Goal: Communication & Community: Answer question/provide support

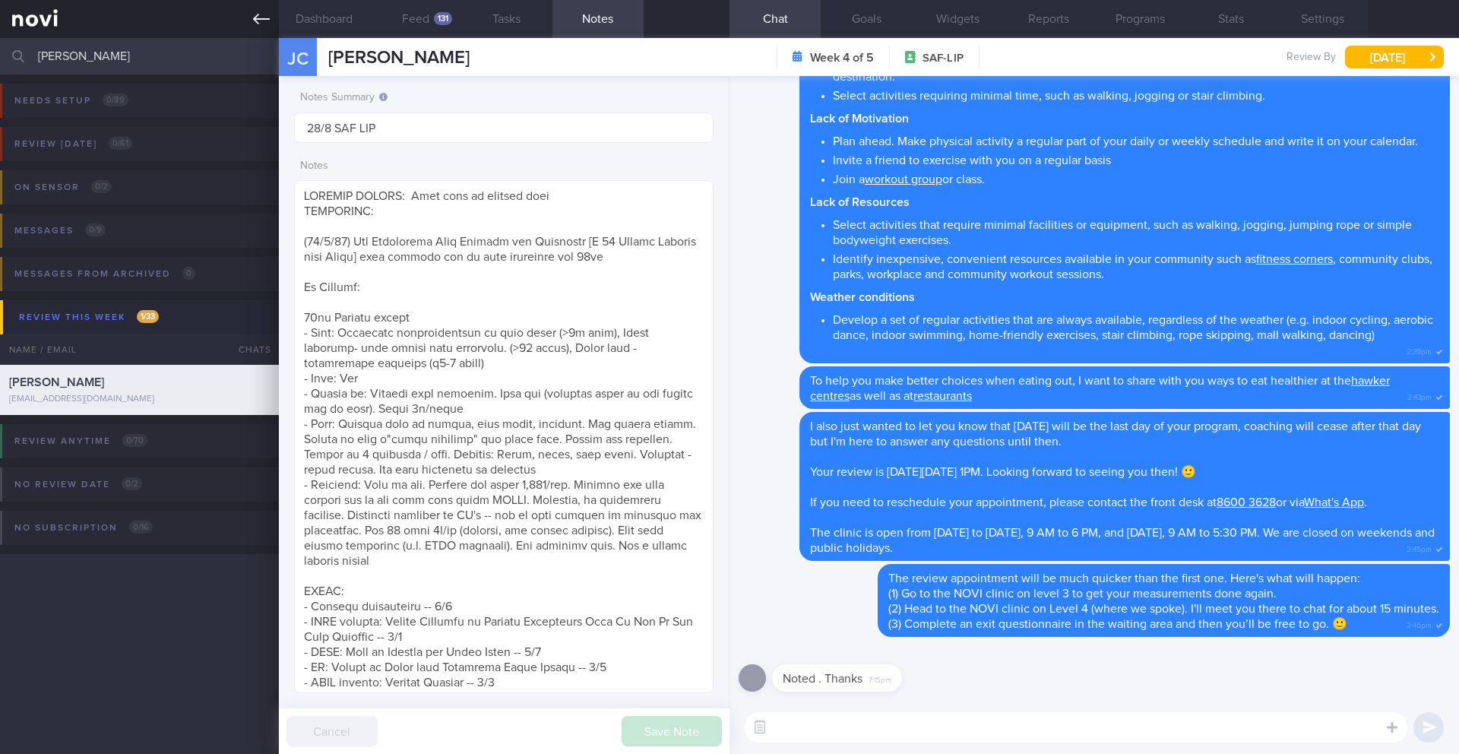
scroll to position [643, 0]
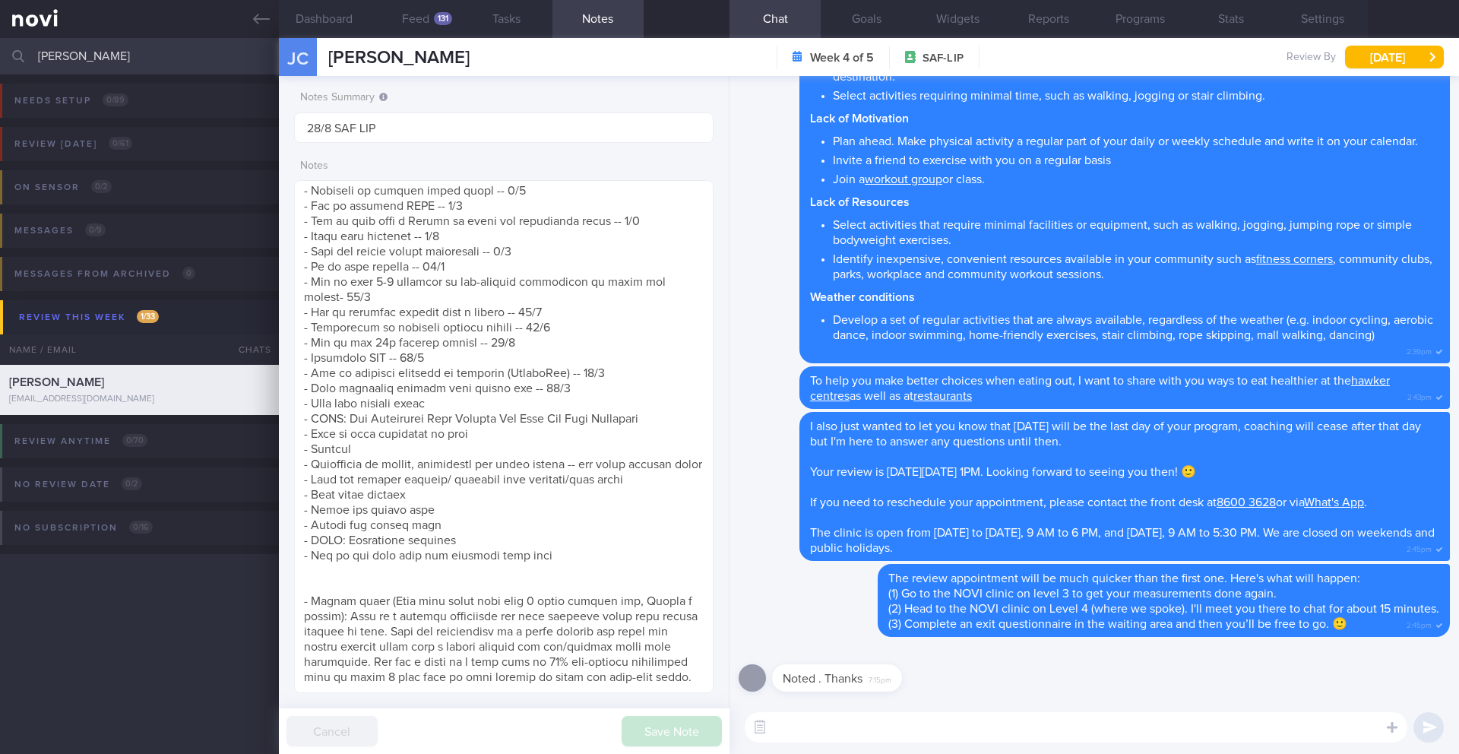
click at [81, 55] on input "[PERSON_NAME]" at bounding box center [729, 56] width 1459 height 36
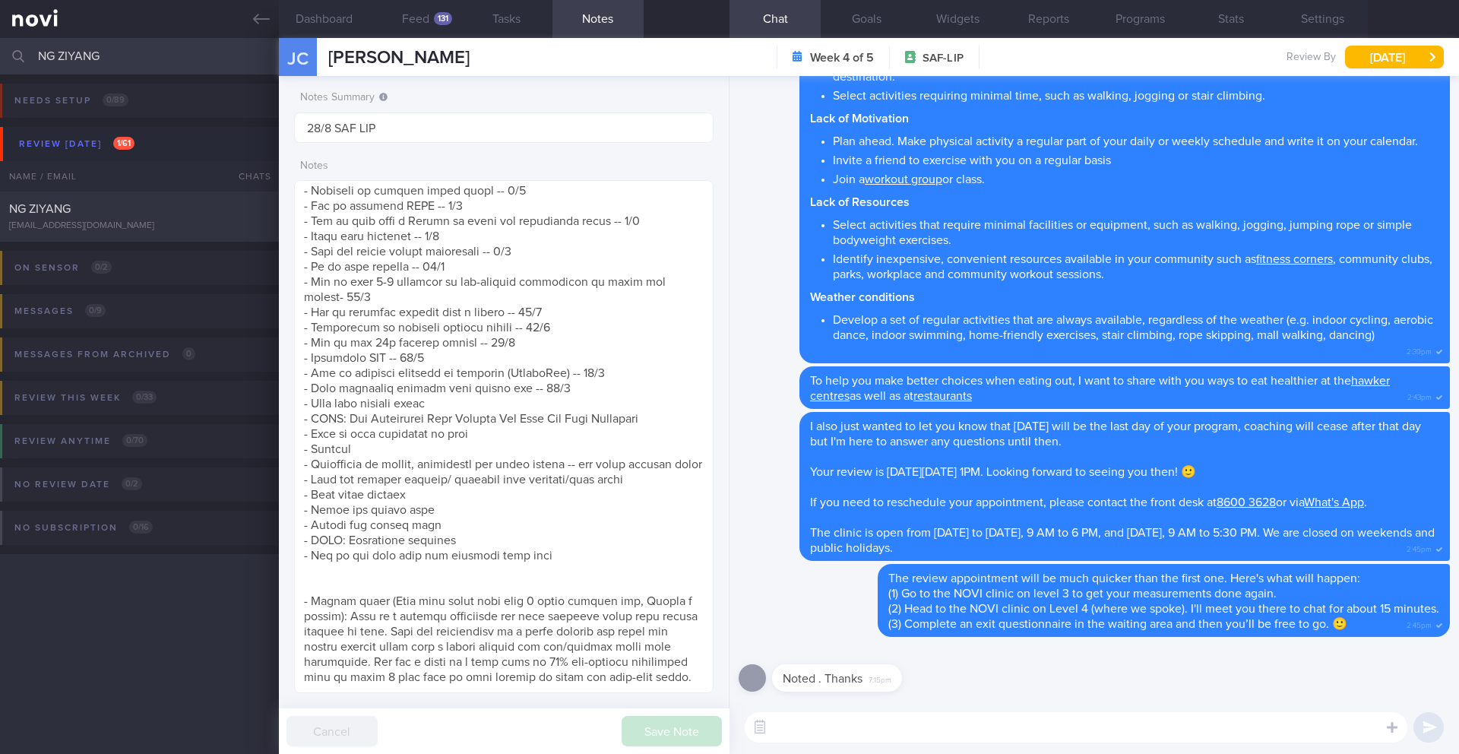
type input "NG ZIYANG"
click at [164, 212] on div "NG ZIYANG" at bounding box center [137, 208] width 257 height 15
type input "25/8 SAF LIP"
type textarea "SUPPORT NEEDED: CHALLENGE: Wt Targets: [DEMOGRAPHIC_DATA] Chinese [DEMOGRAPHIC_…"
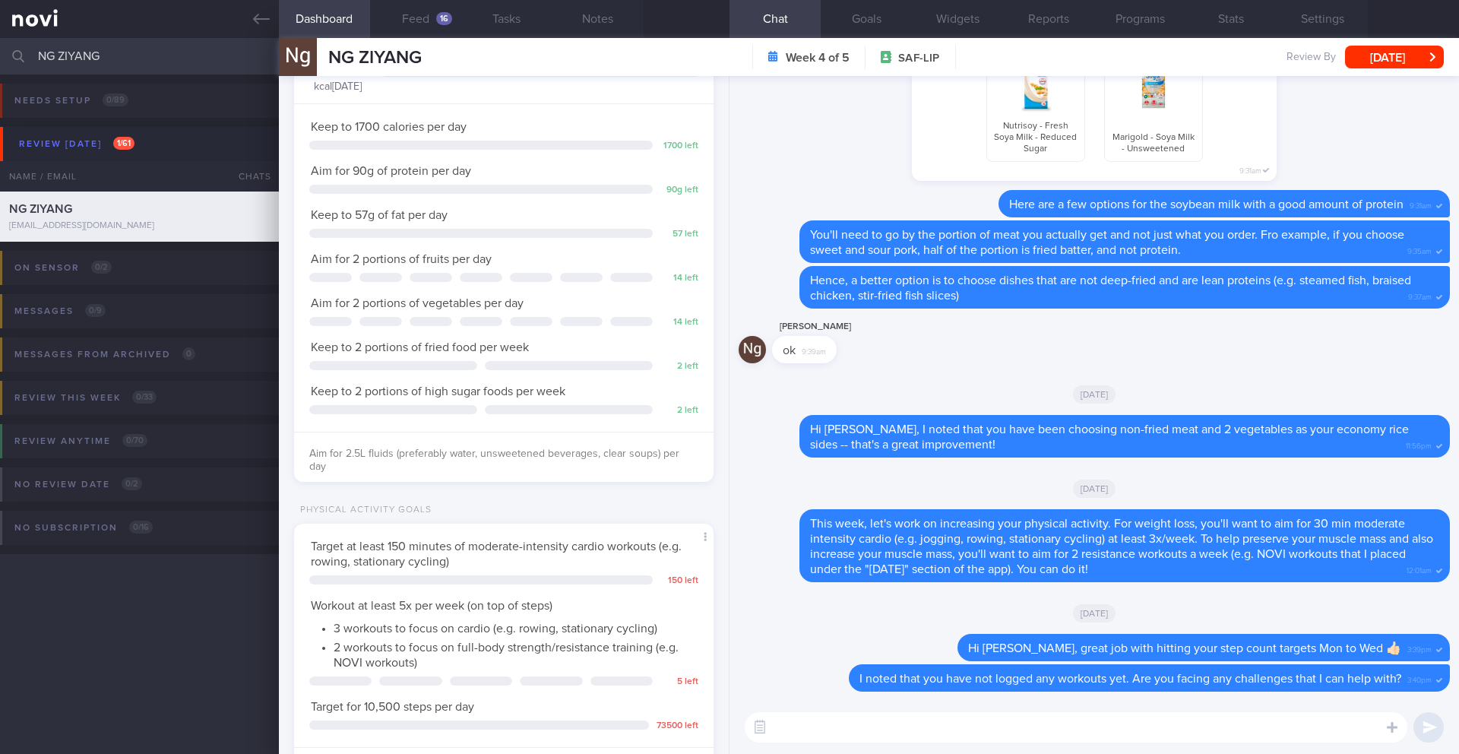
scroll to position [193, 387]
click at [1113, 28] on button "Programs" at bounding box center [1139, 19] width 91 height 38
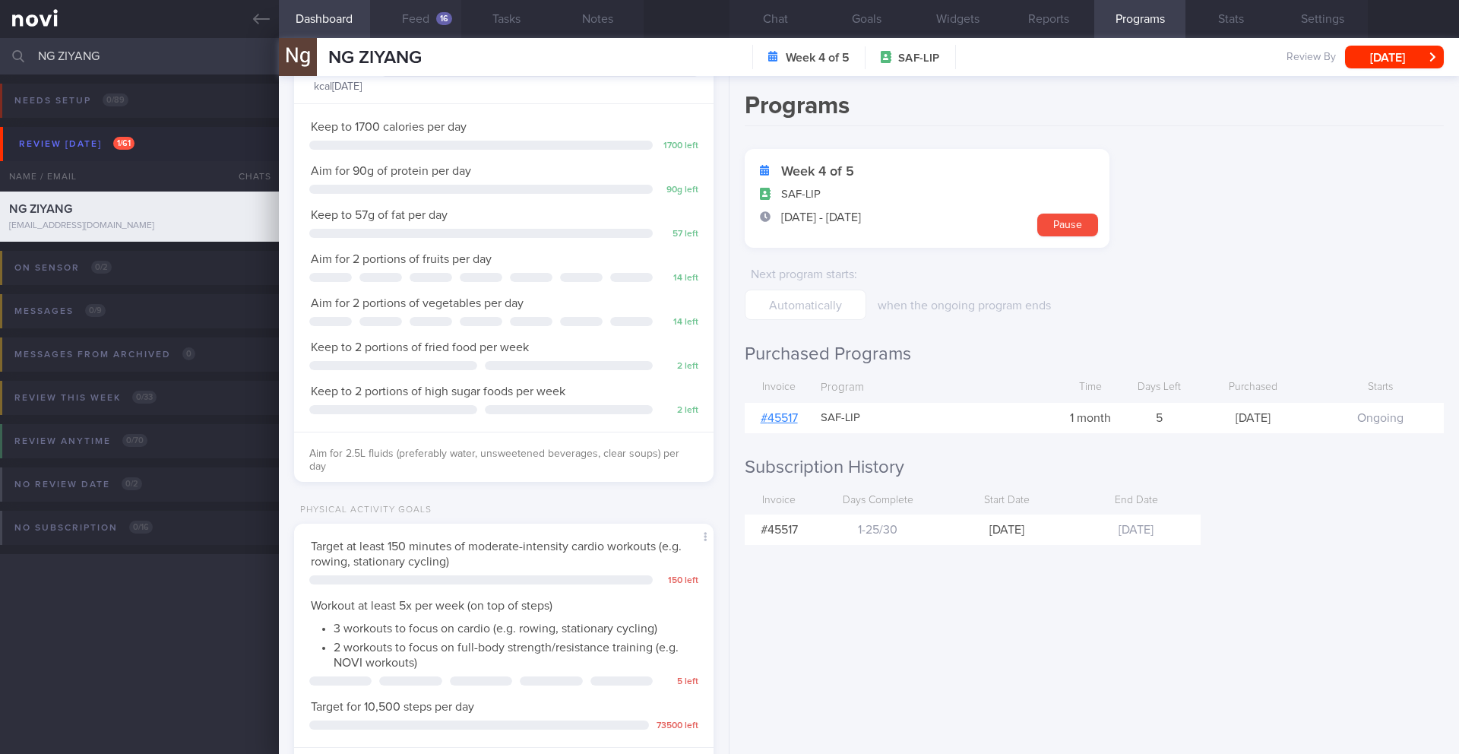
click at [422, 17] on button "Feed 16" at bounding box center [415, 19] width 91 height 38
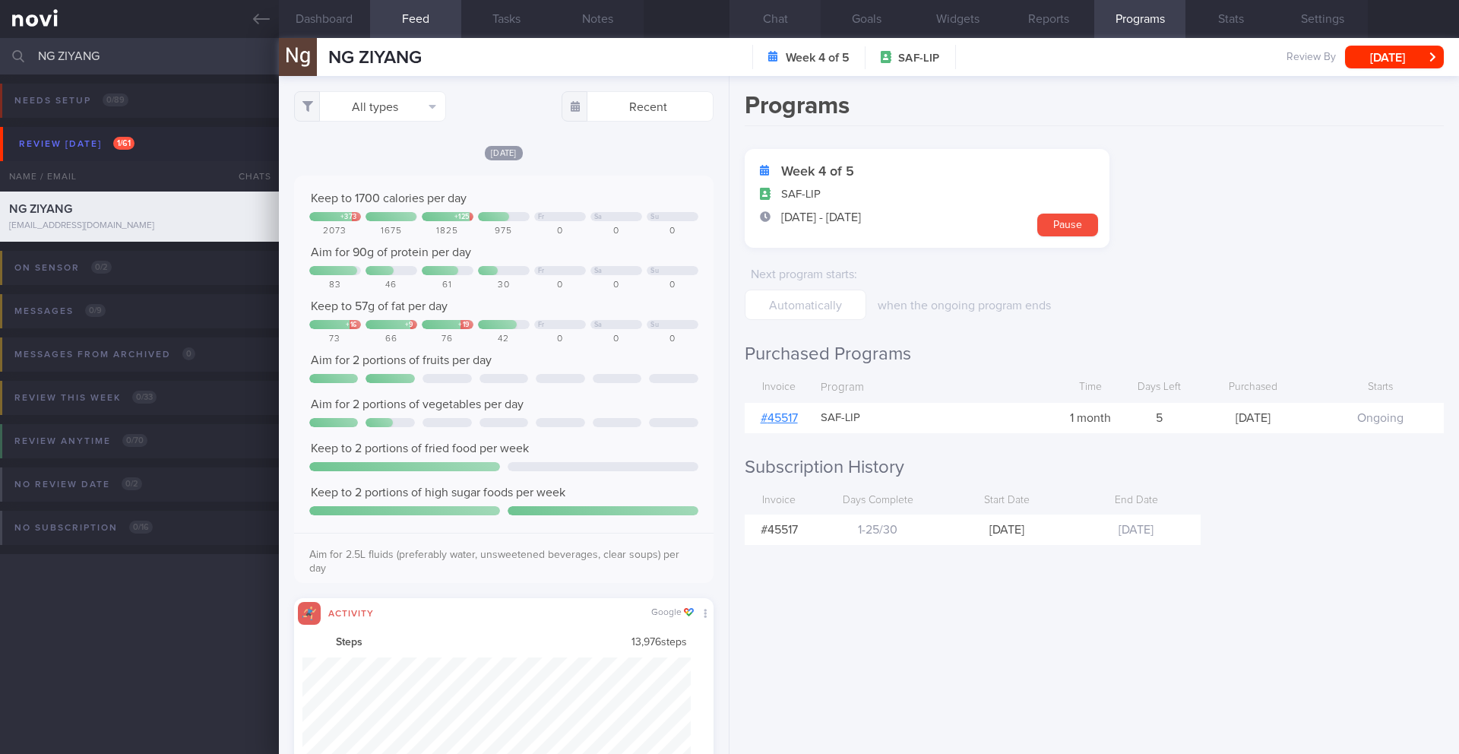
click at [766, 13] on button "Chat" at bounding box center [774, 19] width 91 height 38
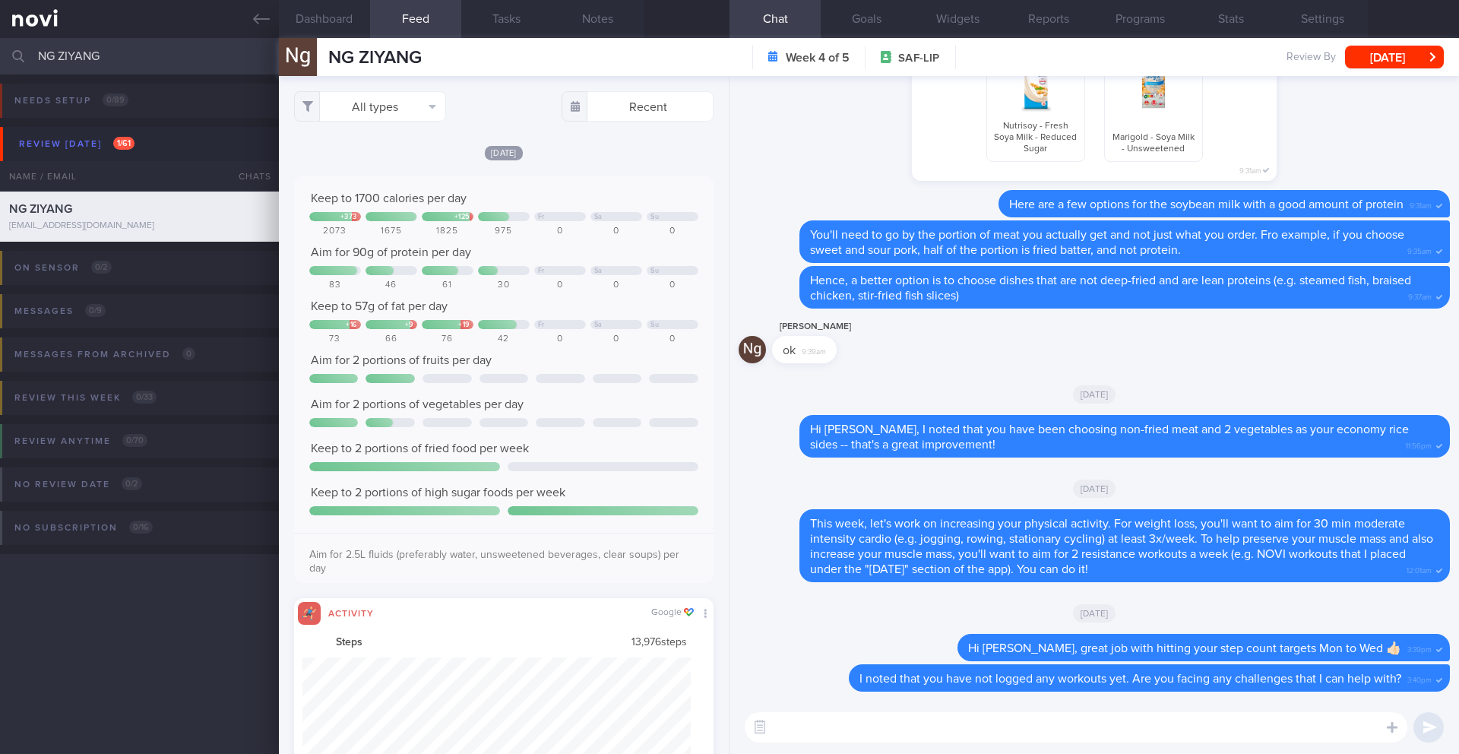
click at [911, 712] on textarea at bounding box center [1075, 727] width 662 height 30
click at [949, 717] on textarea at bounding box center [1075, 727] width 662 height 30
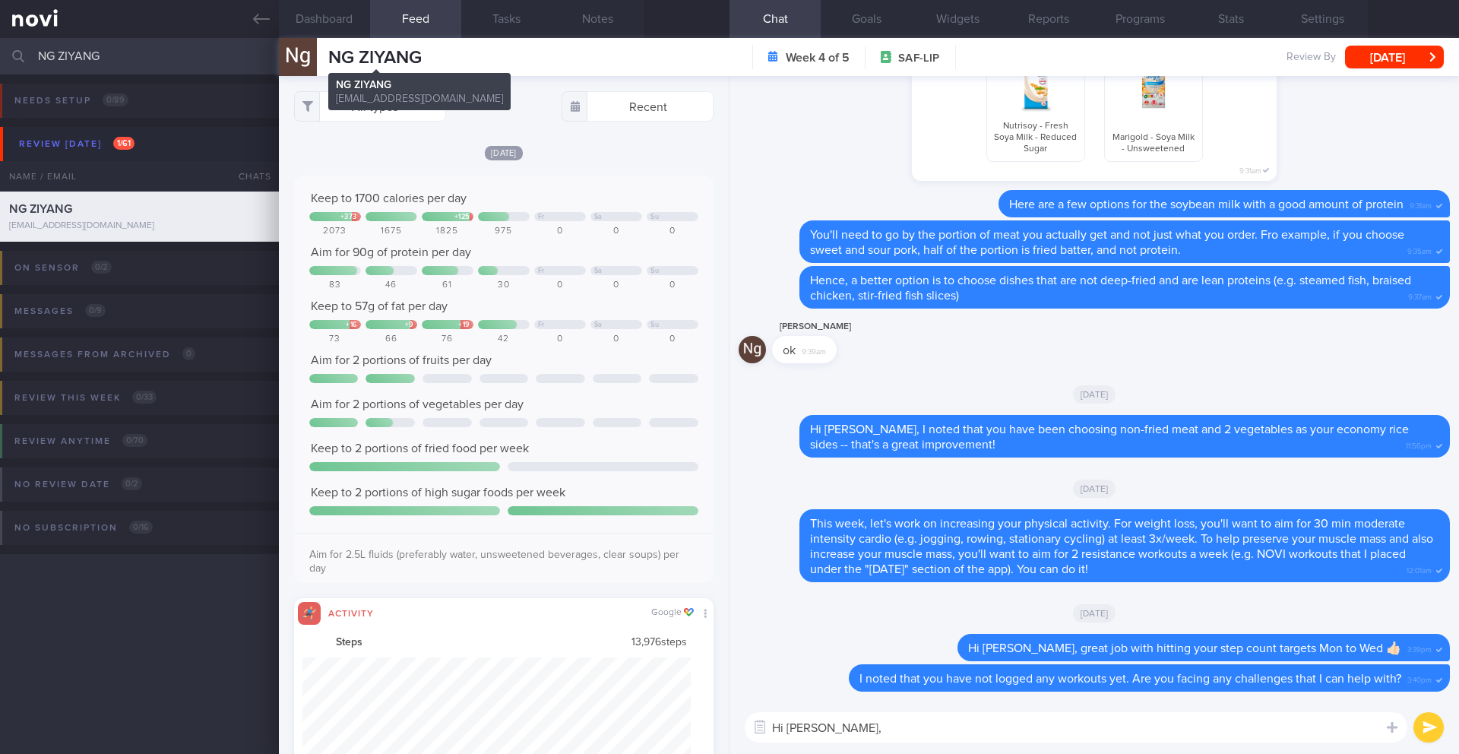
type textarea "Hi [PERSON_NAME],"
click at [379, 59] on span "NG ZIYANG" at bounding box center [374, 58] width 93 height 18
copy div "NG [PERSON_NAME] ZIYANG [EMAIL_ADDRESS][DOMAIN_NAME]"
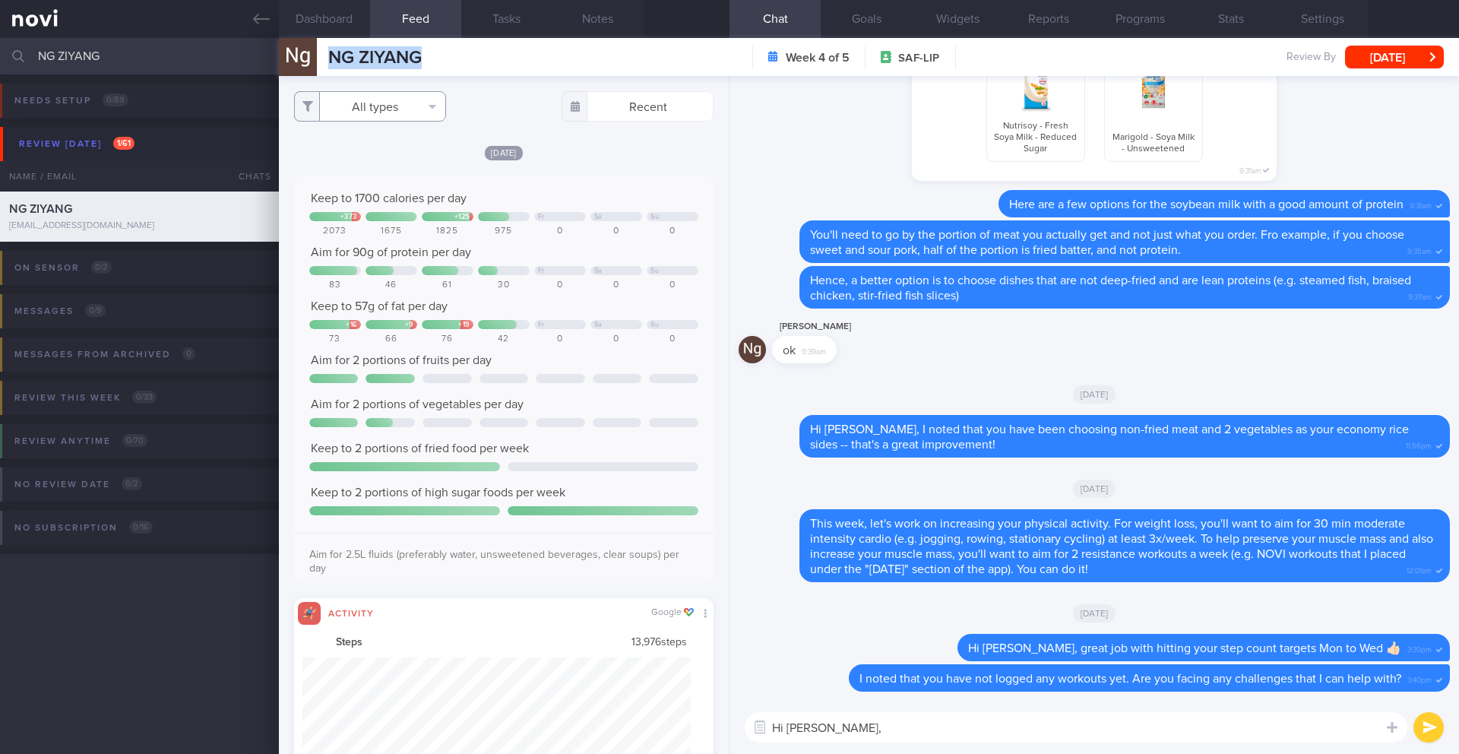
click at [389, 112] on button "All types" at bounding box center [370, 106] width 152 height 30
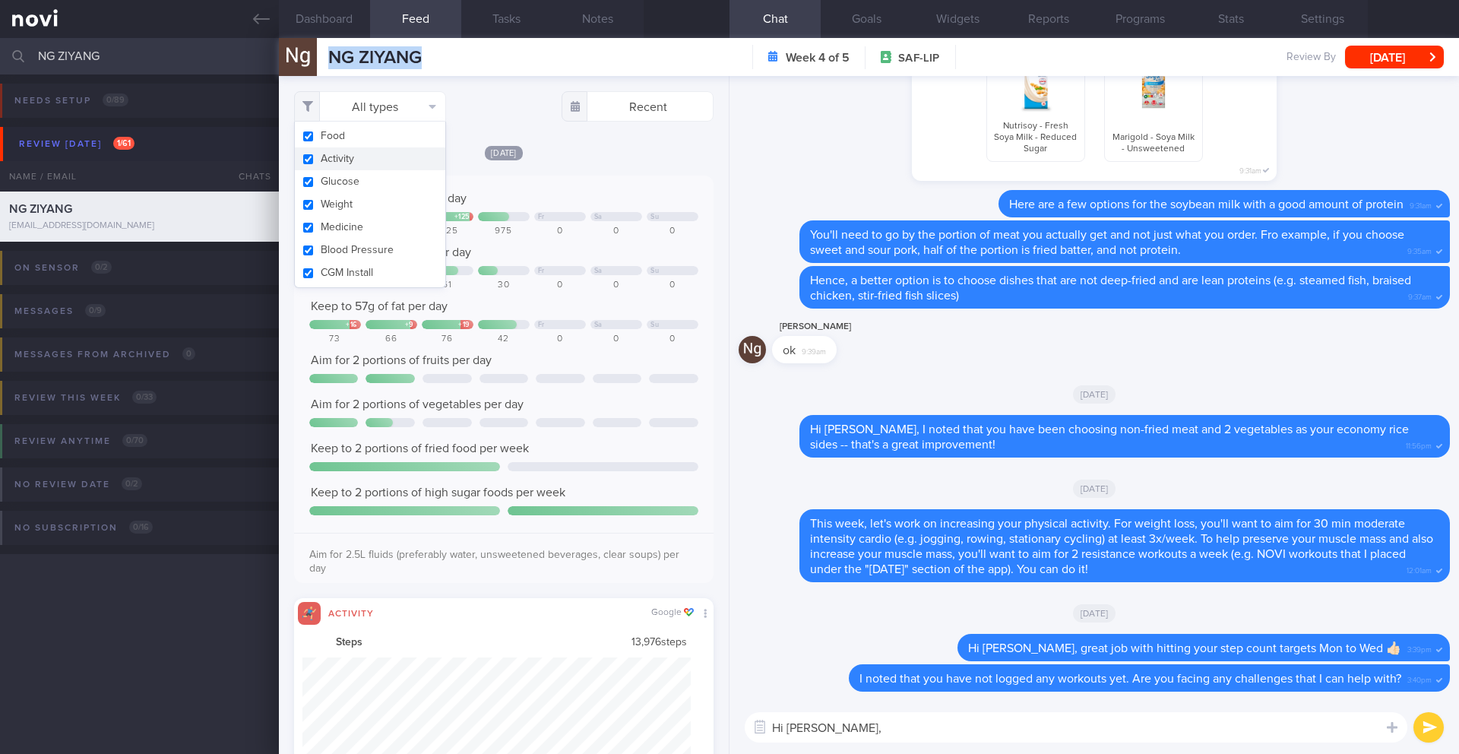
click at [368, 156] on button "Activity" at bounding box center [370, 158] width 150 height 23
checkbox input "false"
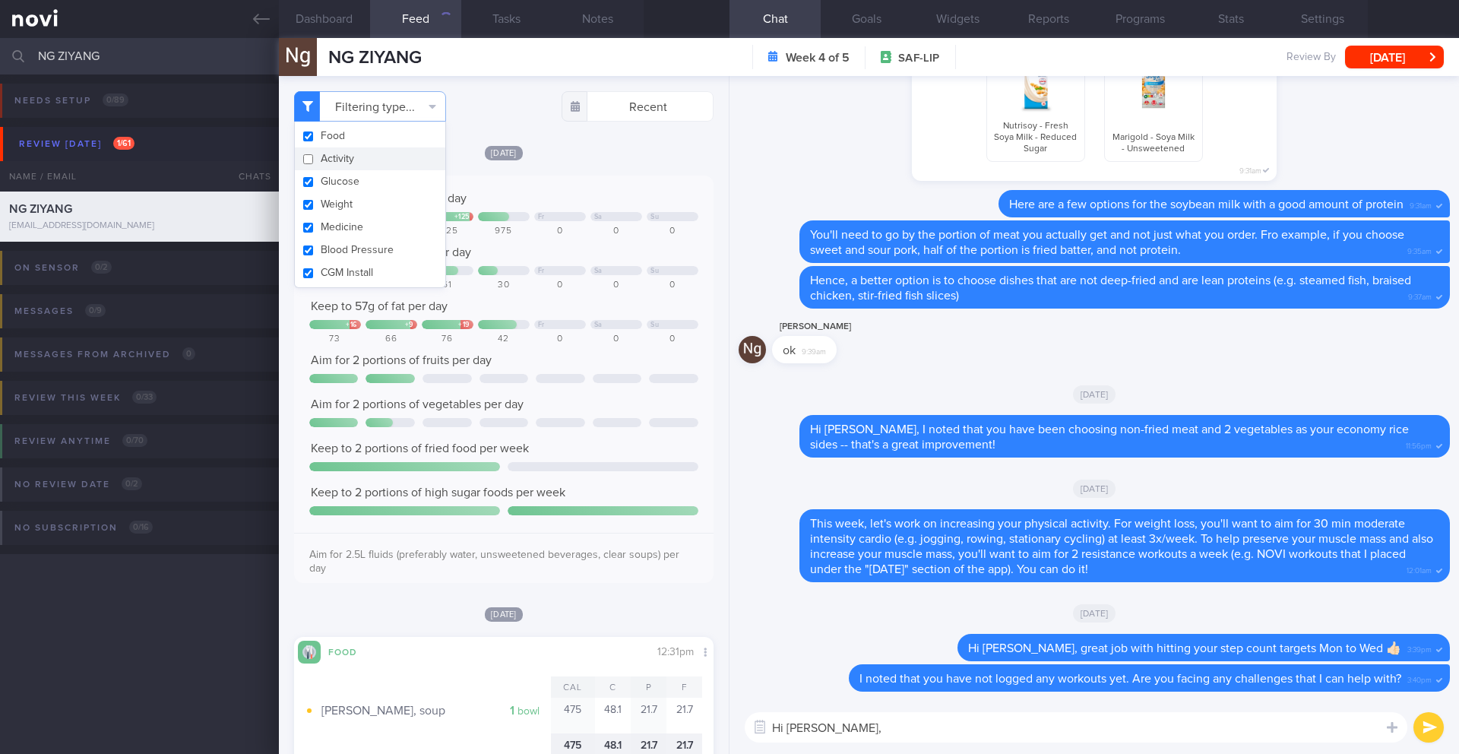
click at [658, 229] on div "0" at bounding box center [672, 231] width 52 height 11
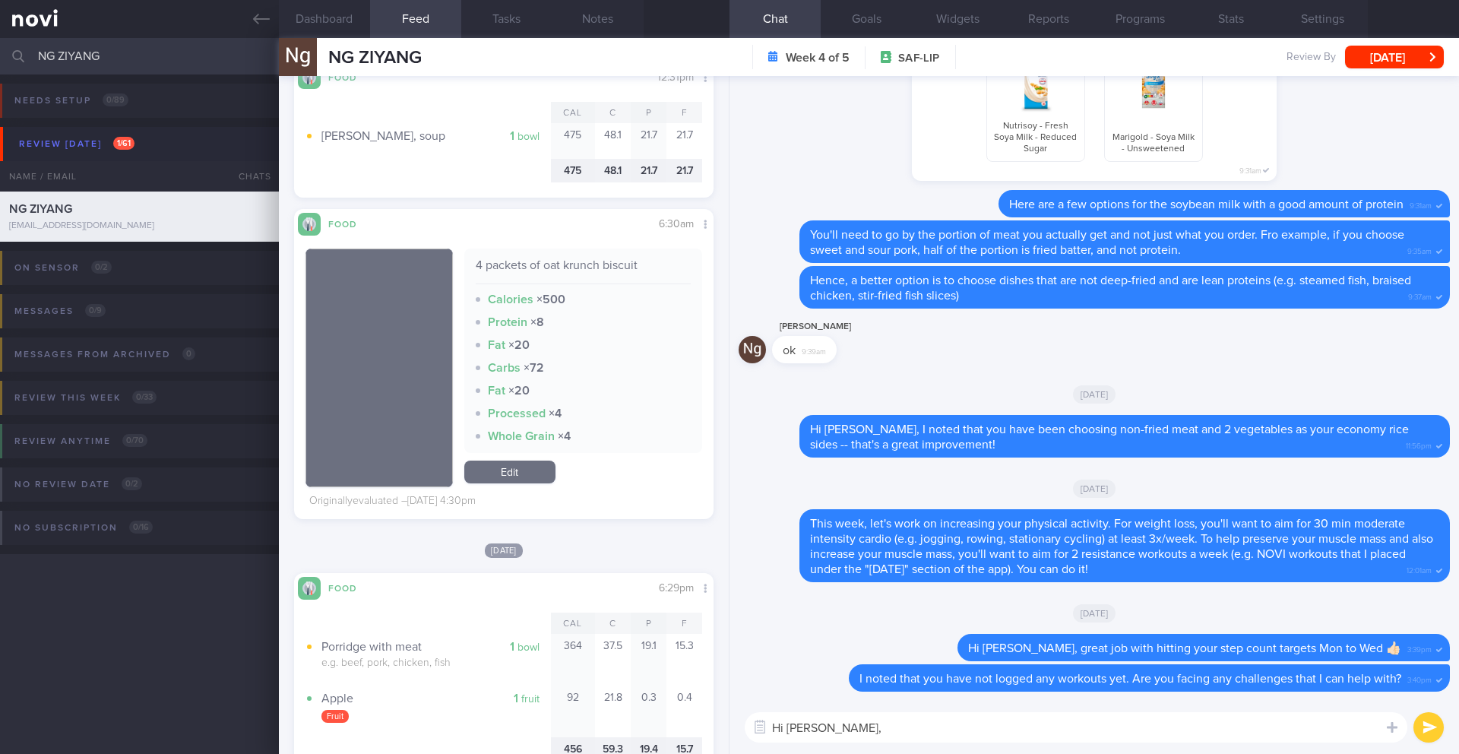
scroll to position [911, 0]
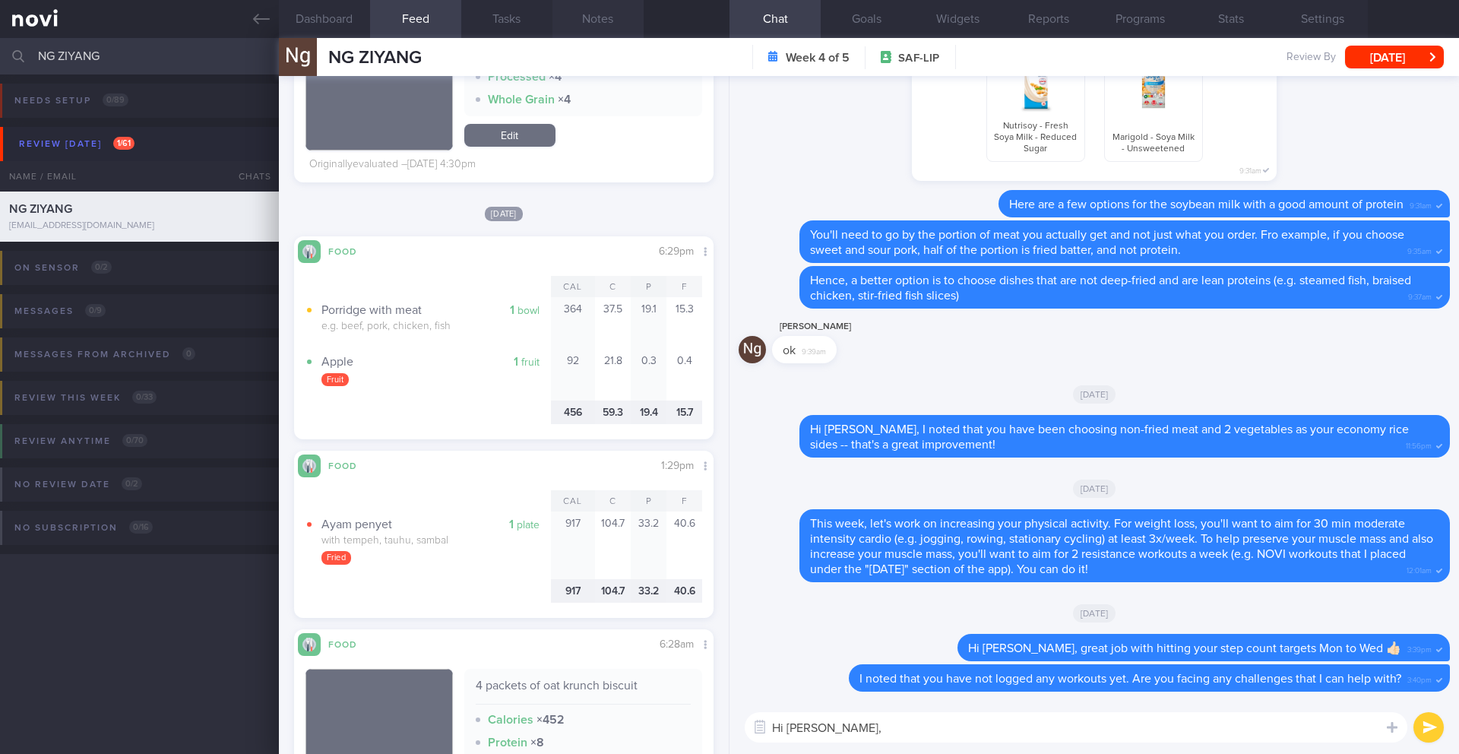
click at [589, 27] on button "Notes" at bounding box center [597, 19] width 91 height 38
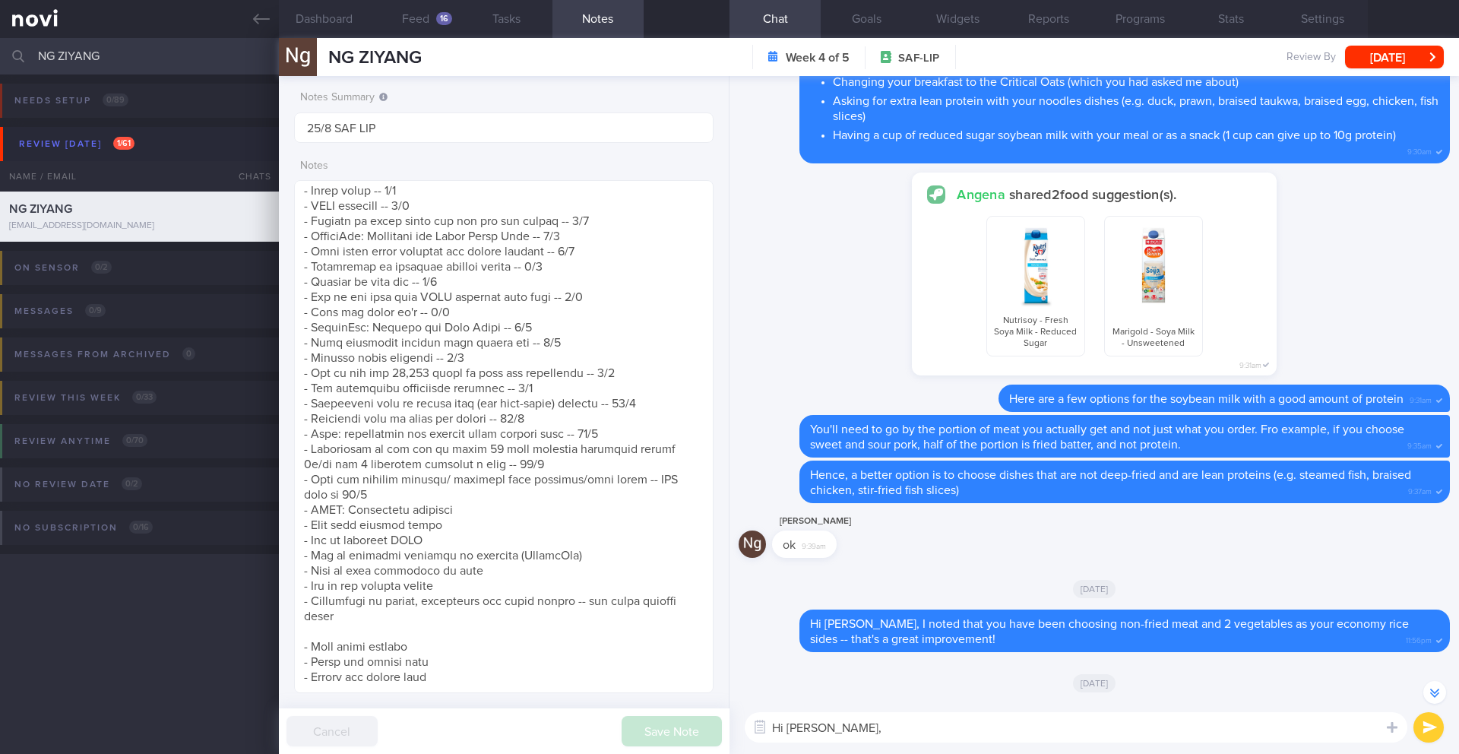
scroll to position [476, 0]
click at [855, 729] on textarea "Hi [PERSON_NAME]," at bounding box center [1075, 727] width 662 height 30
paste textarea "Aim to incorporate strength training into your routine twice a week. This will …"
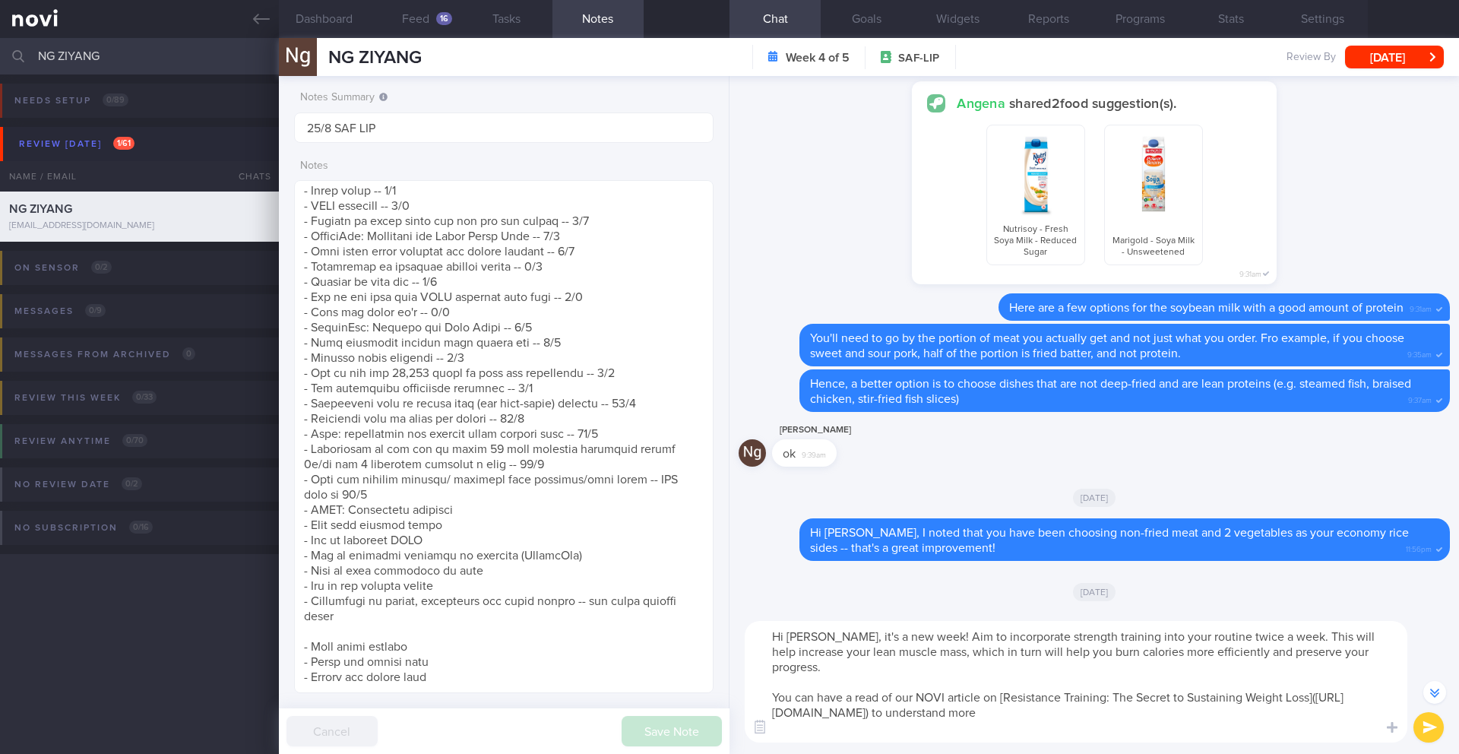
scroll to position [-286, 0]
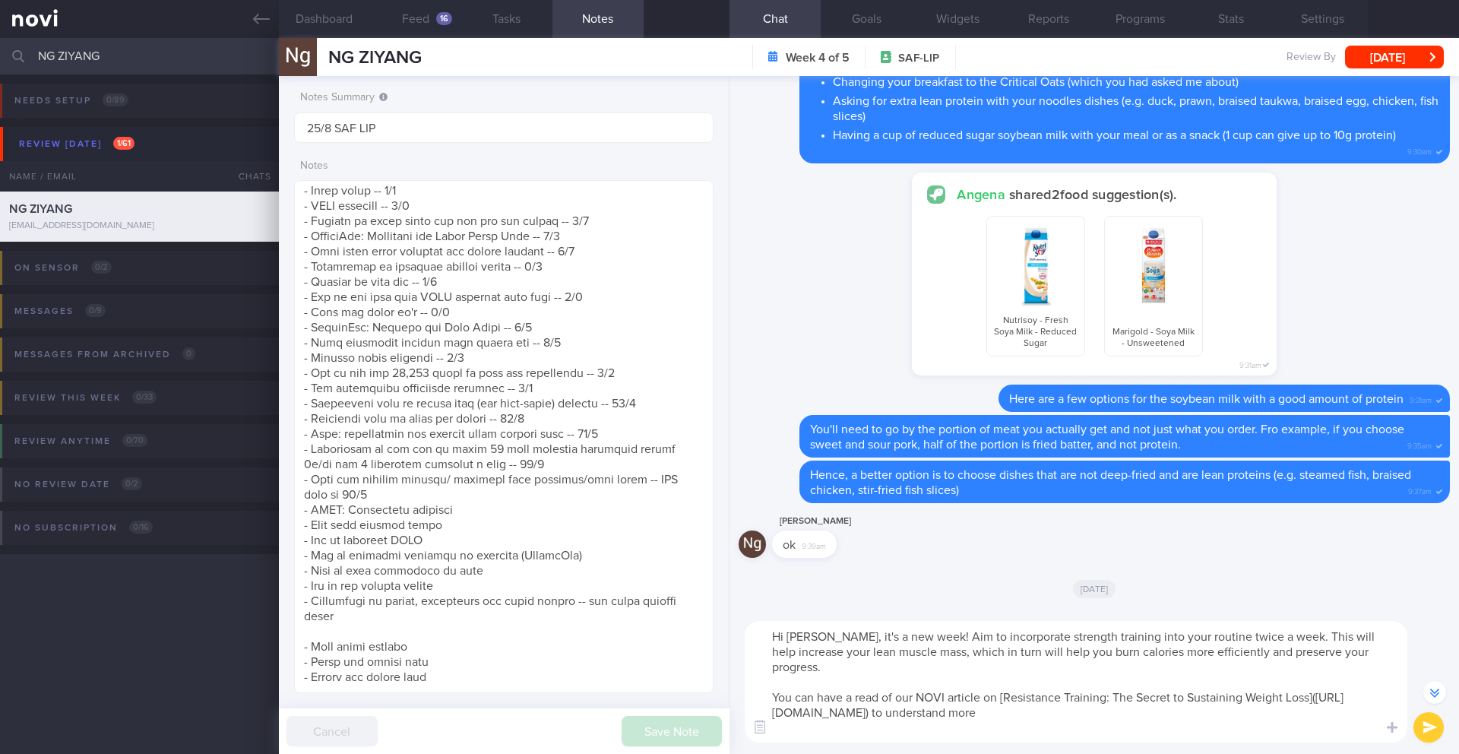
click at [920, 637] on textarea "Hi [PERSON_NAME], it's a new week! Aim to incorporate strength training into yo…" at bounding box center [1075, 682] width 662 height 122
click at [832, 634] on textarea "Hi [PERSON_NAME], it's a new week! I want to encourage you to aim to incorporat…" at bounding box center [1075, 682] width 662 height 122
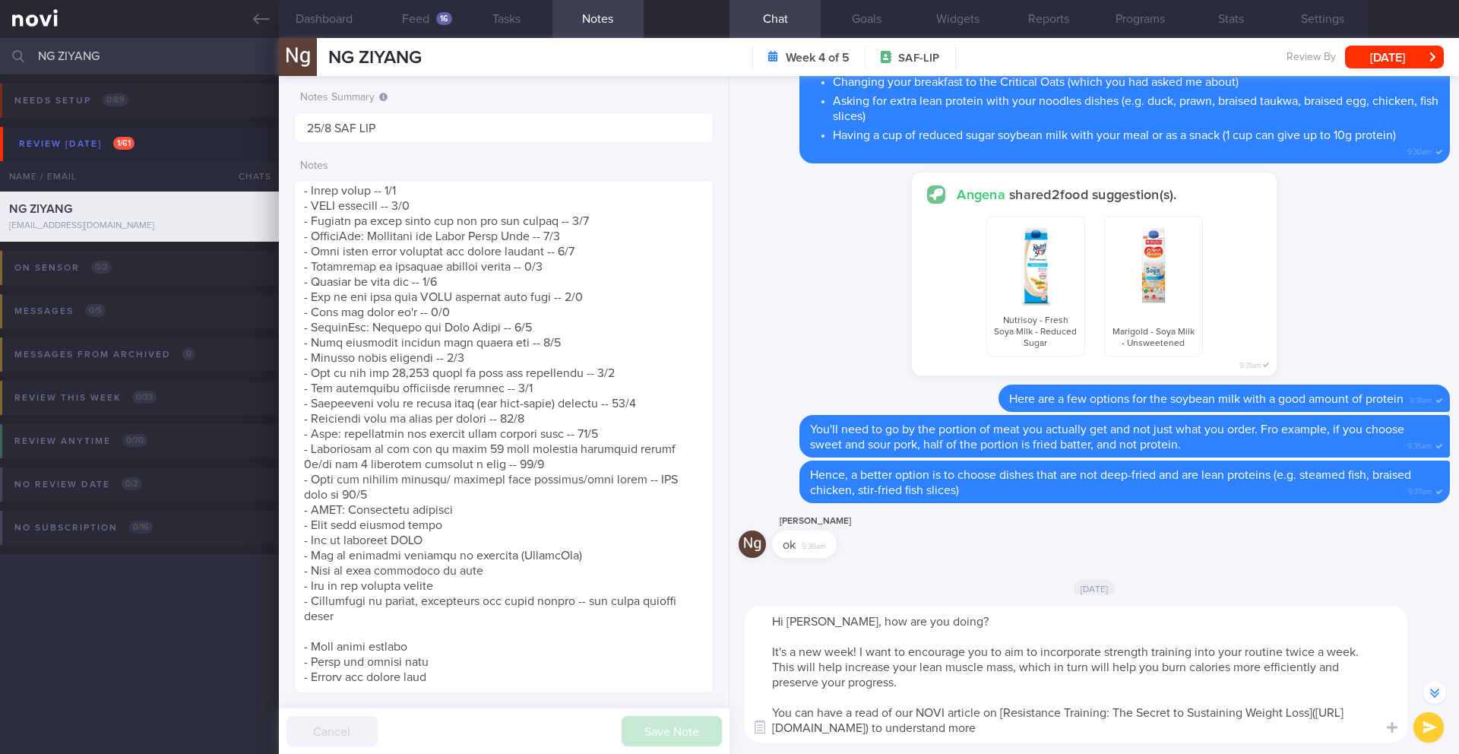
scroll to position [-316, 0]
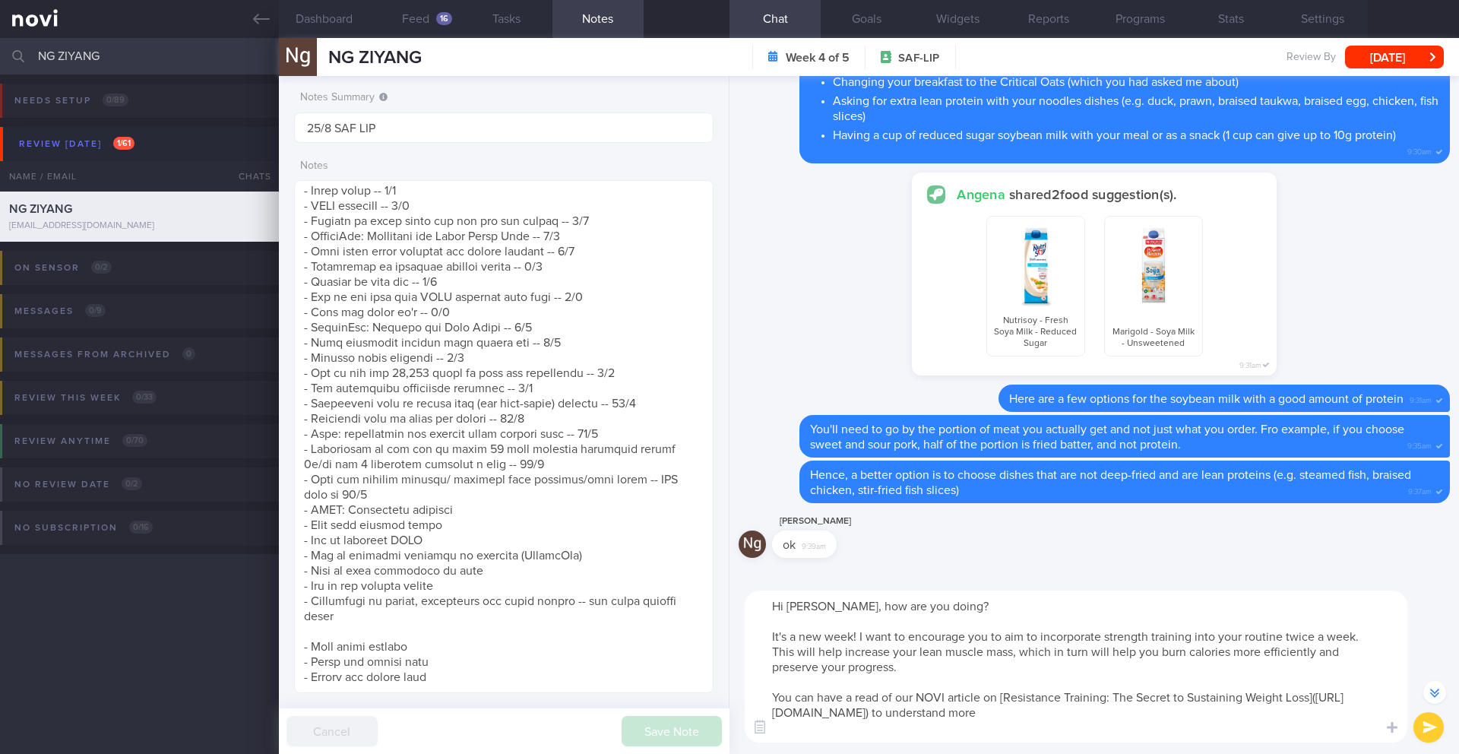
drag, startPoint x: 888, startPoint y: 637, endPoint x: 852, endPoint y: 637, distance: 35.7
click at [852, 637] on textarea "Hi [PERSON_NAME], how are you doing? It's a new week! I want to encourage you t…" at bounding box center [1075, 666] width 662 height 152
click at [347, 14] on button "Dashboard" at bounding box center [324, 19] width 91 height 38
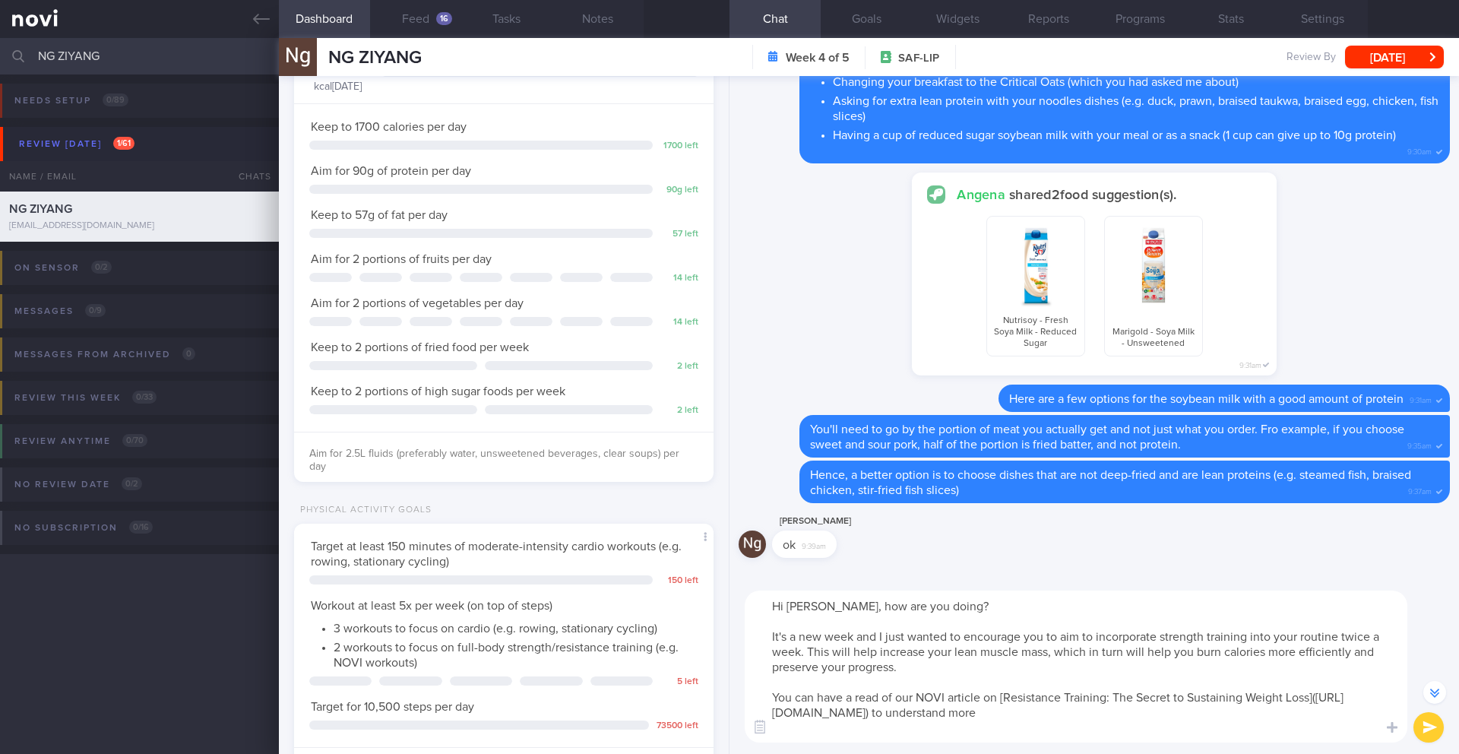
drag, startPoint x: 1373, startPoint y: 635, endPoint x: 1389, endPoint y: 634, distance: 16.0
click at [1386, 634] on textarea "Hi [PERSON_NAME], how are you doing? It's a new week and I just wanted to encou…" at bounding box center [1075, 666] width 662 height 152
type textarea "Hi [PERSON_NAME], how are you doing? It's a new week and I just wanted to encou…"
click at [1424, 729] on button "submit" at bounding box center [1428, 727] width 30 height 30
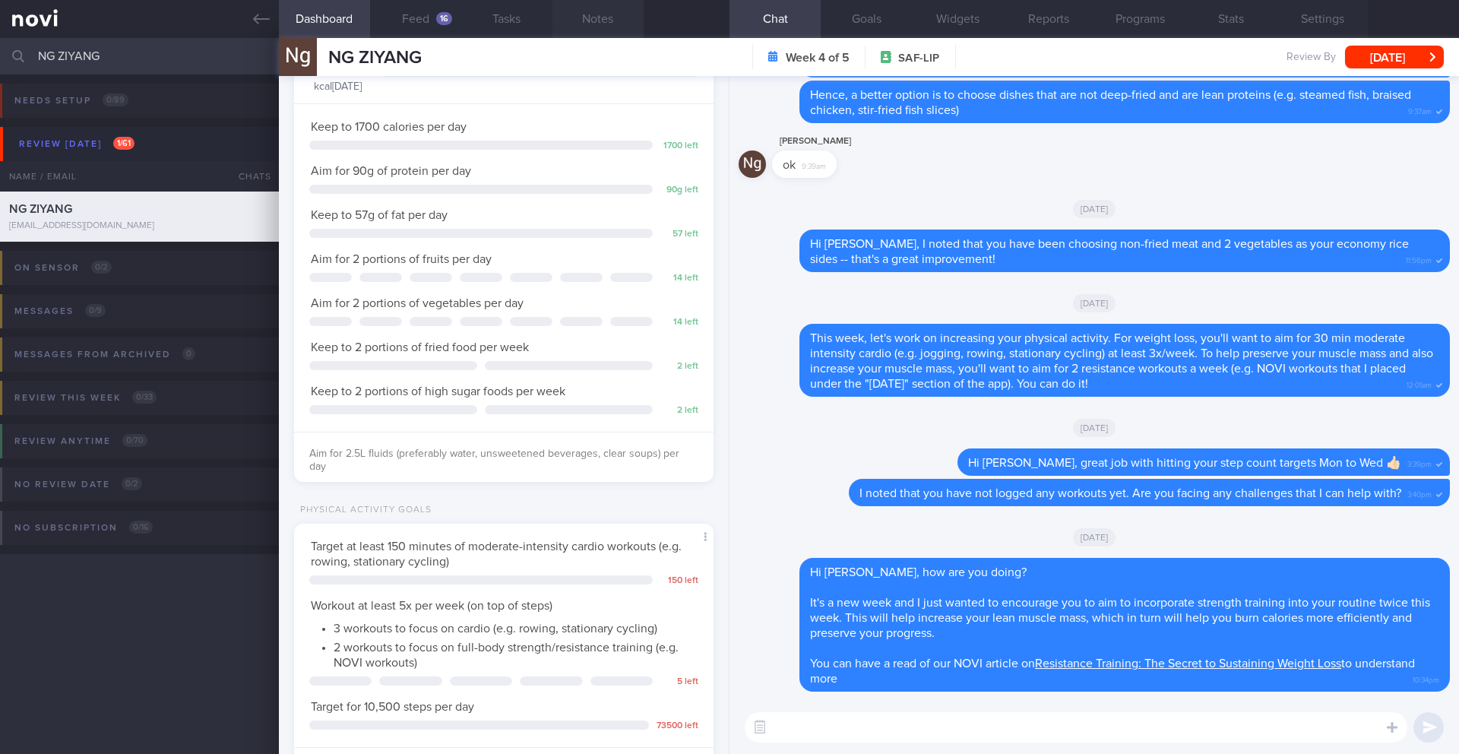
click at [601, 18] on button "Notes" at bounding box center [597, 19] width 91 height 38
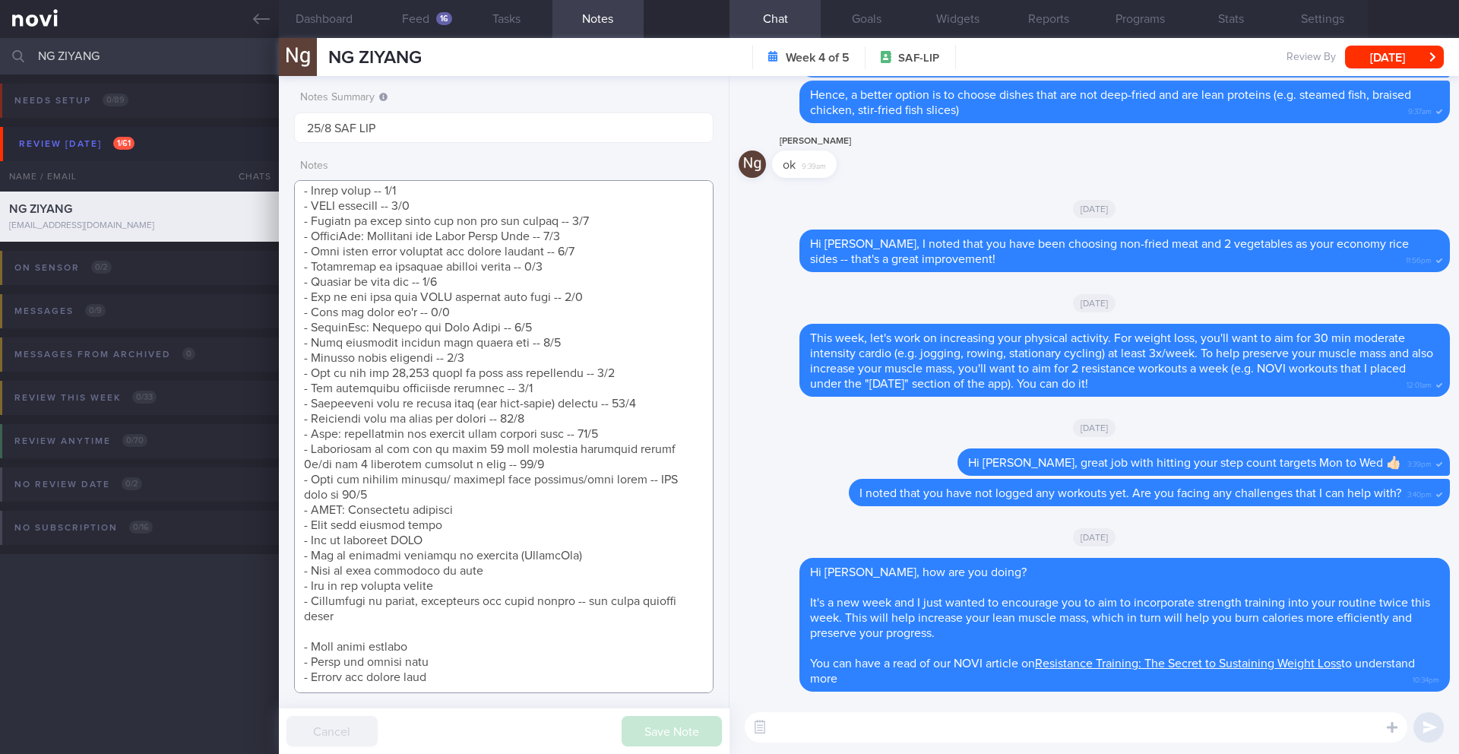
click at [491, 495] on textarea at bounding box center [503, 436] width 419 height 513
drag, startPoint x: 505, startPoint y: 496, endPoint x: 295, endPoint y: 492, distance: 210.5
click at [295, 492] on textarea at bounding box center [503, 436] width 419 height 513
click at [548, 453] on textarea at bounding box center [503, 436] width 419 height 513
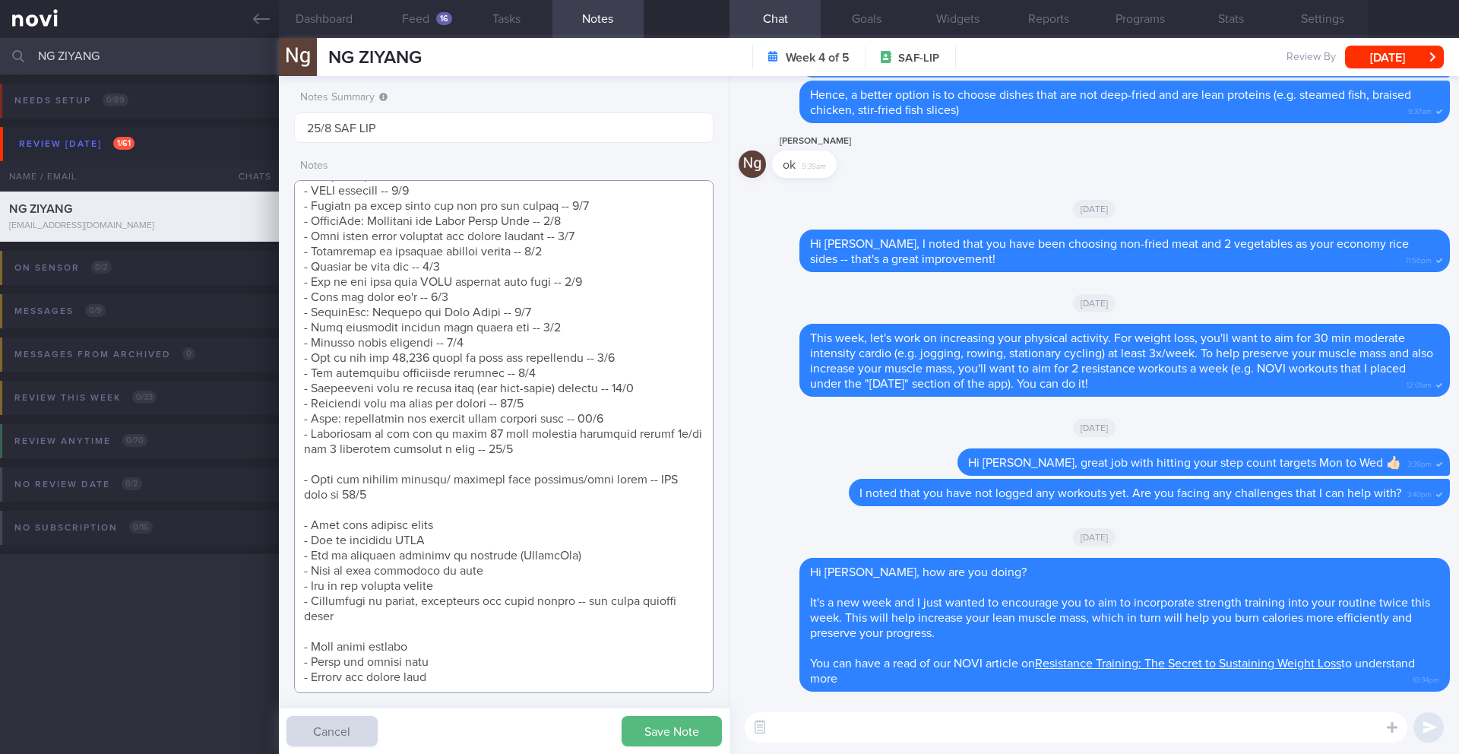
scroll to position [492, 0]
paste textarea "- NOVI: Resistance training -- 26/8"
type textarea "SUPPORT NEEDED: CHALLENGE: Wt Targets: [DEMOGRAPHIC_DATA] Chinese [DEMOGRAPHIC_…"
click at [930, 736] on textarea at bounding box center [1075, 727] width 662 height 30
paste textarea "I wanted to share some tips to overcome barriers to exercise from [HealthHub]([…"
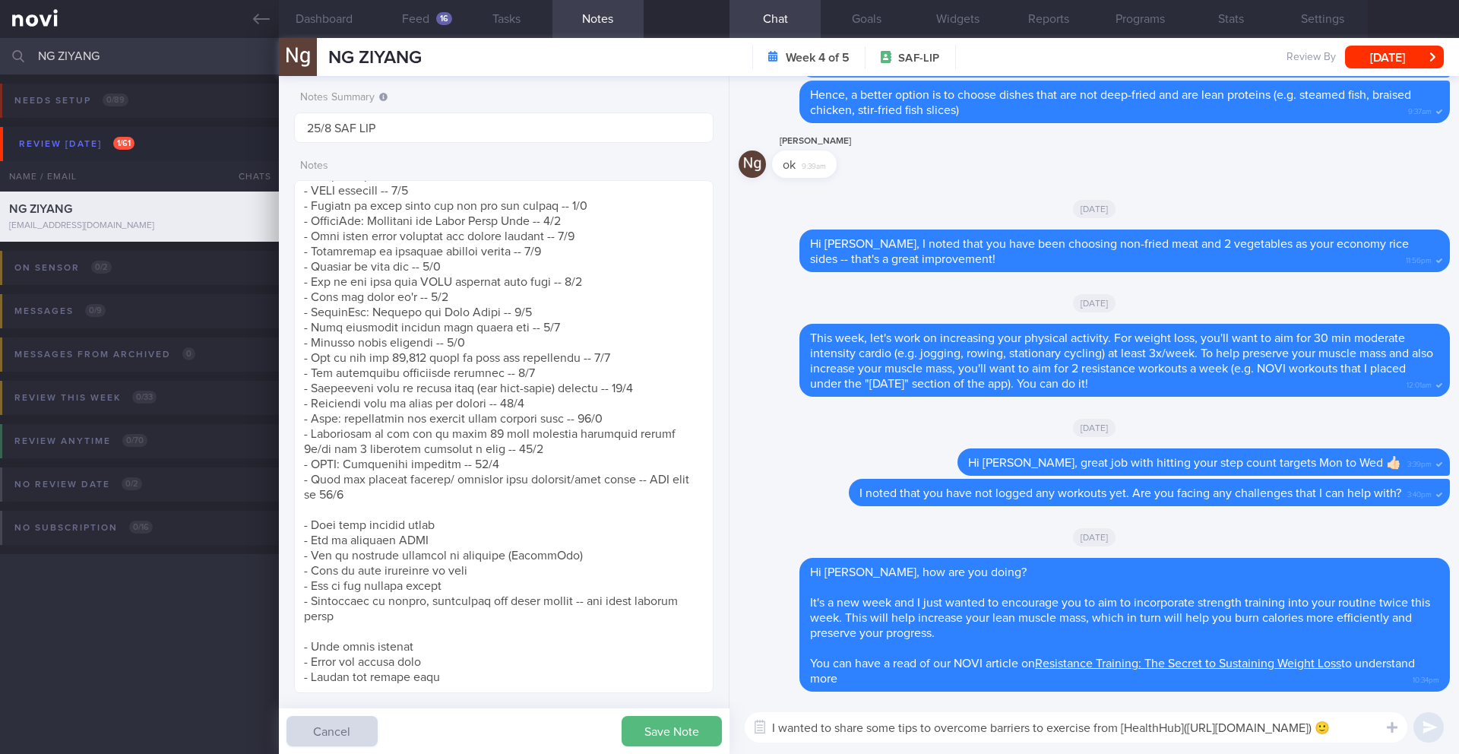
scroll to position [0, 0]
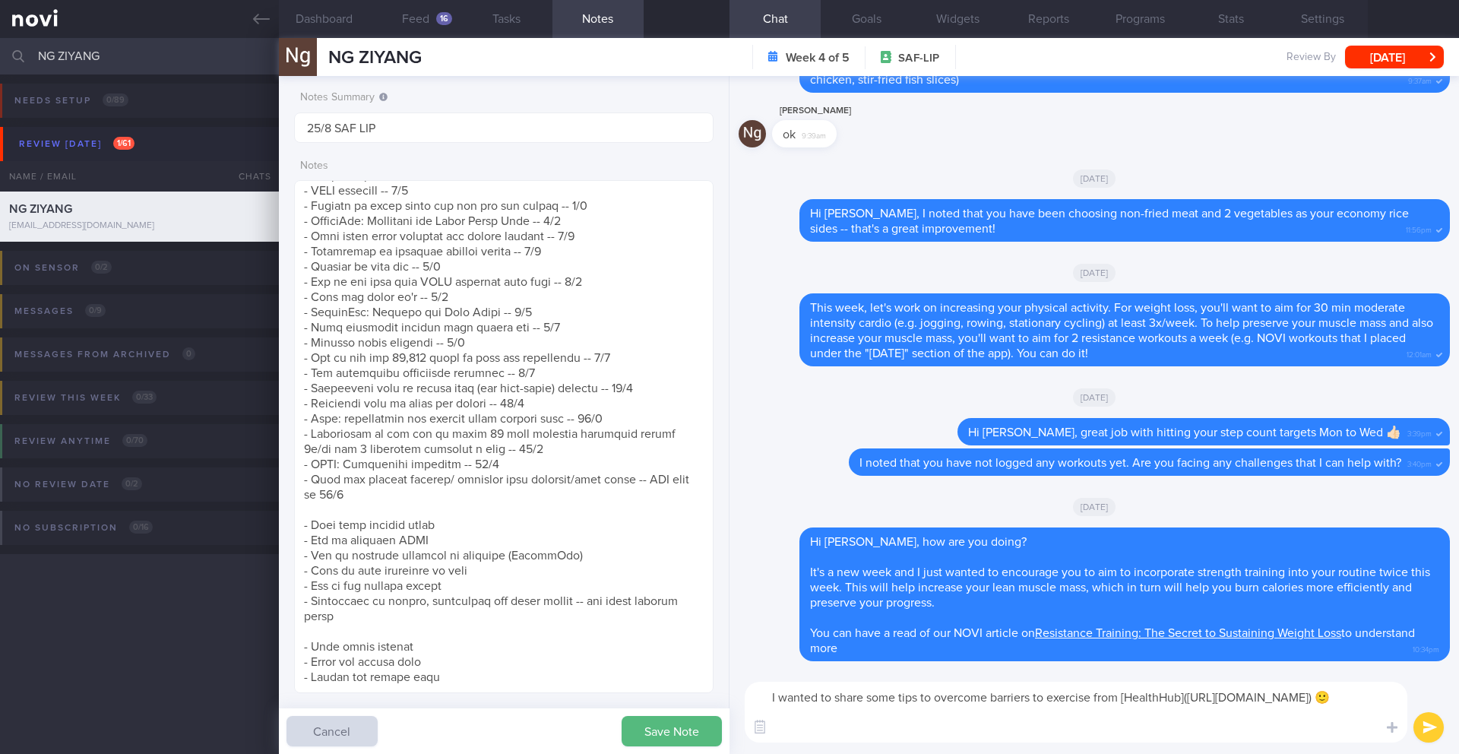
click at [780, 696] on textarea "I wanted to share some tips to overcome barriers to exercise from [HealthHub]([…" at bounding box center [1075, 711] width 662 height 61
type textarea "I also wanted to share some tips to overcome barriers to exercise from [HealthH…"
click at [1414, 729] on button "submit" at bounding box center [1428, 727] width 30 height 30
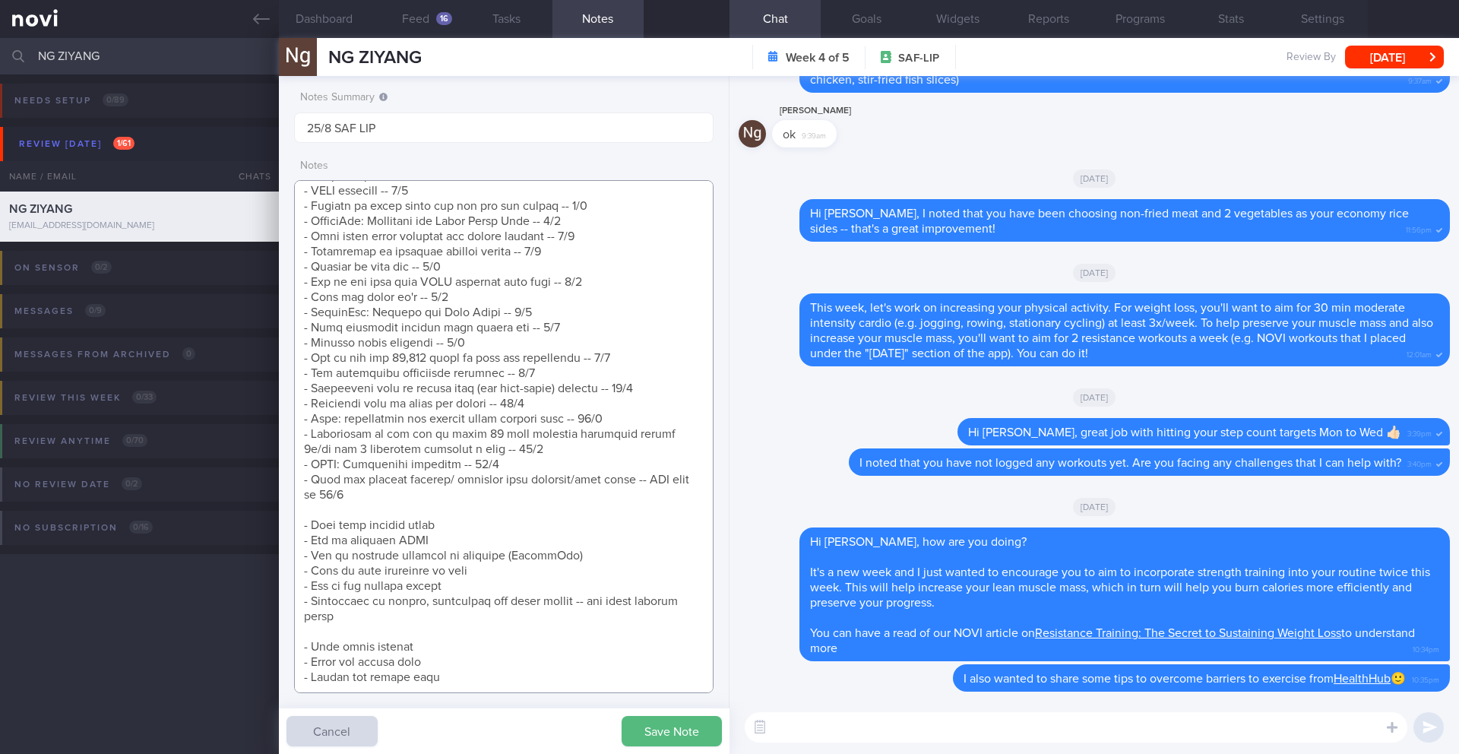
click at [659, 542] on textarea at bounding box center [503, 436] width 419 height 513
drag, startPoint x: 653, startPoint y: 542, endPoint x: 284, endPoint y: 541, distance: 369.2
click at [284, 541] on div "Notes Summary 25/8 SAF LIP Notes Save Note Cancel" at bounding box center [504, 415] width 450 height 678
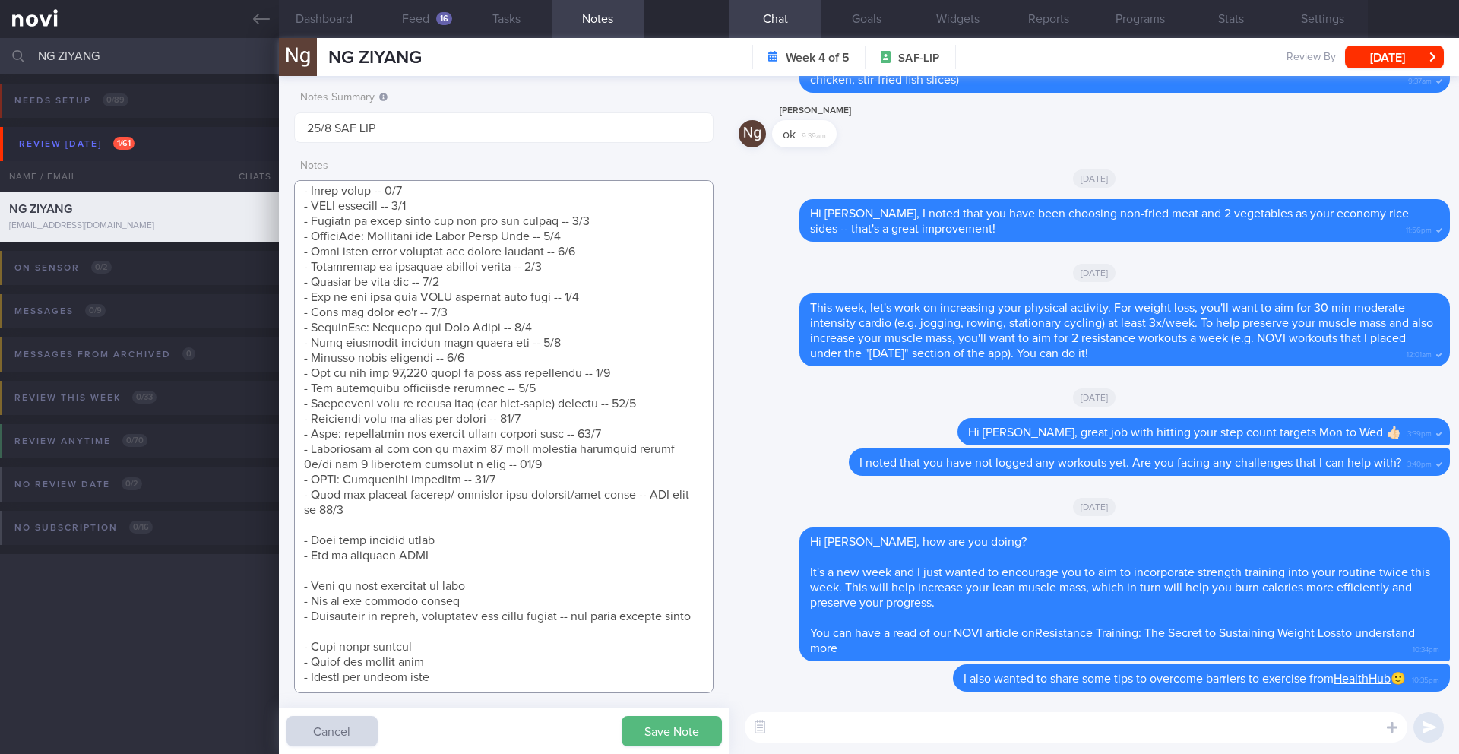
click at [557, 452] on textarea at bounding box center [503, 436] width 419 height 513
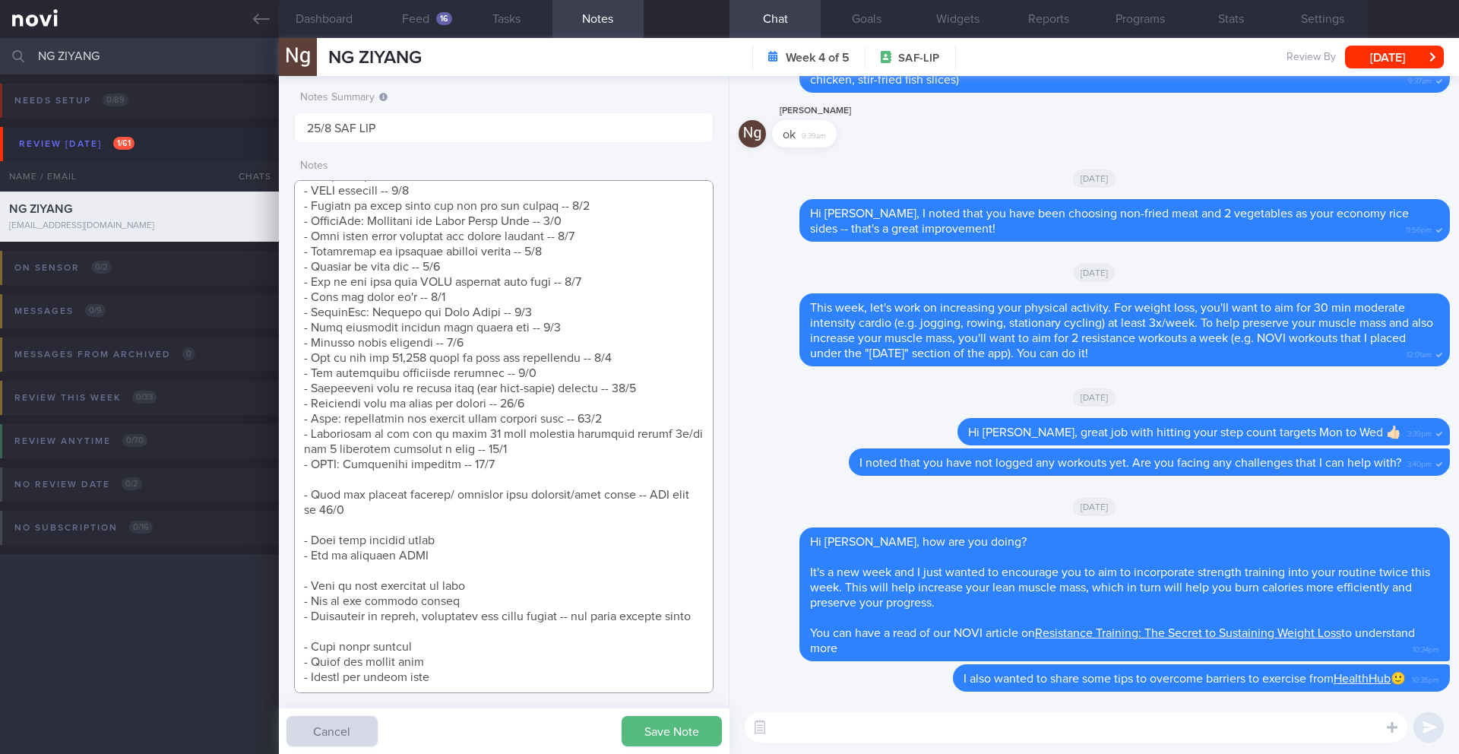
click at [504, 462] on textarea at bounding box center [503, 436] width 419 height 513
paste textarea "- How to overcome barriers to exercise (HealthHub) -- 26/8"
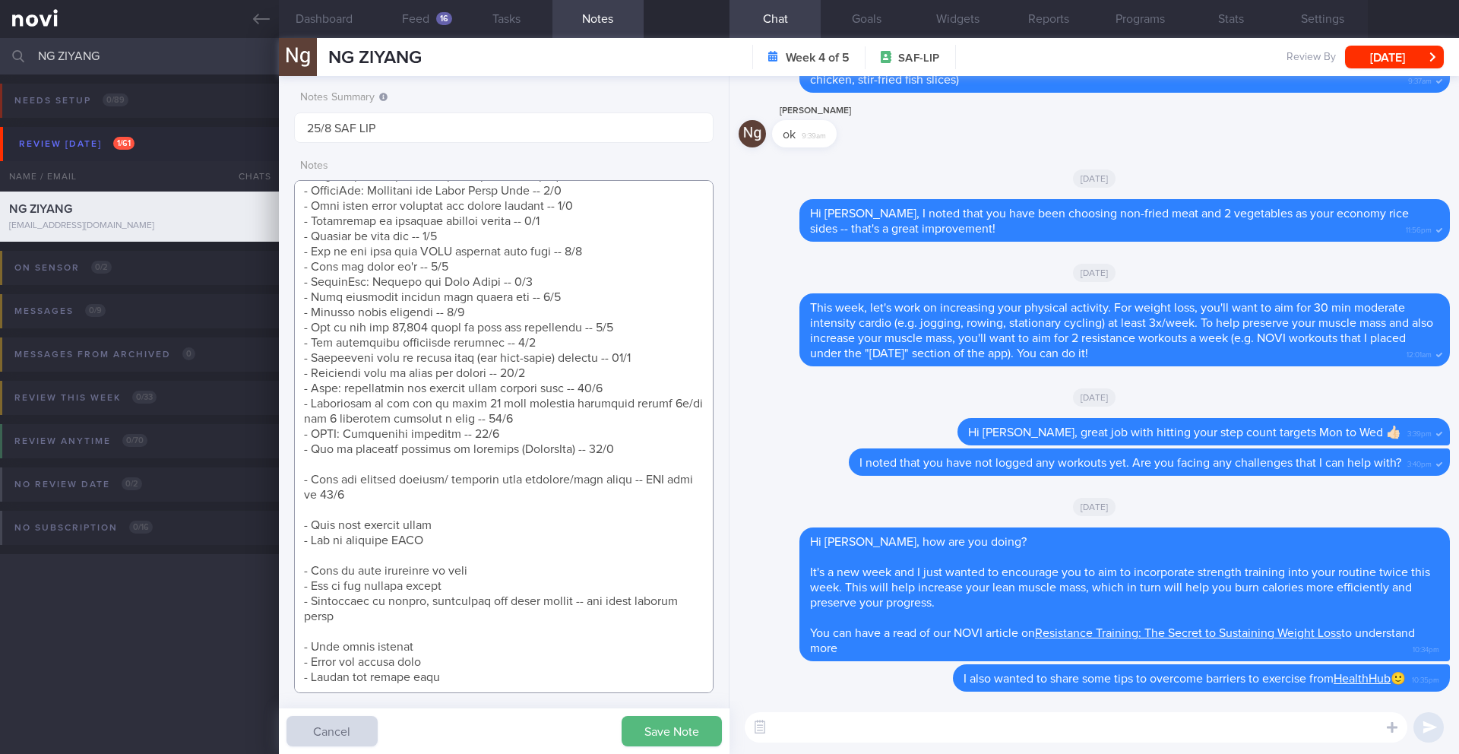
click at [426, 527] on textarea at bounding box center [503, 436] width 419 height 513
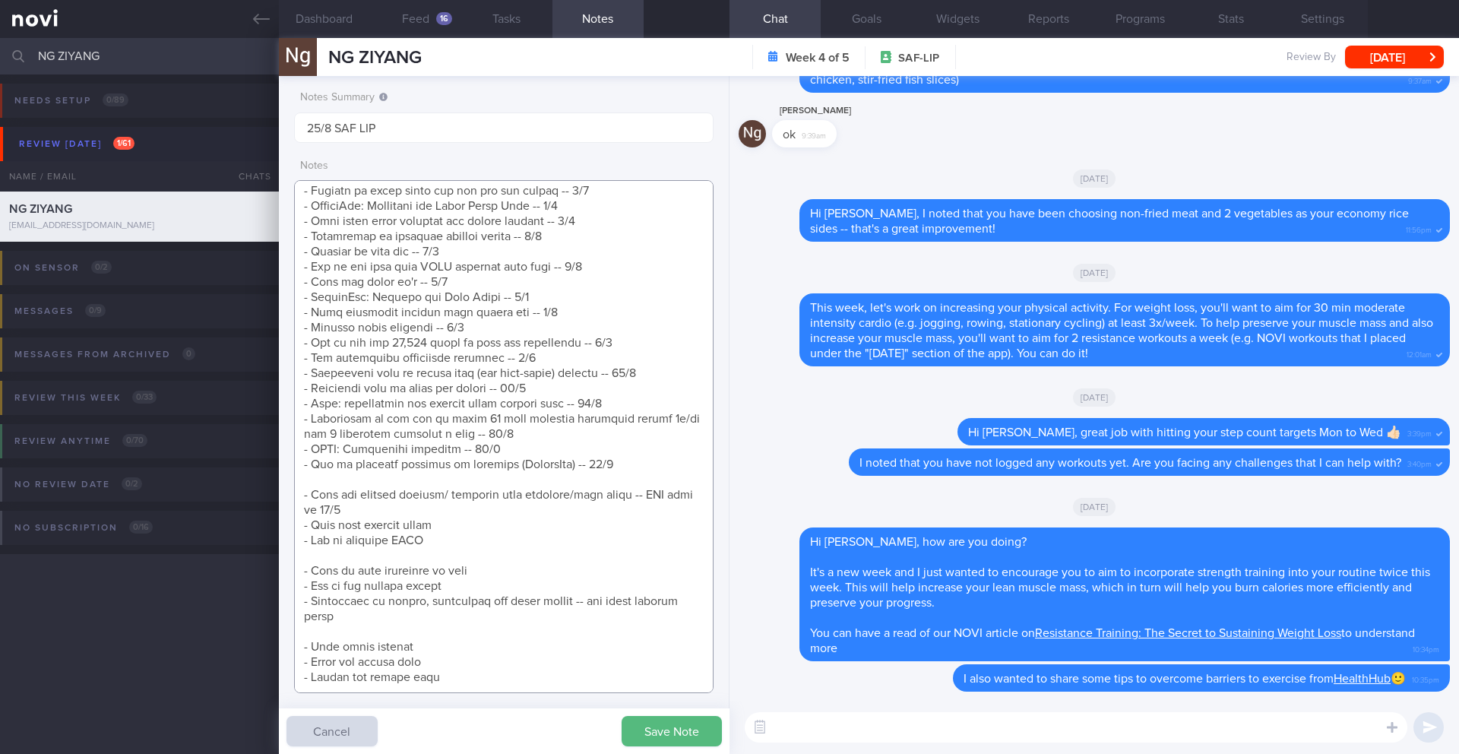
click at [408, 556] on textarea at bounding box center [503, 436] width 419 height 513
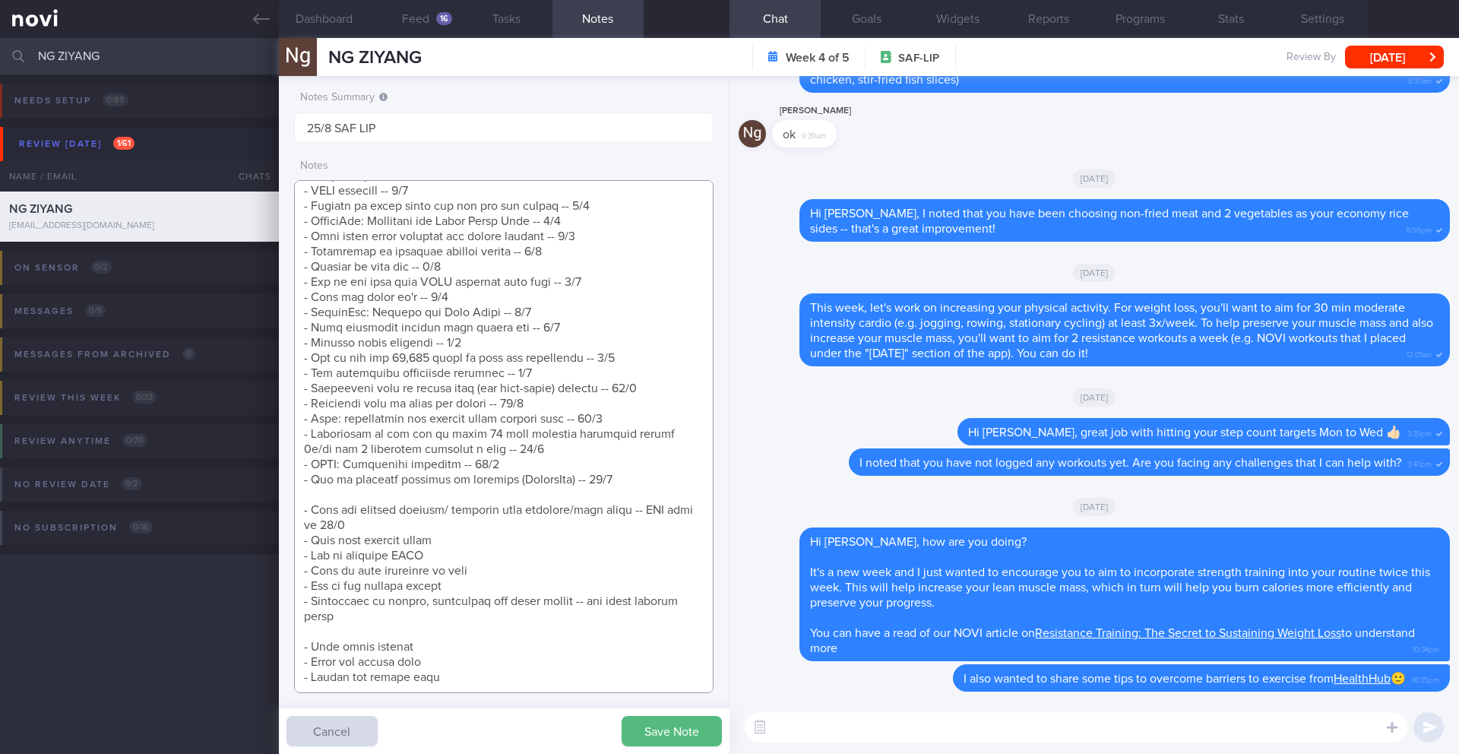
click at [390, 616] on textarea at bounding box center [503, 436] width 419 height 513
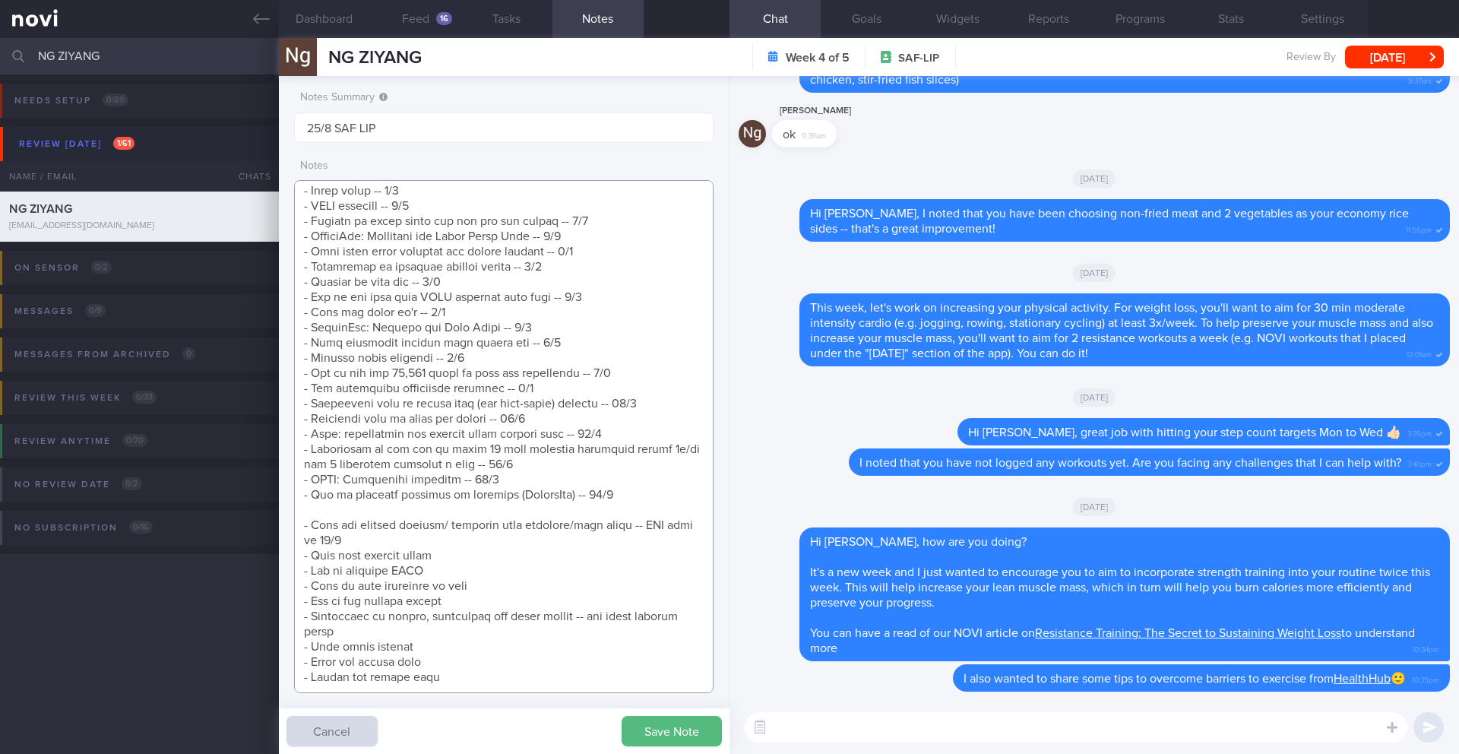
scroll to position [476, 0]
type textarea "SUPPORT NEEDED: CHALLENGE: Wt Targets: [DEMOGRAPHIC_DATA] Chinese [DEMOGRAPHIC_…"
click at [675, 741] on button "Save Note" at bounding box center [671, 731] width 100 height 30
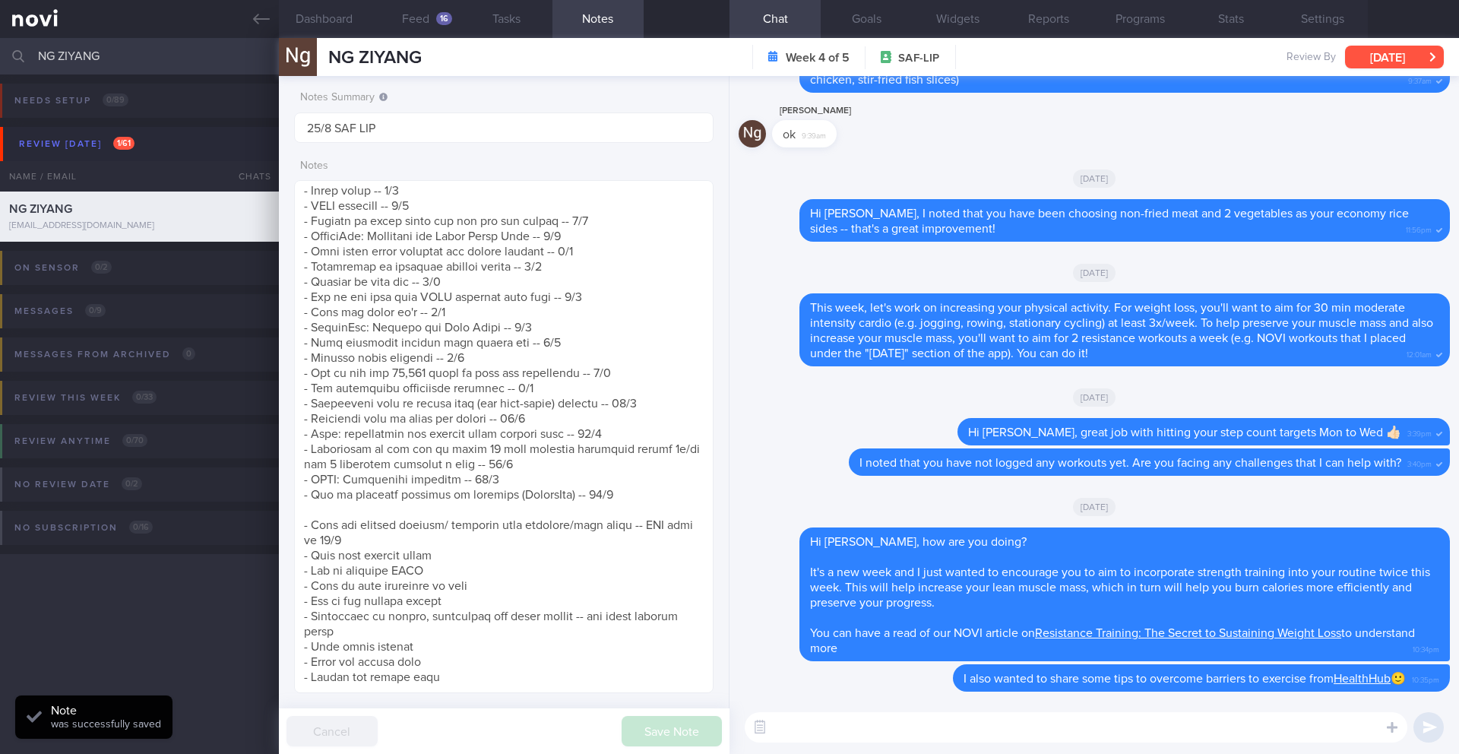
click at [1385, 55] on button "[DATE]" at bounding box center [1394, 57] width 99 height 23
click at [859, 734] on textarea at bounding box center [1075, 727] width 662 height 30
paste textarea "_____ will be the last day of your program. Although there won't be active coac…"
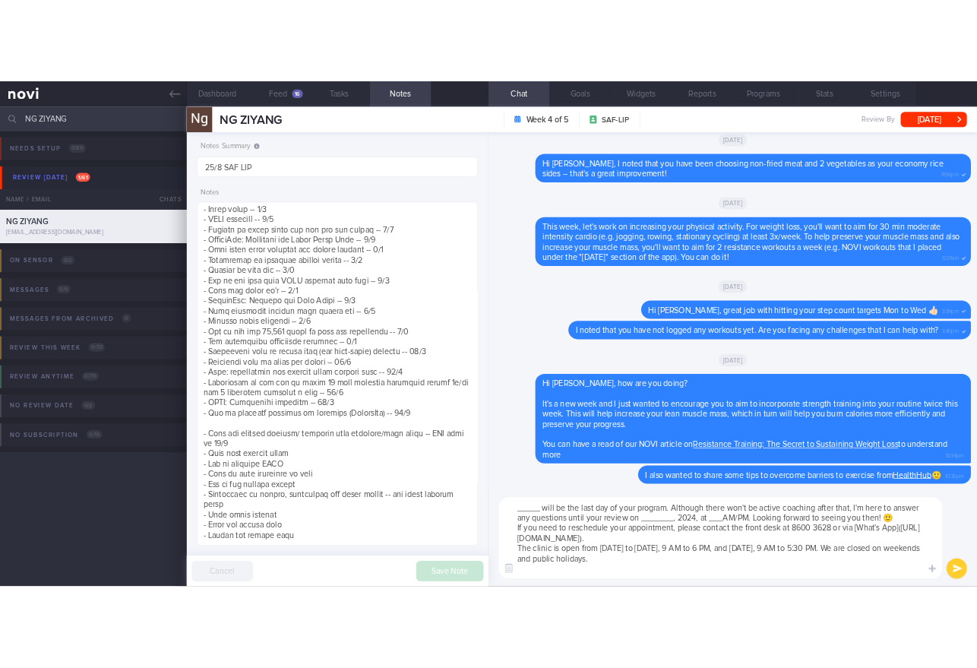
scroll to position [0, 0]
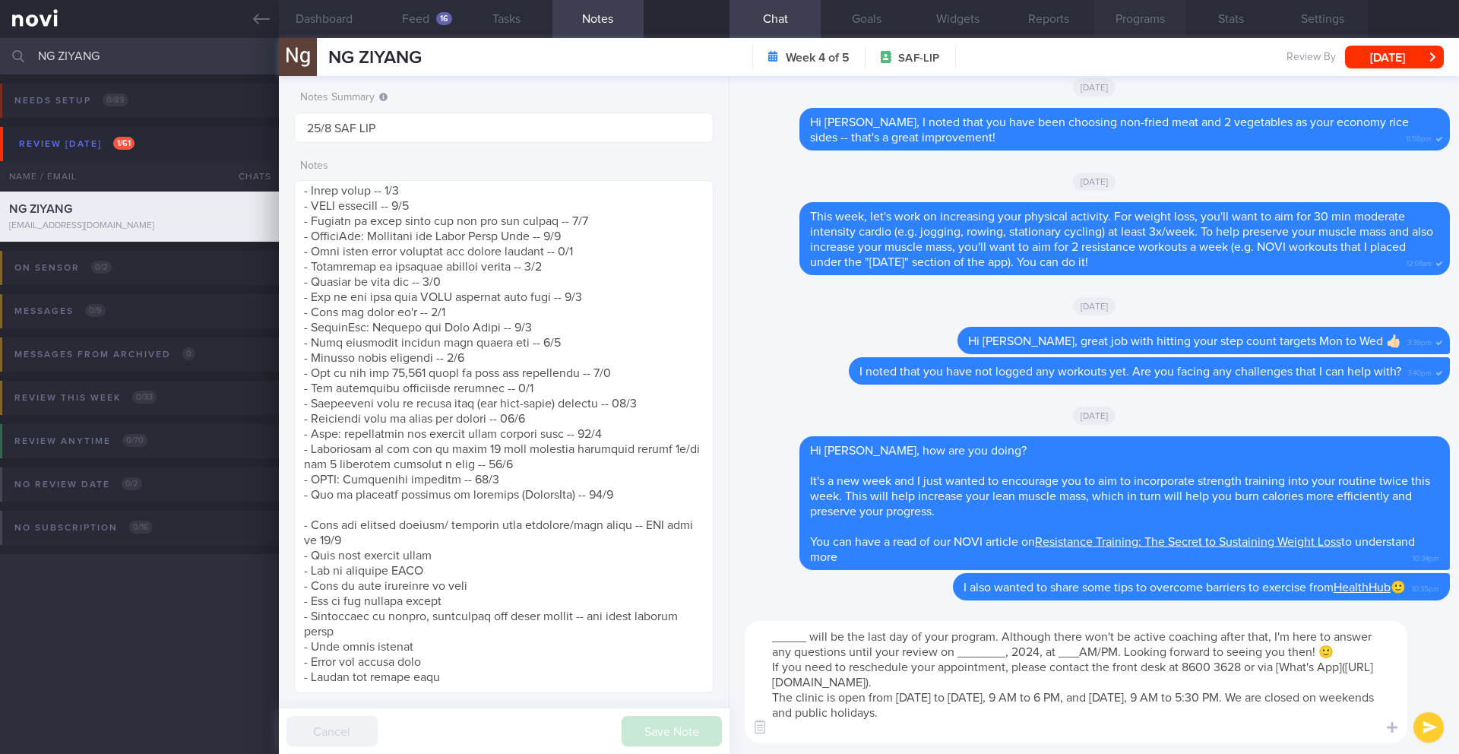
click at [1144, 21] on button "Programs" at bounding box center [1139, 19] width 91 height 38
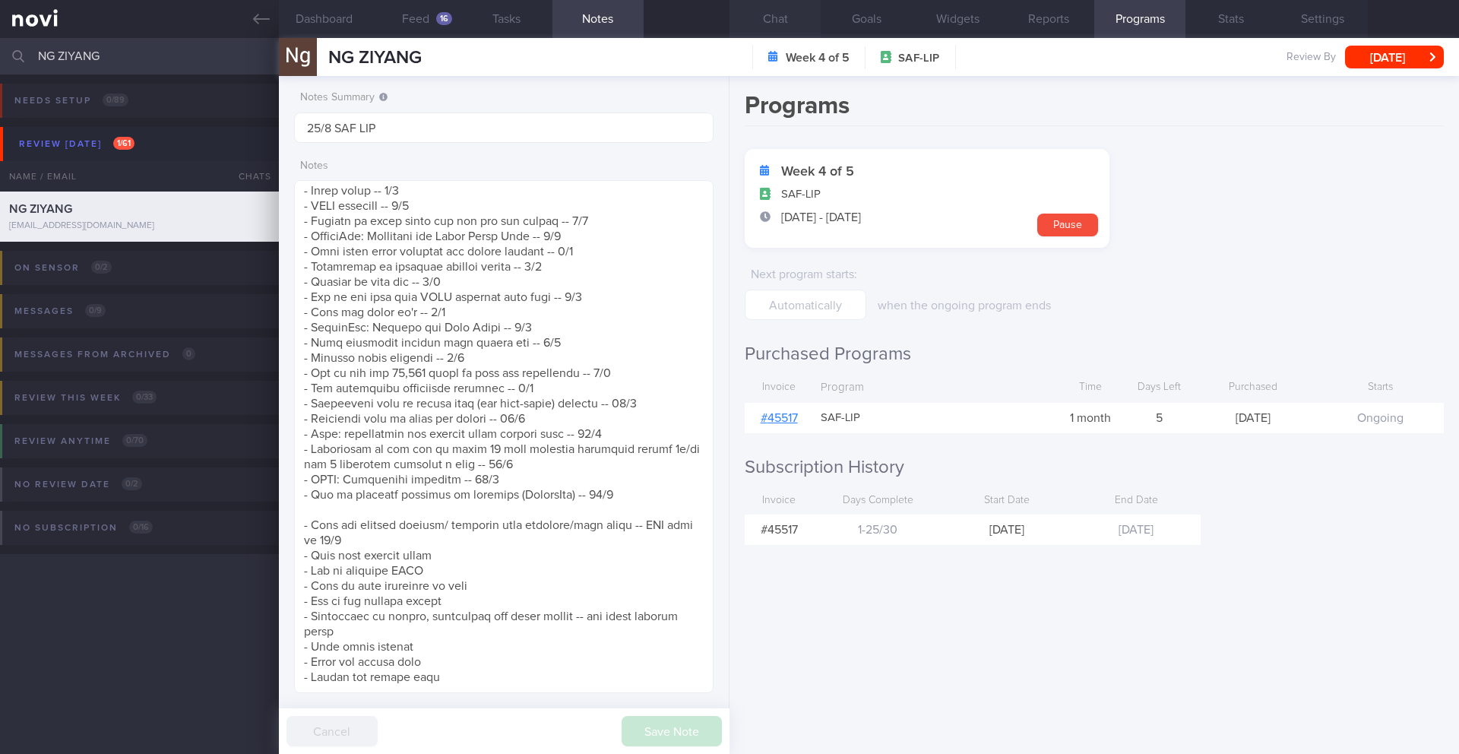
click at [765, 11] on button "Chat" at bounding box center [774, 19] width 91 height 38
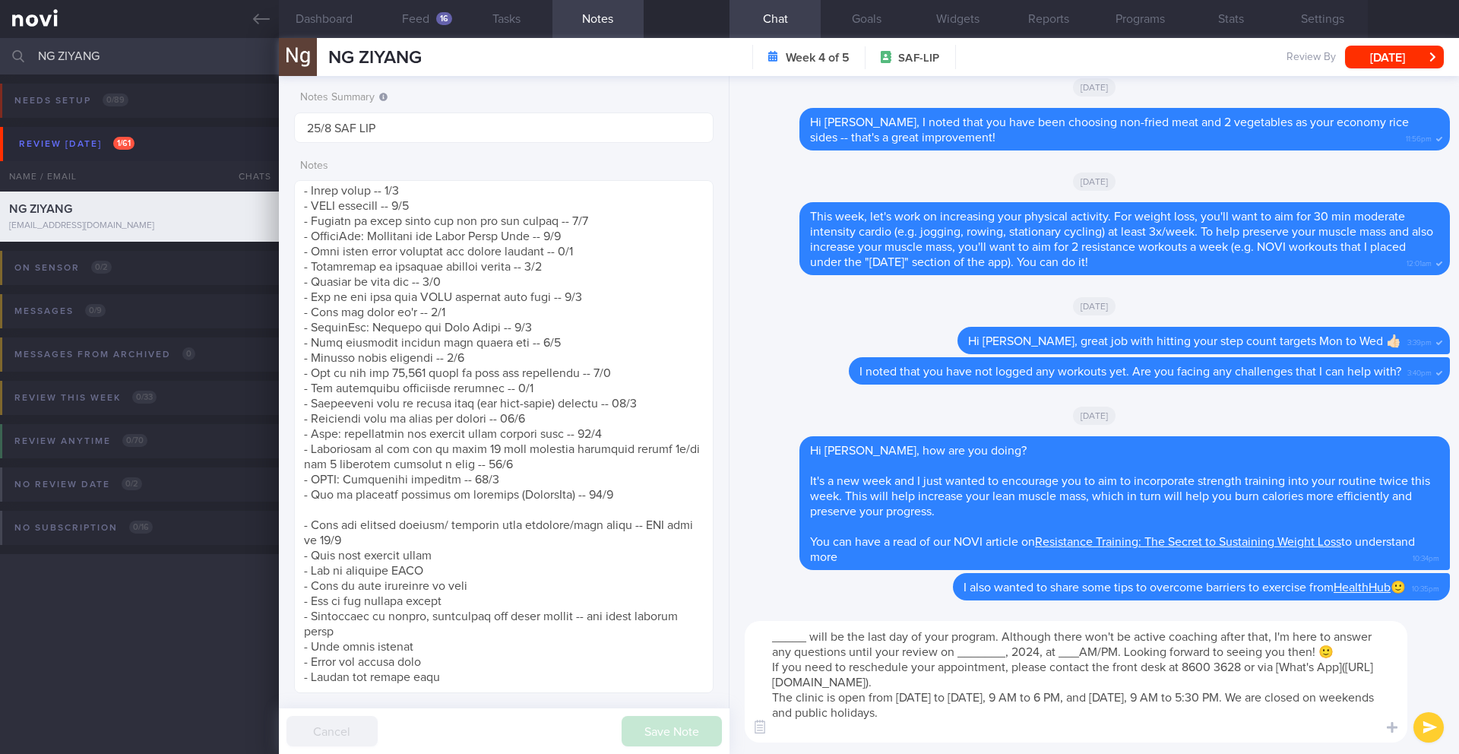
drag, startPoint x: 808, startPoint y: 640, endPoint x: 732, endPoint y: 636, distance: 75.3
click at [732, 636] on div "_____ will be the last day of your program. Although there won't be active coac…" at bounding box center [1093, 681] width 729 height 144
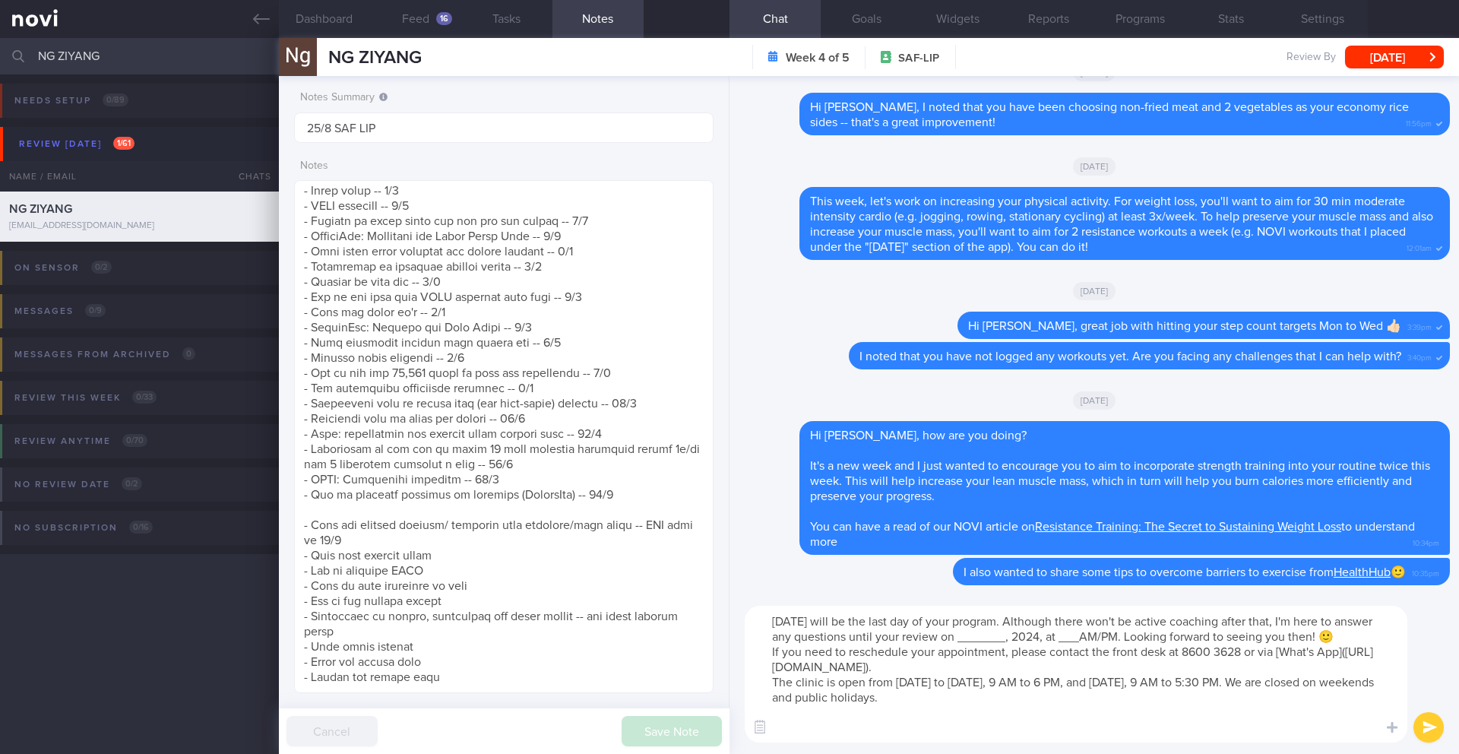
click at [825, 651] on textarea "[DATE] will be the last day of your program. Although there won't be active coa…" at bounding box center [1075, 673] width 662 height 137
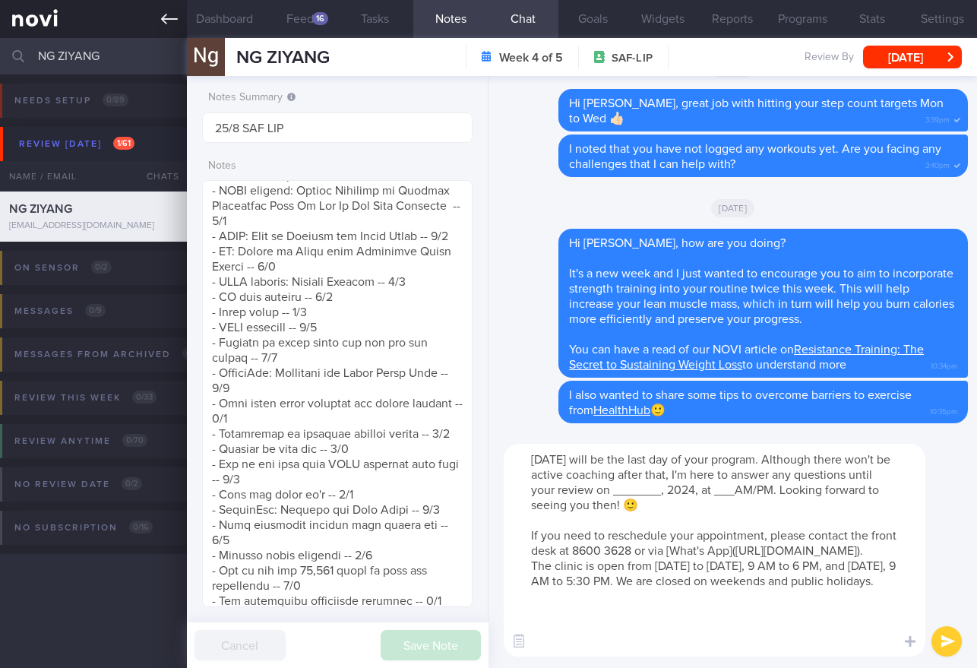
scroll to position [759532, 759438]
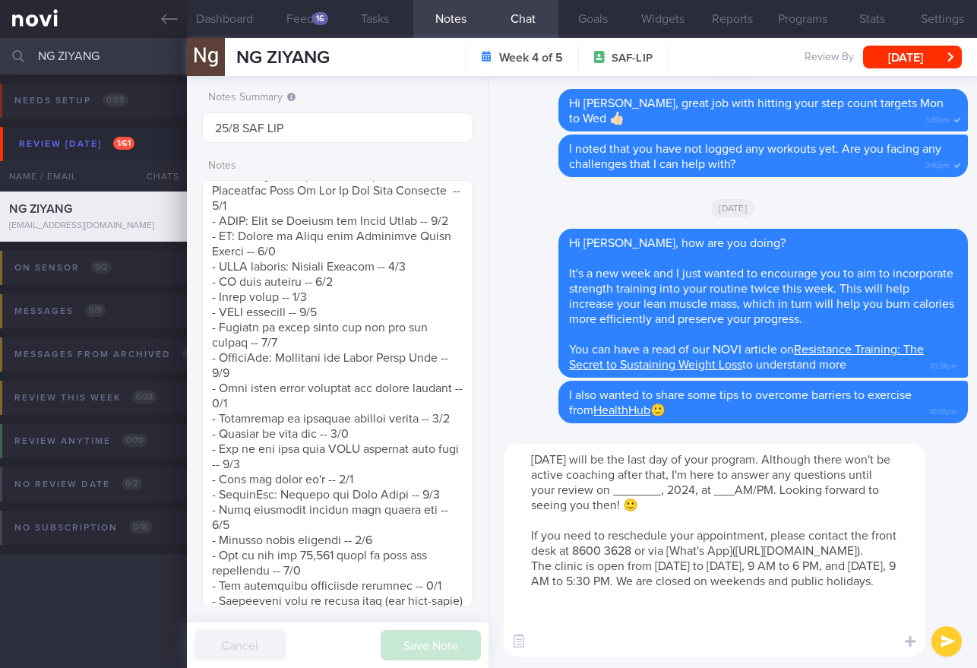
click at [716, 489] on textarea "[DATE] will be the last day of your program. Although there won't be active coa…" at bounding box center [715, 550] width 422 height 213
click at [782, 492] on textarea "[DATE] will be the last day of your program. Although there won't be active coa…" at bounding box center [715, 550] width 422 height 213
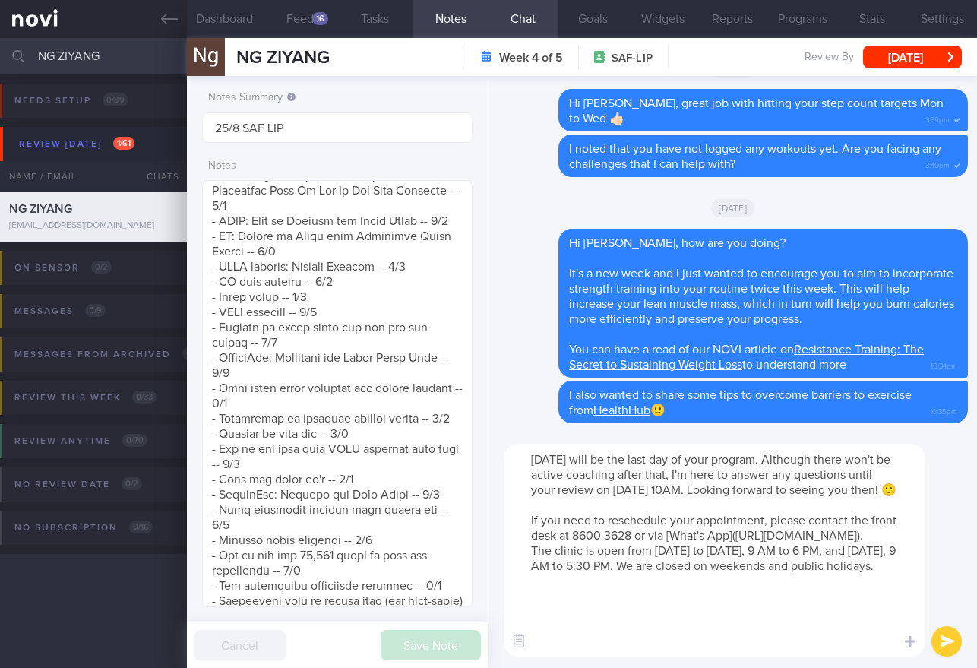
drag, startPoint x: 801, startPoint y: 492, endPoint x: 801, endPoint y: 501, distance: 9.1
click at [801, 501] on textarea "[DATE] will be the last day of your program. Although there won't be active coa…" at bounding box center [715, 550] width 422 height 213
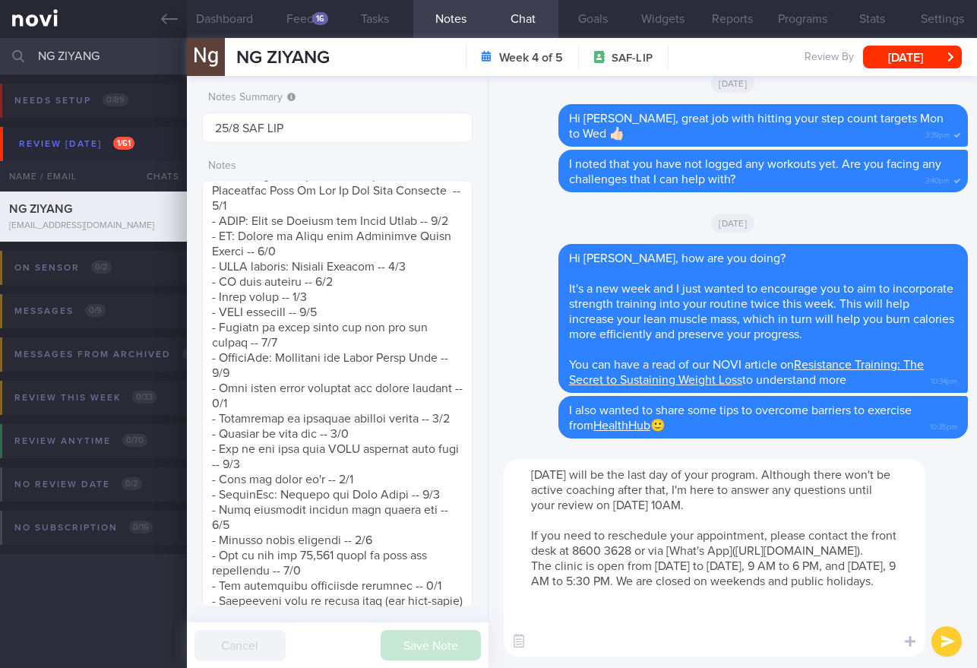
click at [852, 571] on textarea "[DATE] will be the last day of your program. Although there won't be active coa…" at bounding box center [715, 558] width 422 height 198
click at [520, 477] on textarea "[DATE] will be the last day of your program. Although there won't be active coa…" at bounding box center [715, 558] width 422 height 198
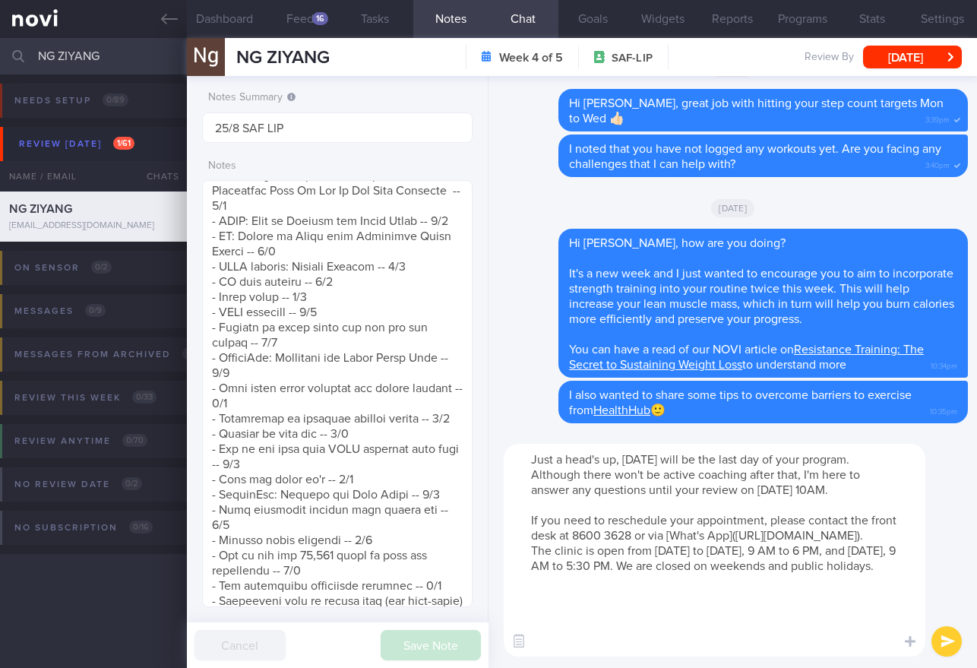
click at [611, 632] on textarea "Just a head's up, [DATE] will be the last day of your program. Although there w…" at bounding box center [715, 550] width 422 height 213
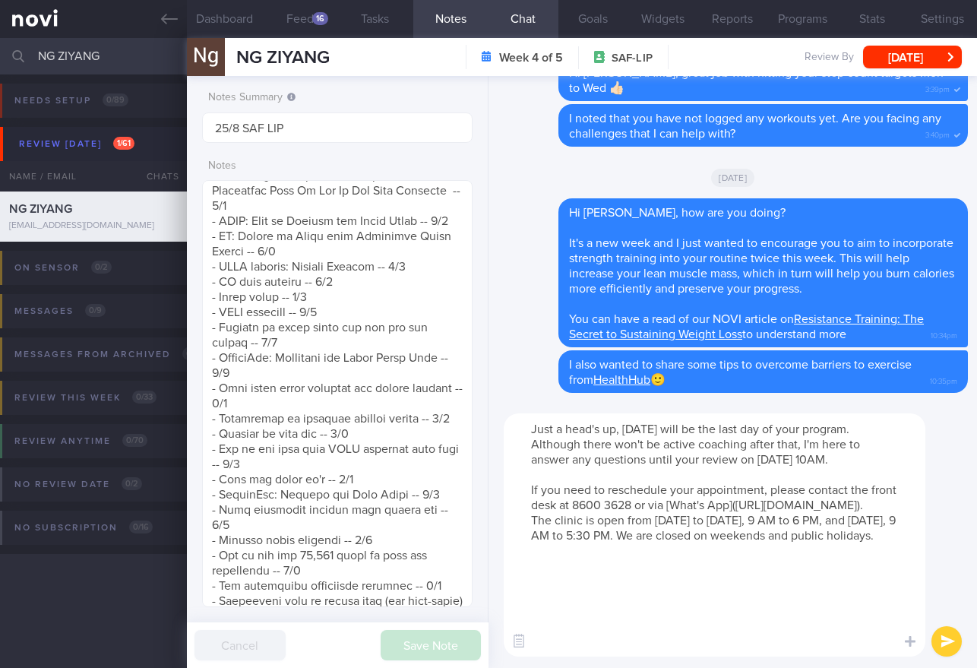
paste textarea "The review appointment will be much quicker than the first one. Here's what wil…"
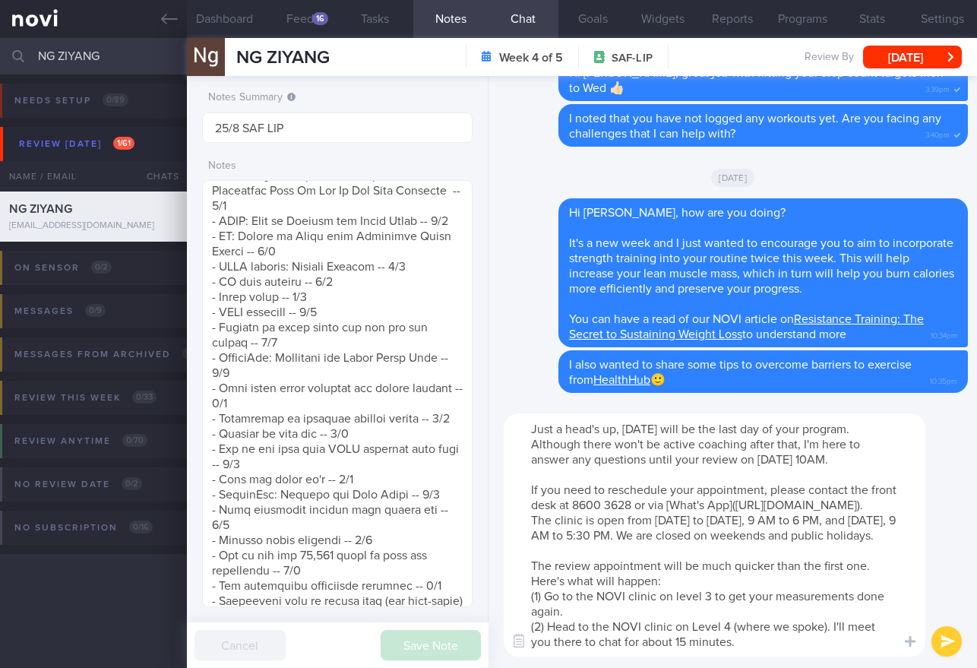
scroll to position [46, 0]
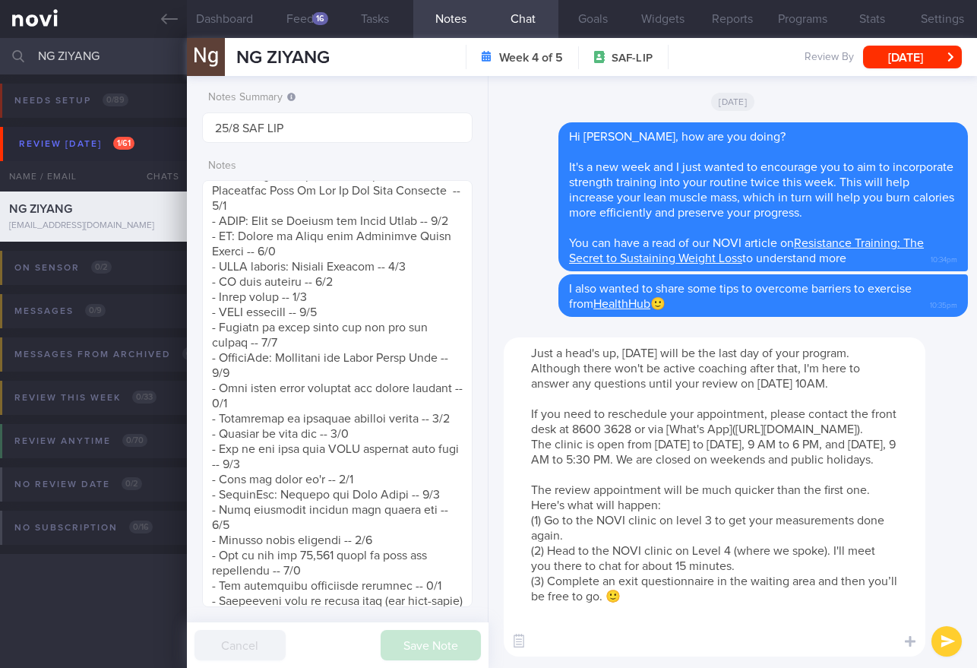
click at [692, 615] on textarea "Just a head's up, [DATE] will be the last day of your program. Although there w…" at bounding box center [715, 496] width 422 height 319
type textarea "Just a head's up, [DATE] will be the last day of your program. Although there w…"
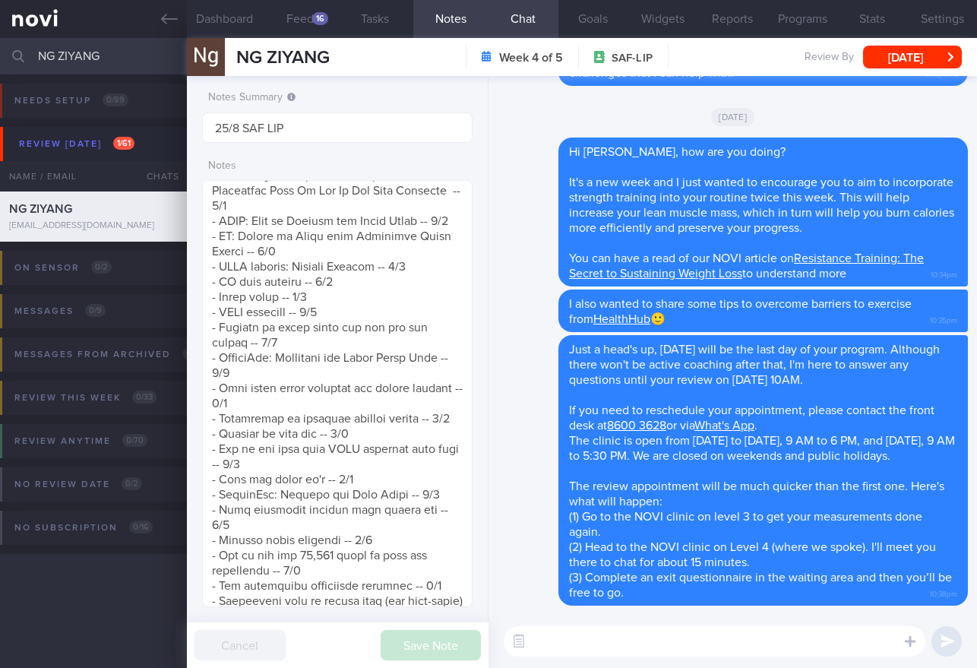
scroll to position [0, 0]
click at [908, 58] on button "[DATE]" at bounding box center [912, 57] width 99 height 23
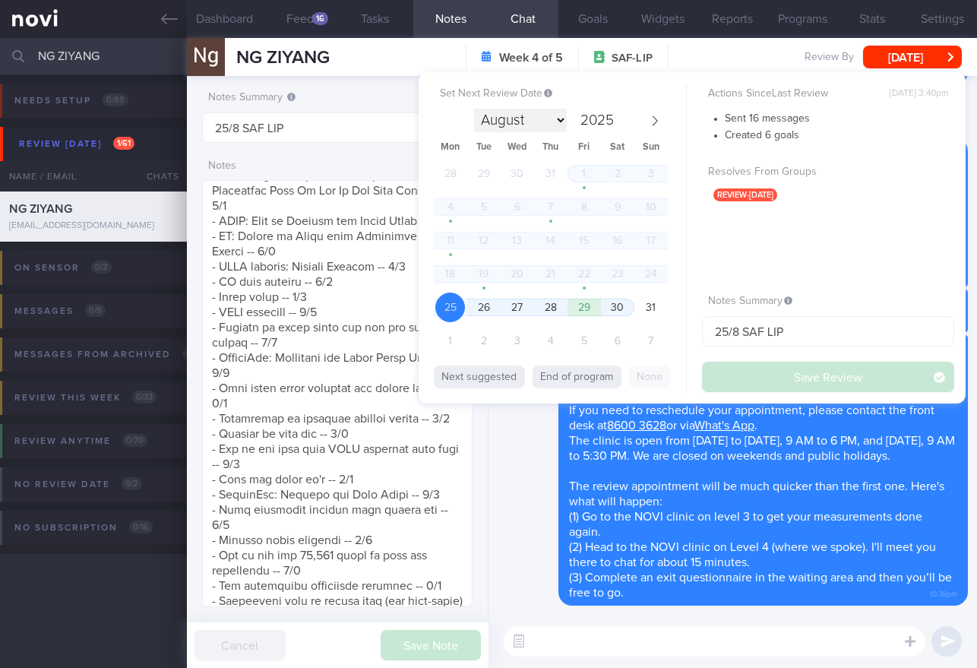
click at [554, 125] on select "August September October November December" at bounding box center [520, 121] width 93 height 24
select select "8"
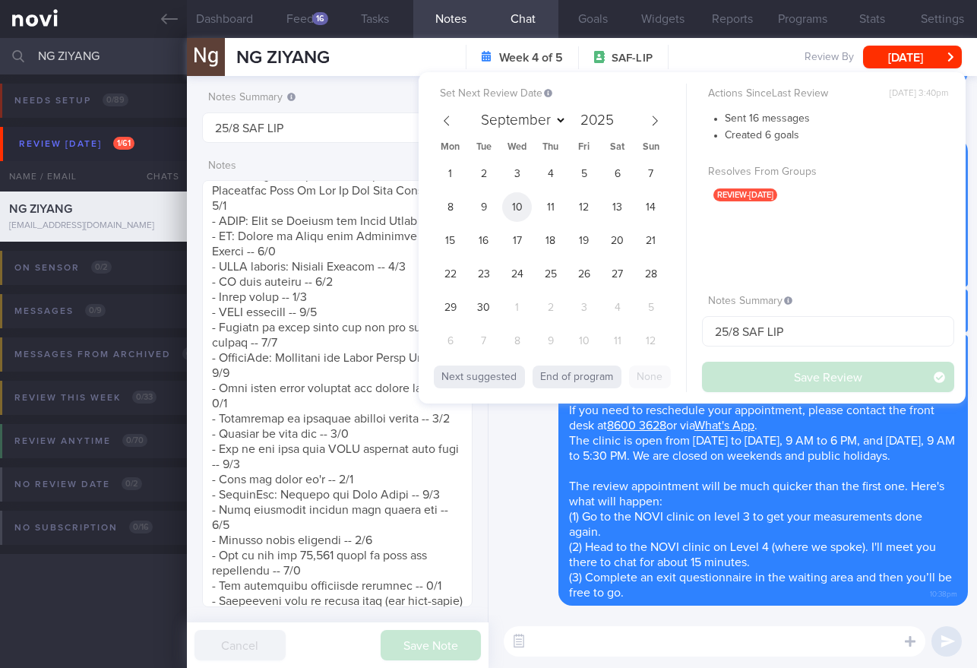
click at [509, 213] on span "10" at bounding box center [517, 207] width 30 height 30
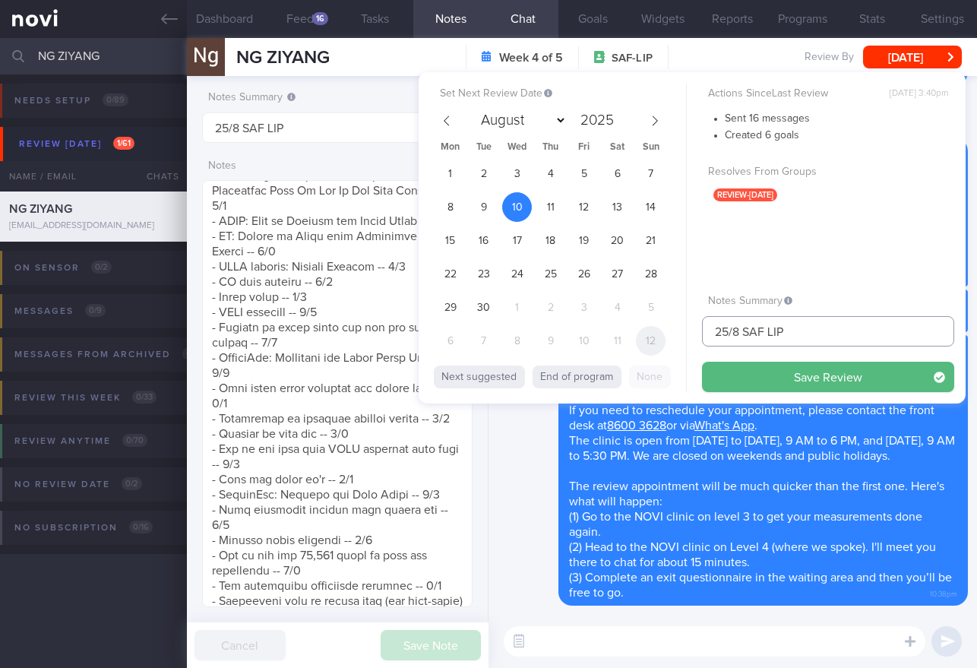
drag, startPoint x: 738, startPoint y: 331, endPoint x: 650, endPoint y: 330, distance: 87.4
click at [650, 330] on div "Set Next Review Date [DATE] August September October November [DATE] Mon Tue We…" at bounding box center [692, 237] width 547 height 331
click at [806, 331] on input "10/9 SAF LIP" at bounding box center [828, 331] width 252 height 30
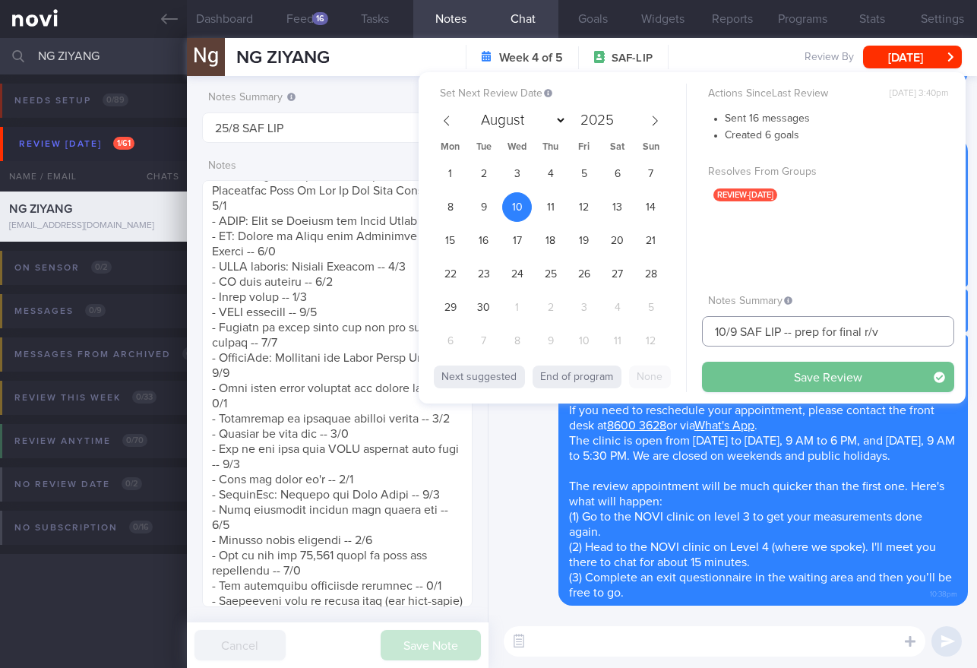
type input "10/9 SAF LIP -- prep for final r/v"
click at [826, 372] on button "Save Review" at bounding box center [828, 377] width 252 height 30
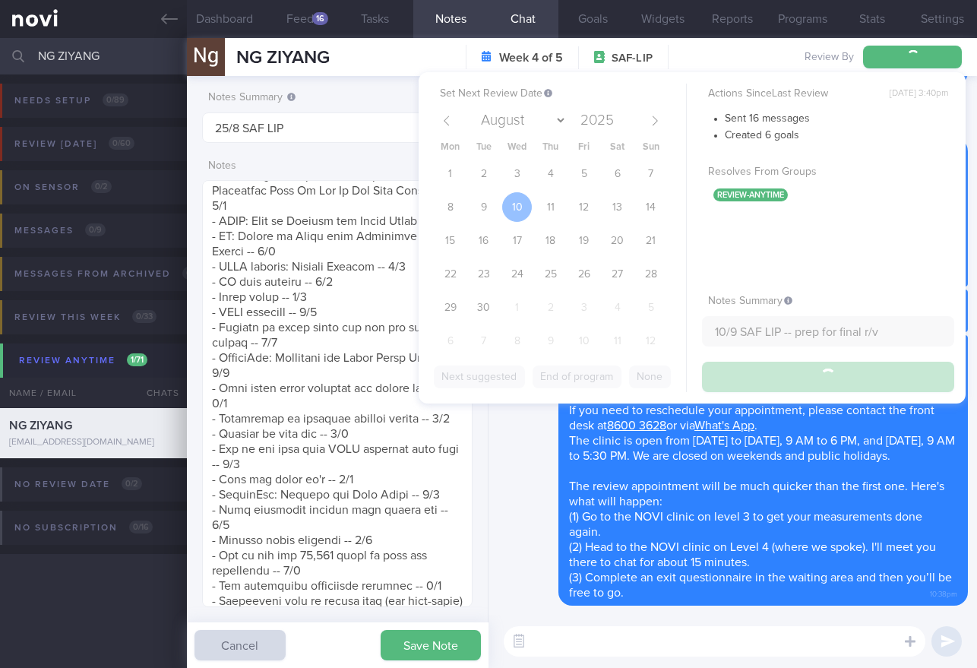
type input "10/9 SAF LIP -- prep for final r/v"
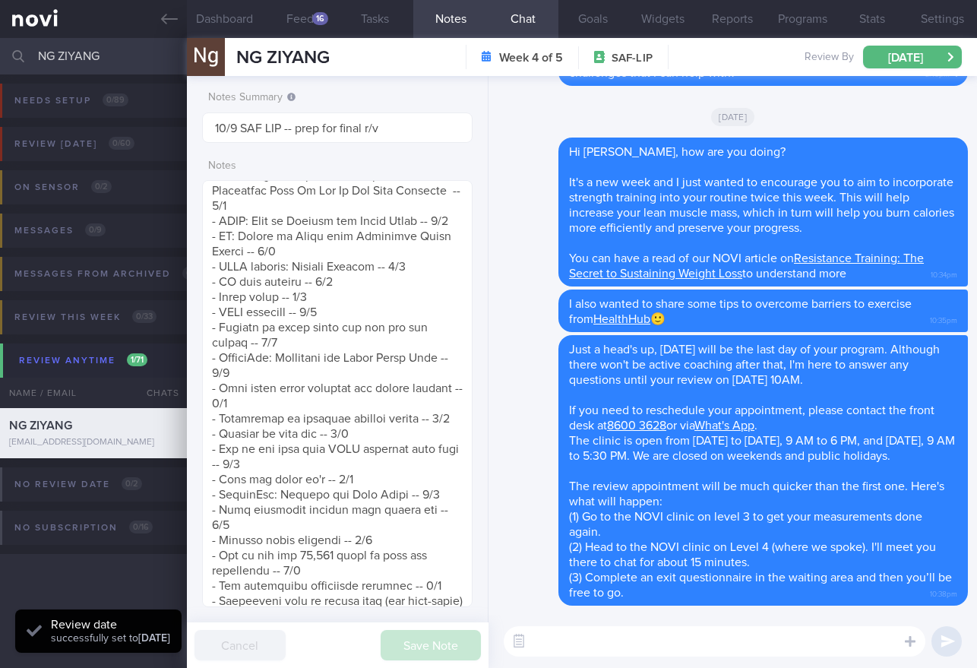
scroll to position [119, 239]
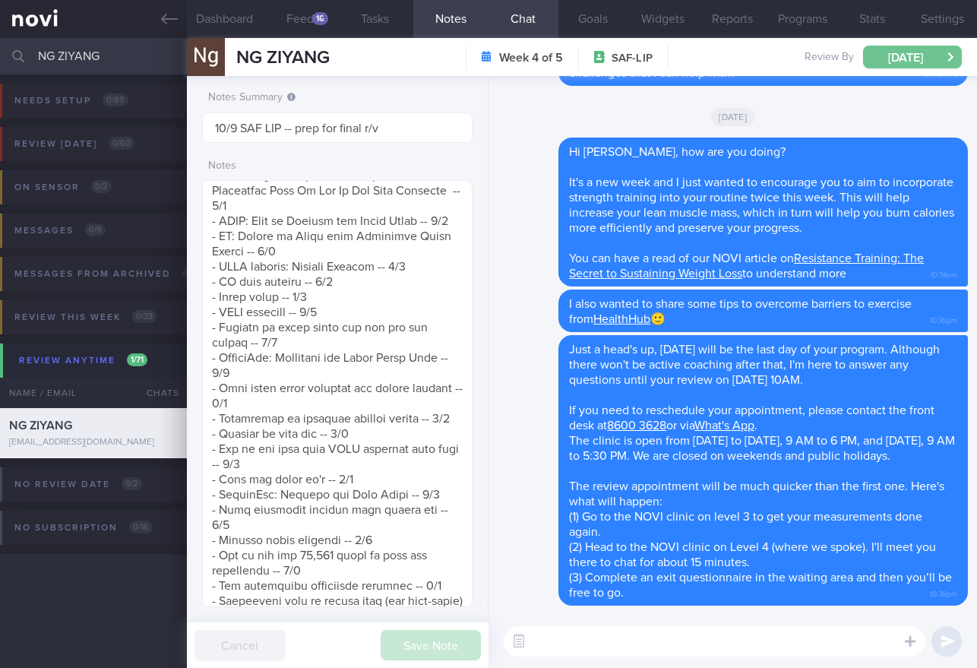
click at [878, 55] on button "[DATE]" at bounding box center [912, 57] width 99 height 23
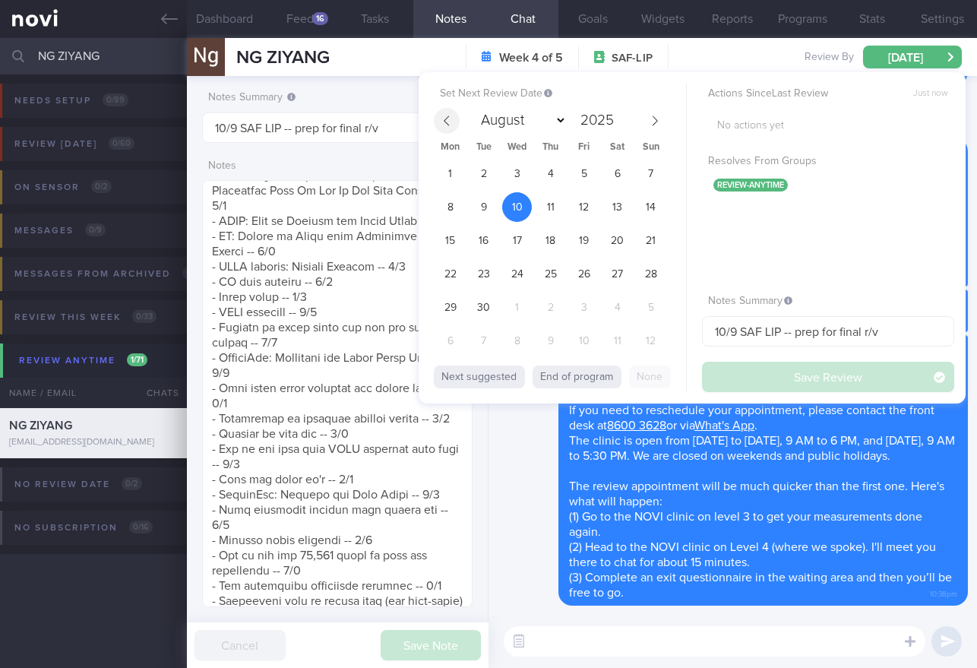
click at [450, 127] on span at bounding box center [447, 121] width 26 height 26
select select "7"
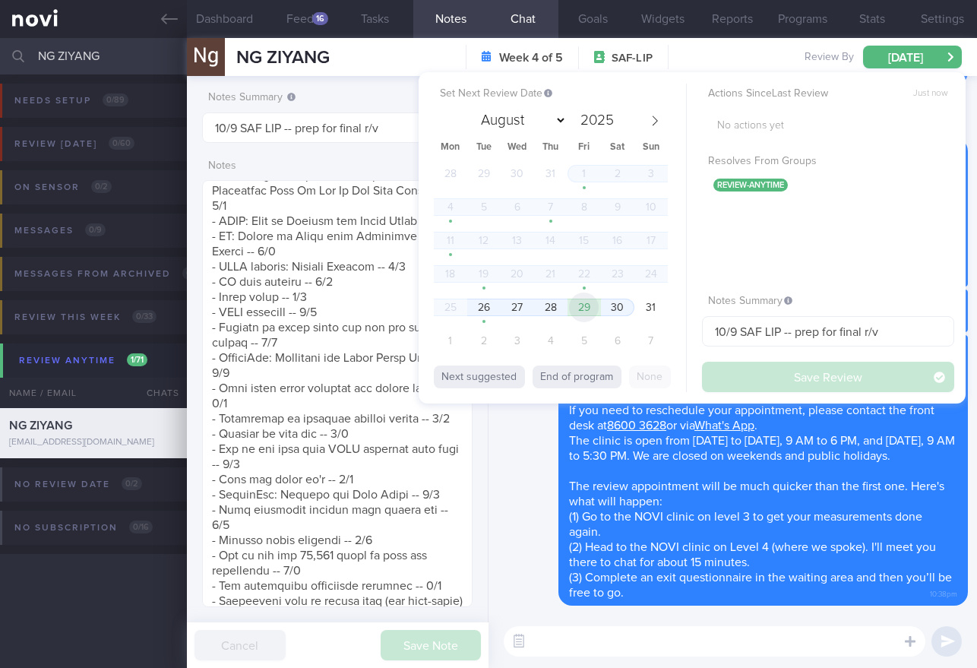
click at [594, 312] on span "29" at bounding box center [584, 307] width 30 height 30
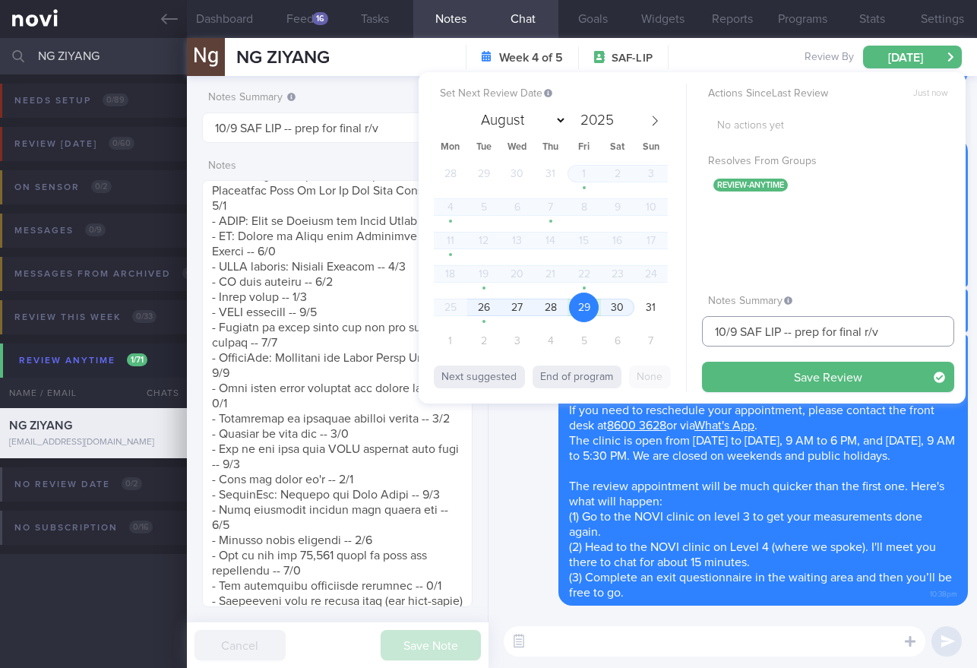
click at [725, 333] on input "10/9 SAF LIP -- prep for final r/v" at bounding box center [828, 331] width 252 height 30
drag, startPoint x: 735, startPoint y: 333, endPoint x: 692, endPoint y: 333, distance: 42.5
click at [692, 333] on div "Set Next Review Date [DATE] August September October November [DATE] Mon Tue We…" at bounding box center [692, 237] width 547 height 331
type input "29/8 SAF LIP -- prep for final r/v"
click at [738, 379] on button "Save Review" at bounding box center [828, 377] width 252 height 30
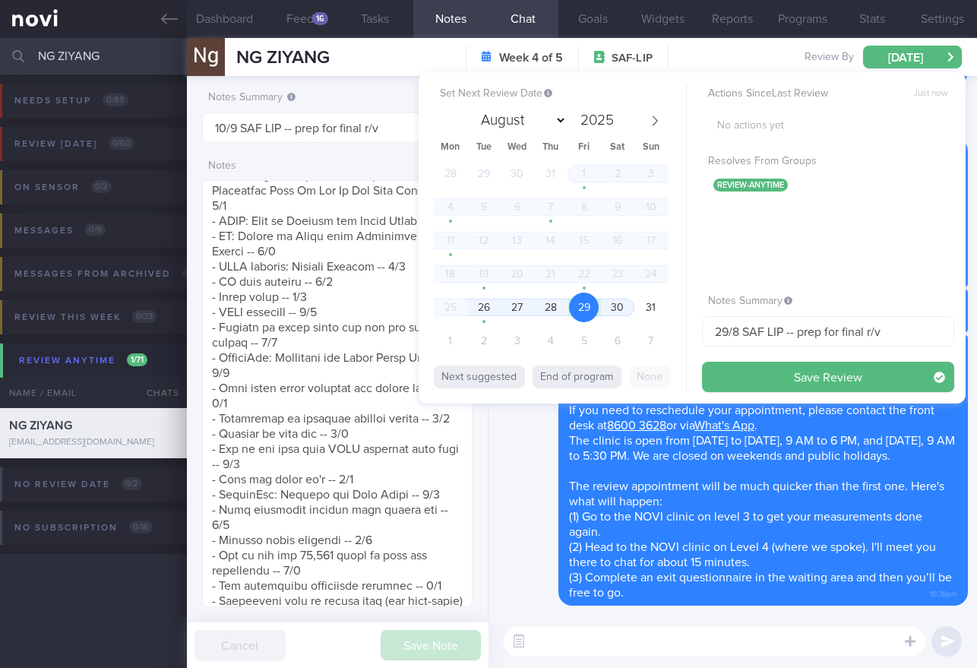
type input "29/8 SAF LIP -- prep for final r/v"
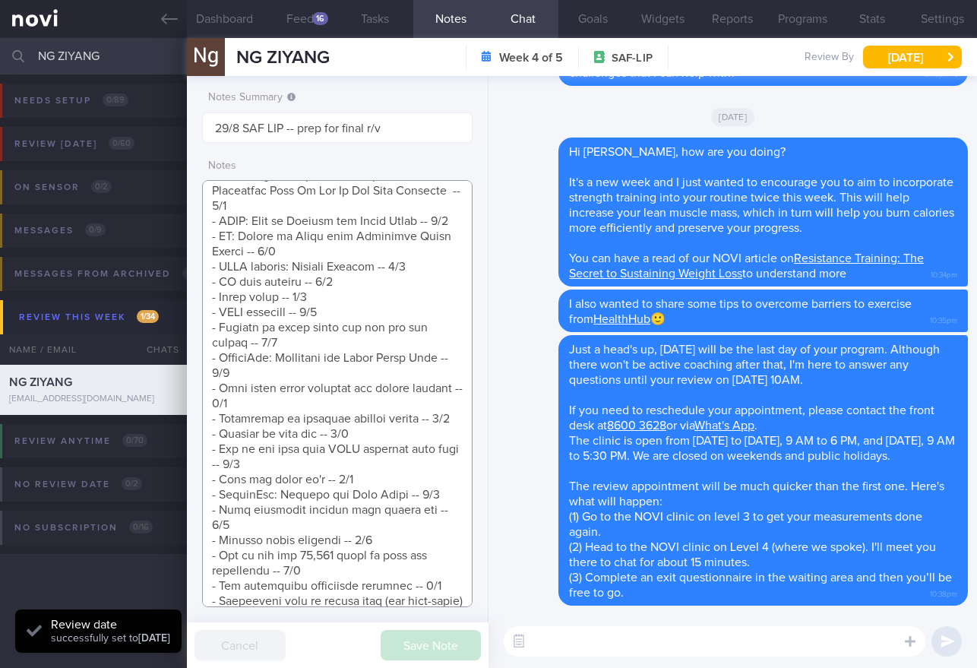
drag, startPoint x: 370, startPoint y: 381, endPoint x: 362, endPoint y: 382, distance: 8.4
click at [370, 381] on textarea at bounding box center [337, 393] width 270 height 427
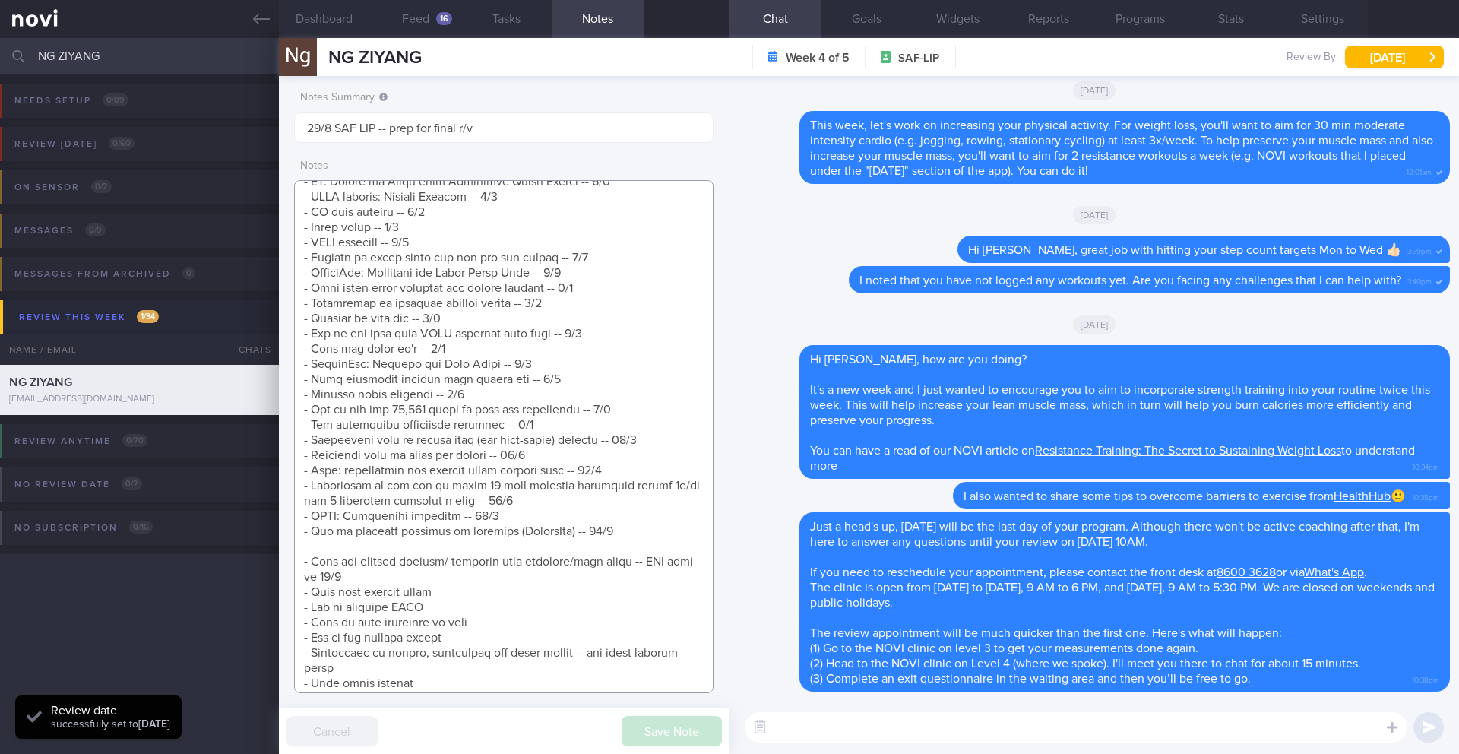
scroll to position [476, 0]
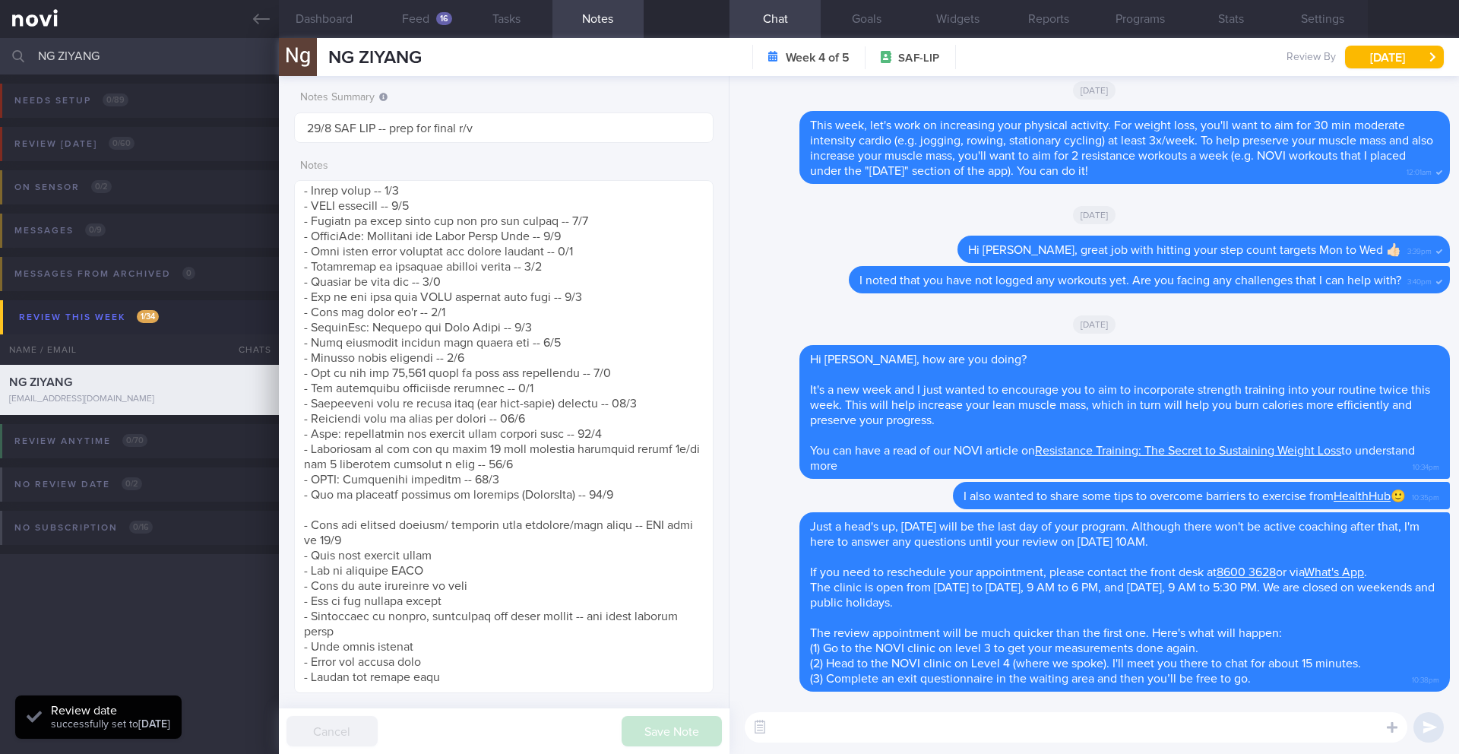
click at [81, 71] on input "NG ZIYANG" at bounding box center [729, 56] width 1459 height 36
click at [81, 65] on input "NG ZIYANG" at bounding box center [729, 56] width 1459 height 36
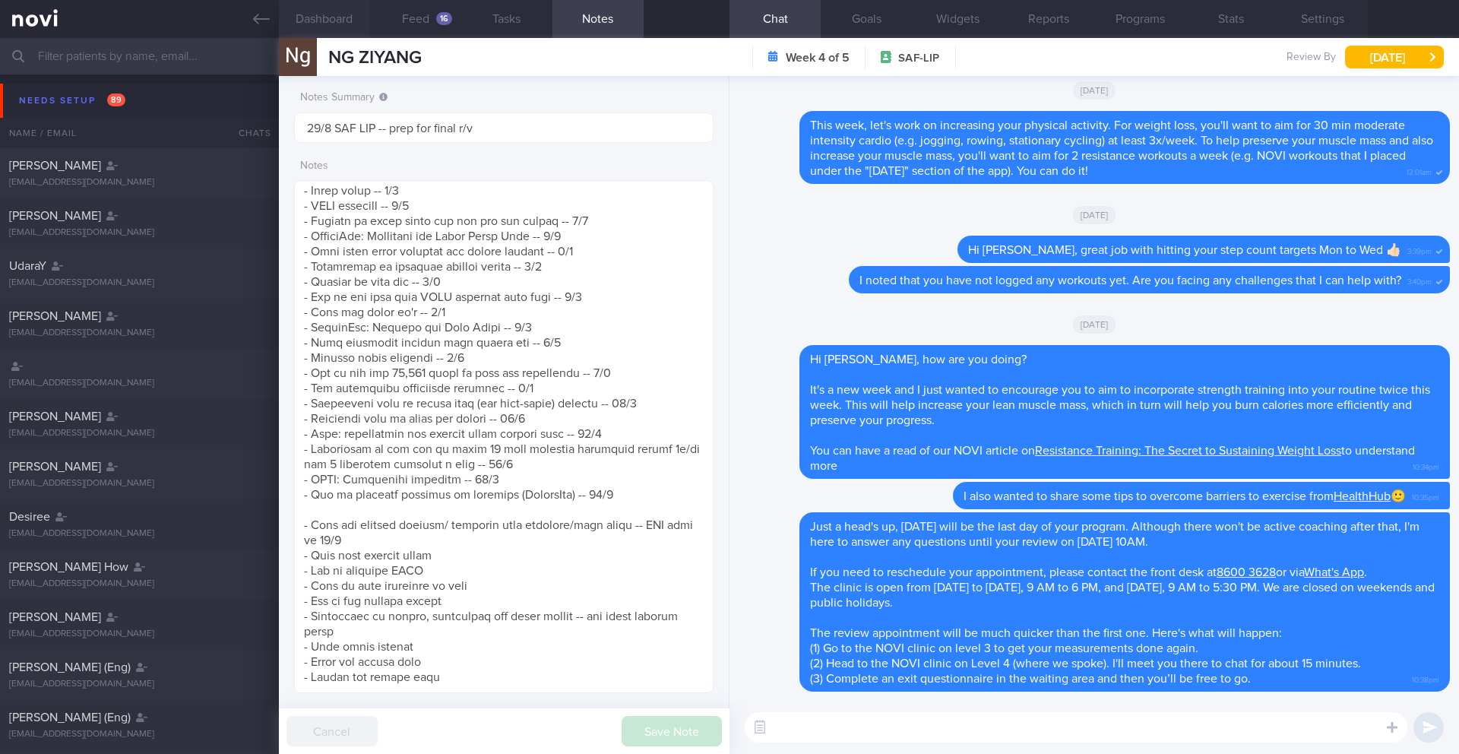
click at [352, 24] on button "Dashboard" at bounding box center [324, 19] width 91 height 38
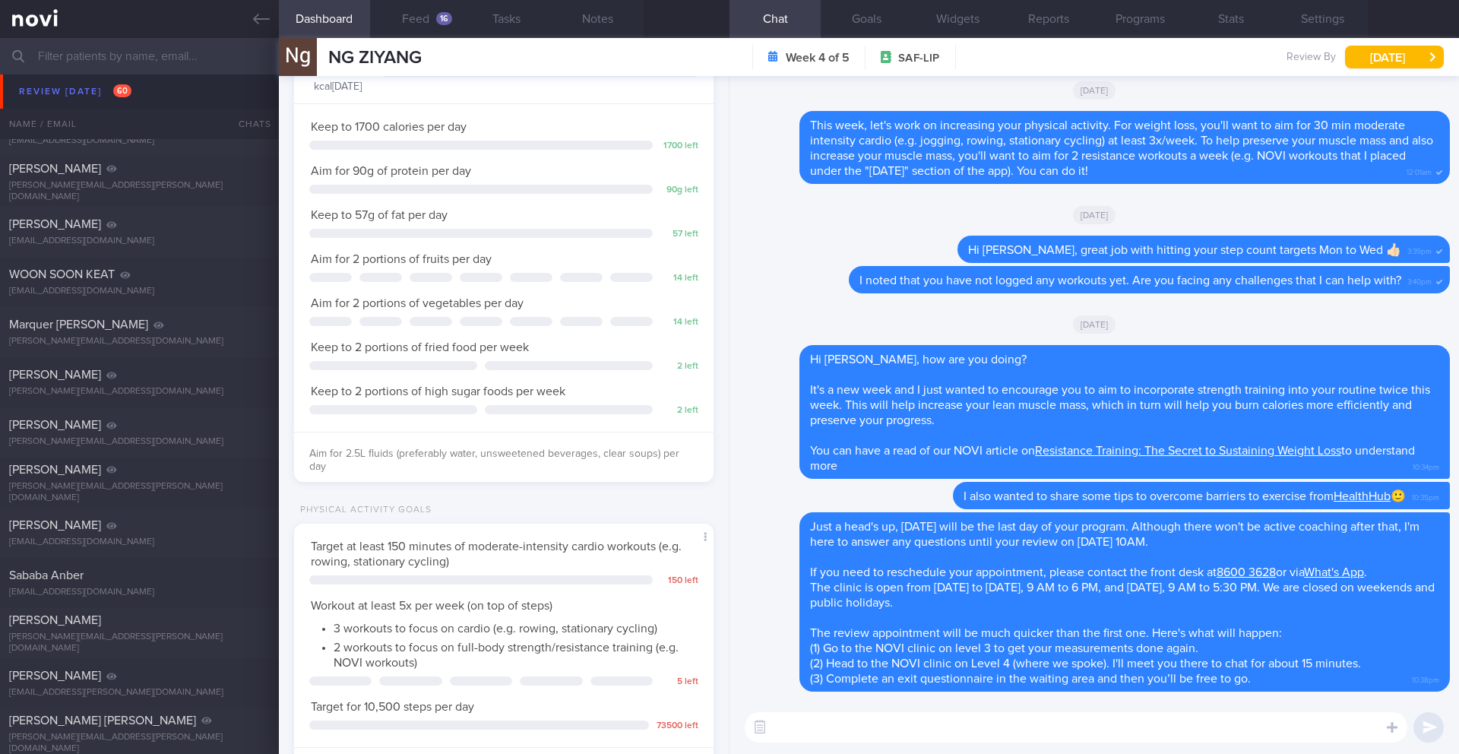
scroll to position [4644, 0]
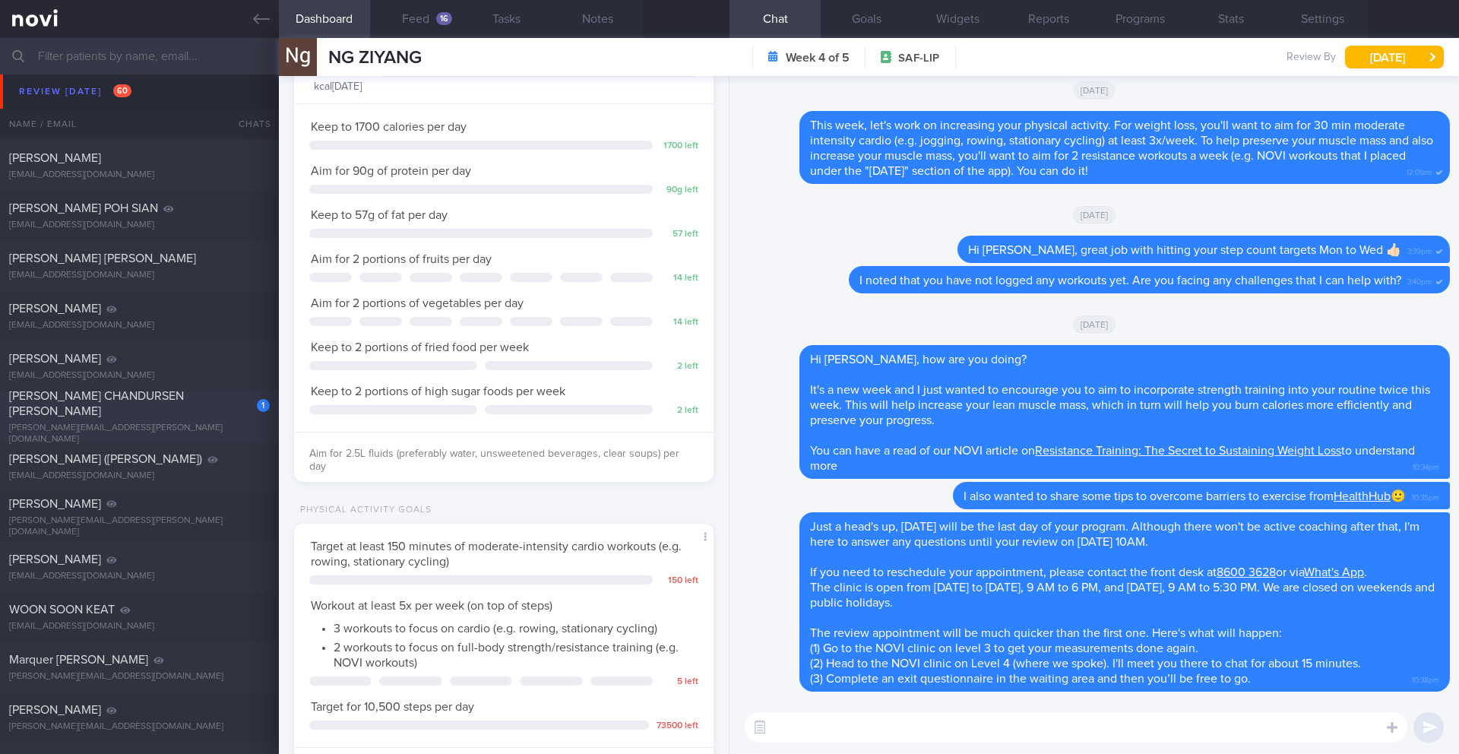
click at [192, 427] on div "[PERSON_NAME][EMAIL_ADDRESS][PERSON_NAME][DOMAIN_NAME]" at bounding box center [139, 433] width 261 height 23
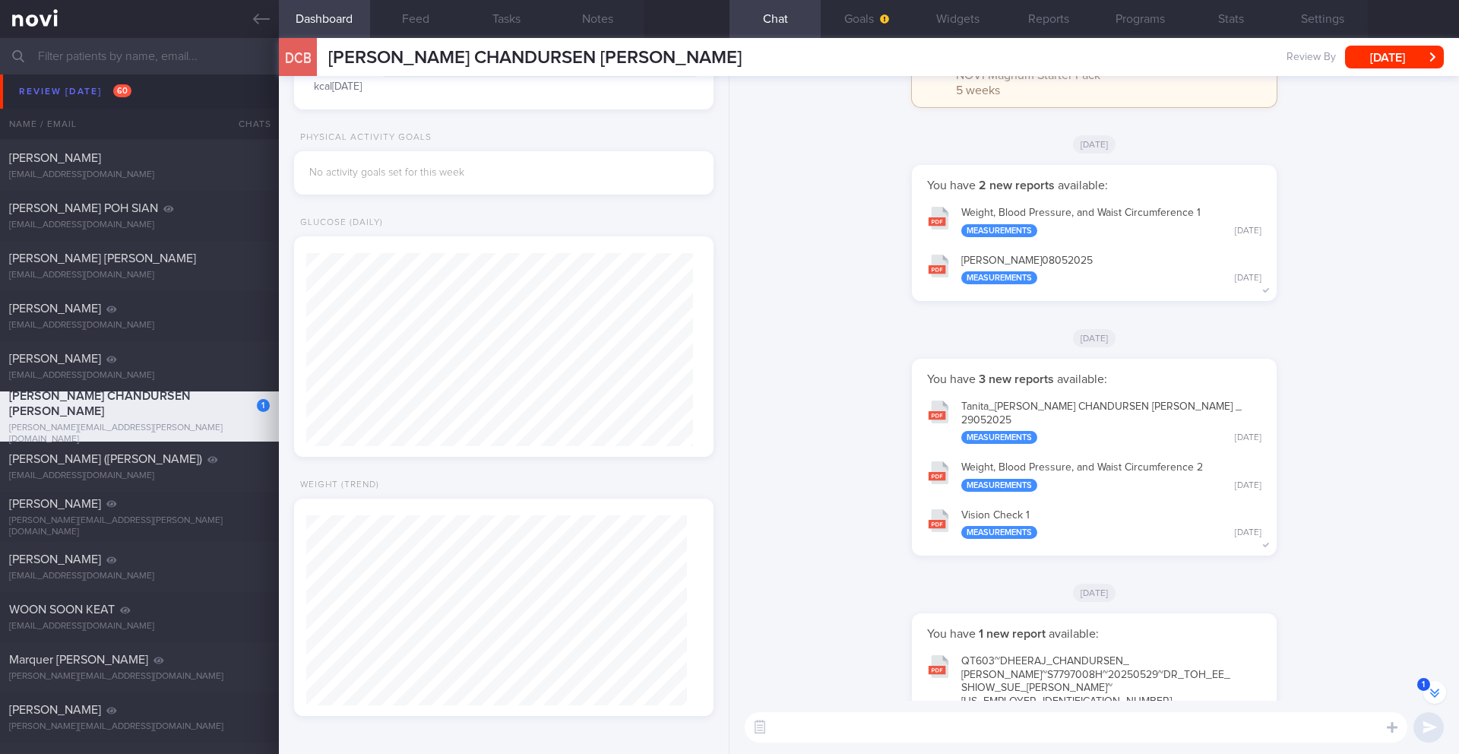
scroll to position [-1481, 0]
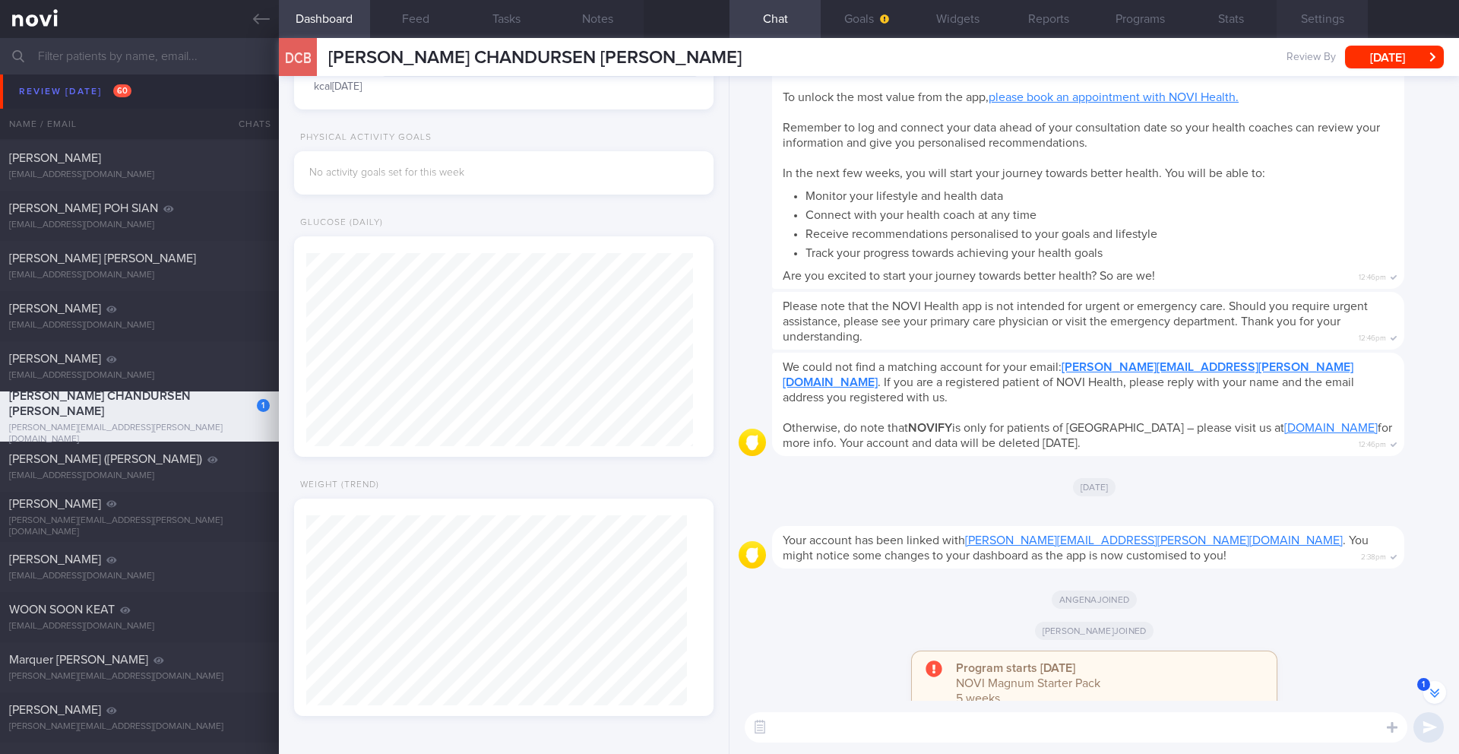
click at [1307, 21] on button "Settings" at bounding box center [1321, 19] width 91 height 38
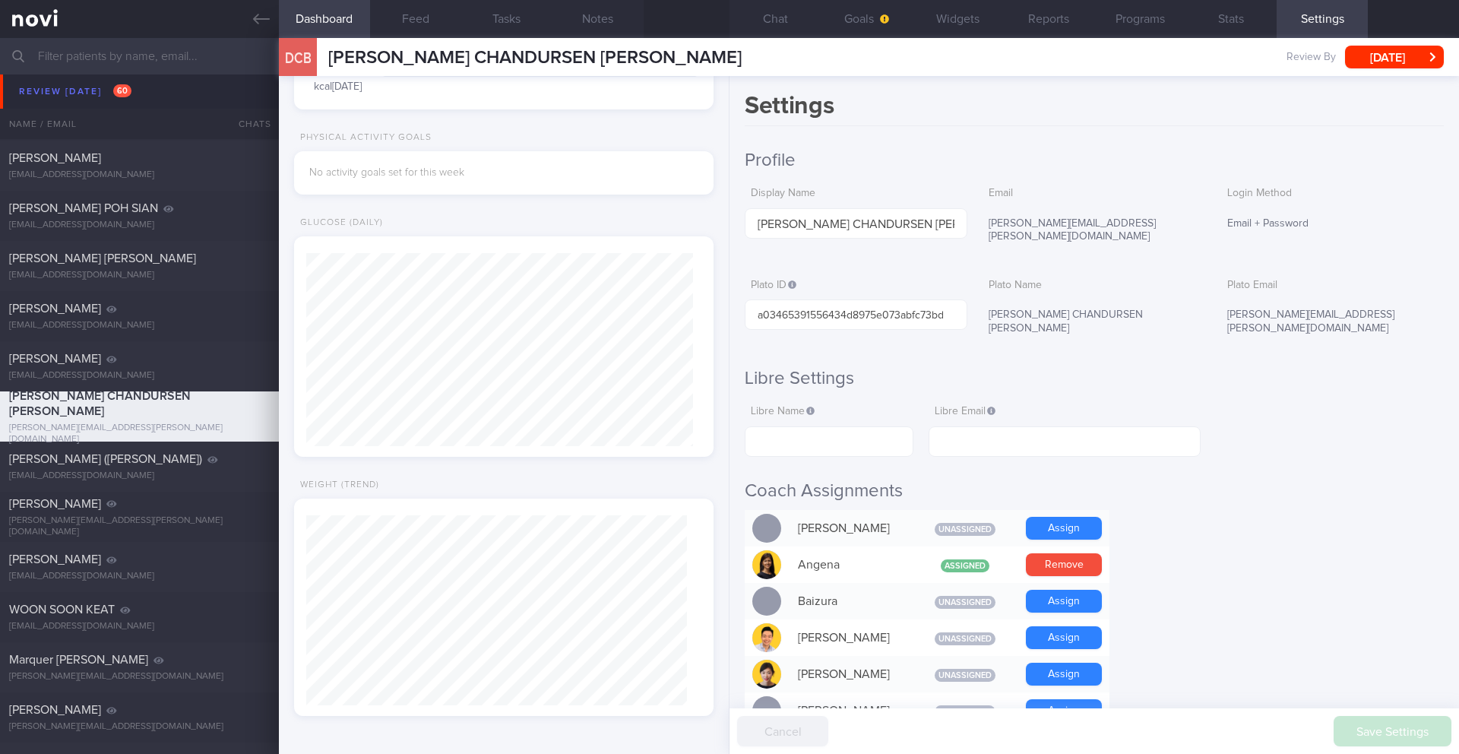
scroll to position [-1437, 0]
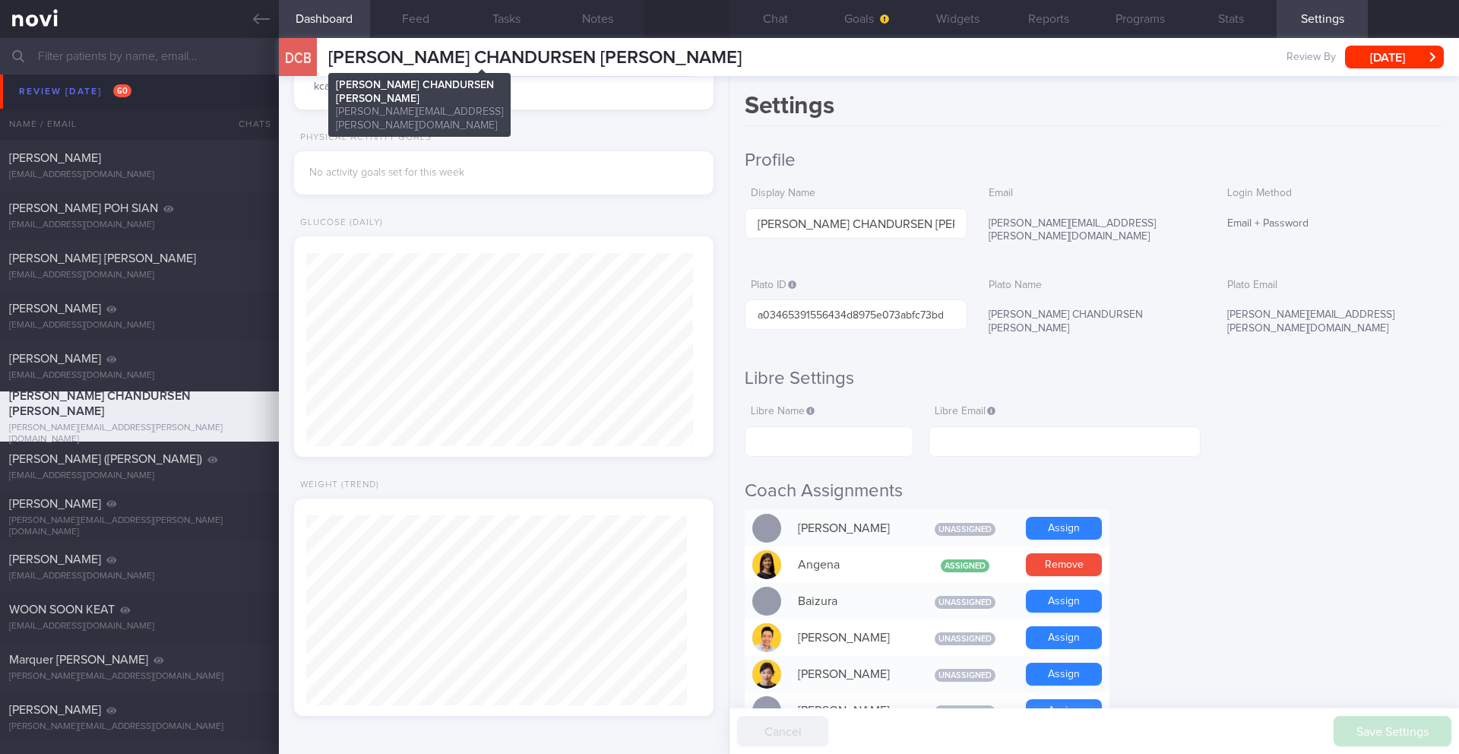
click at [477, 62] on span "[PERSON_NAME] CHANDURSEN [PERSON_NAME]" at bounding box center [534, 58] width 413 height 18
copy div "[PERSON_NAME] CHANDURSEN [PERSON_NAME] CHANDURSEN BHARWANI [EMAIL_ADDRESS][PERS…"
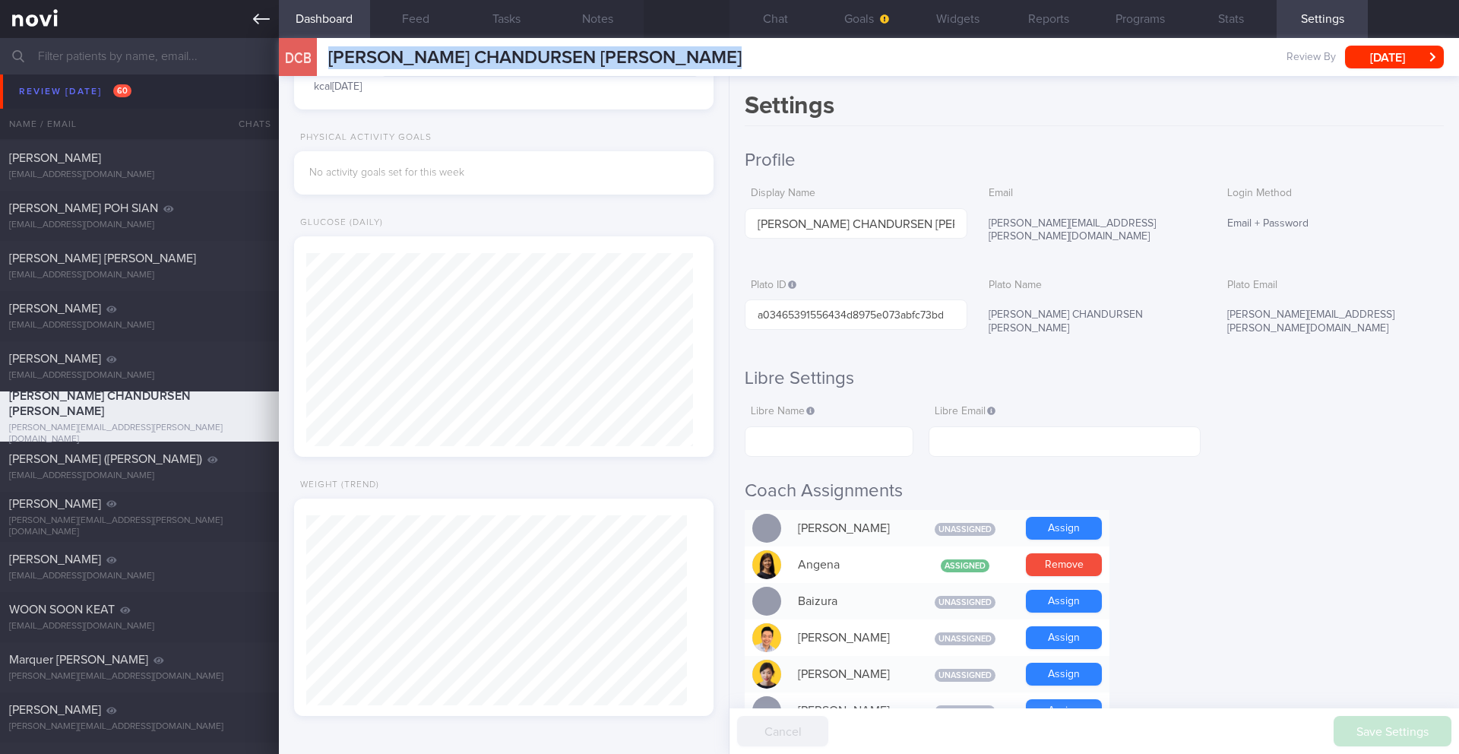
click at [265, 20] on icon at bounding box center [261, 19] width 17 height 17
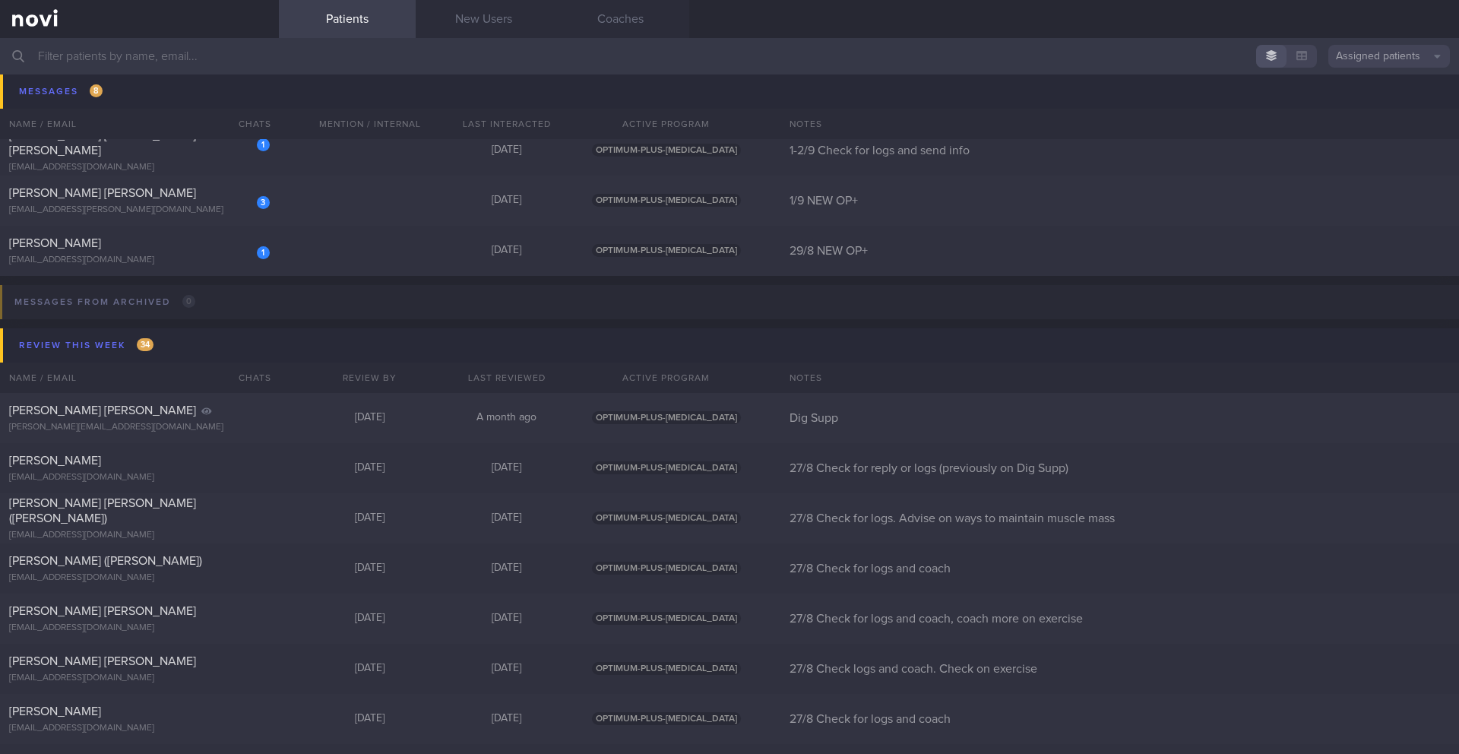
scroll to position [7531, 0]
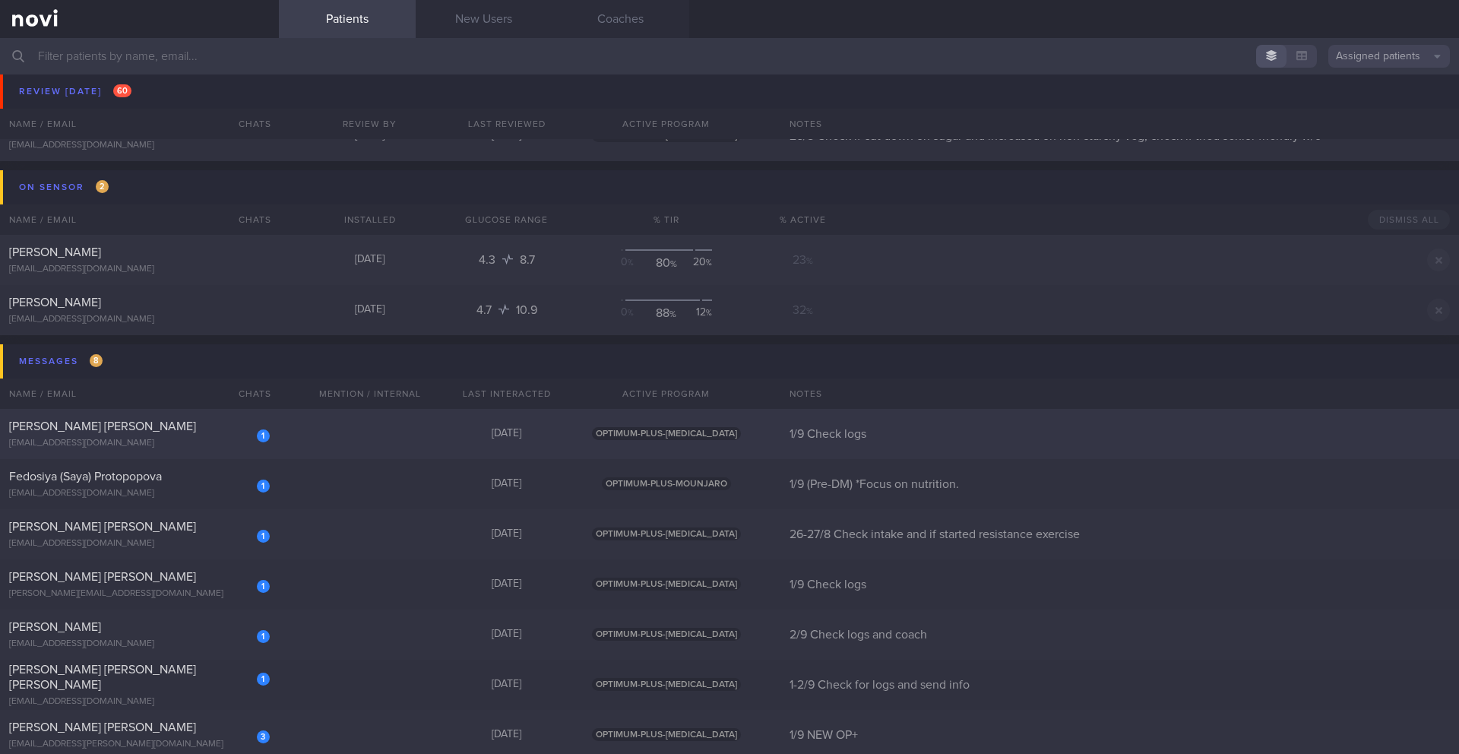
click at [155, 450] on div "1 [PERSON_NAME] [PERSON_NAME] [EMAIL_ADDRESS][DOMAIN_NAME] [DATE] OPTIMUM-PLUS-…" at bounding box center [729, 434] width 1459 height 50
select select "8"
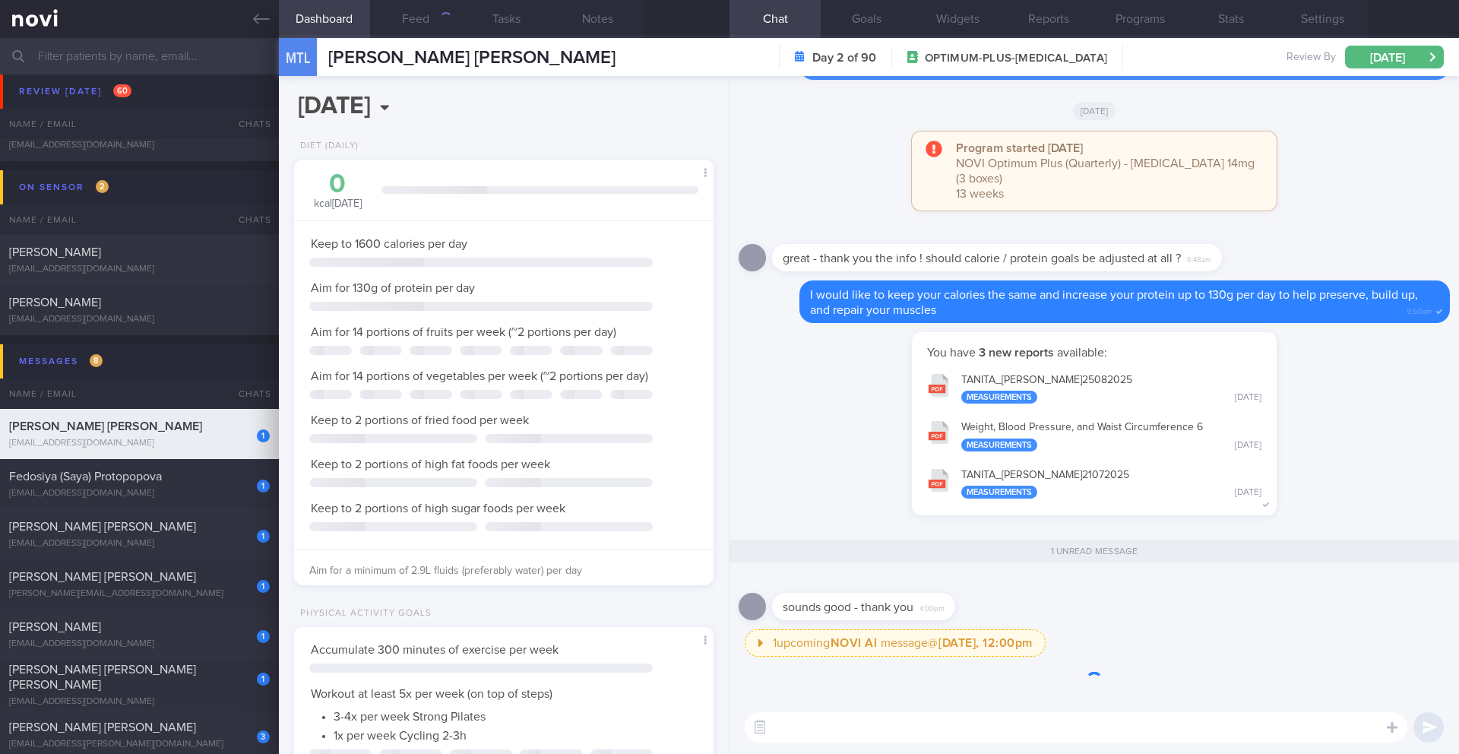
scroll to position [1, 0]
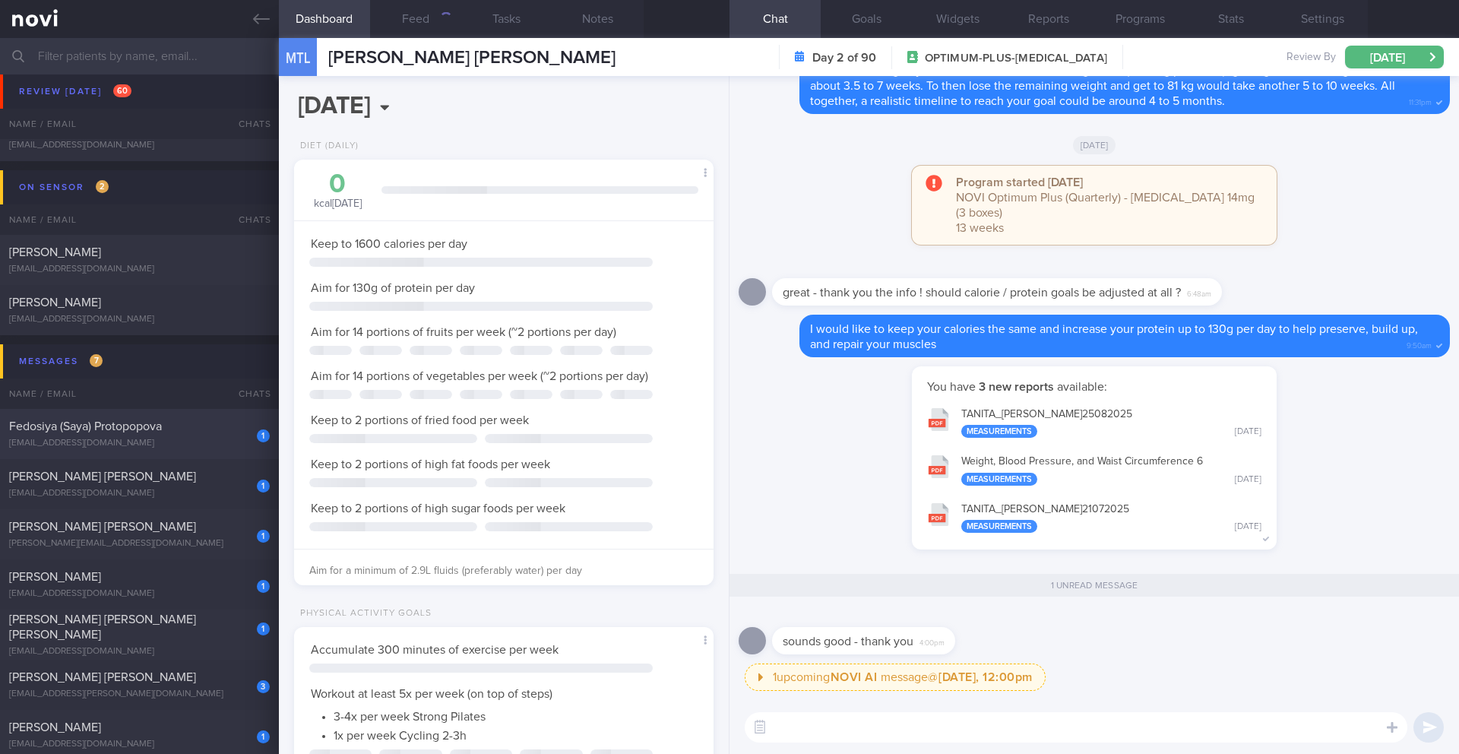
click at [174, 435] on div "1 Fedosiya (Saya) Protopopova [EMAIL_ADDRESS][DOMAIN_NAME]" at bounding box center [139, 434] width 279 height 30
click at [211, 434] on div "1 Fedosiya (Saya) Protopopova [EMAIL_ADDRESS][DOMAIN_NAME]" at bounding box center [139, 434] width 279 height 30
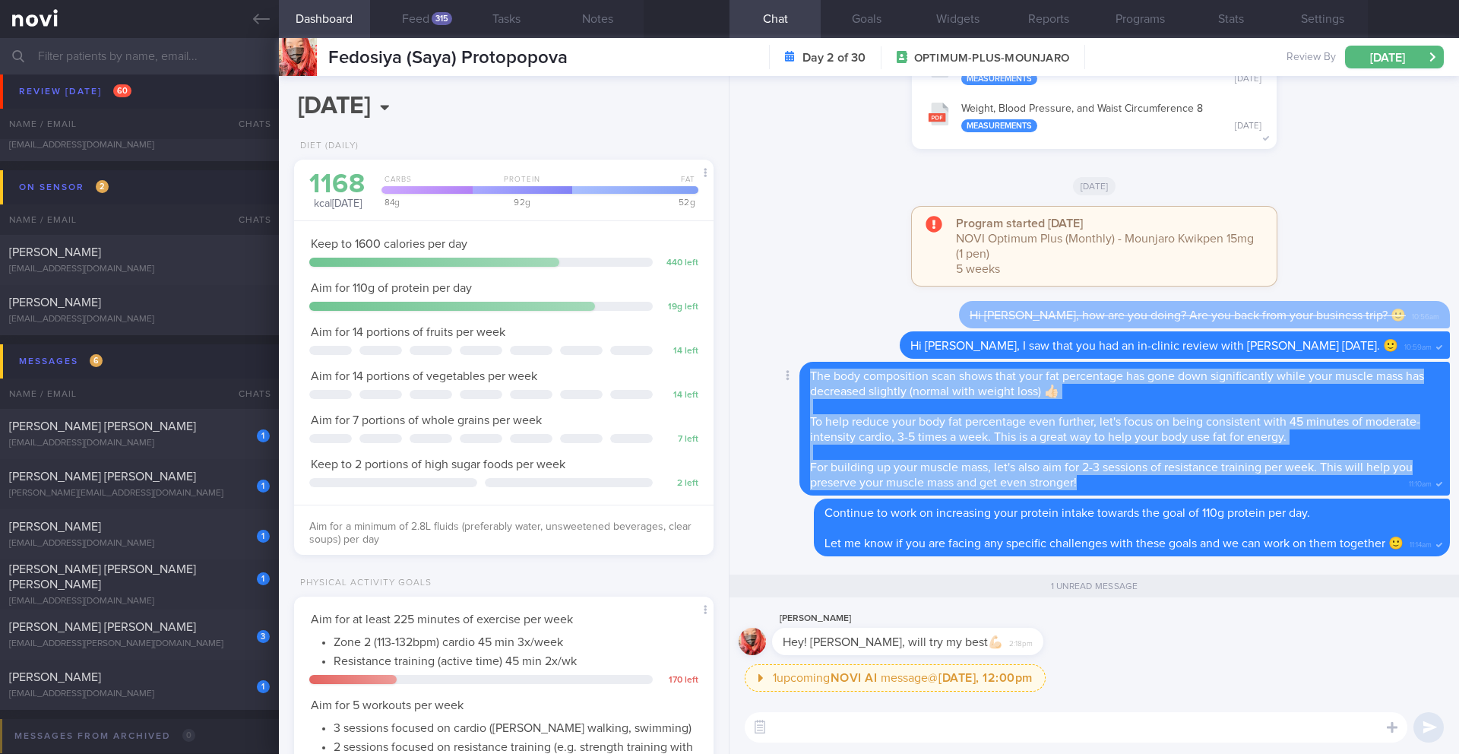
drag, startPoint x: 811, startPoint y: 378, endPoint x: 1102, endPoint y: 485, distance: 310.0
click at [1102, 485] on div "The body composition scan shows that your fat percentage has gone down signific…" at bounding box center [1124, 429] width 650 height 134
copy span "The body composition scan shows that your fat percentage has gone down signific…"
click at [169, 429] on span "[PERSON_NAME] [PERSON_NAME]" at bounding box center [102, 426] width 187 height 12
type input "26-27/8 Check intake and if started resistance exercise"
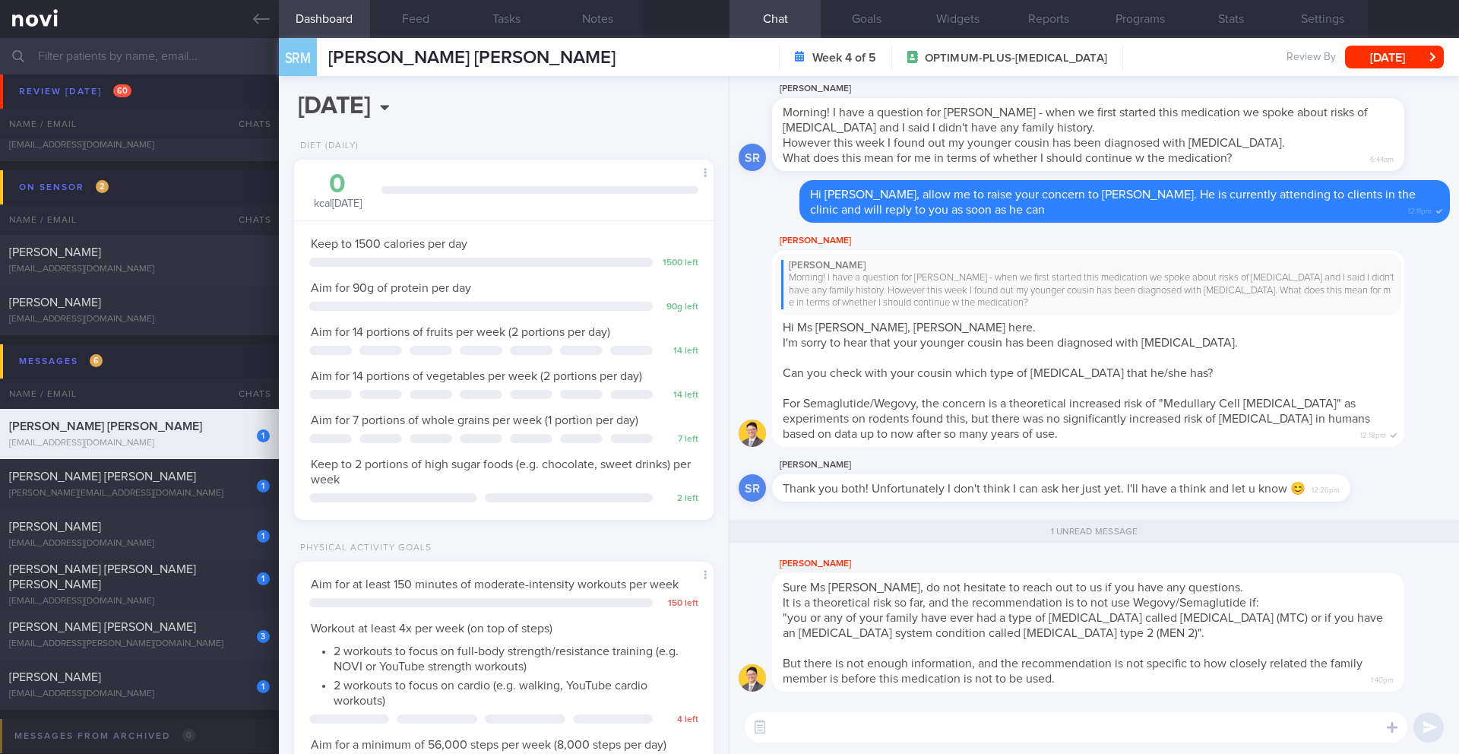
scroll to position [190, 381]
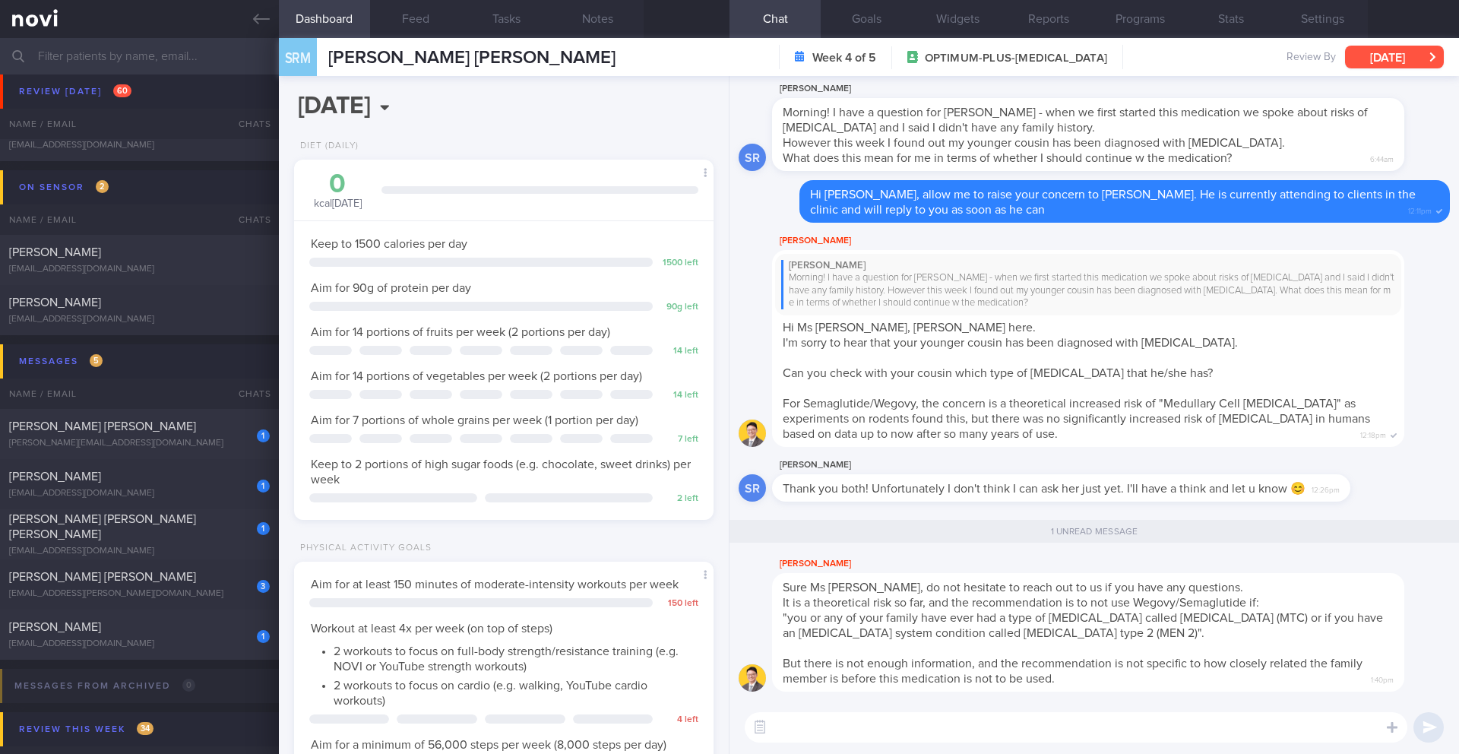
click at [1417, 62] on button "[DATE]" at bounding box center [1394, 57] width 99 height 23
click at [198, 425] on div "[PERSON_NAME] [PERSON_NAME]" at bounding box center [137, 426] width 257 height 15
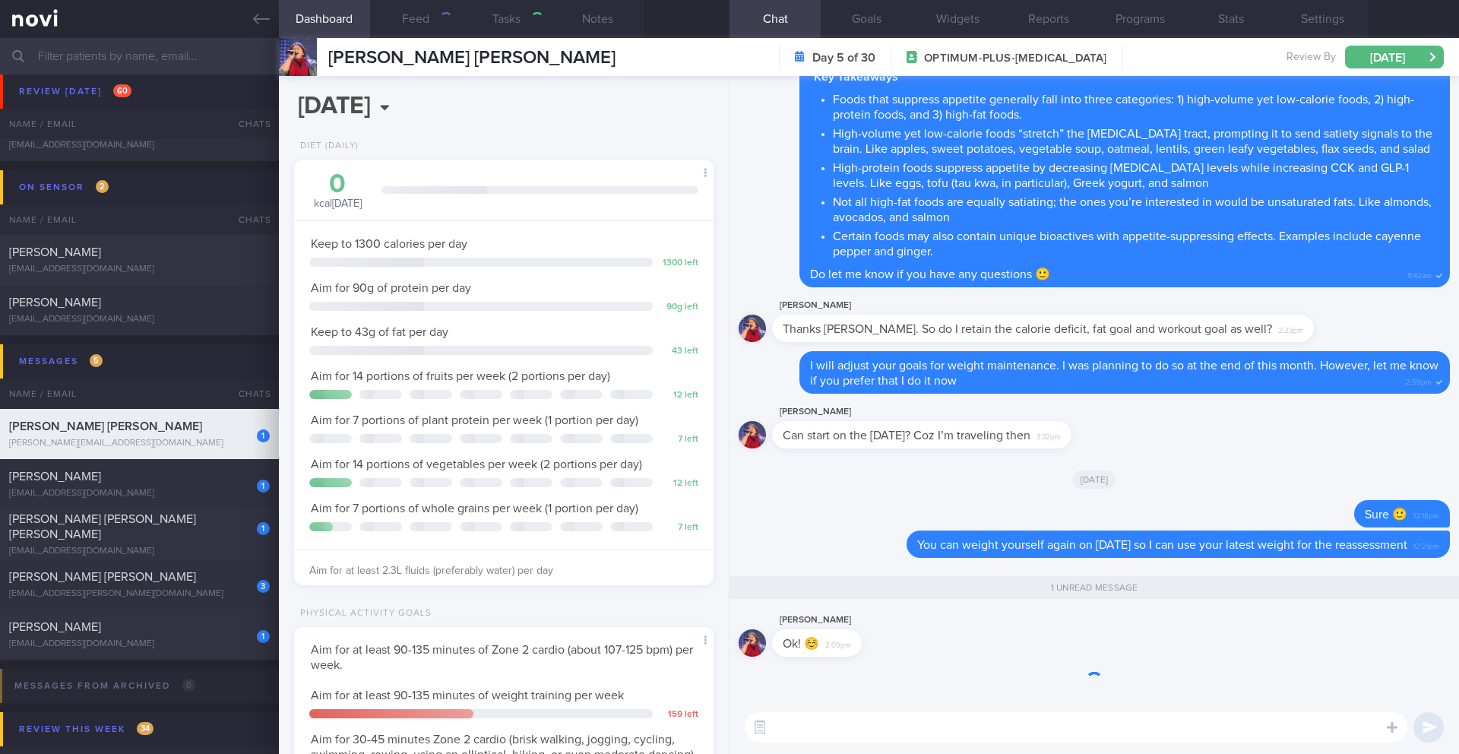
select select "8"
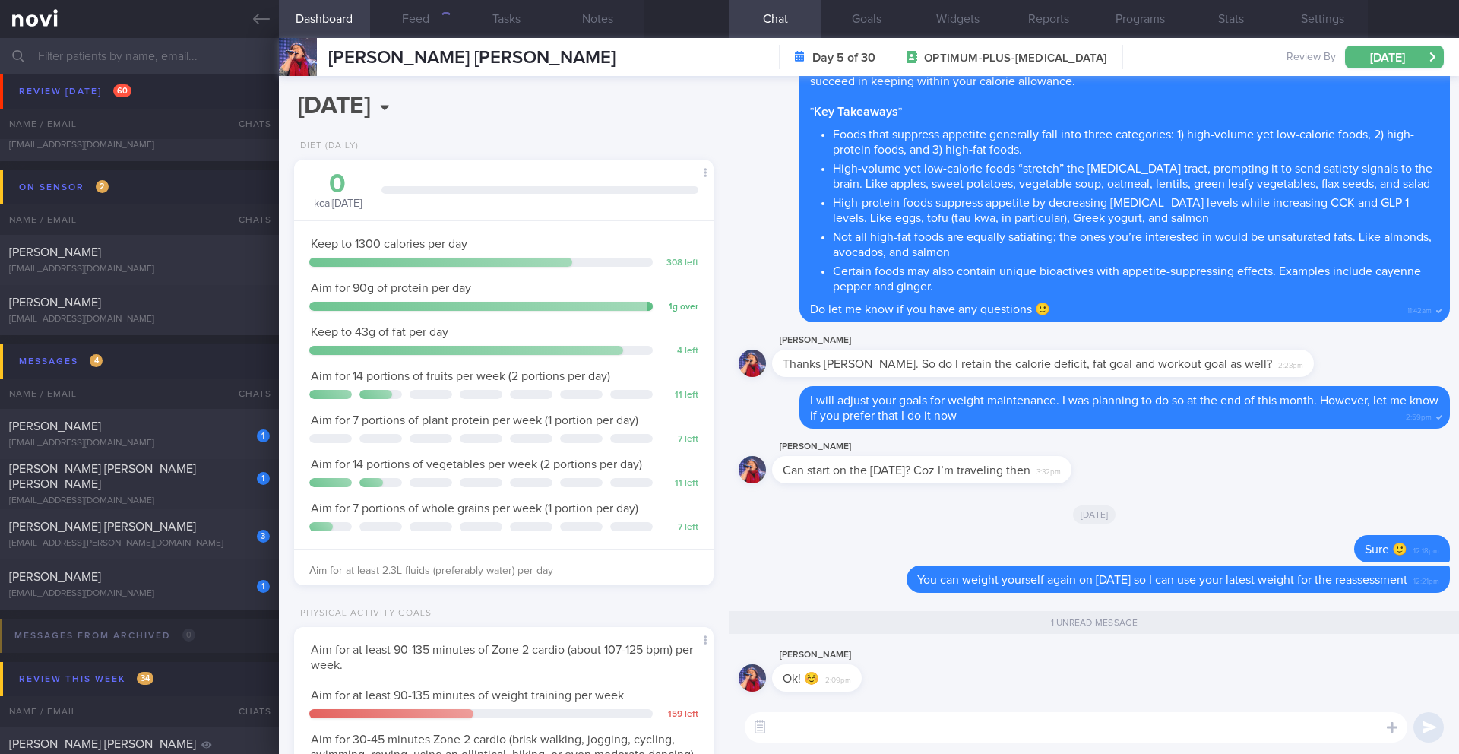
scroll to position [190, 381]
click at [109, 428] on div "[PERSON_NAME]" at bounding box center [137, 426] width 257 height 15
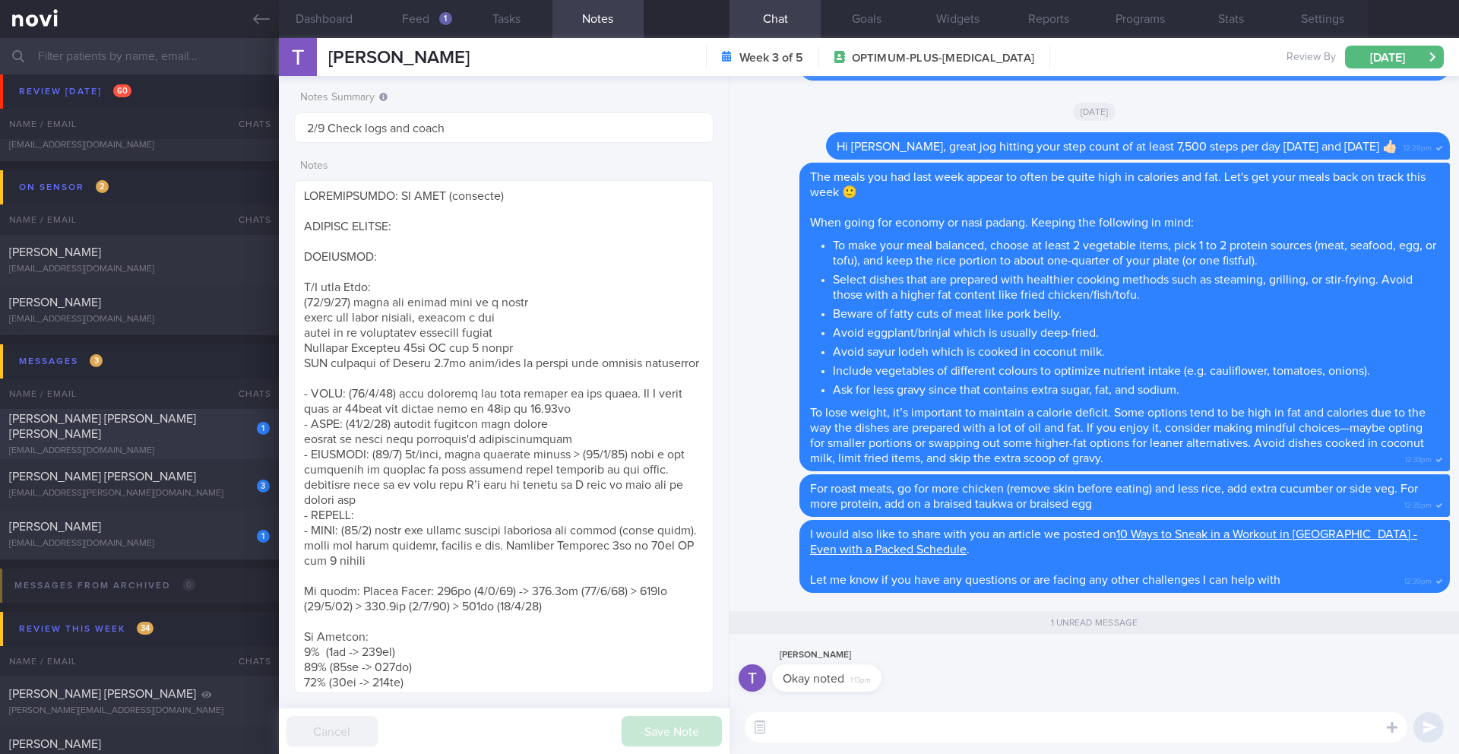
click at [119, 445] on div "[EMAIL_ADDRESS][DOMAIN_NAME]" at bounding box center [139, 450] width 261 height 11
type input "1-2/9 Check for logs and send info"
type textarea "SUPPORT NEEDED: Inform on what to eat (especially when outside). What would hel…"
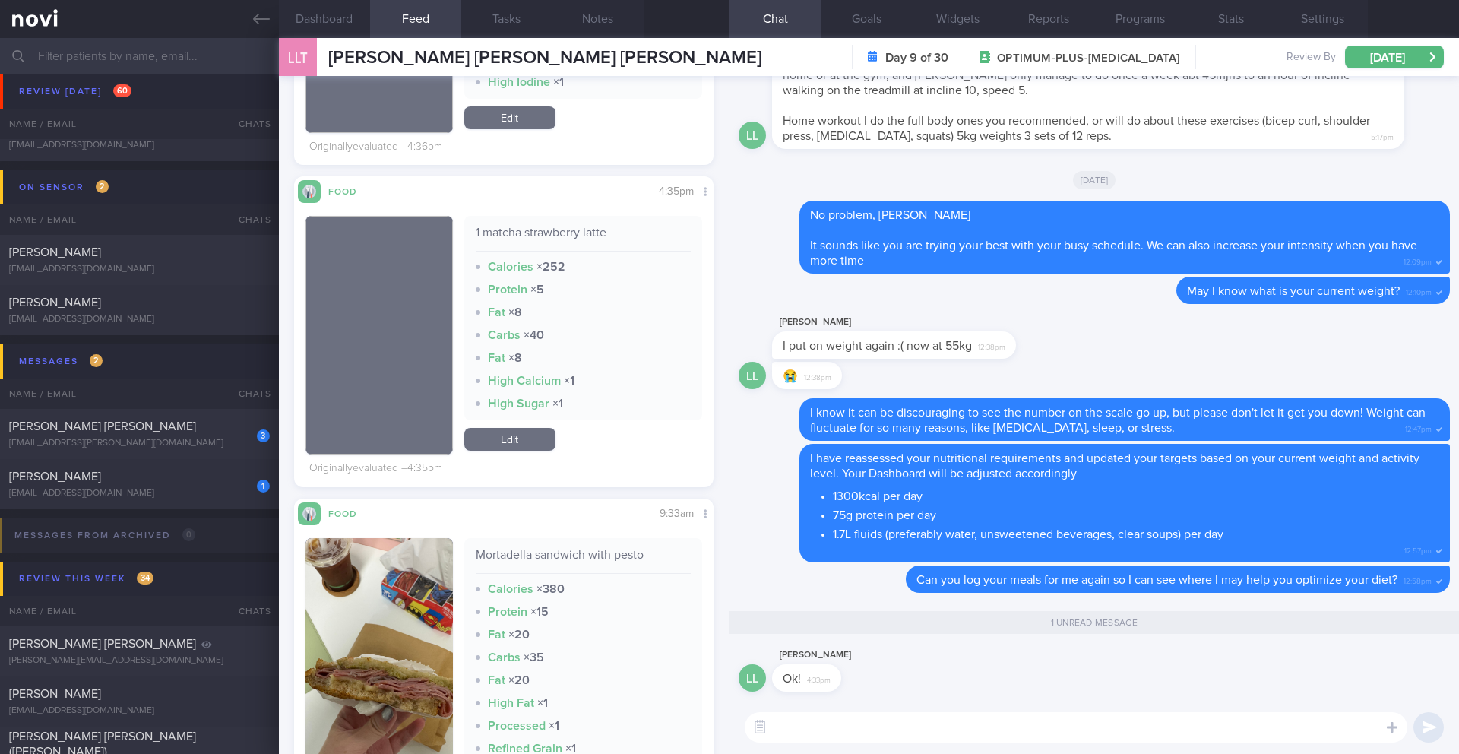
scroll to position [997, 0]
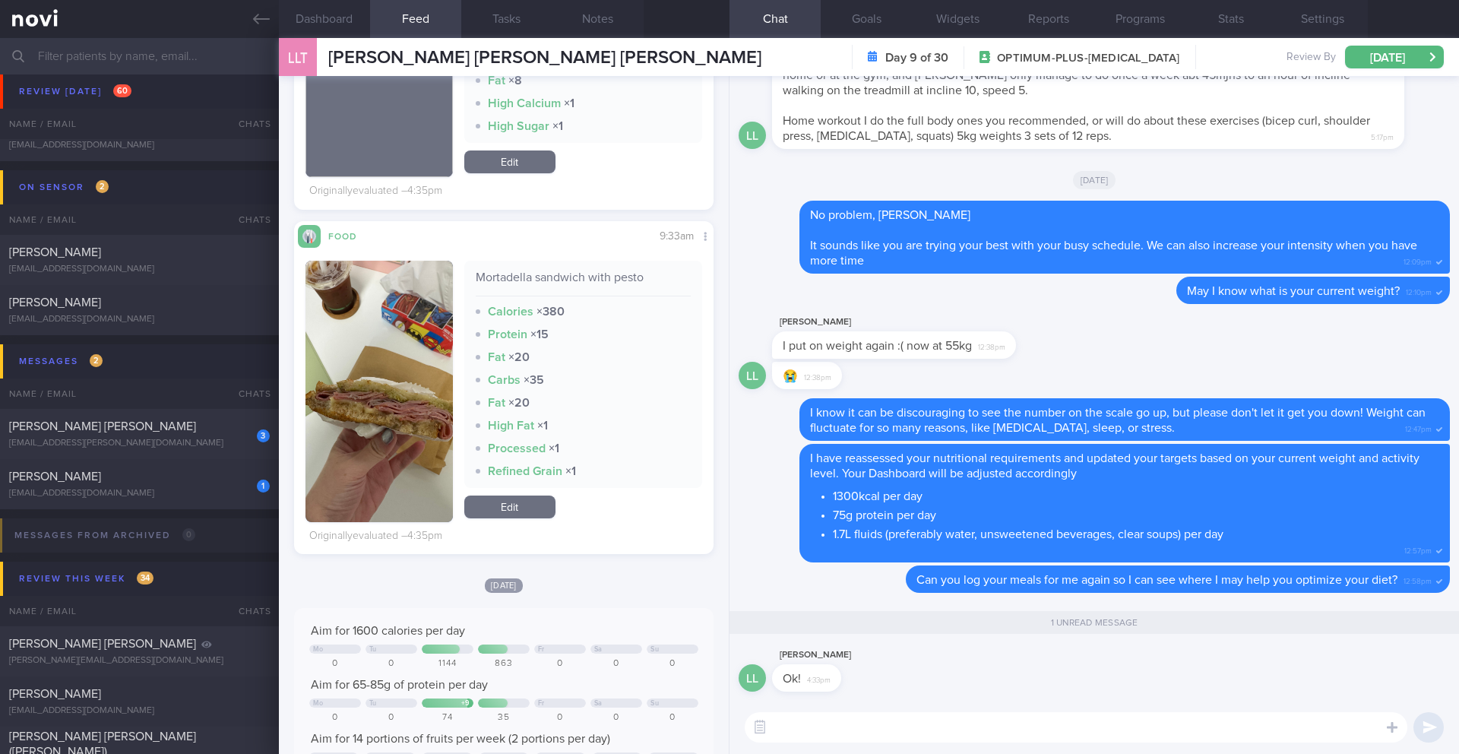
click at [434, 356] on button "button" at bounding box center [378, 391] width 147 height 261
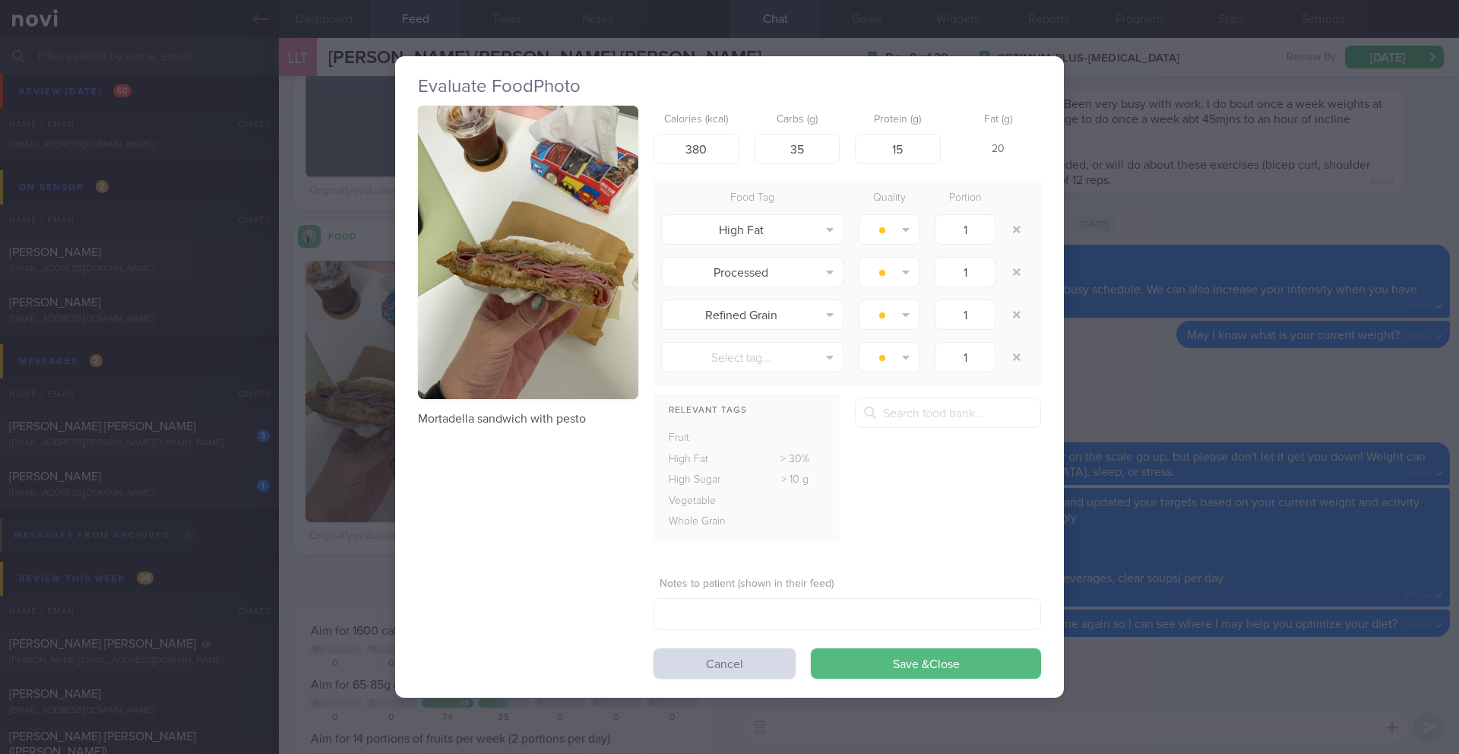
click at [477, 279] on button "button" at bounding box center [528, 253] width 220 height 294
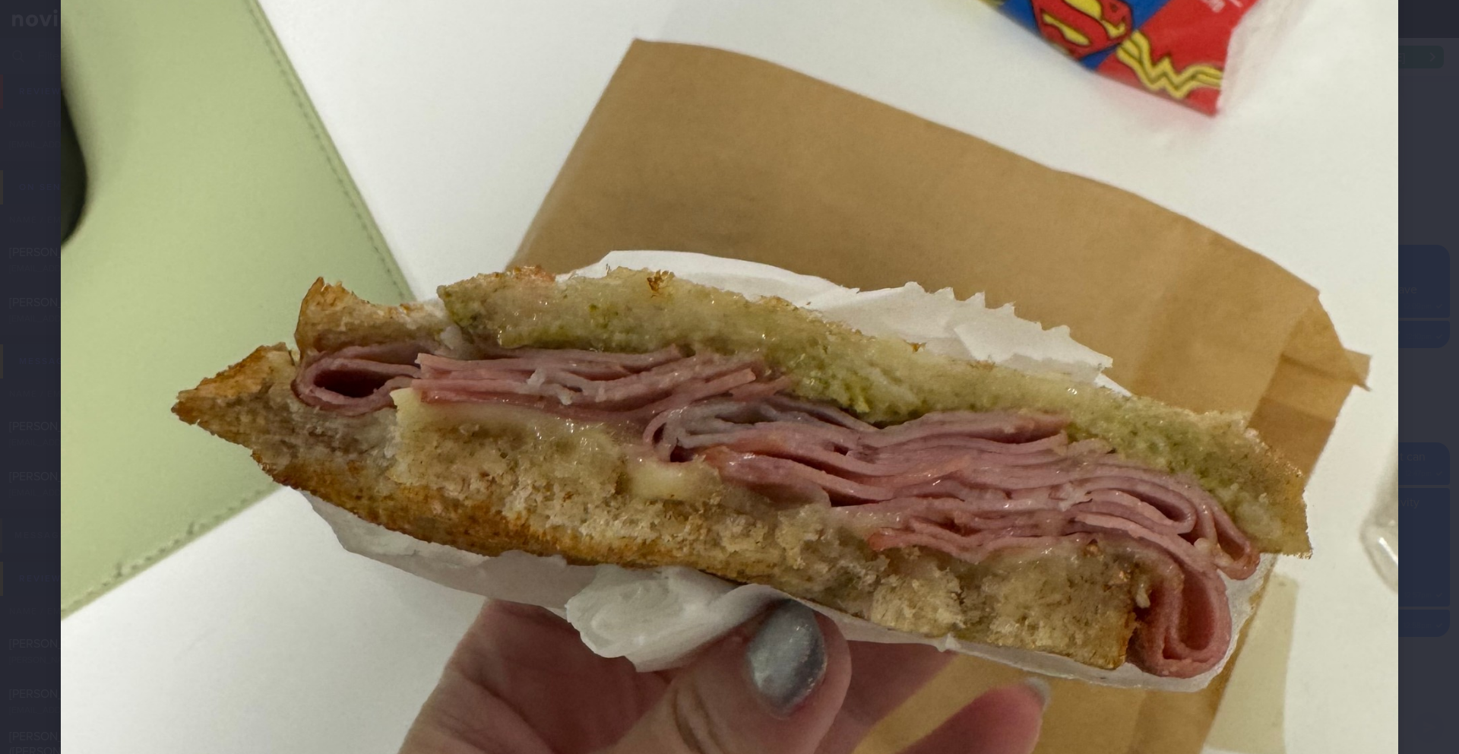
scroll to position [608, 0]
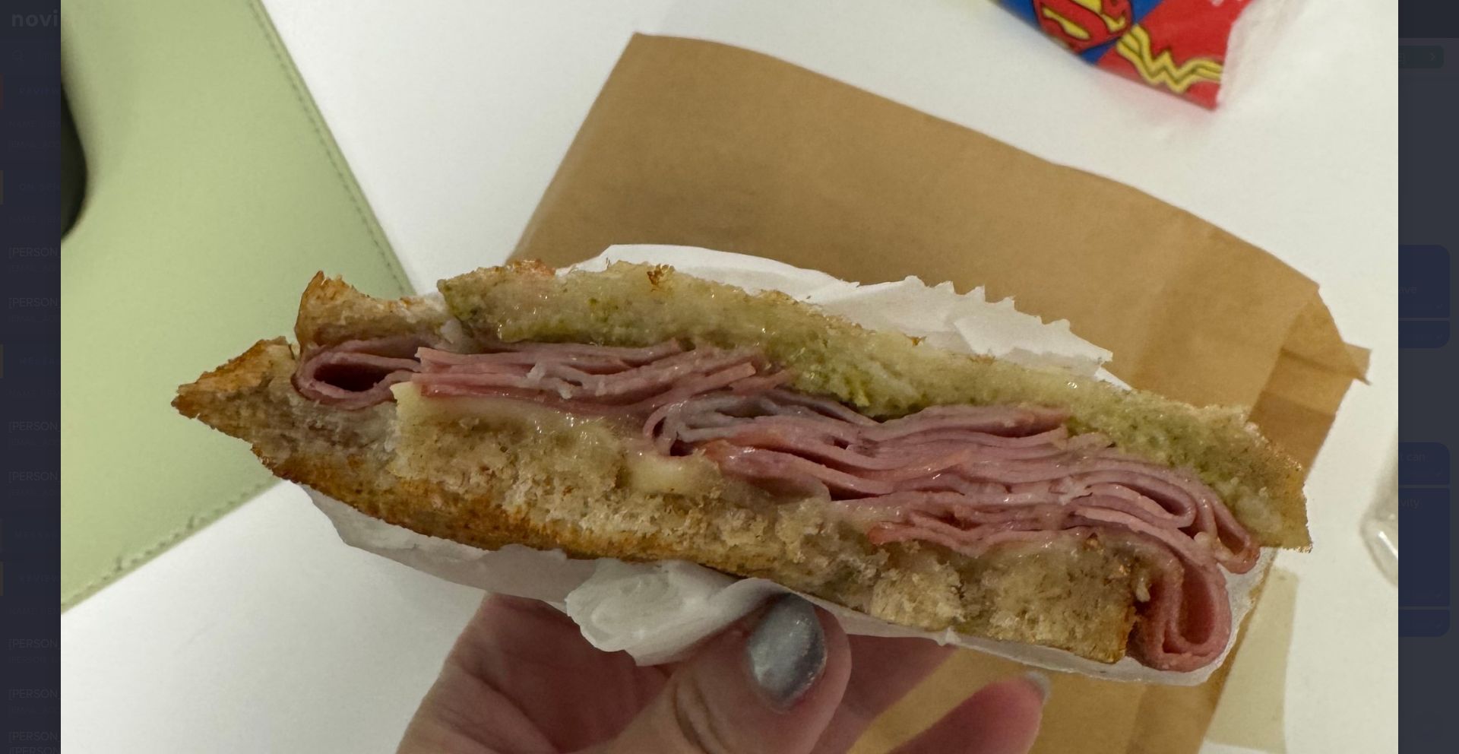
click at [1413, 411] on div at bounding box center [729, 344] width 1459 height 1904
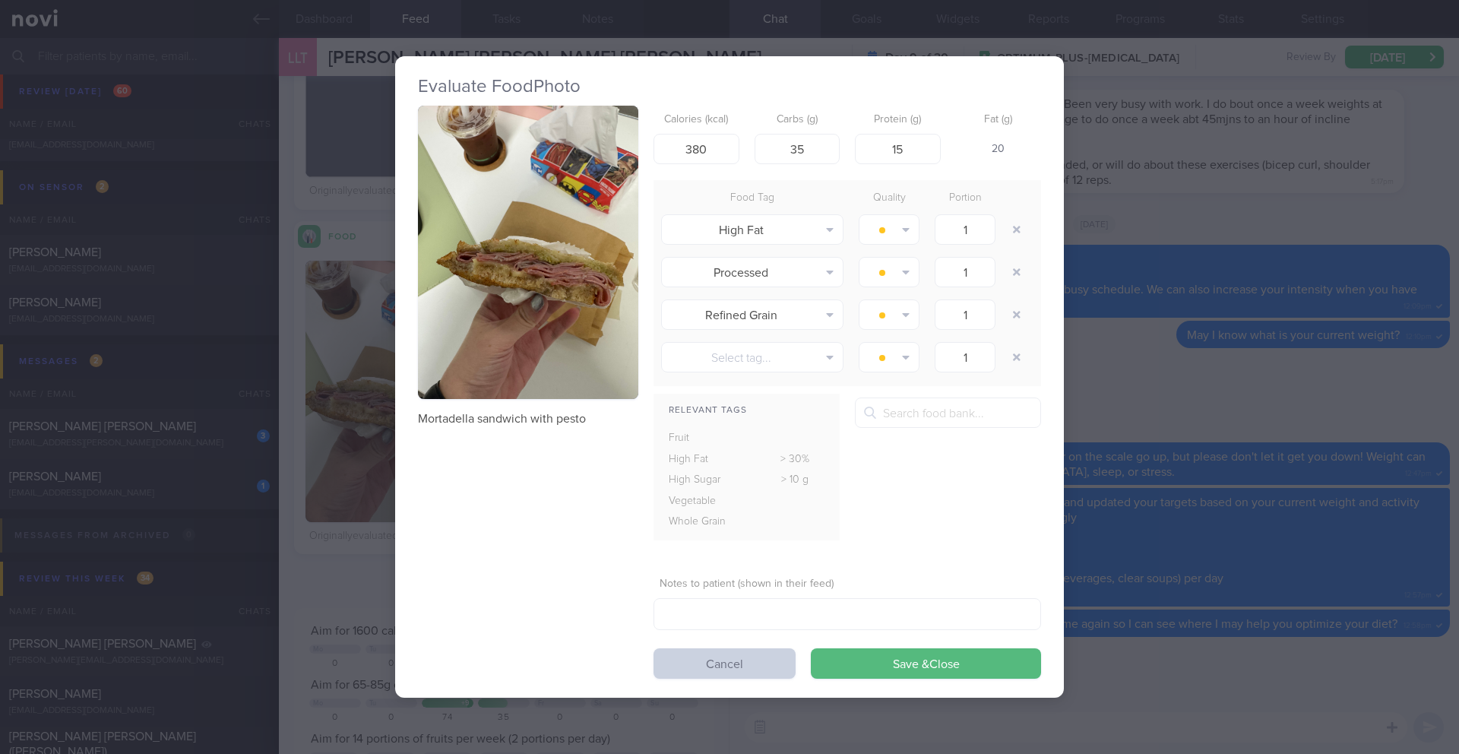
click at [766, 671] on button "Cancel" at bounding box center [724, 663] width 142 height 30
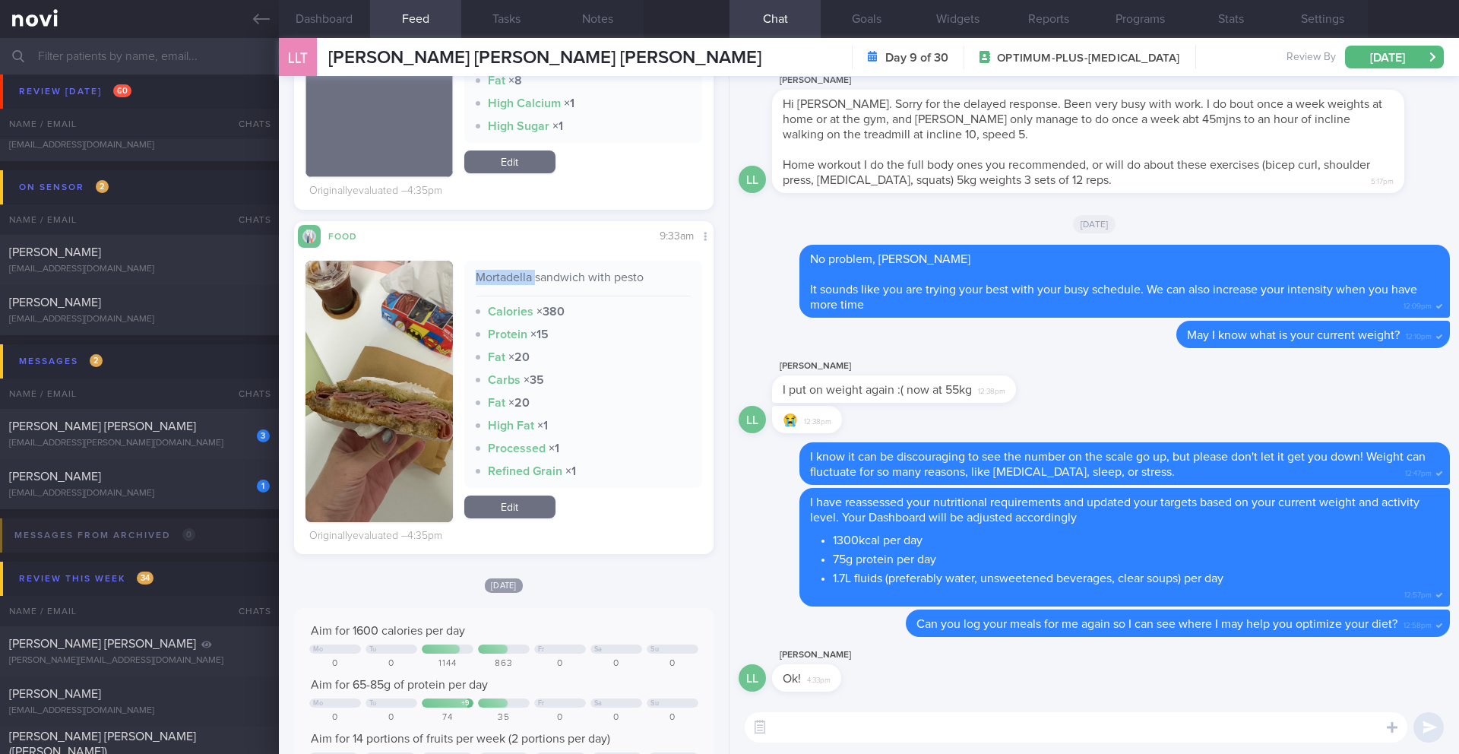
drag, startPoint x: 473, startPoint y: 292, endPoint x: 529, endPoint y: 289, distance: 57.1
click at [529, 289] on div "Mortadella sandwich with pesto" at bounding box center [584, 283] width 216 height 27
copy div "Mortadella"
click at [899, 742] on div "​ ​" at bounding box center [1093, 726] width 729 height 53
click at [901, 736] on textarea at bounding box center [1075, 727] width 662 height 30
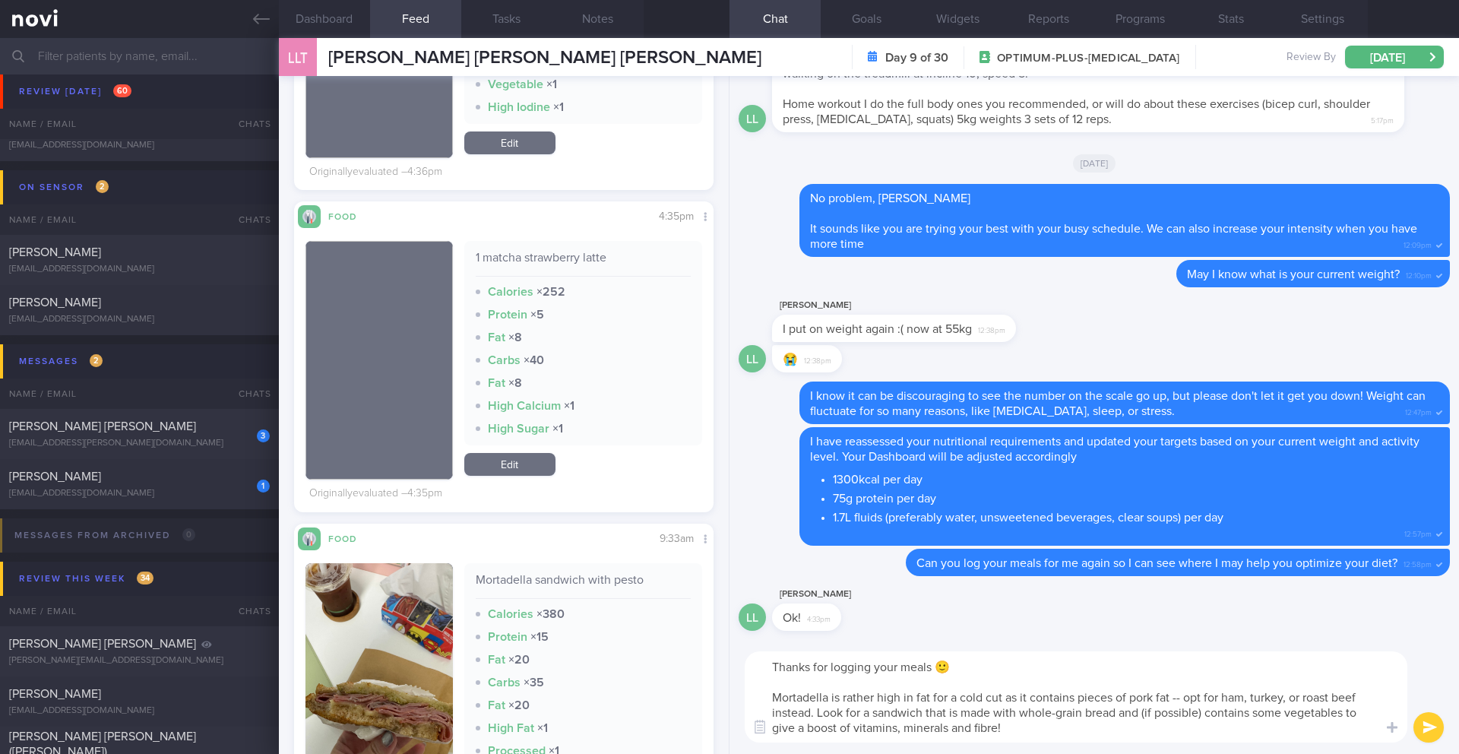
scroll to position [693, 0]
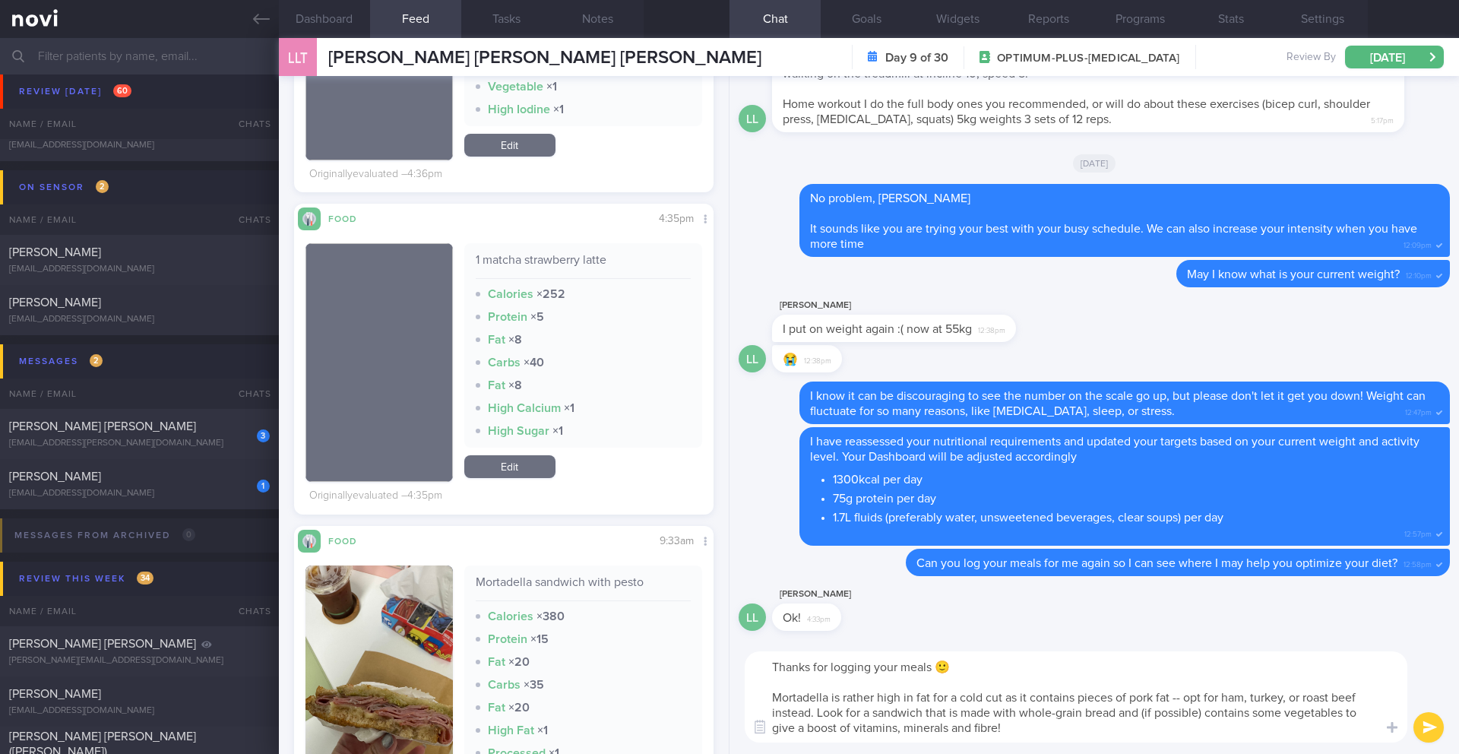
click at [1017, 729] on textarea "Thanks for logging your meals 🙂 Mortadella is rather high in fat for a cold cut…" at bounding box center [1075, 696] width 662 height 91
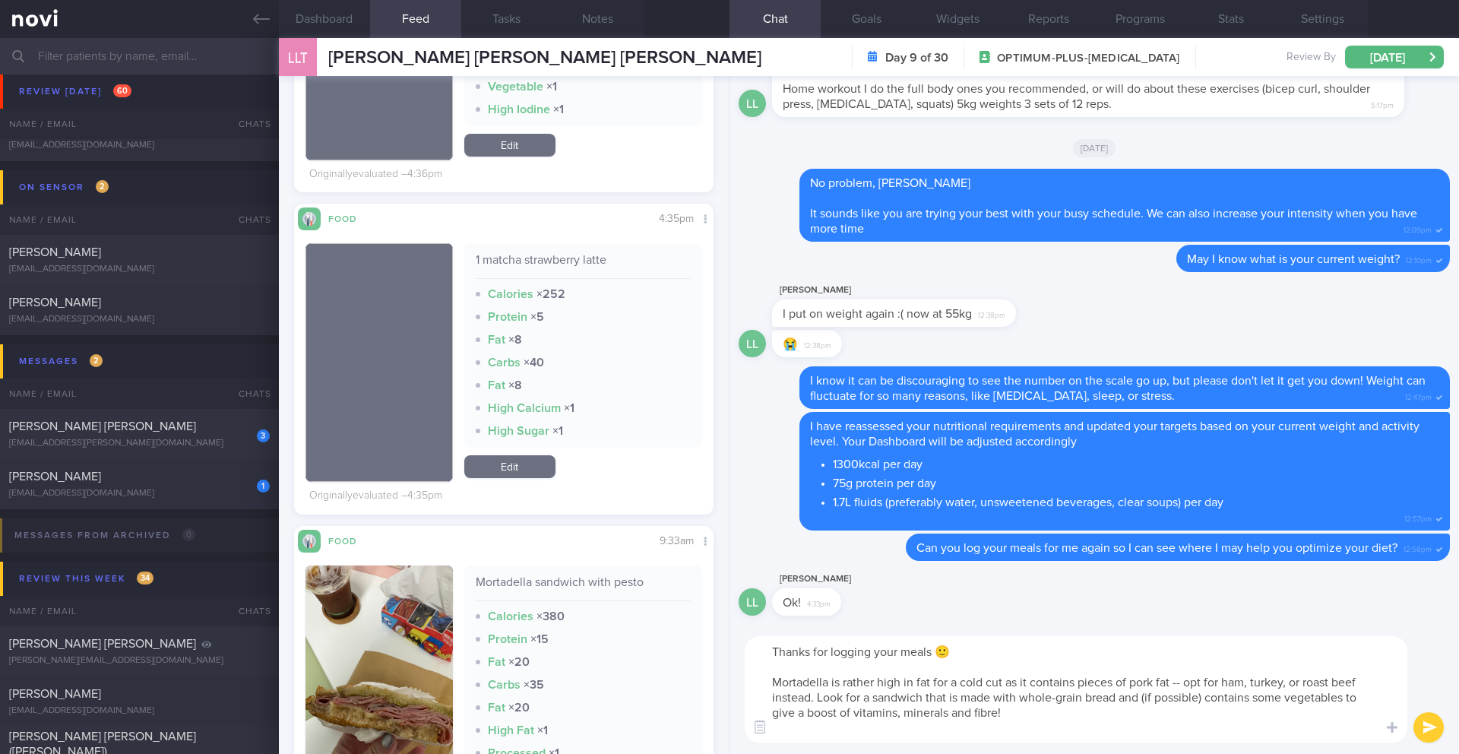
scroll to position [0, 0]
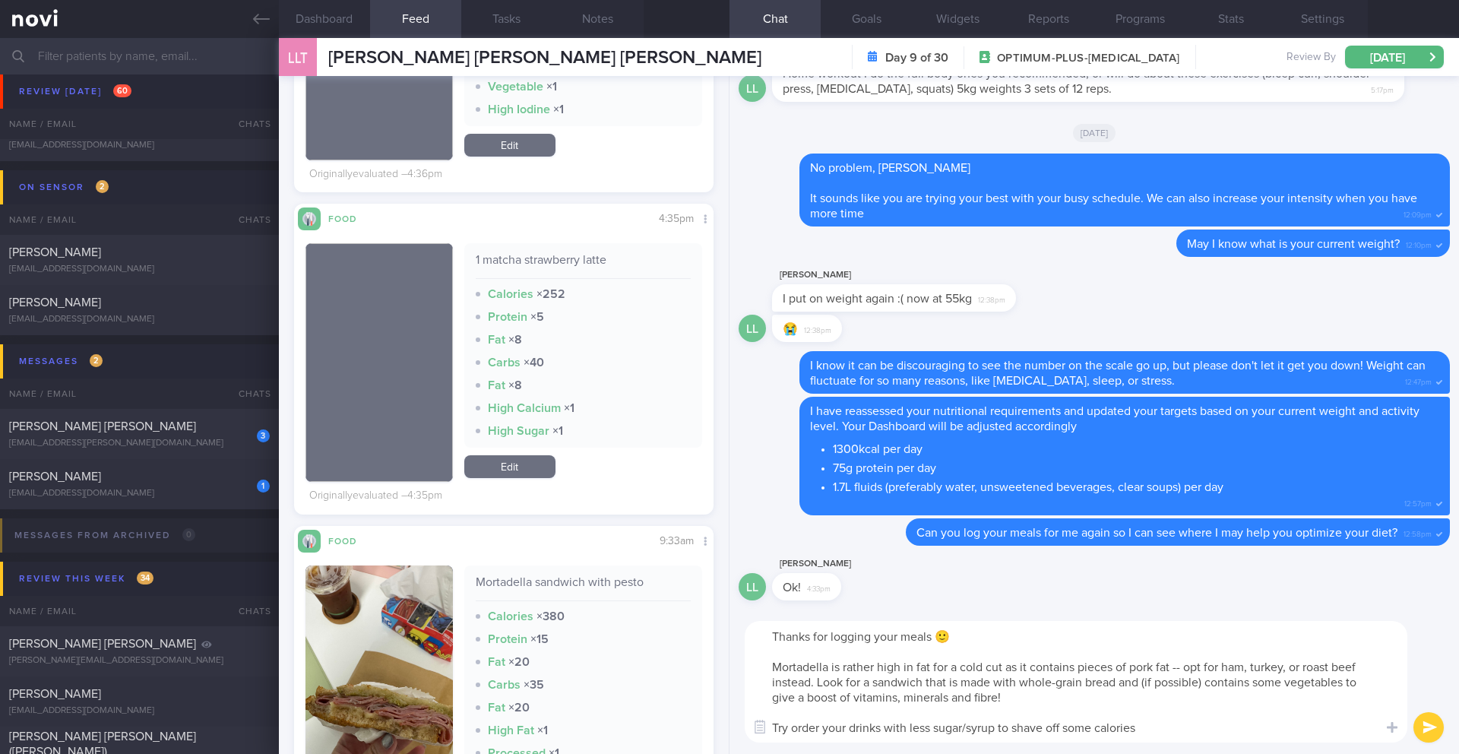
click at [995, 725] on textarea "Thanks for logging your meals 🙂 Mortadella is rather high in fat for a cold cut…" at bounding box center [1075, 682] width 662 height 122
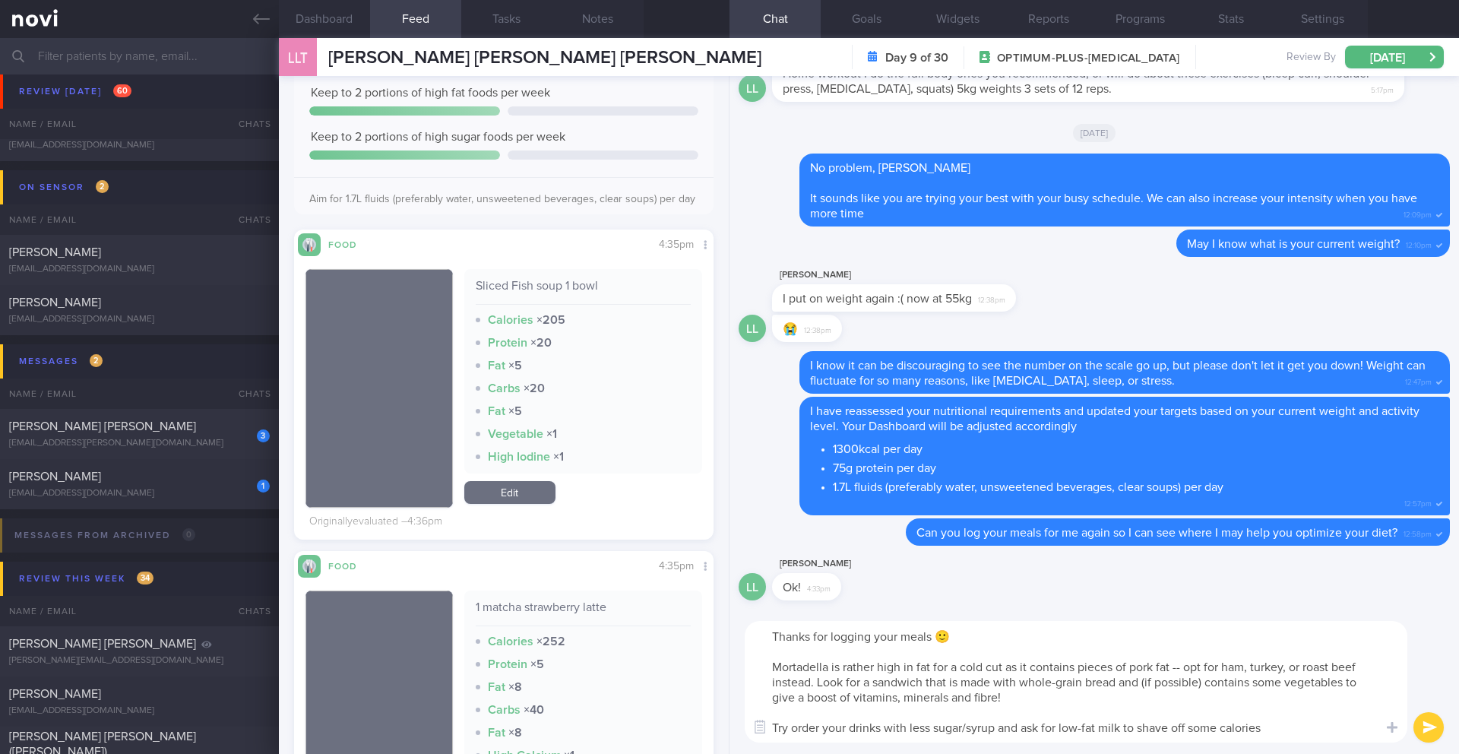
scroll to position [315, 0]
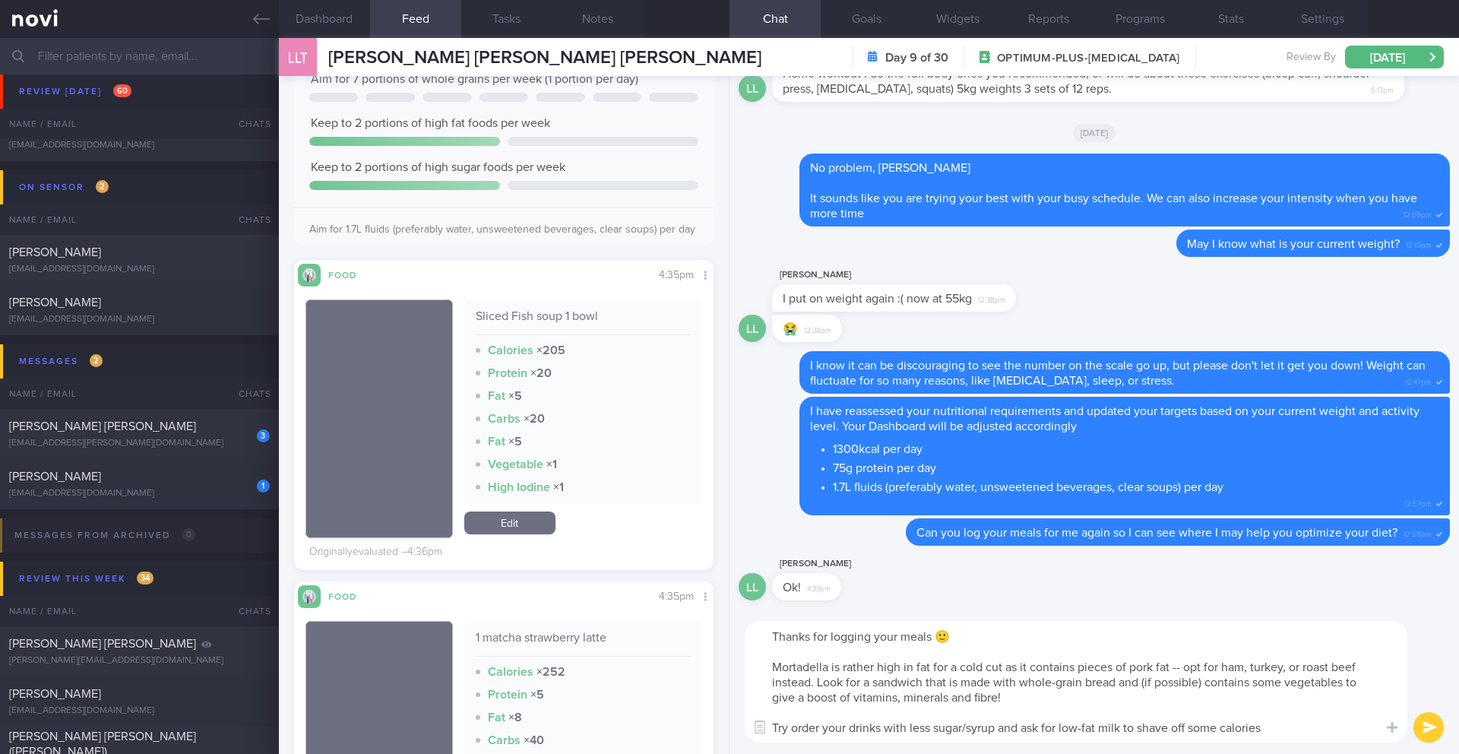
click at [1275, 732] on textarea "Thanks for logging your meals 🙂 Mortadella is rather high in fat for a cold cut…" at bounding box center [1075, 682] width 662 height 122
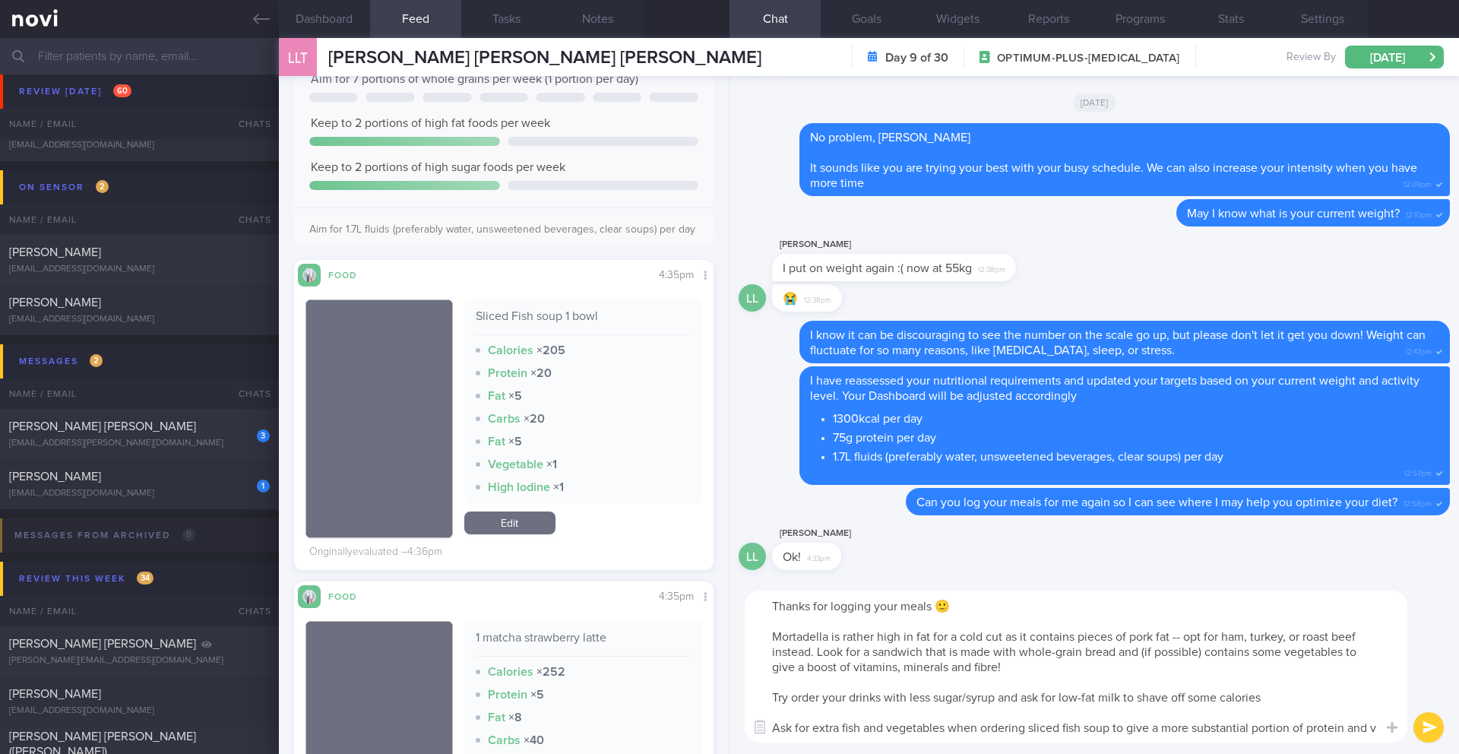
scroll to position [0, 0]
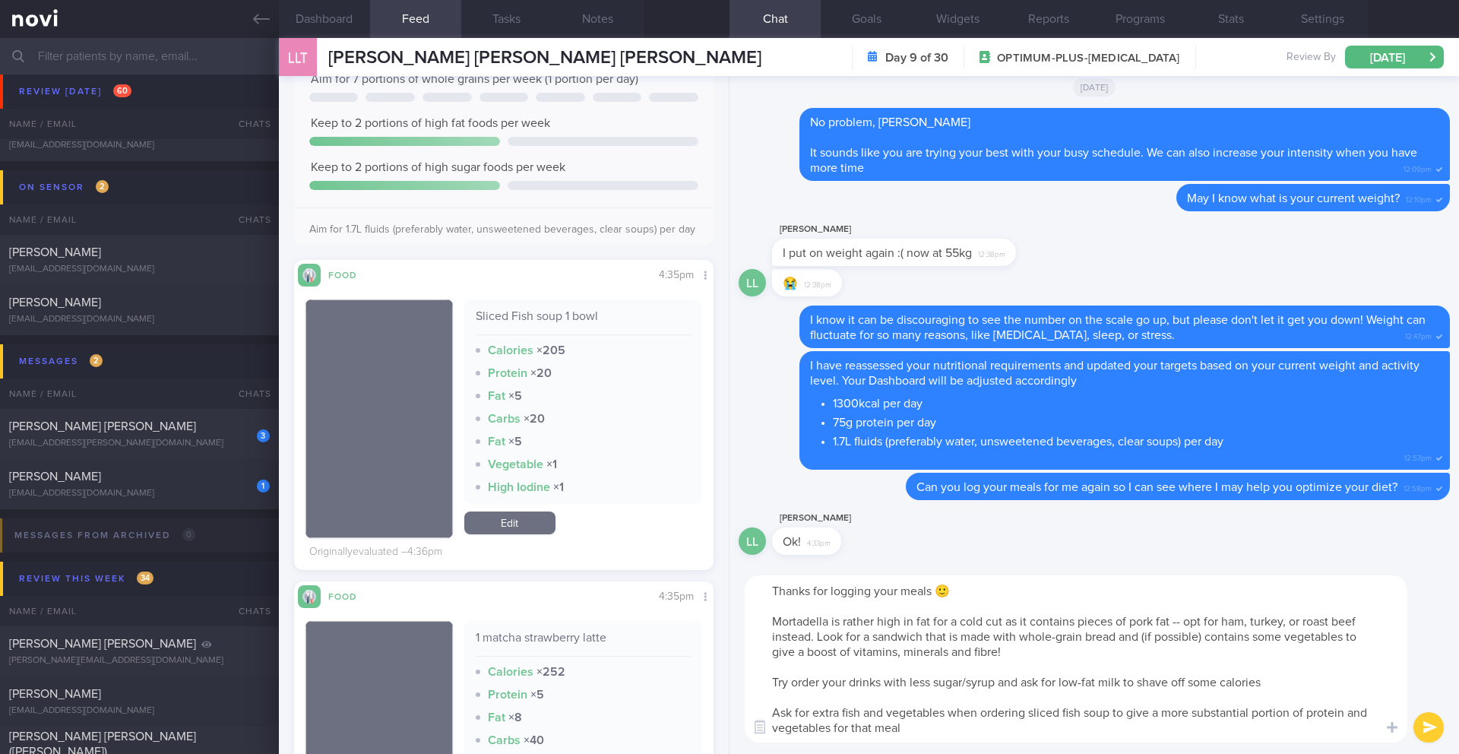
drag, startPoint x: 933, startPoint y: 735, endPoint x: 762, endPoint y: 624, distance: 203.8
click at [762, 624] on textarea "Thanks for logging your meals 🙂 Mortadella is rather high in fat for a cold cut…" at bounding box center [1075, 658] width 662 height 167
paste textarea "For your sandwiches, mortadella is rather high in fat. Instead, try opting for …"
drag, startPoint x: 891, startPoint y: 624, endPoint x: 780, endPoint y: 619, distance: 111.0
click at [780, 619] on textarea "Thanks for logging your meals 🙂 For your sandwiches, mortadella is rather high …" at bounding box center [1075, 658] width 662 height 167
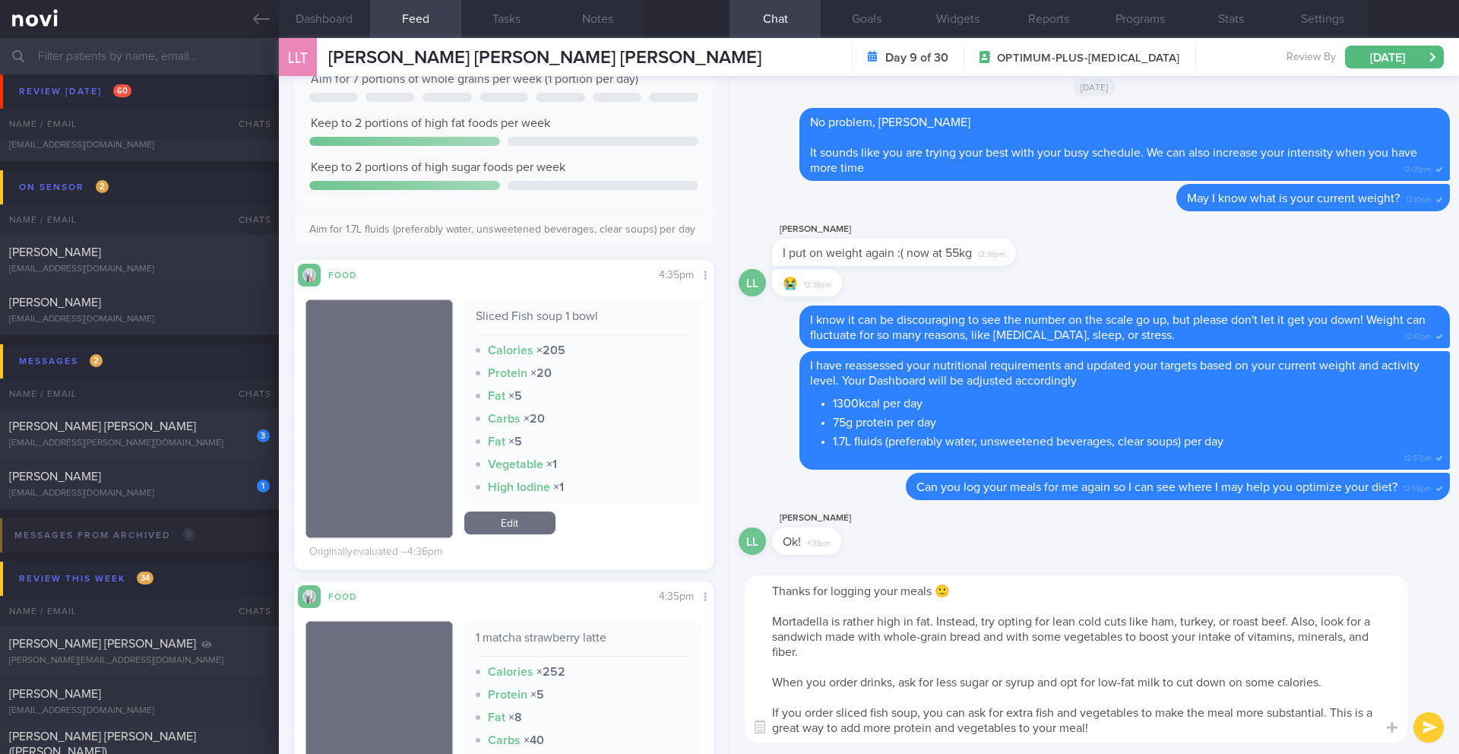
click at [865, 660] on textarea "Thanks for logging your meals 🙂 Mortadella is rather high in fat. Instead, try …" at bounding box center [1075, 658] width 662 height 167
click at [761, 627] on textarea "Thanks for logging your meals 🙂 Mortadella is rather high in fat. Instead, try …" at bounding box center [1075, 658] width 662 height 167
click at [1152, 726] on textarea "Thanks for logging your meals 🙂 Mortadella is rather high in fat. Instead, try …" at bounding box center [1075, 658] width 662 height 167
type textarea "Thanks for logging your meals 🙂 Mortadella is rather high in fat. Instead, try …"
click at [1424, 725] on button "submit" at bounding box center [1428, 727] width 30 height 30
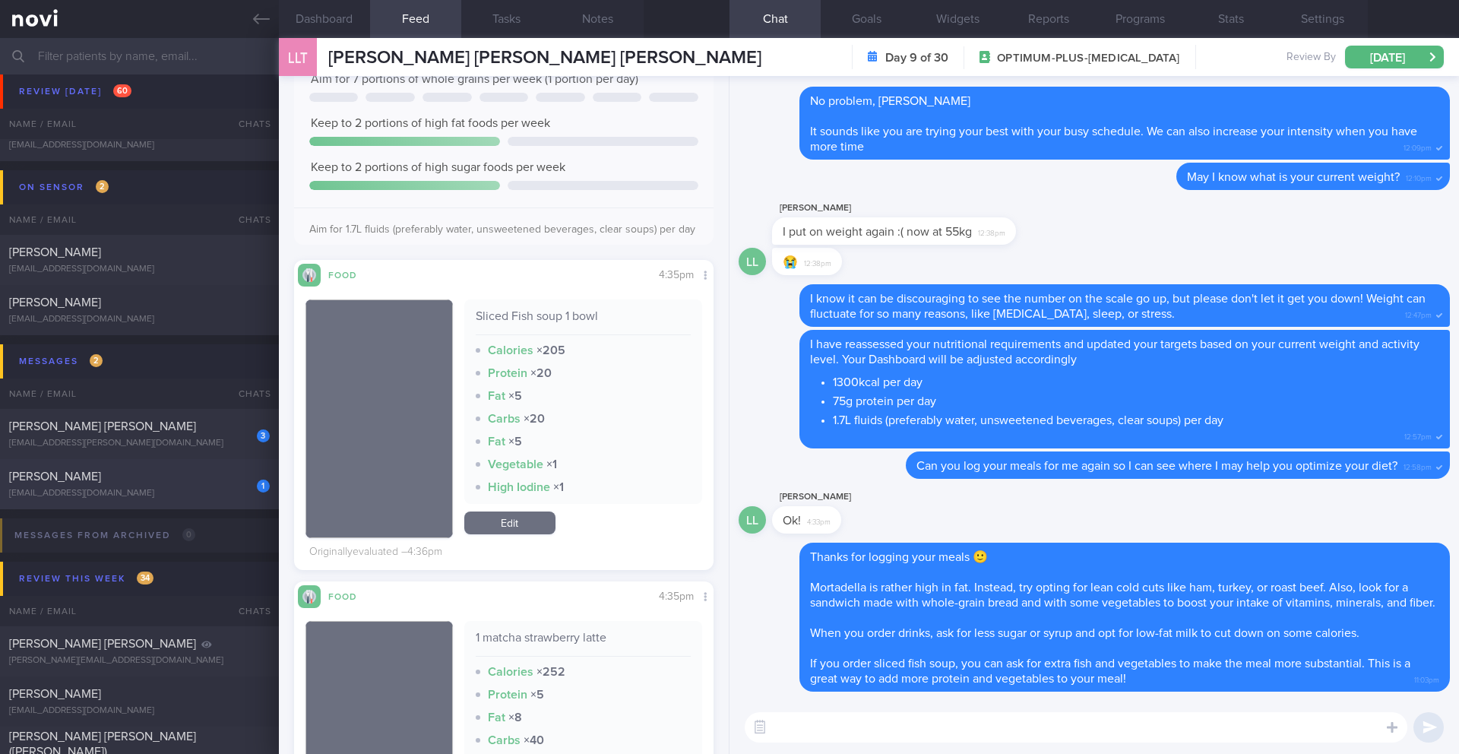
click at [173, 479] on div "[PERSON_NAME]" at bounding box center [137, 476] width 257 height 15
type input "29/8 NEW OP+"
type textarea "SUPPORT NEEDED: Motivation to have a healthy lifestyle CHALLENGE: - DIET - EXER…"
select select "7"
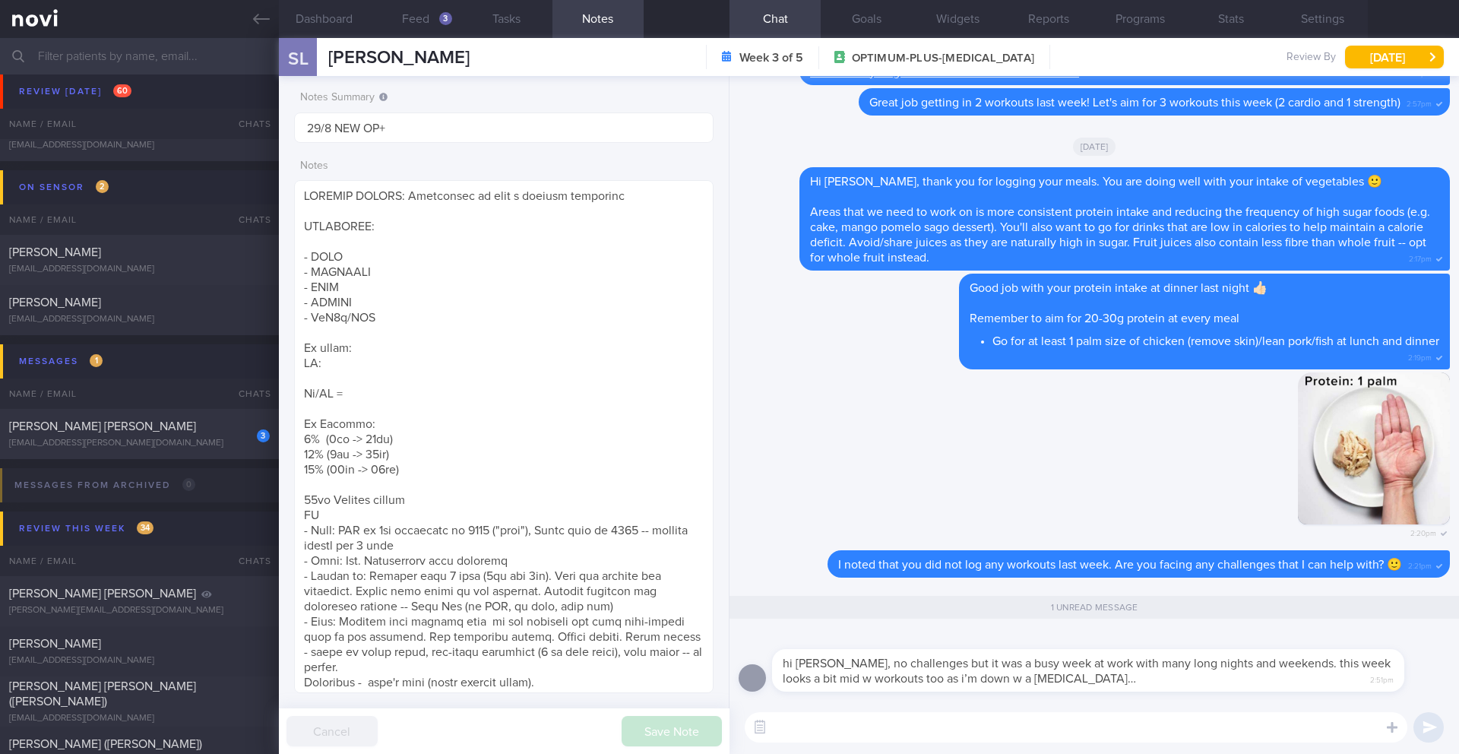
click at [991, 729] on textarea at bounding box center [1075, 727] width 662 height 30
drag, startPoint x: 1065, startPoint y: 725, endPoint x: 768, endPoint y: 719, distance: 297.1
click at [768, 719] on div "Chat Templates Admin [MEDICAL_DATA] Weight Nutrition Physical Activity Infograp…" at bounding box center [1093, 726] width 729 height 53
paste textarea "you're not feeling well, _____. Vitamin C and zinc can aid in a faster recovery…"
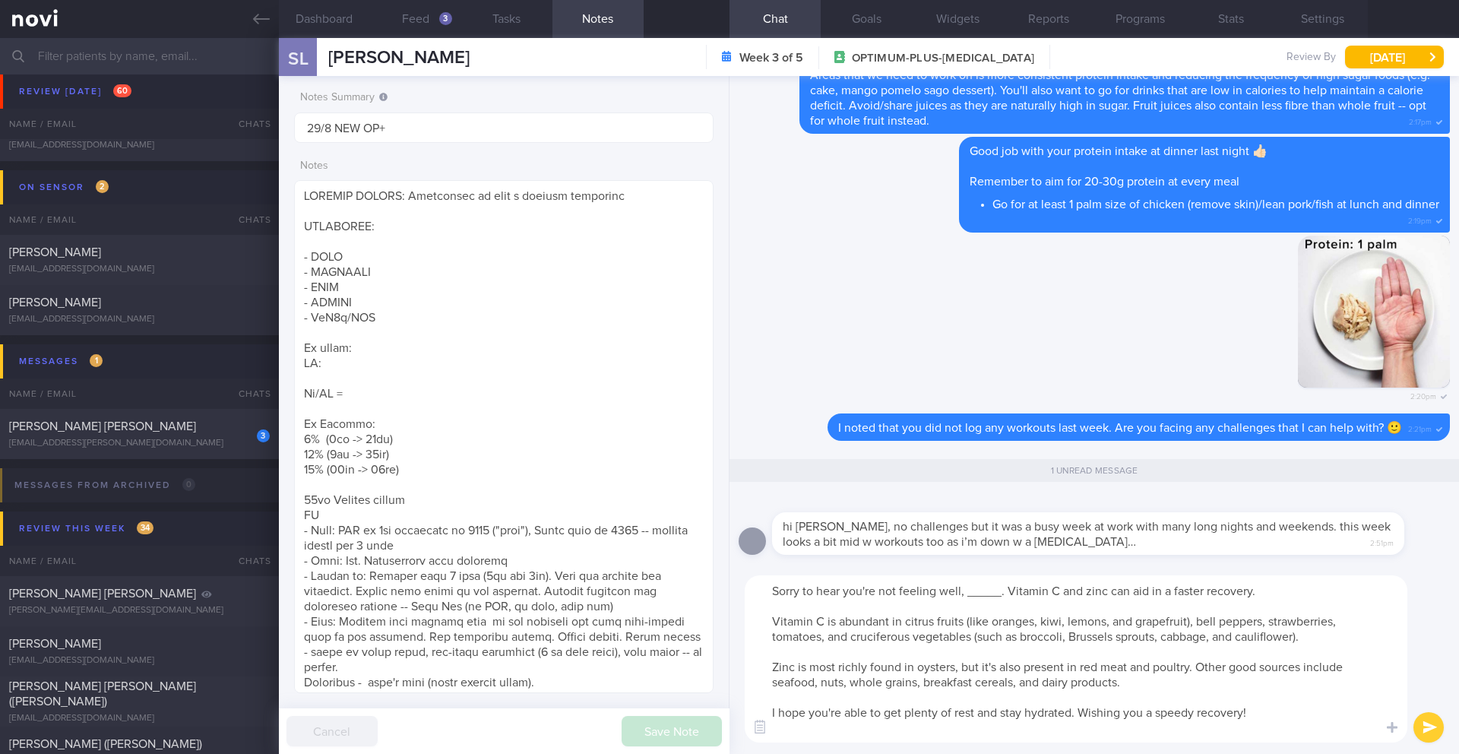
click at [998, 591] on textarea "Sorry to hear you're not feeling well, _____. Vitamin C and zinc can aid in a f…" at bounding box center [1075, 658] width 662 height 167
type textarea "Sorry to hear you're not feeling well, [PERSON_NAME]. Vitamin C and zinc can ai…"
click at [1438, 732] on button "submit" at bounding box center [1428, 727] width 30 height 30
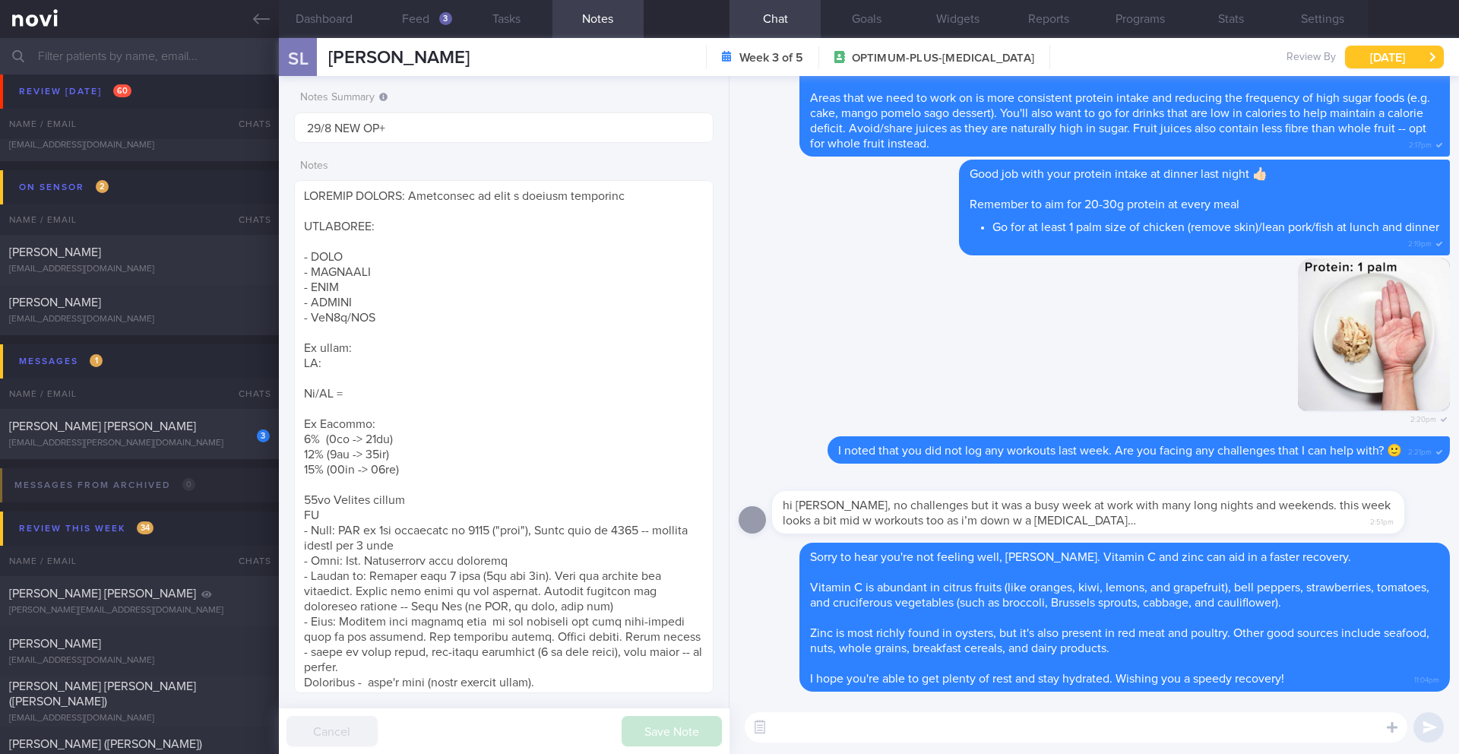
click at [1404, 62] on button "[DATE]" at bounding box center [1394, 57] width 99 height 23
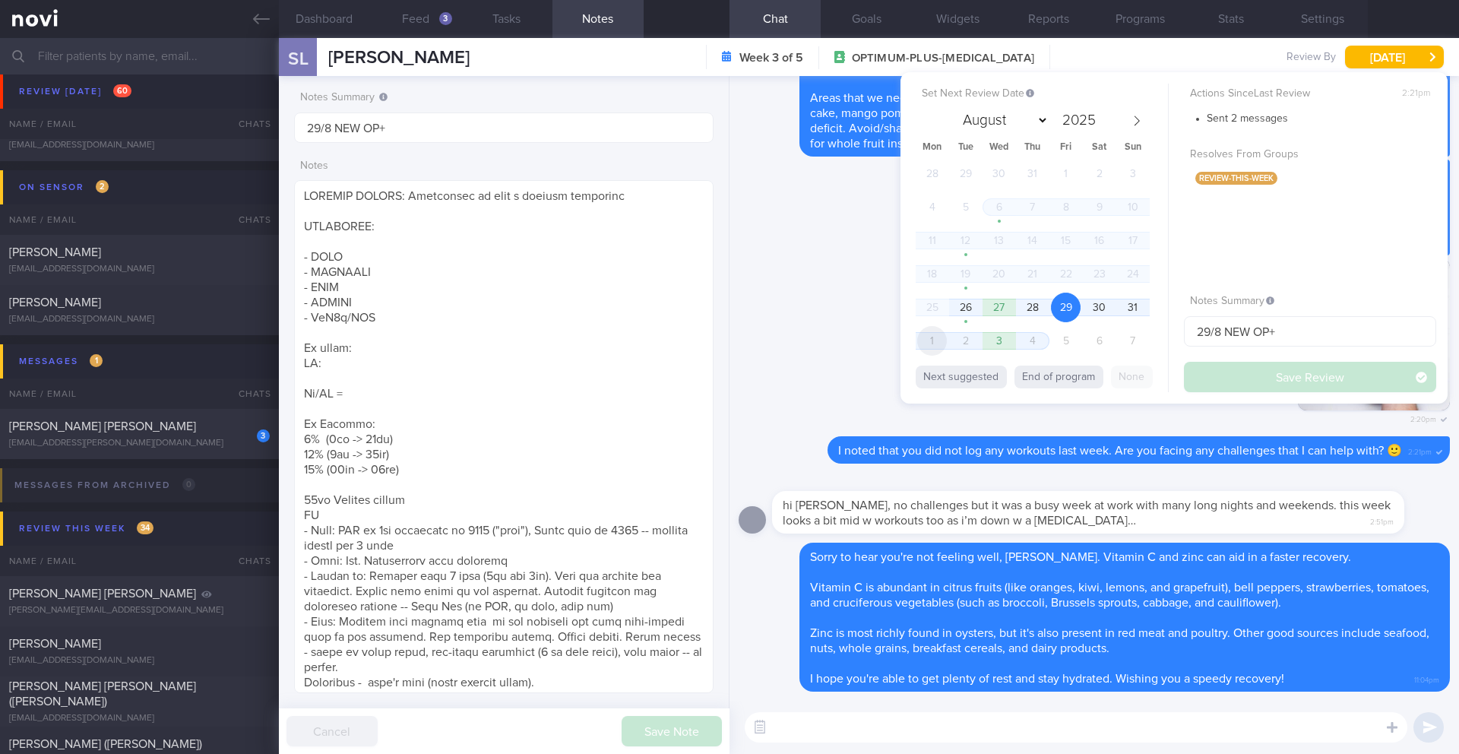
click at [927, 339] on span "1" at bounding box center [932, 341] width 30 height 30
select select "8"
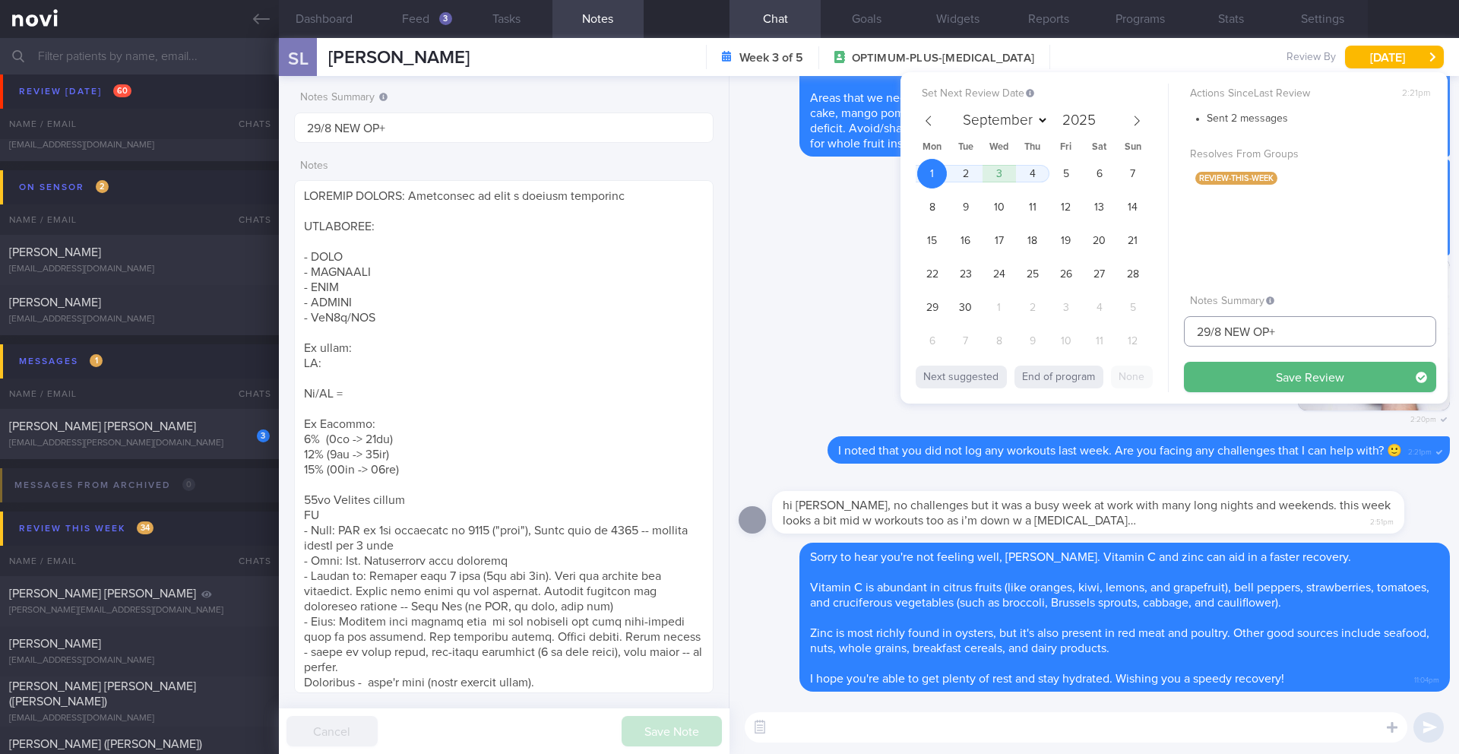
drag, startPoint x: 1222, startPoint y: 330, endPoint x: 1181, endPoint y: 333, distance: 41.9
click at [1181, 333] on div "Set Next Review Date [DATE] August September October November [DATE] Mon Tue We…" at bounding box center [1173, 237] width 547 height 331
type input "1 or 2/9 NEW OP+"
click at [1323, 373] on button "Save Review" at bounding box center [1310, 377] width 252 height 30
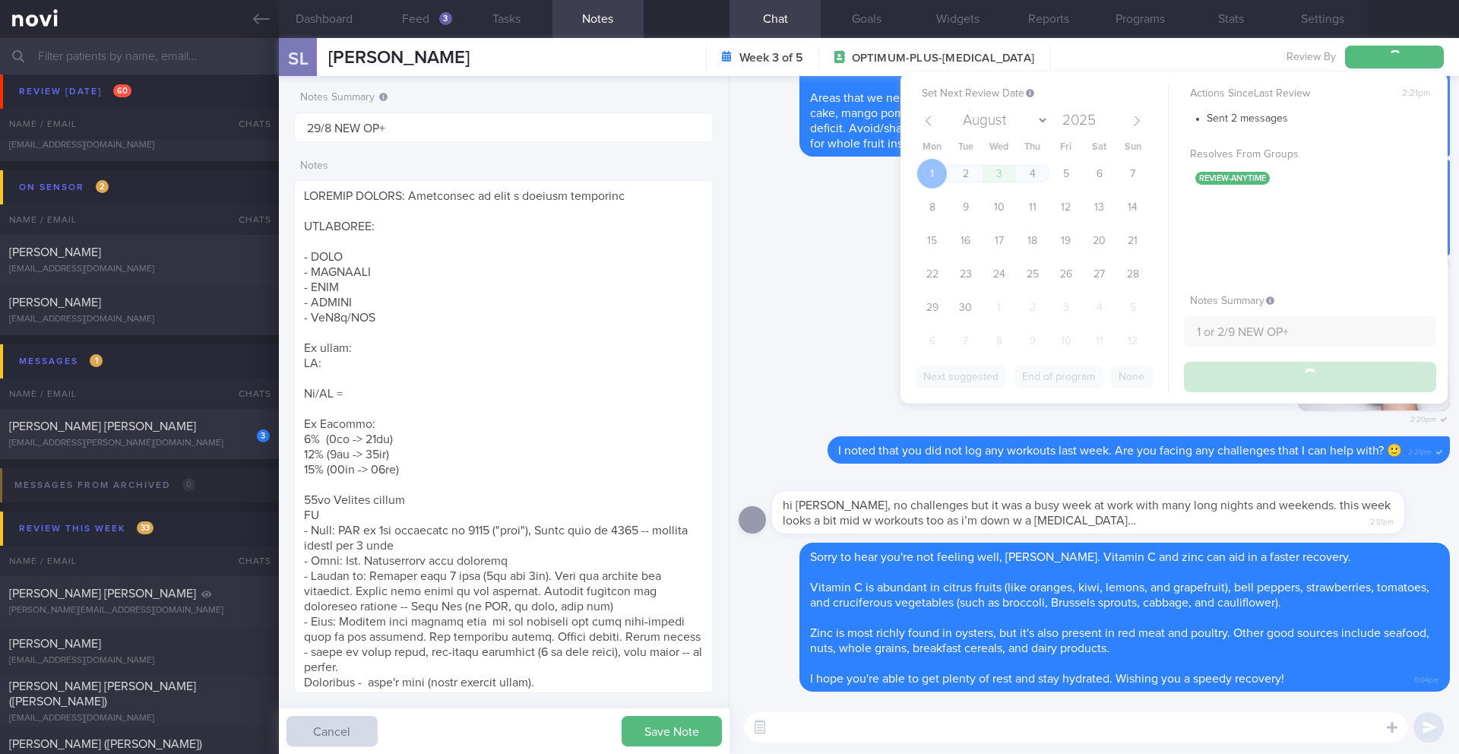
type input "1 or 2/9 NEW OP+"
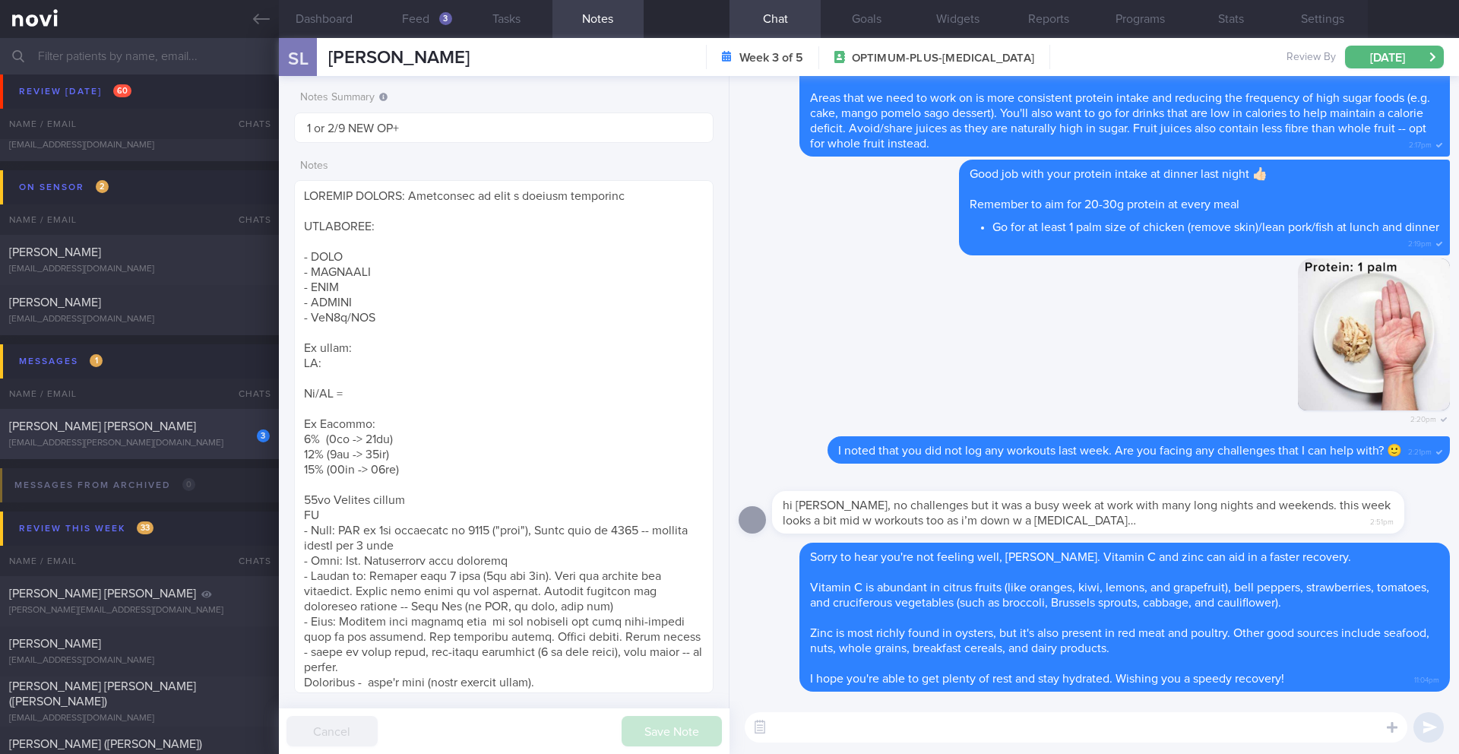
click at [199, 443] on div "[EMAIL_ADDRESS][PERSON_NAME][DOMAIN_NAME]" at bounding box center [139, 443] width 261 height 11
type input "1/9 NEW OP+"
type textarea "SUPPORT NEEDED: CHALLENGE: Doctor REVIEWS: ([DATE]) Tolerated [MEDICAL_DATA] 0.…"
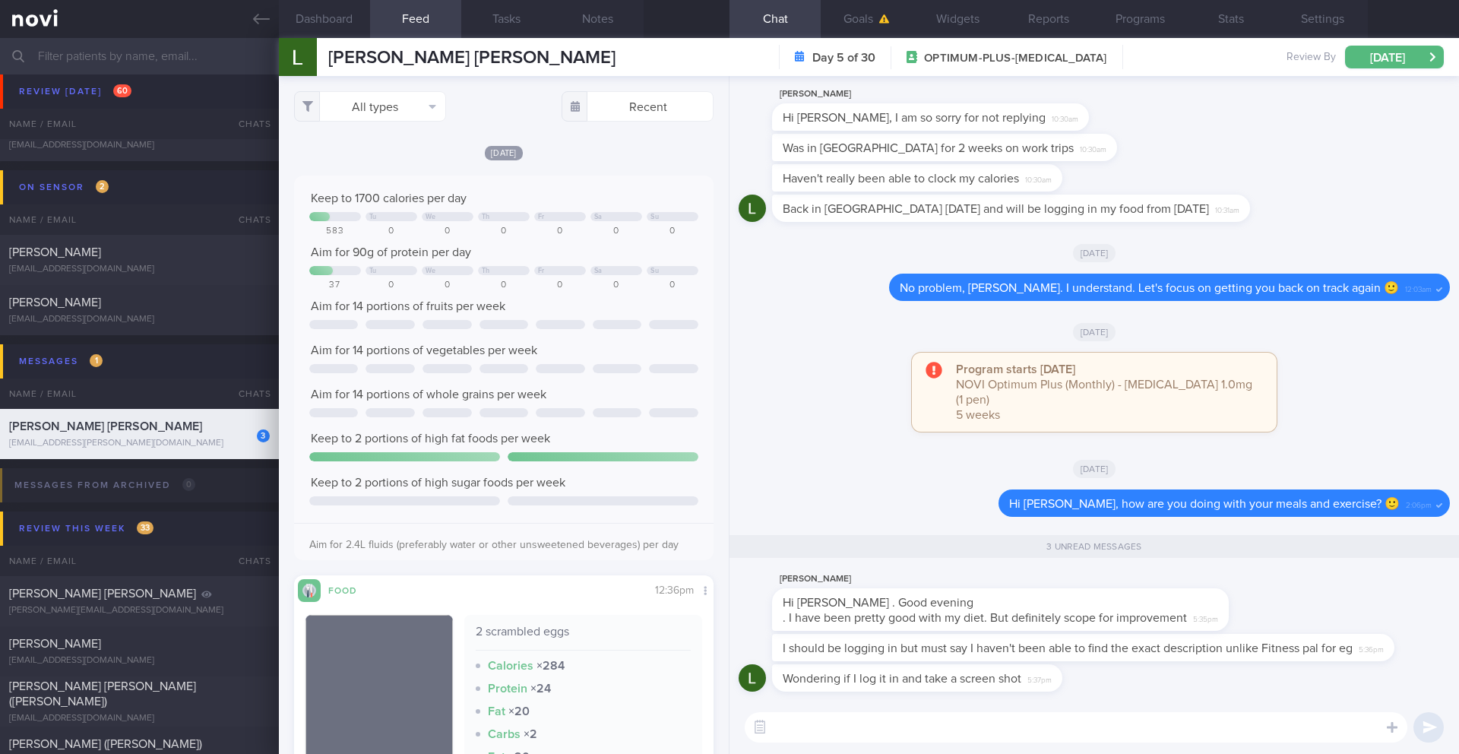
click at [937, 736] on textarea at bounding box center [1075, 727] width 662 height 30
type textarea "H"
type textarea "Yes, you may continue to use MyFitness Pal if you prefer and send me the screen…"
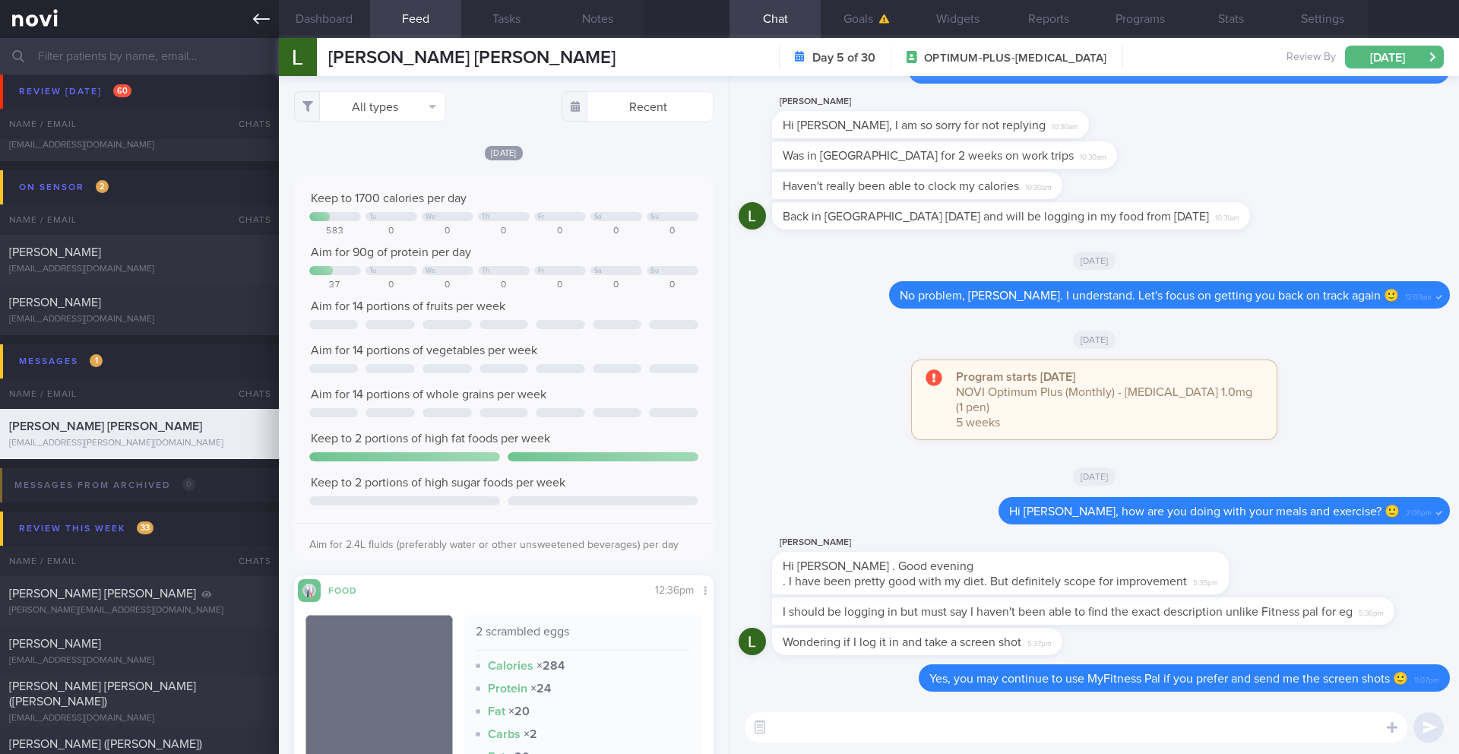
click at [261, 17] on icon at bounding box center [261, 19] width 17 height 17
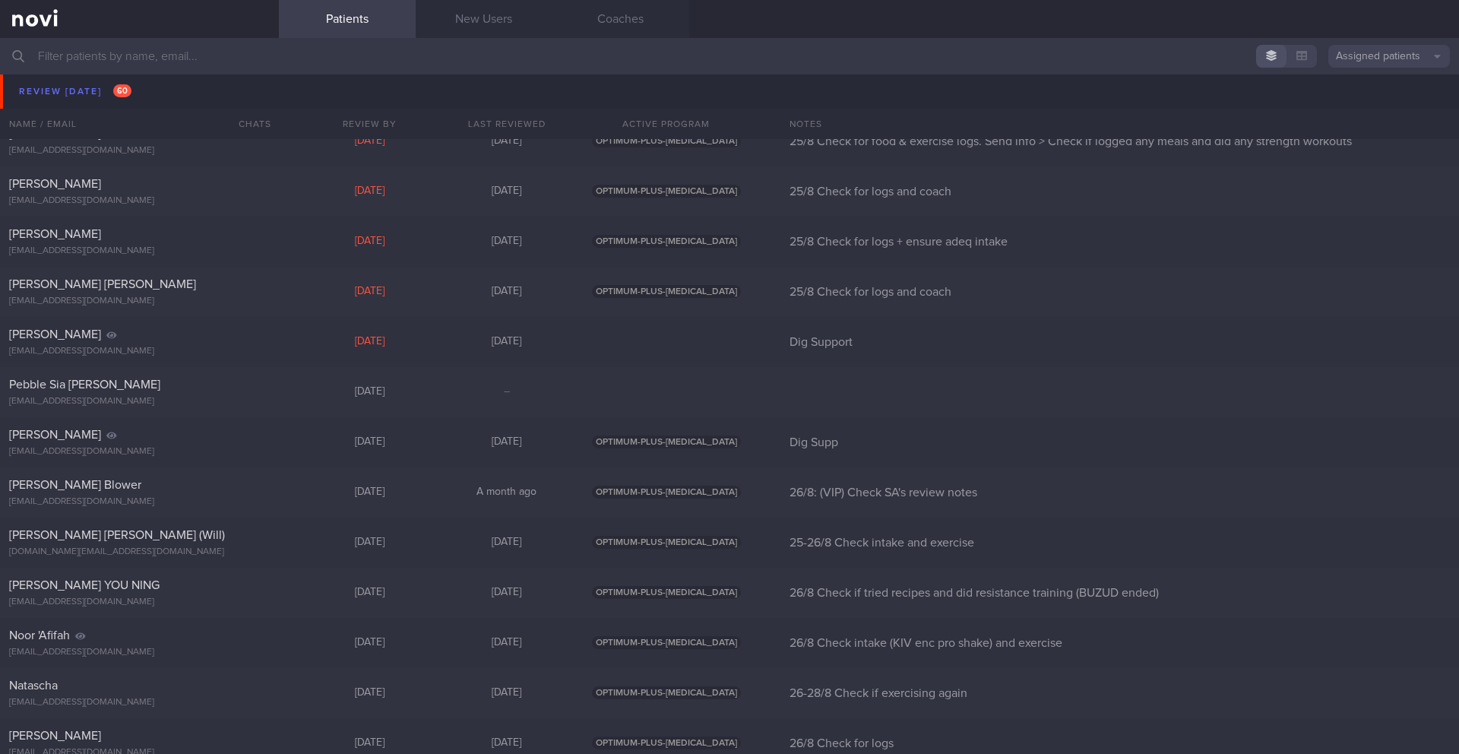
scroll to position [7241, 0]
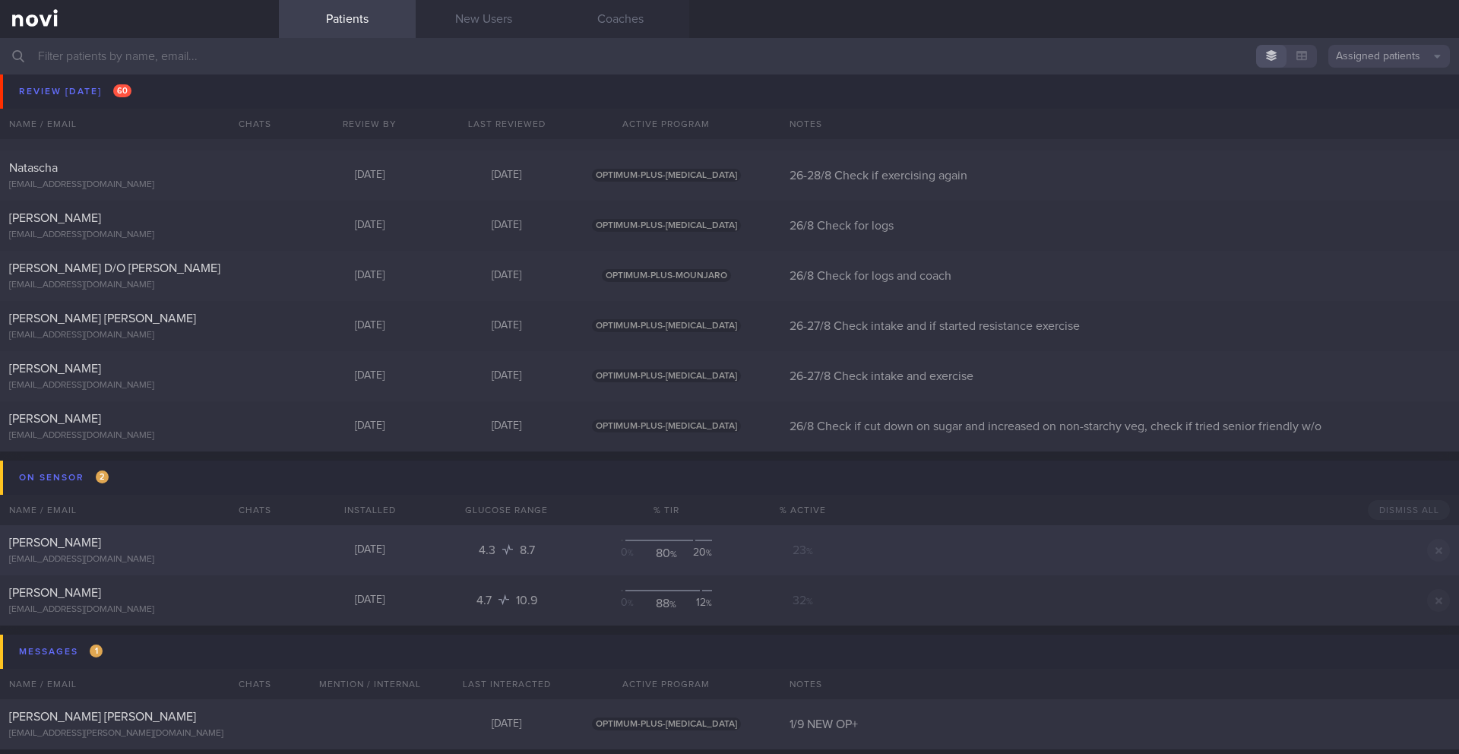
click at [100, 558] on div "[EMAIL_ADDRESS][DOMAIN_NAME]" at bounding box center [139, 559] width 261 height 11
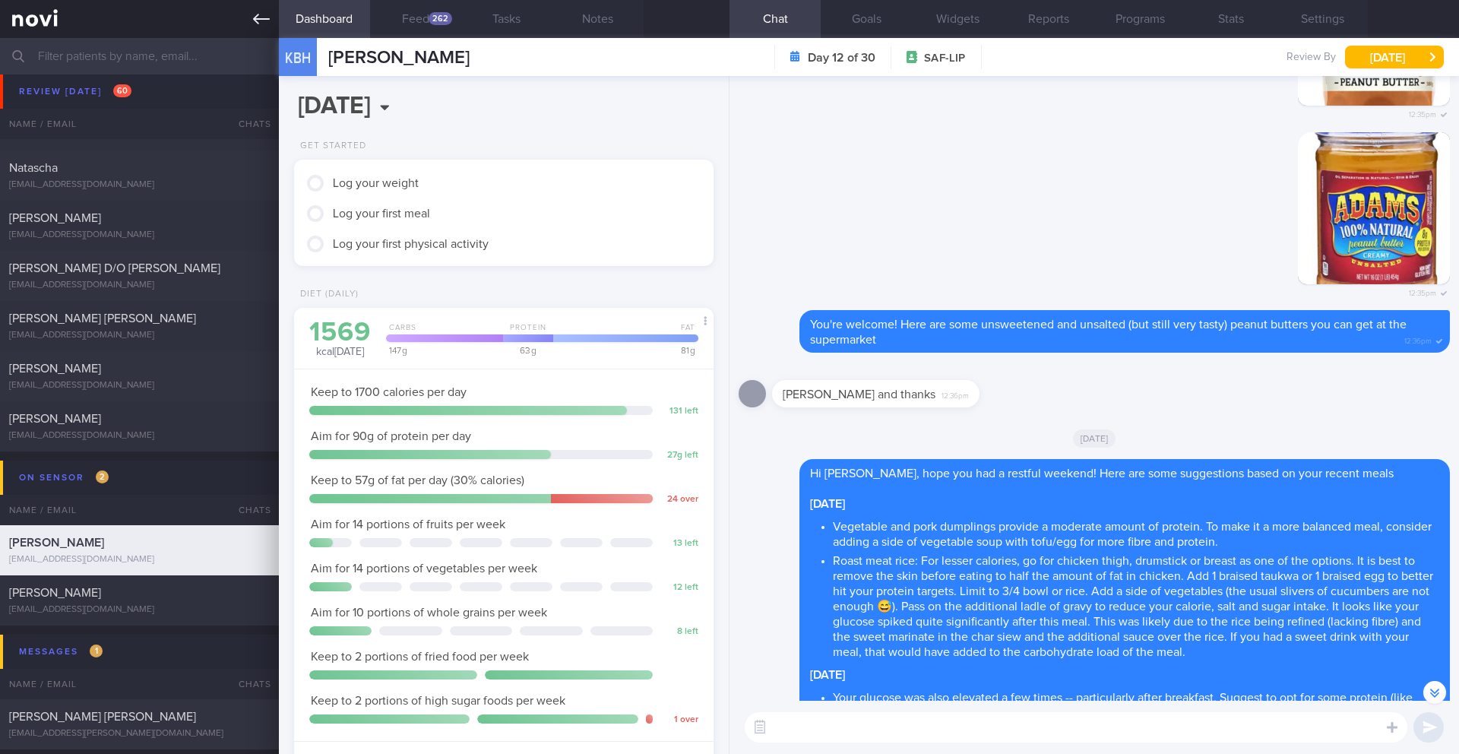
scroll to position [233, 387]
click at [271, 12] on link at bounding box center [139, 19] width 279 height 38
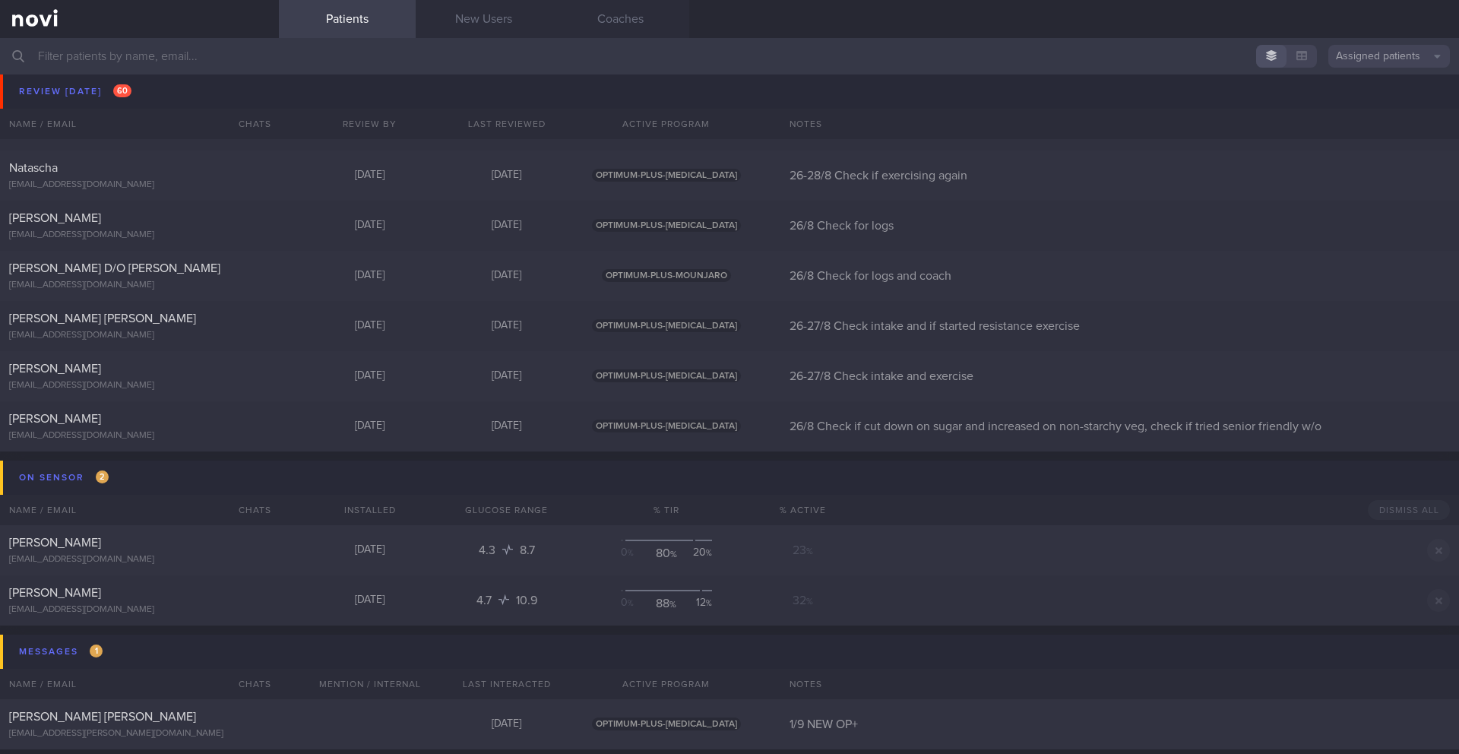
scroll to position [7241, 0]
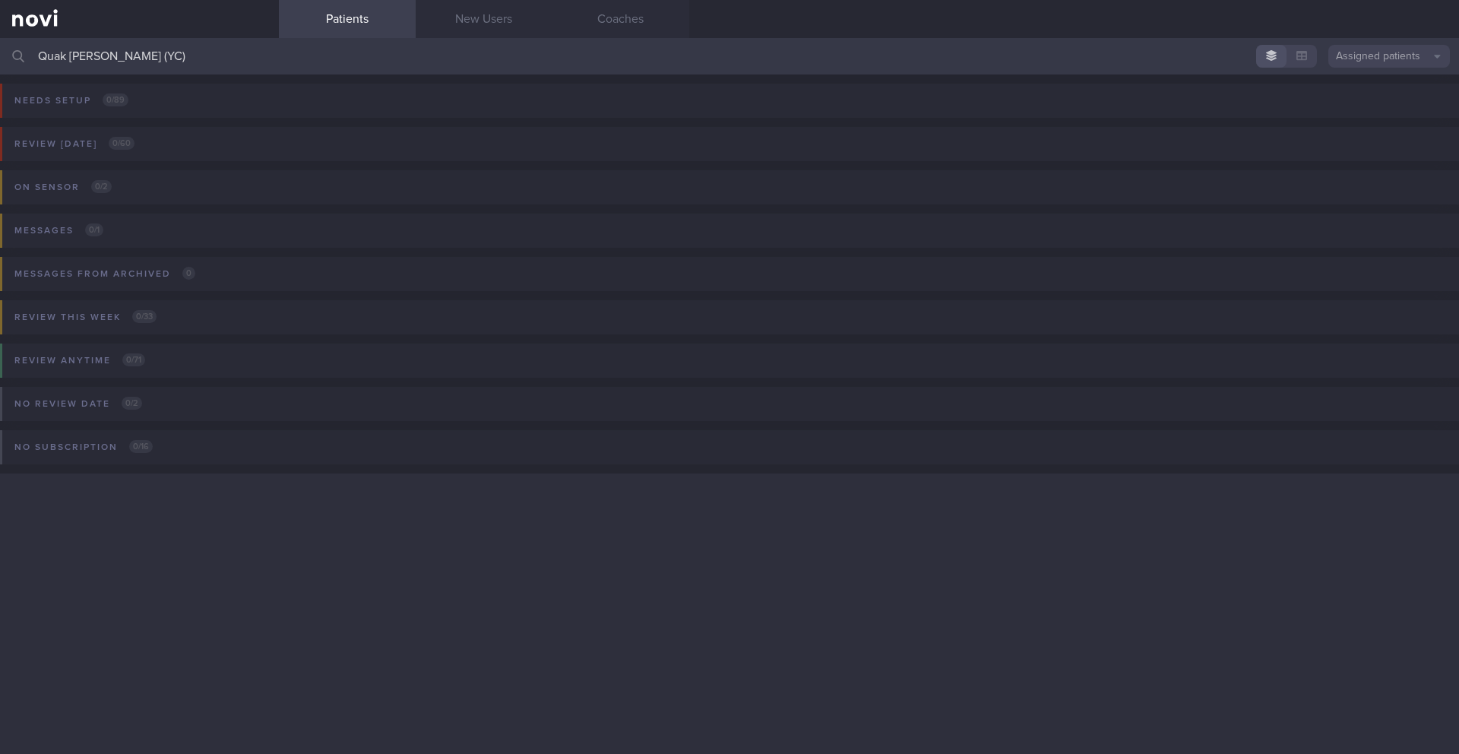
click at [574, 58] on input "Quak [PERSON_NAME] (YC)" at bounding box center [729, 56] width 1459 height 36
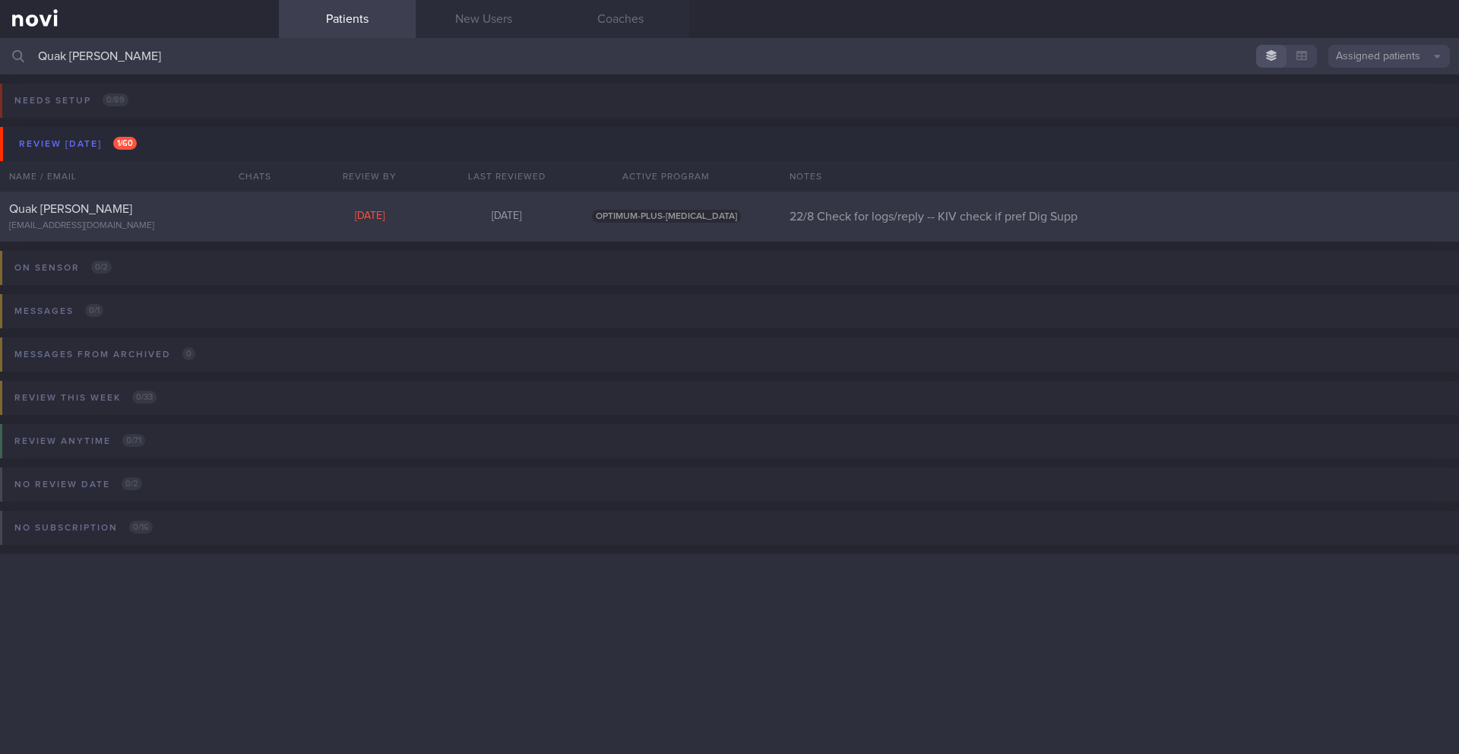
type input "Quak [PERSON_NAME]"
click at [435, 214] on div "[DATE]" at bounding box center [370, 217] width 137 height 14
select select "7"
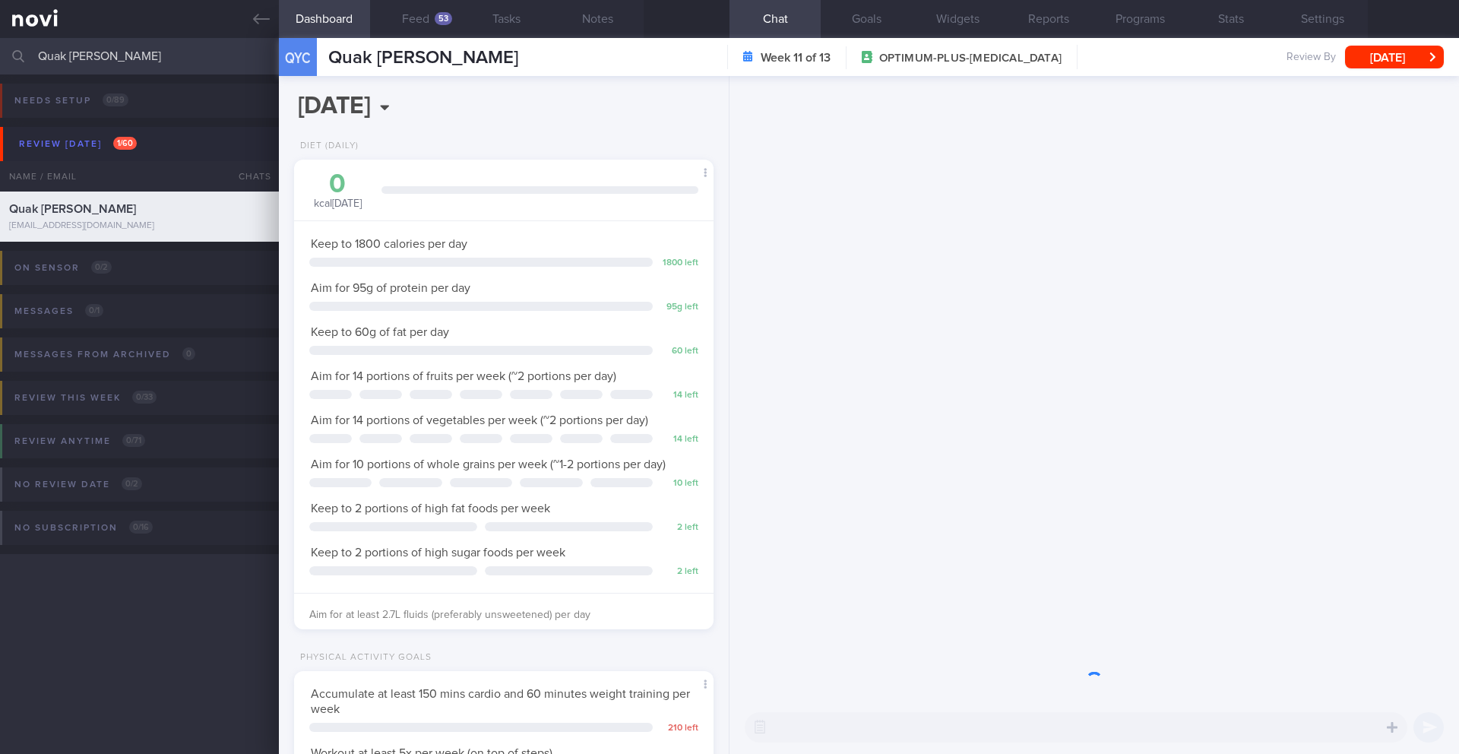
scroll to position [212, 381]
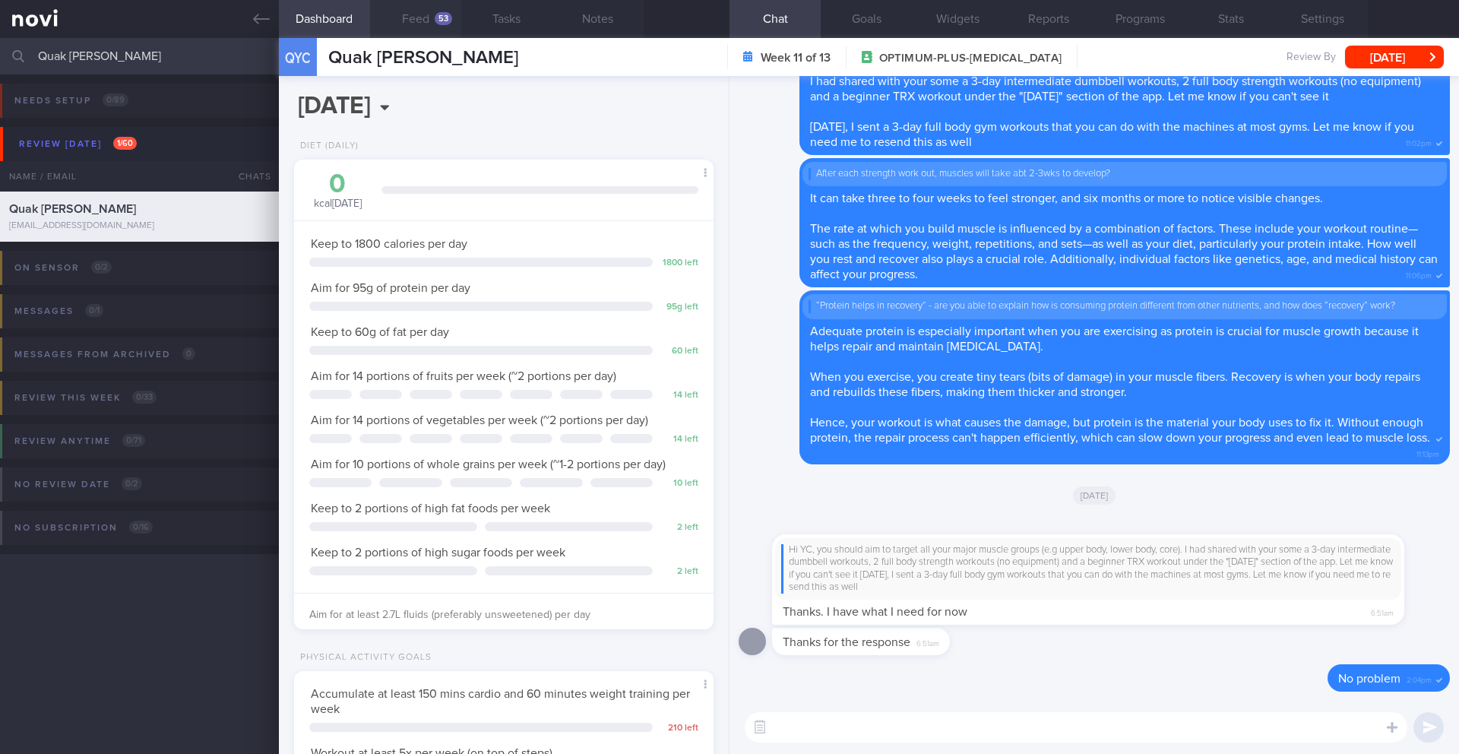
click at [435, 18] on div "53" at bounding box center [443, 18] width 17 height 13
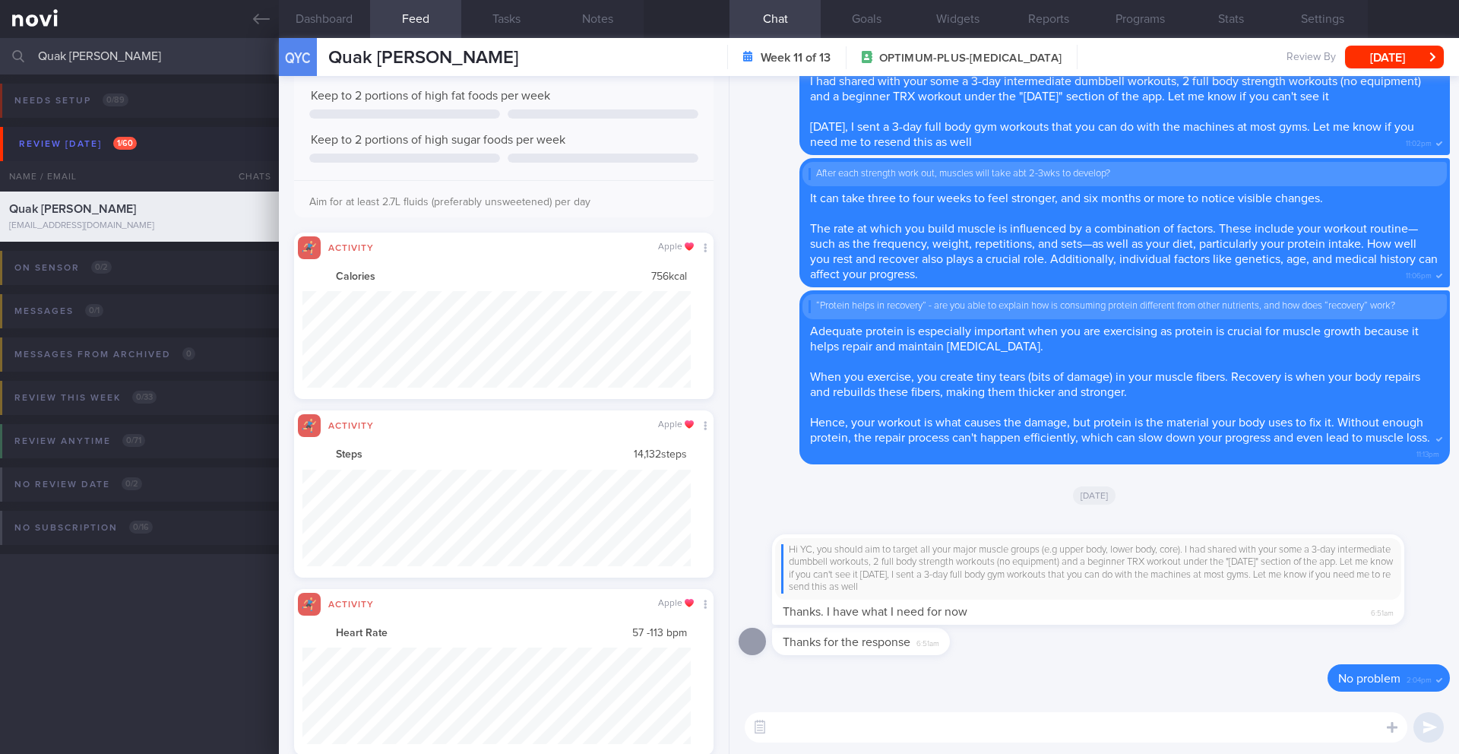
scroll to position [96, 389]
click at [329, 23] on button "Dashboard" at bounding box center [324, 19] width 91 height 38
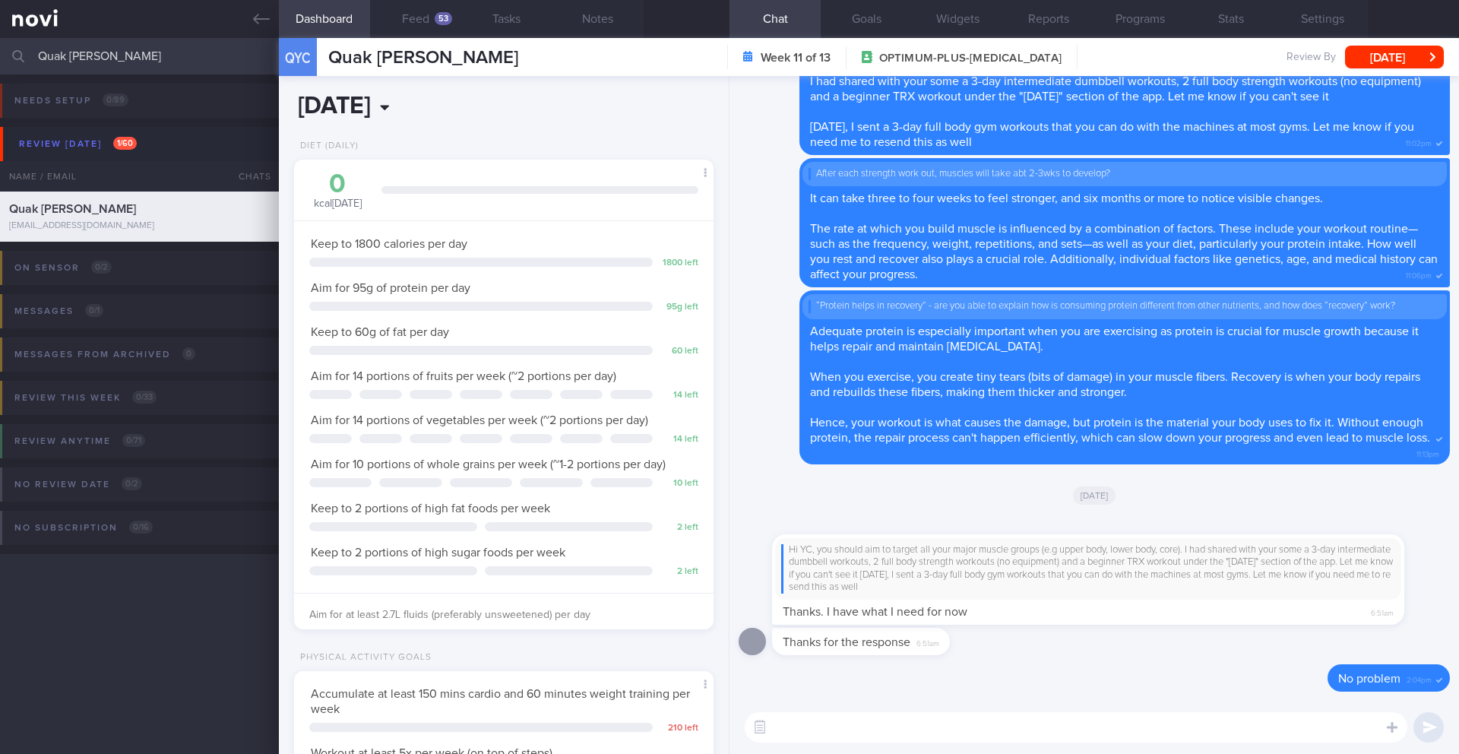
click at [384, 96] on input "[DATE]" at bounding box center [423, 106] width 259 height 38
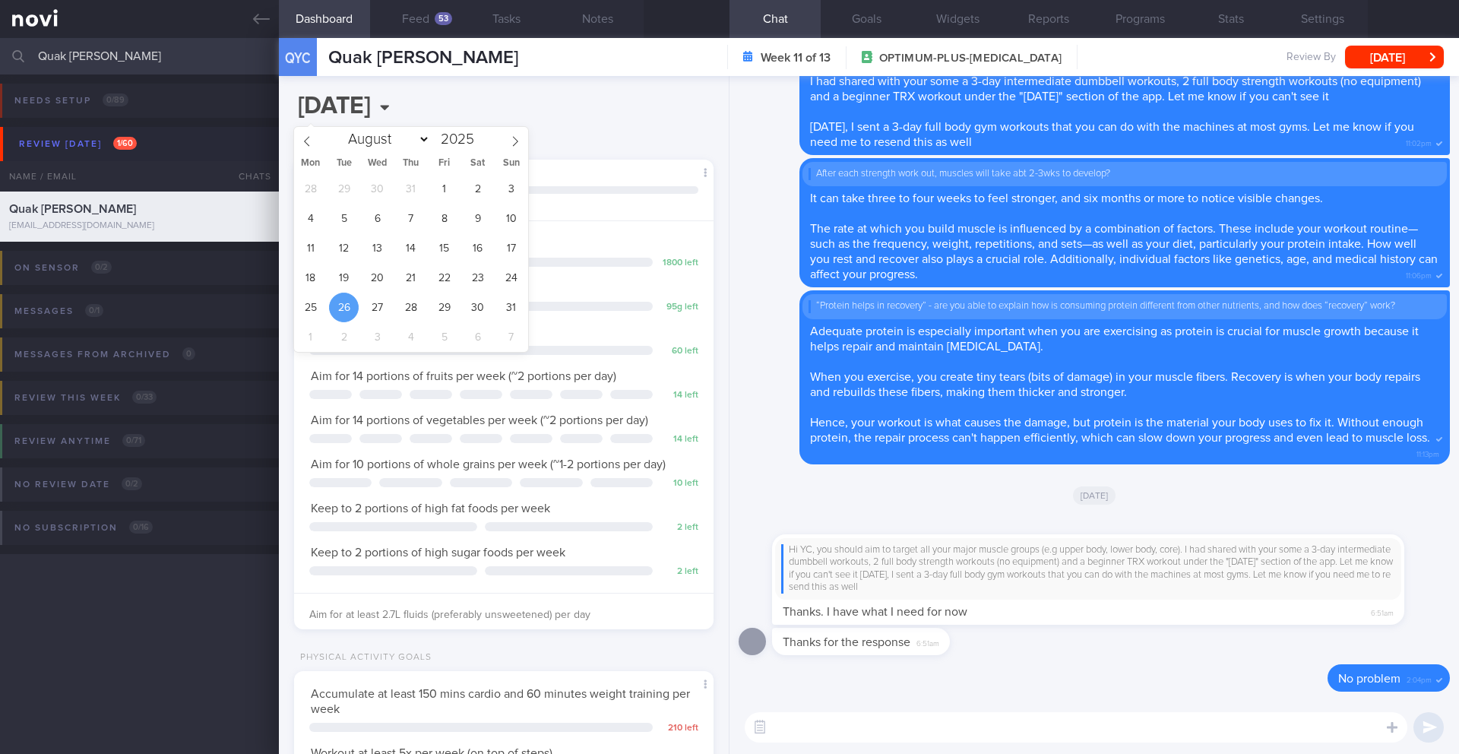
click at [883, 728] on textarea at bounding box center [1075, 727] width 662 height 30
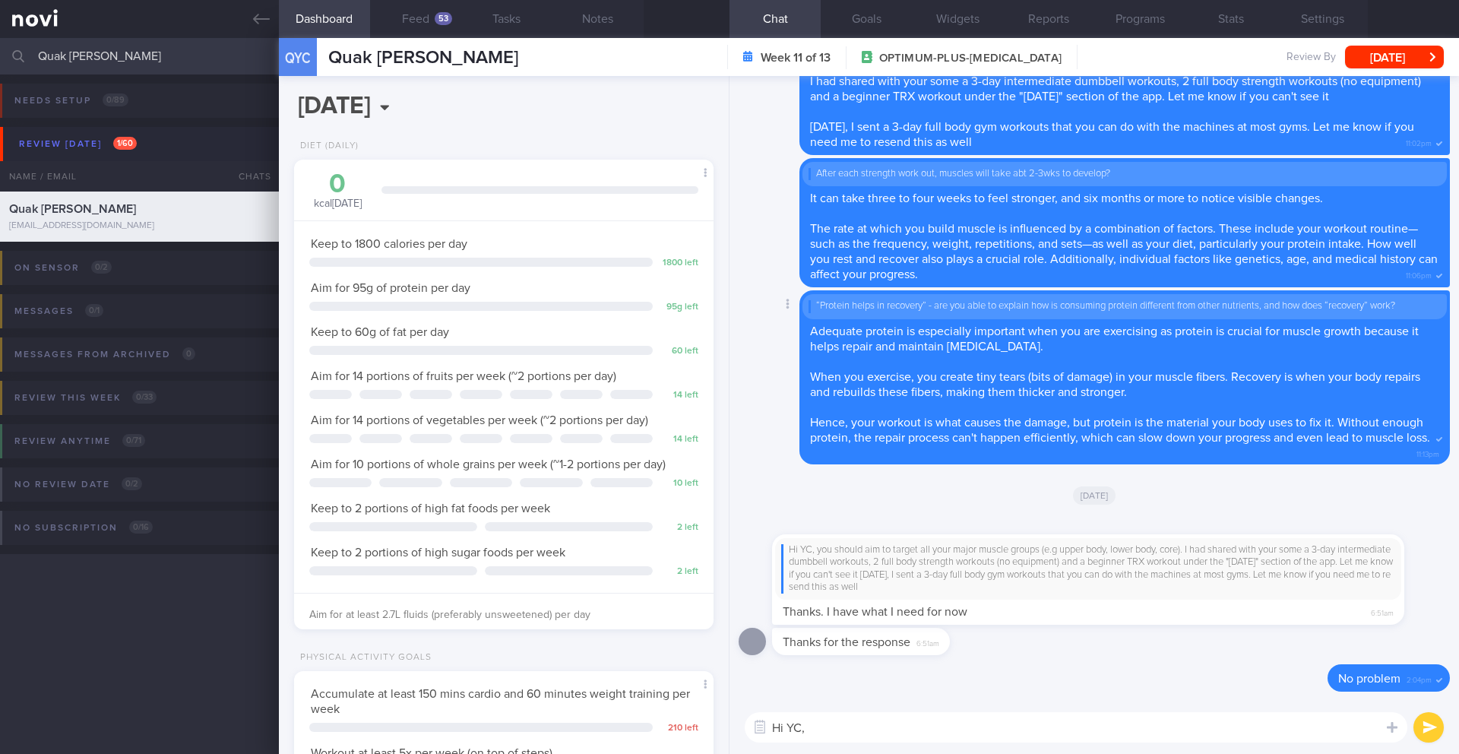
scroll to position [-322, 0]
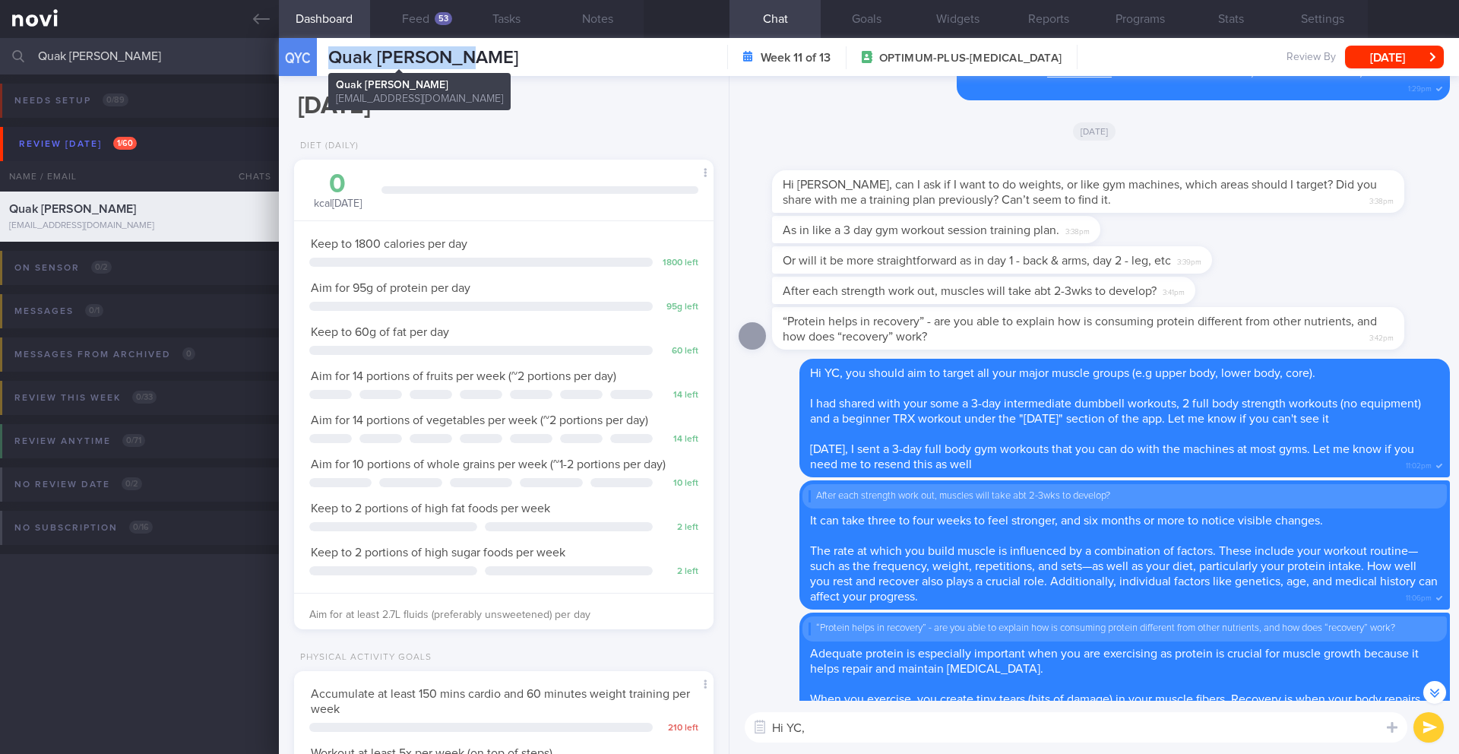
drag, startPoint x: 471, startPoint y: 62, endPoint x: 332, endPoint y: 62, distance: 139.0
click at [332, 62] on div "QYC Quak Yew [PERSON_NAME] Yew Chong [EMAIL_ADDRESS][DOMAIN_NAME] Week 11 of 13…" at bounding box center [869, 57] width 1180 height 38
copy span "Quak [PERSON_NAME]"
click at [1003, 735] on textarea "Hi YC," at bounding box center [1075, 727] width 662 height 30
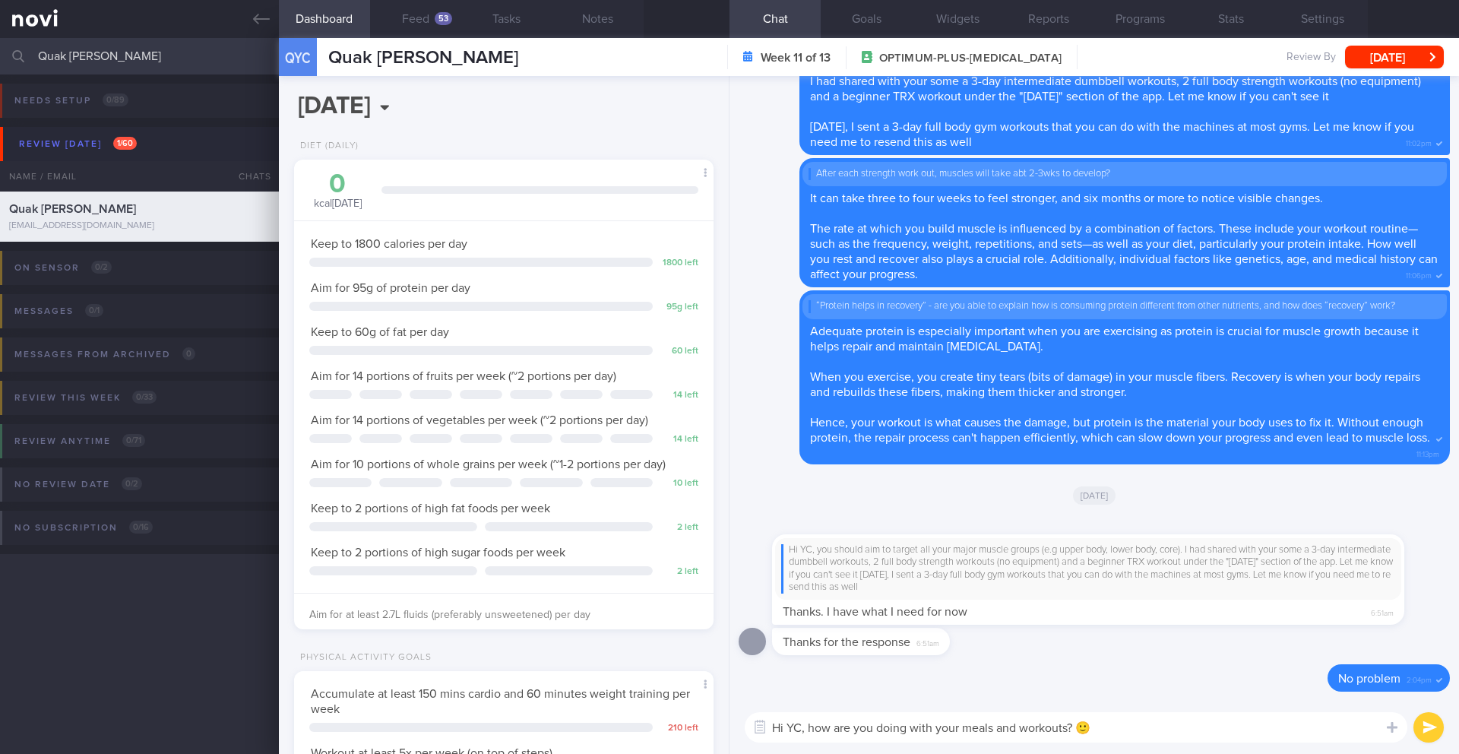
scroll to position [1, 0]
type textarea "Hi YC, how are you doing with your meals and workouts? 🙂"
click at [1433, 726] on button "submit" at bounding box center [1428, 727] width 30 height 30
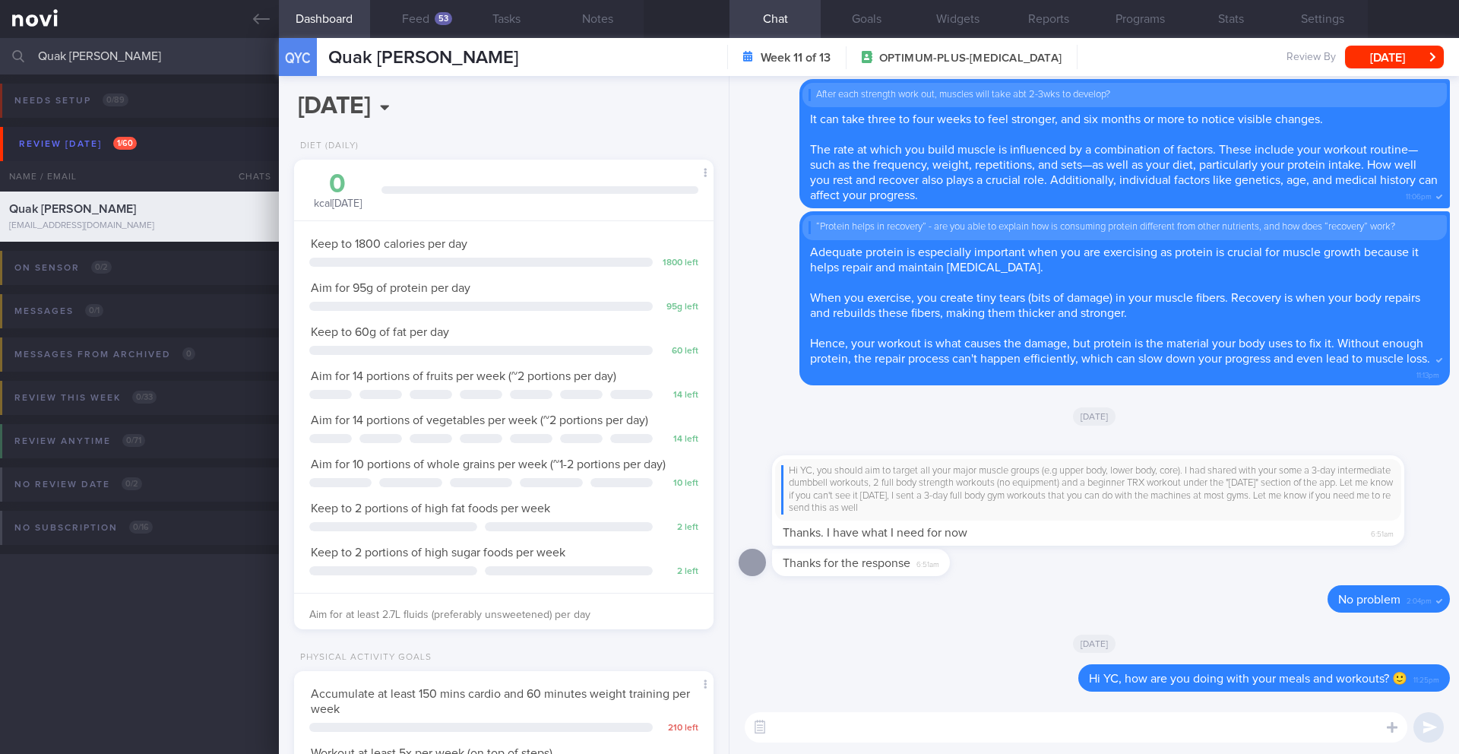
scroll to position [0, 0]
click at [1396, 61] on button "[DATE]" at bounding box center [1394, 57] width 99 height 23
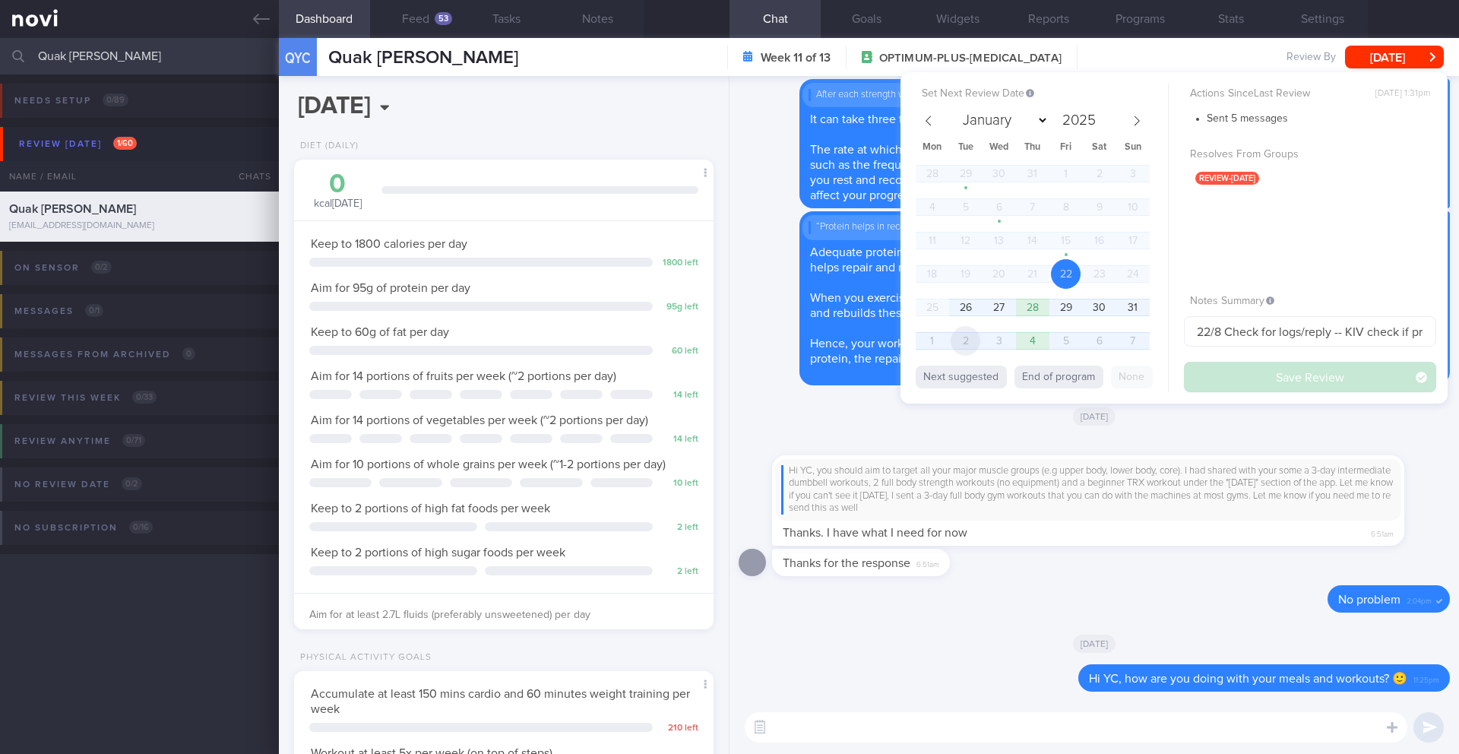
click at [970, 340] on span "2" at bounding box center [965, 341] width 30 height 30
select select "8"
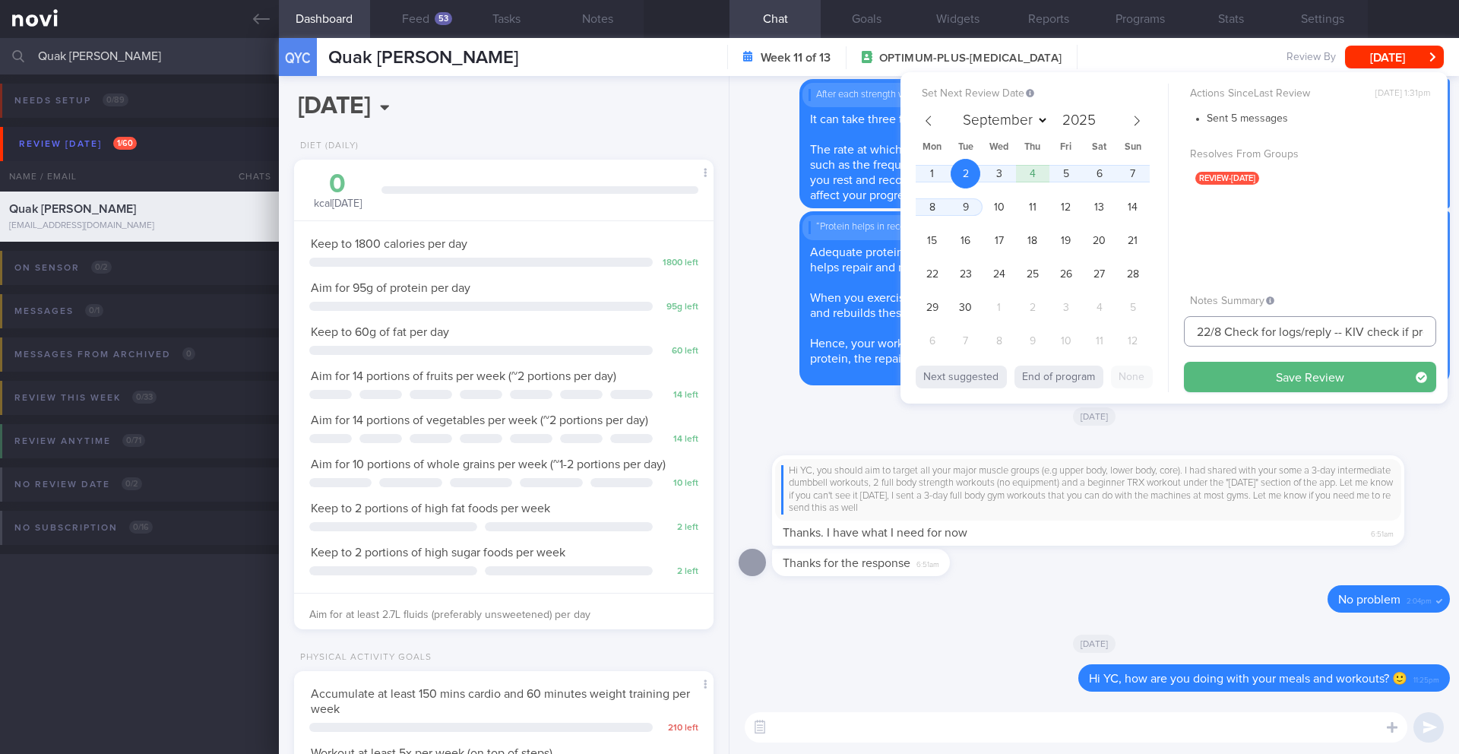
drag, startPoint x: 1219, startPoint y: 332, endPoint x: 1149, endPoint y: 333, distance: 69.9
click at [1149, 333] on div "Set Next Review Date [DATE] January February March April May June July August S…" at bounding box center [1173, 237] width 547 height 331
drag, startPoint x: 1405, startPoint y: 332, endPoint x: 1459, endPoint y: 331, distance: 53.2
click at [1458, 331] on html "You are offline! Some functionality will be unavailable Patients New Users Coac…" at bounding box center [729, 377] width 1459 height 754
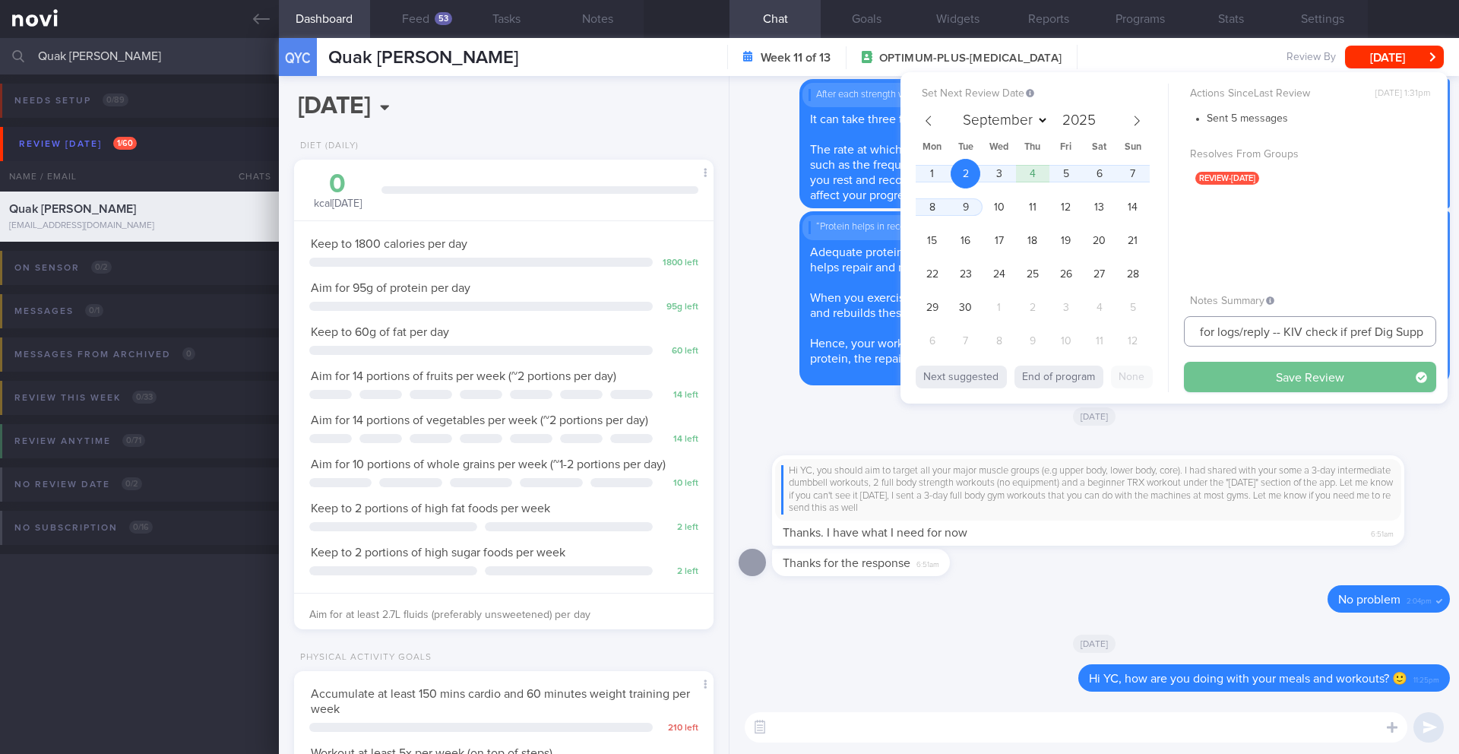
type input "2/9 Check for logs/reply -- KIV check if pref Dig Supp"
click at [1336, 378] on button "Save Review" at bounding box center [1310, 377] width 252 height 30
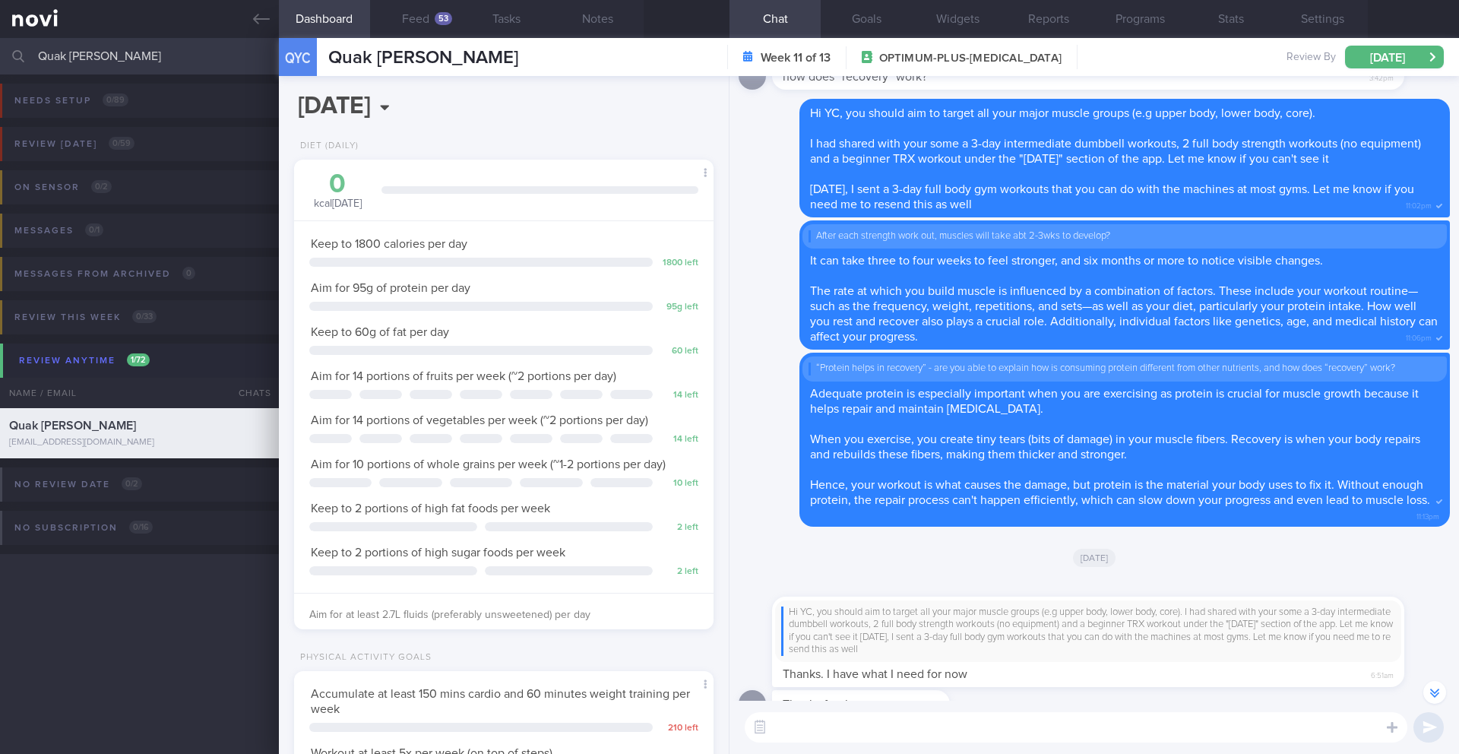
scroll to position [1, 0]
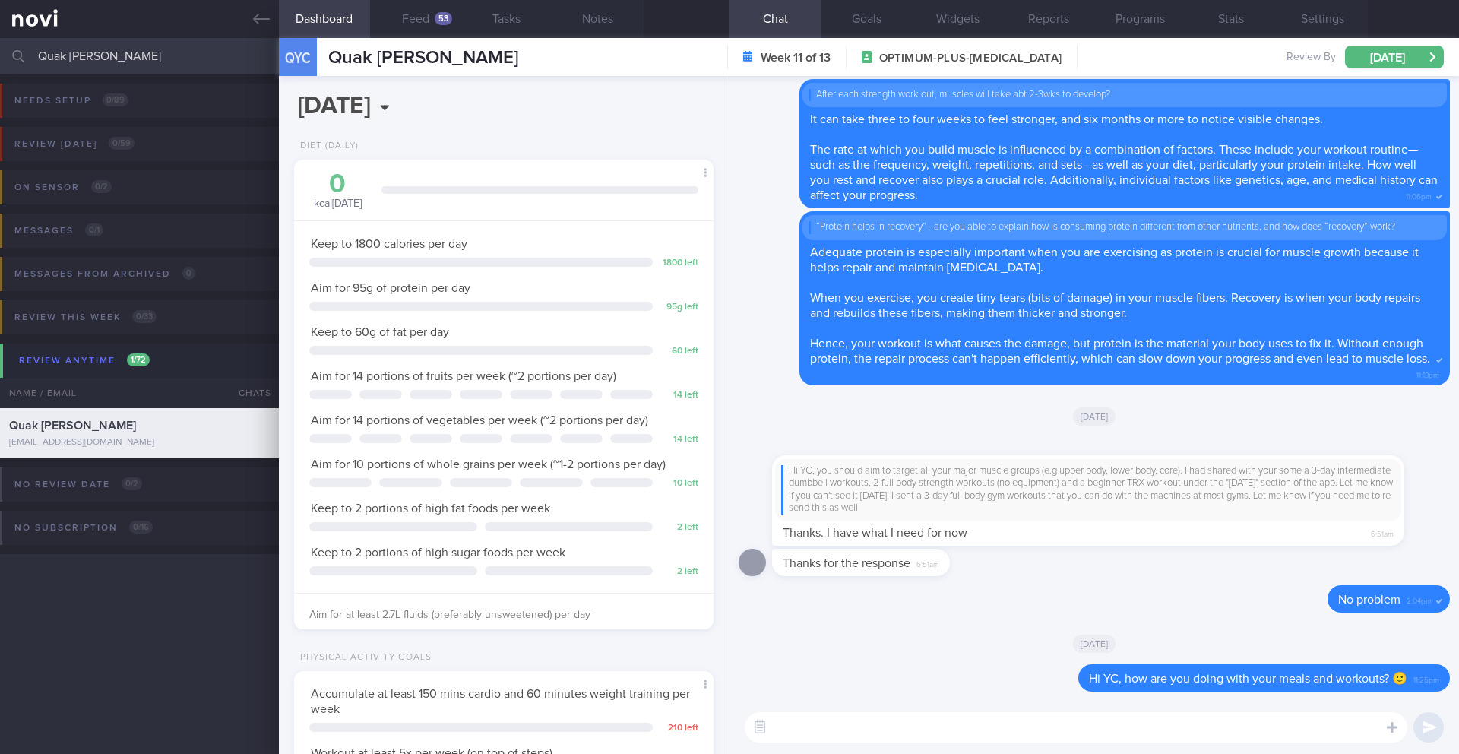
click at [1075, 730] on textarea at bounding box center [1075, 727] width 662 height 30
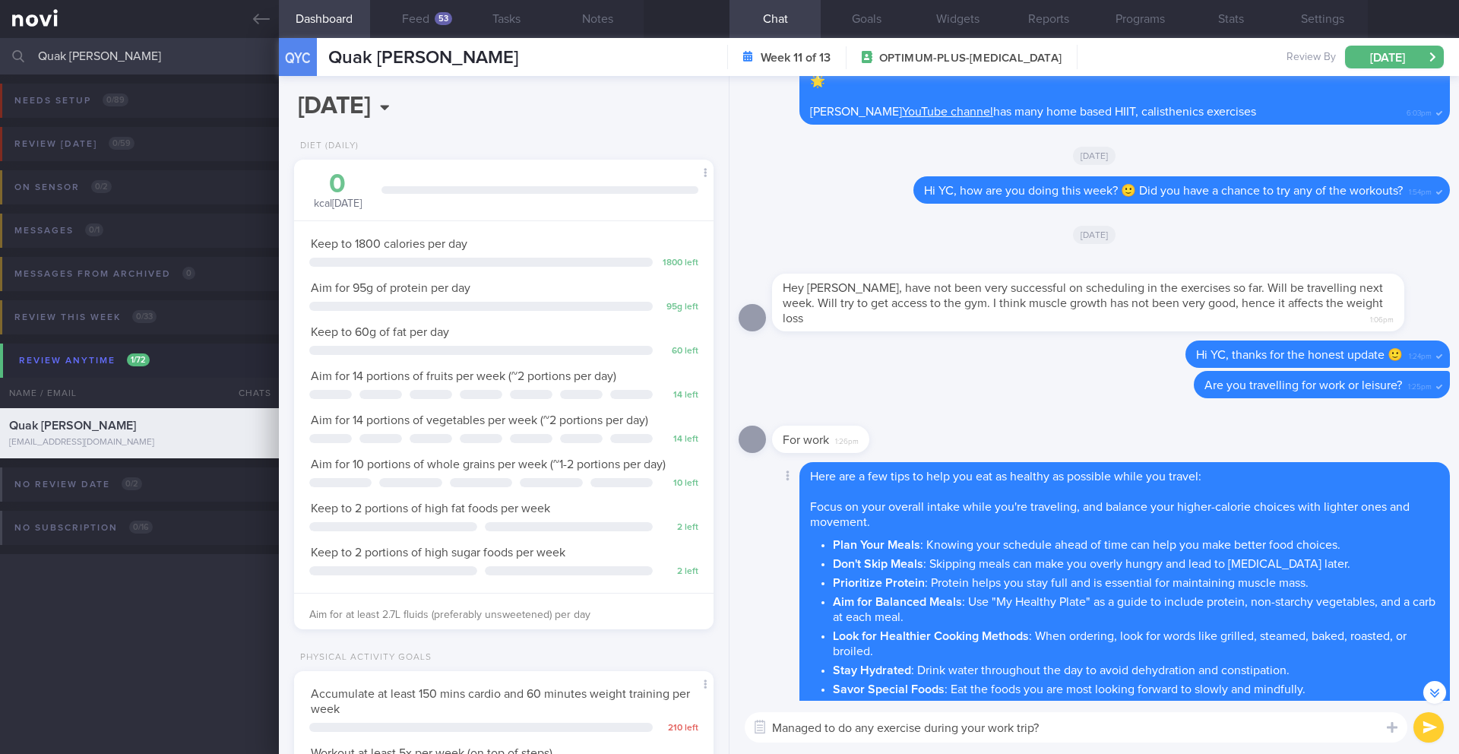
scroll to position [-1634, 0]
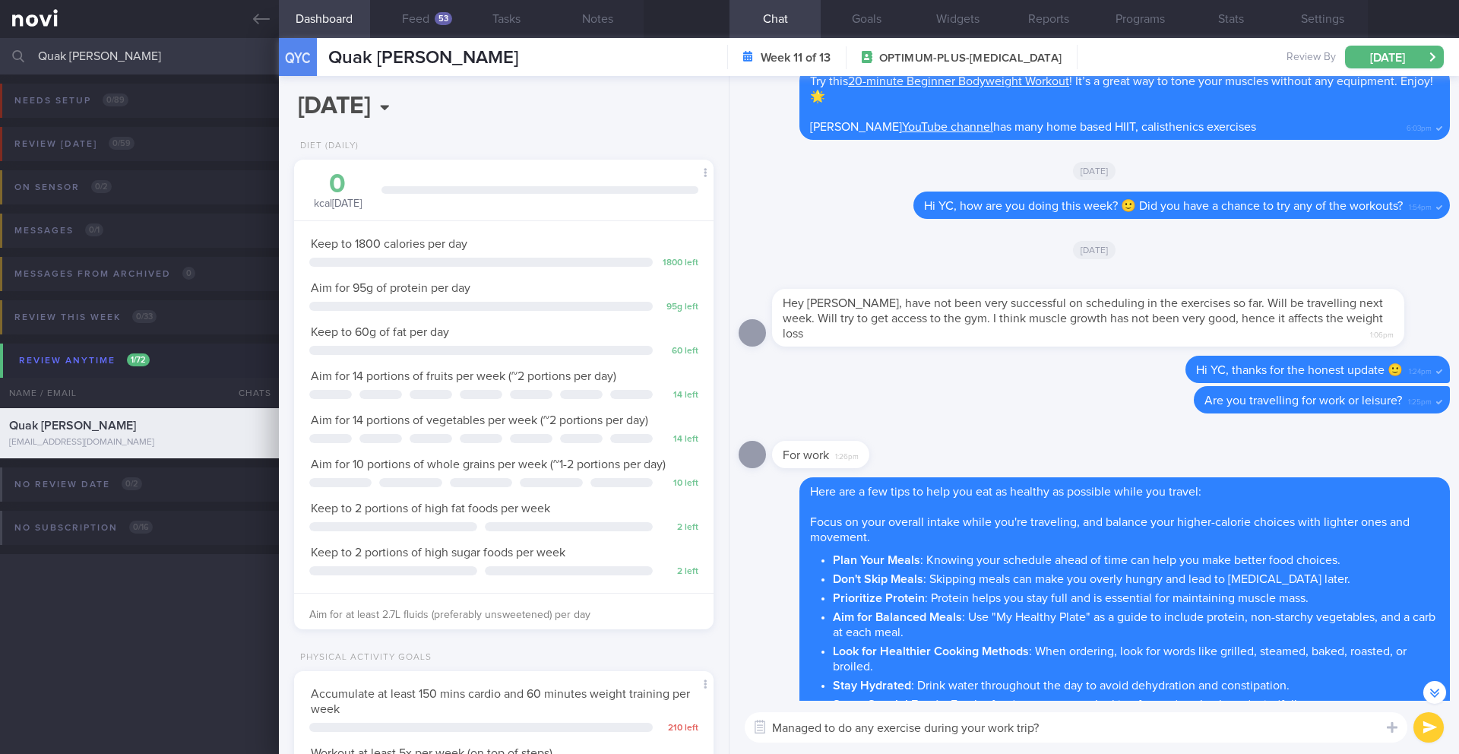
type textarea "Managed to do any exercise during your work trip?"
click at [1422, 731] on button "submit" at bounding box center [1428, 727] width 30 height 30
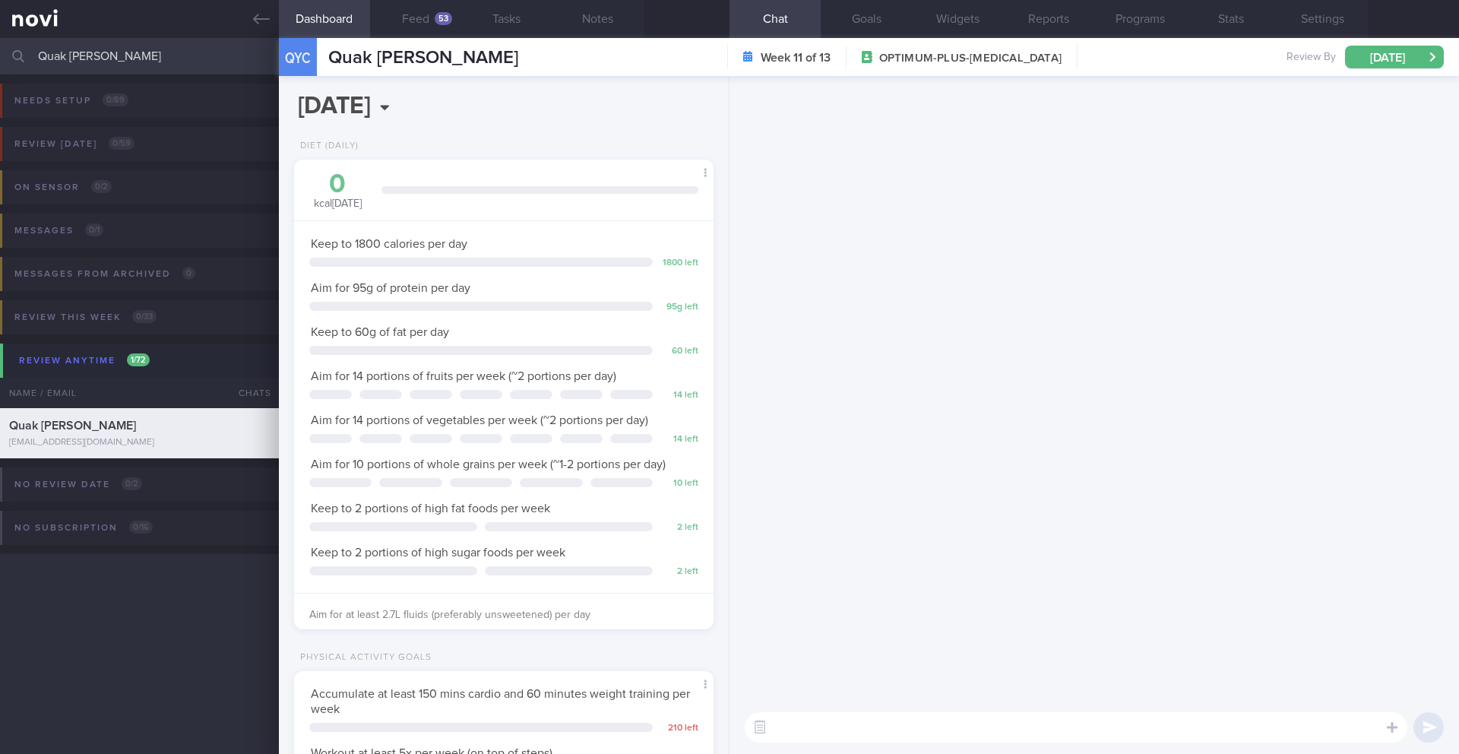
scroll to position [0, 0]
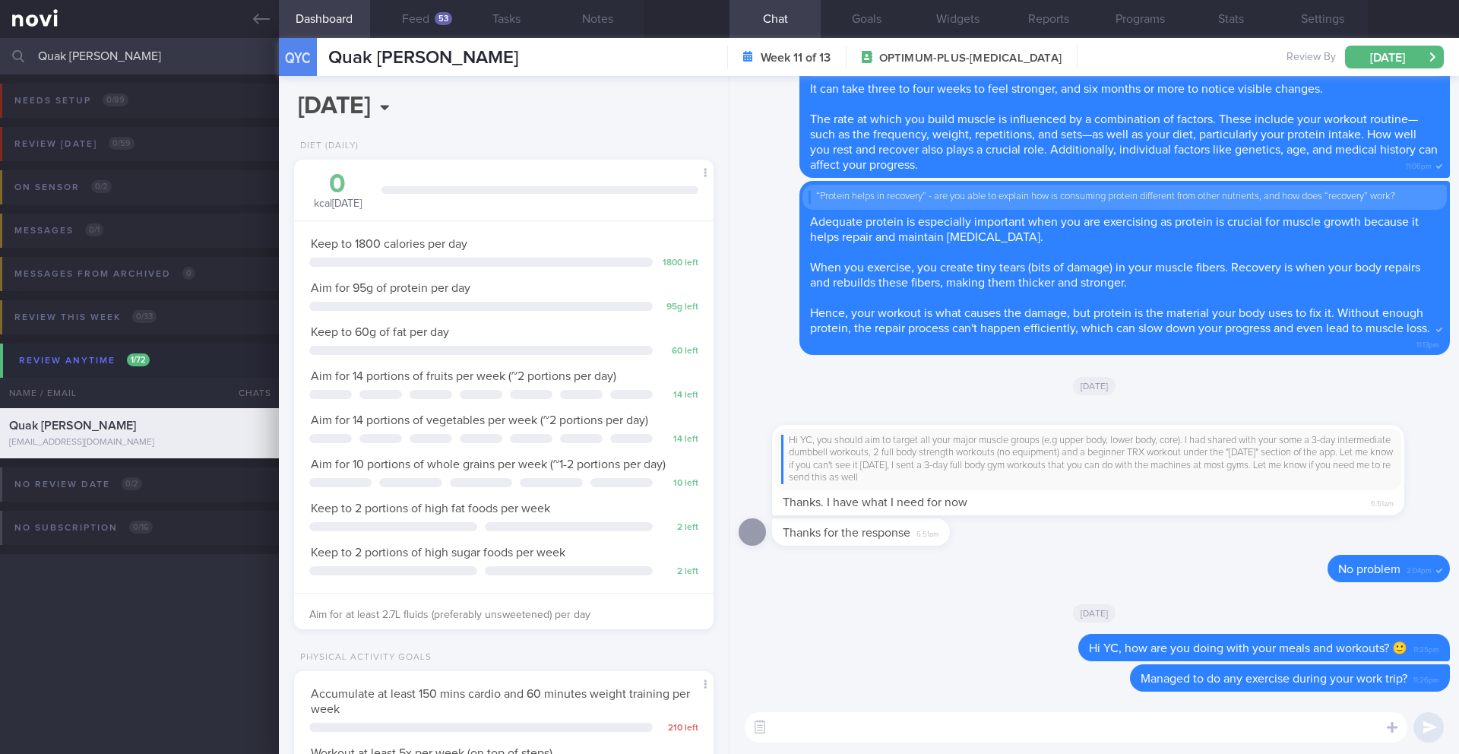
click at [103, 55] on input "Quak [PERSON_NAME]" at bounding box center [729, 56] width 1459 height 36
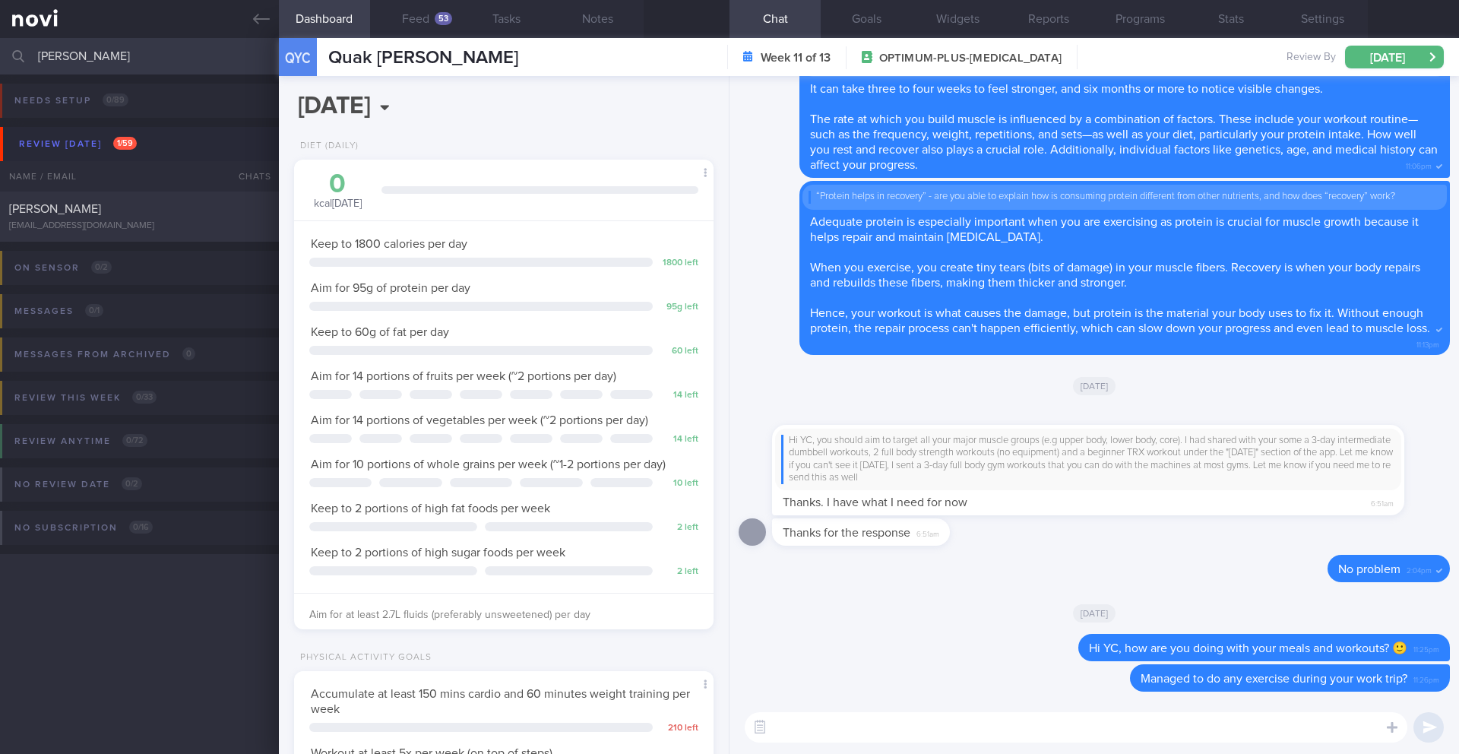
type input "[PERSON_NAME]"
click at [157, 218] on div "[PERSON_NAME] [EMAIL_ADDRESS][DOMAIN_NAME]" at bounding box center [139, 216] width 279 height 30
type input "22/8 Support weaning down on meds as needed"
select select "7"
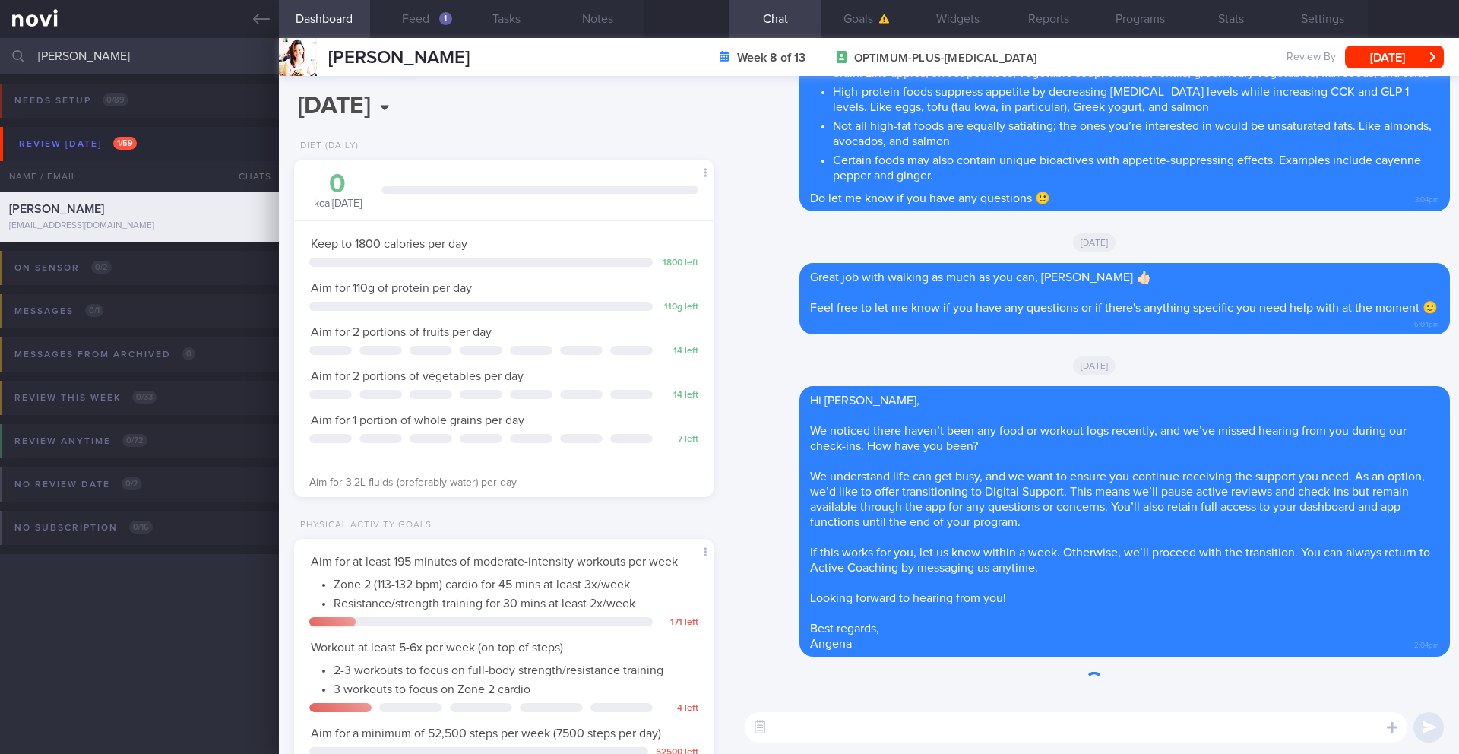
scroll to position [212, 381]
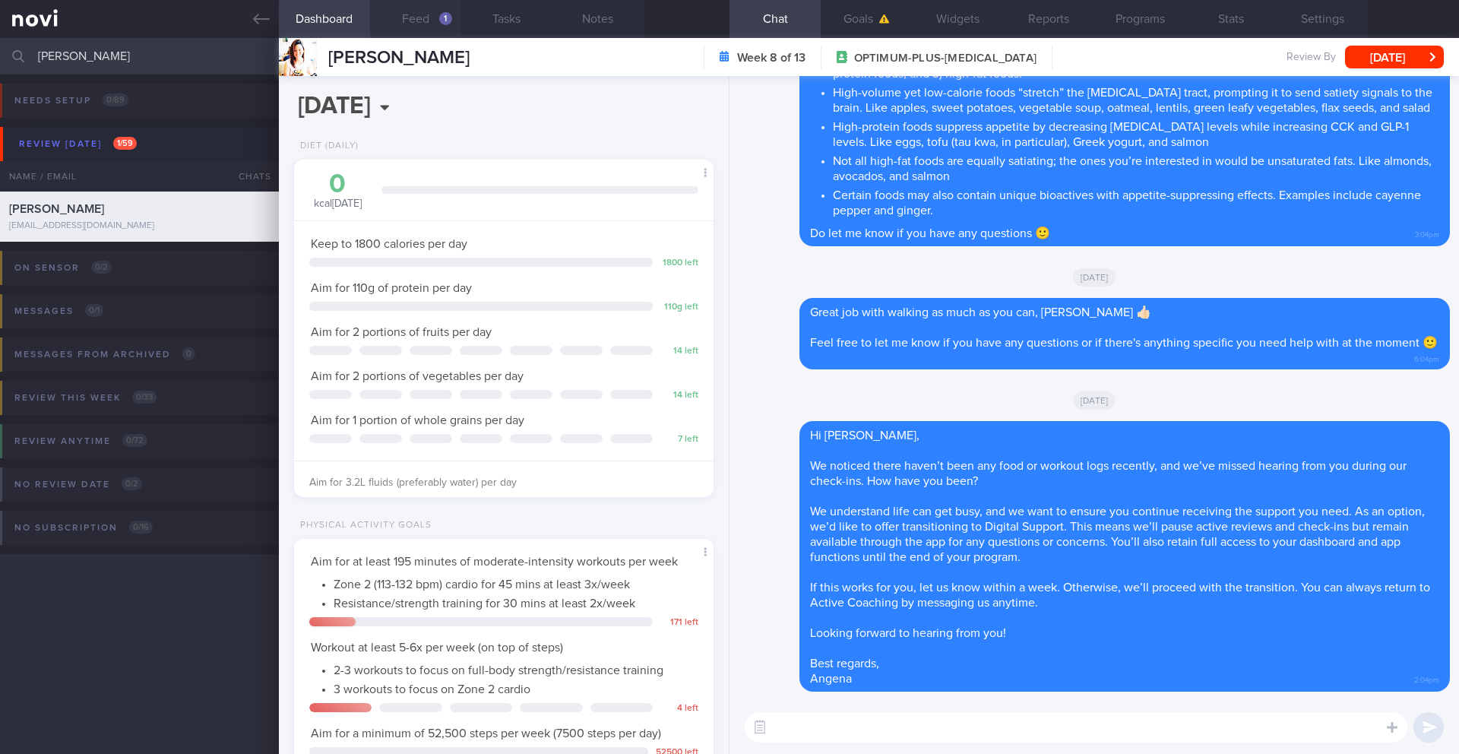
click at [435, 16] on button "Feed 1" at bounding box center [415, 19] width 91 height 38
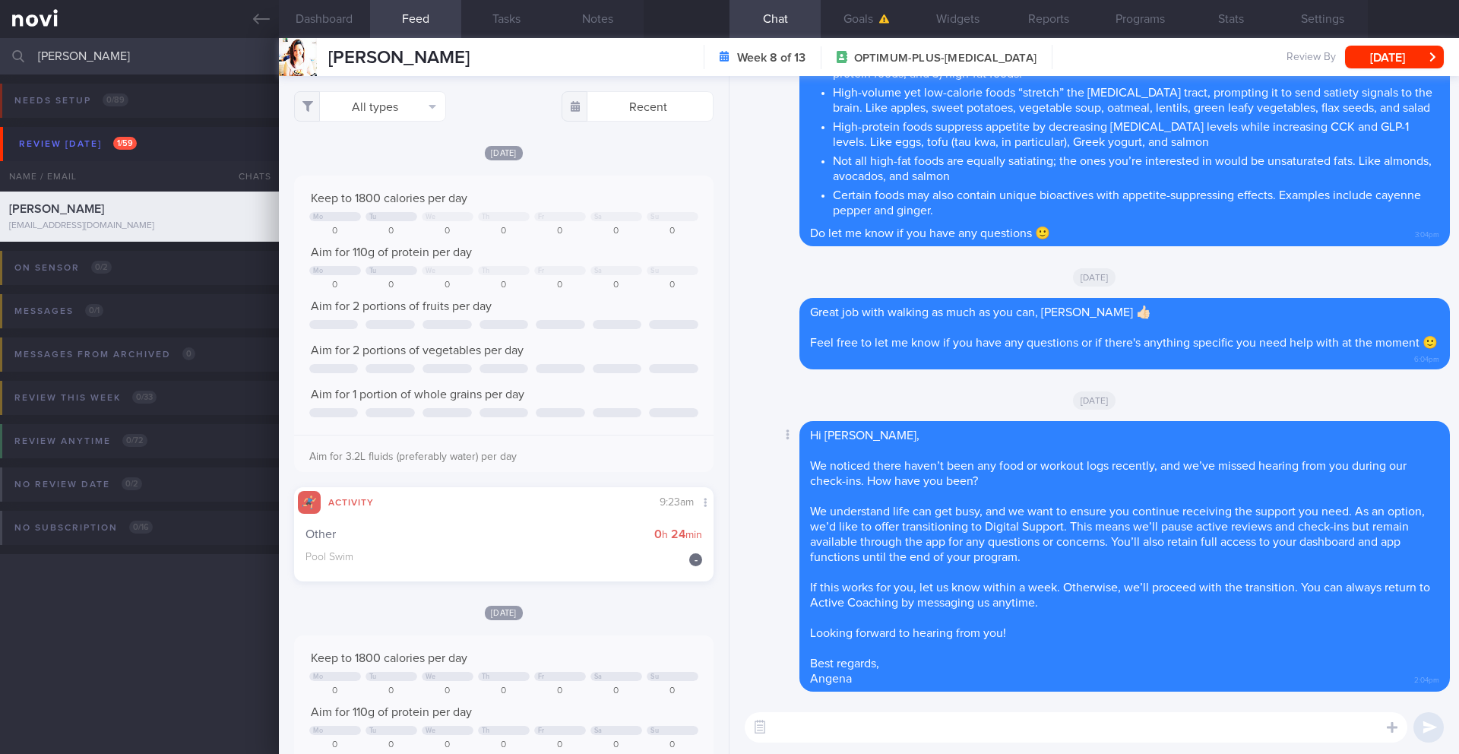
scroll to position [212, 381]
click at [835, 729] on textarea at bounding box center [1075, 727] width 662 height 30
paste textarea "Hi _____, You have been transitioned to Digital Support. While there will no lo…"
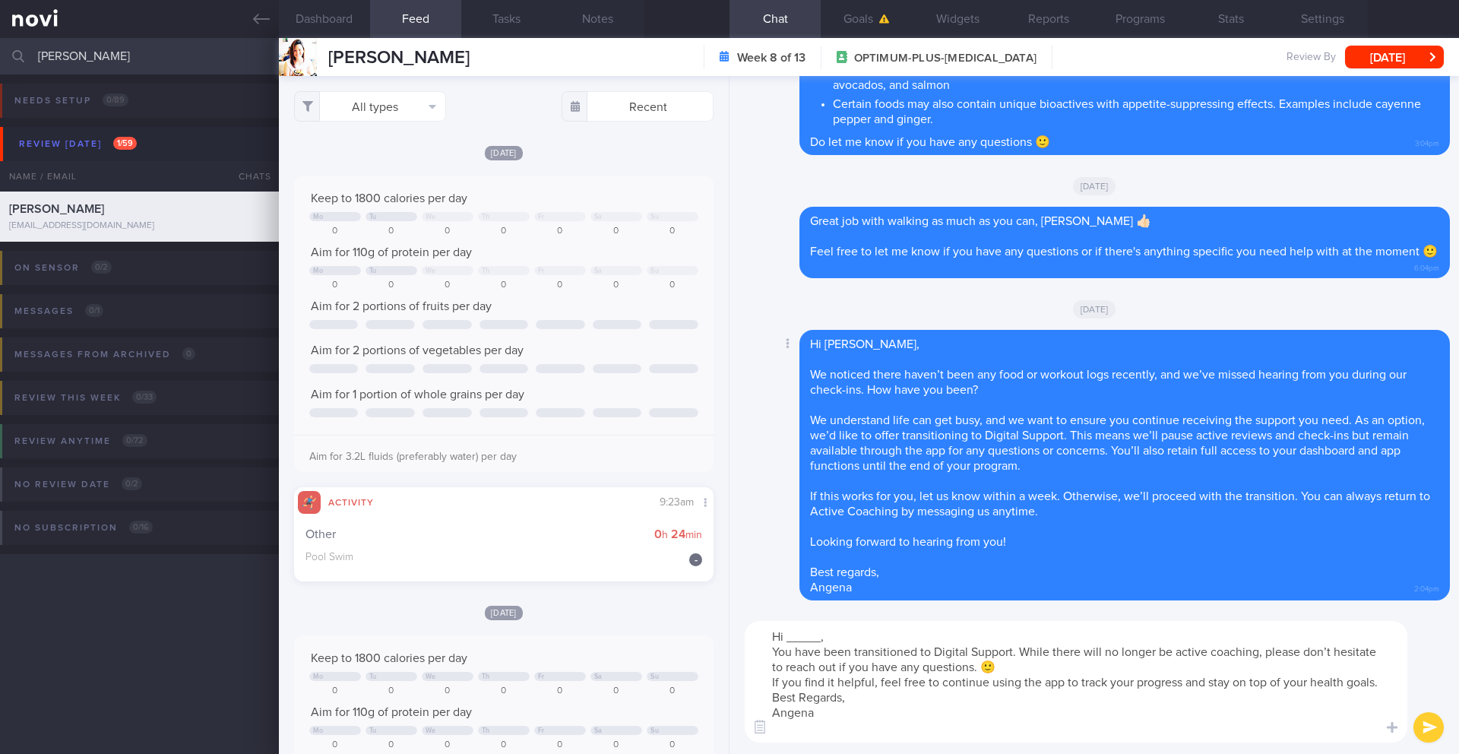
scroll to position [15, 0]
click at [826, 681] on textarea "Hi _____, You have been transitioned to Digital Support. While there will no lo…" at bounding box center [1075, 682] width 662 height 122
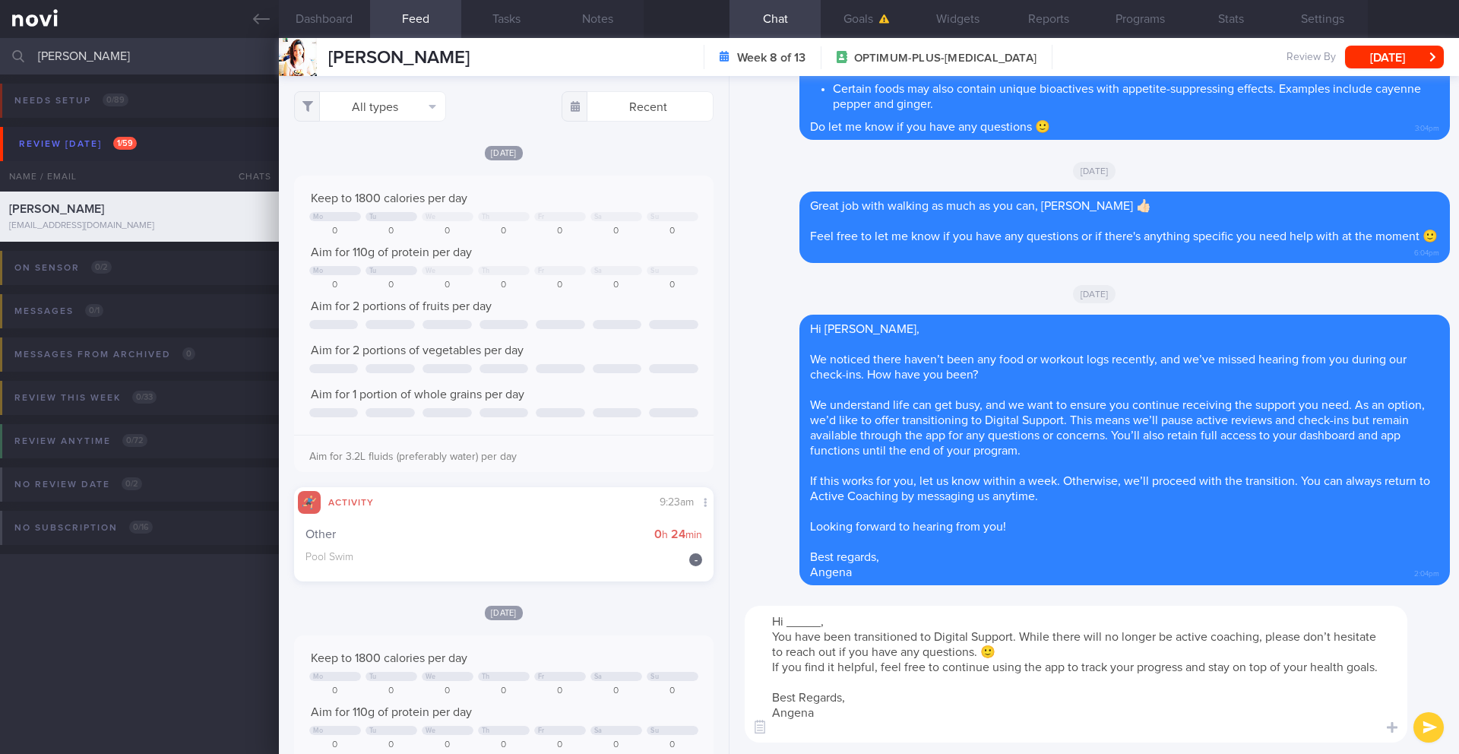
click at [1273, 634] on textarea "Hi _____, You have been transitioned to Digital Support. While there will no lo…" at bounding box center [1075, 673] width 662 height 137
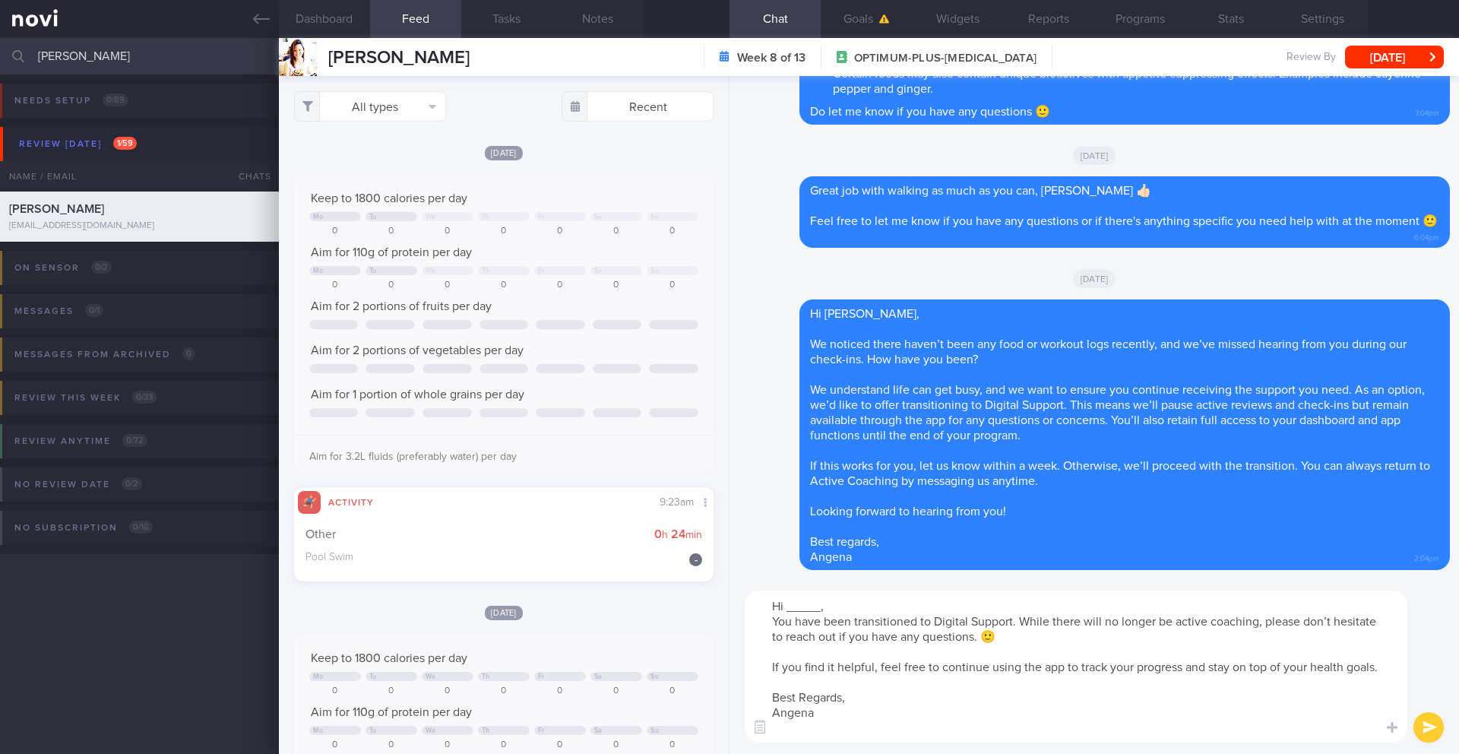
scroll to position [0, 0]
click at [907, 602] on textarea "Hi _____, You have been transitioned to Digital Support. While there will no lo…" at bounding box center [1075, 666] width 662 height 152
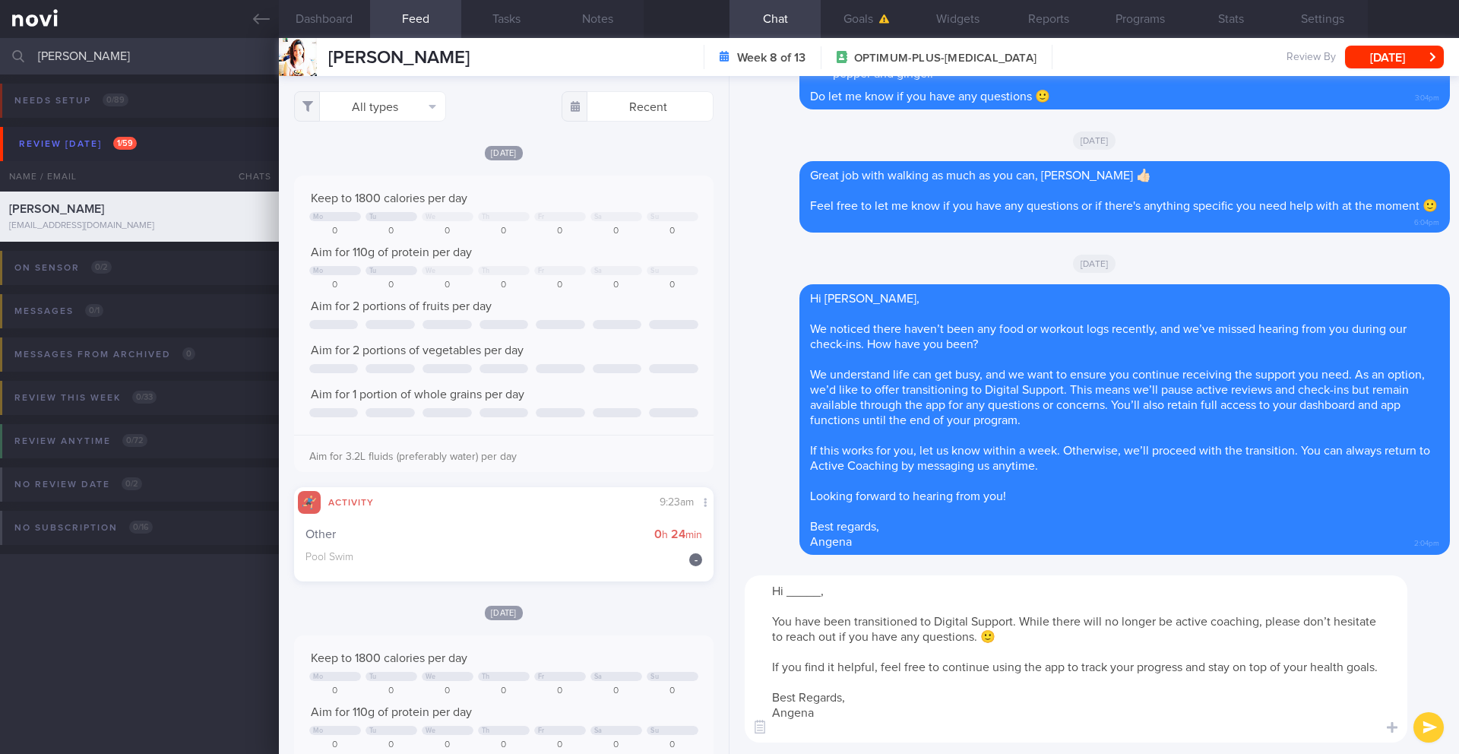
drag, startPoint x: 811, startPoint y: 593, endPoint x: 785, endPoint y: 593, distance: 25.8
click at [785, 593] on textarea "Hi _____, You have been transitioned to Digital Support. While there will no lo…" at bounding box center [1075, 658] width 662 height 167
type textarea "Hi [PERSON_NAME], You have been transitioned to Digital Support. While there wi…"
click at [1430, 726] on button "submit" at bounding box center [1428, 727] width 30 height 30
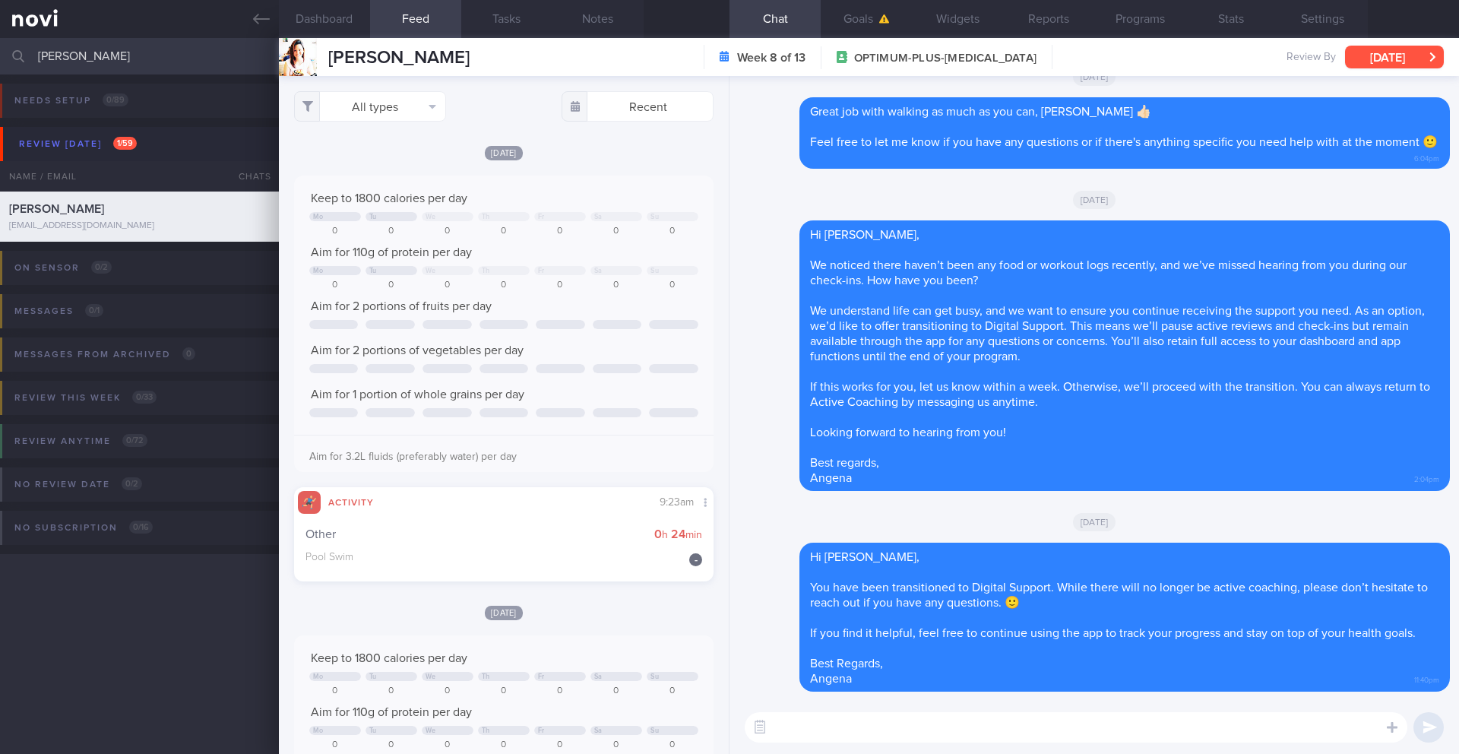
drag, startPoint x: 1369, startPoint y: 74, endPoint x: 1370, endPoint y: 64, distance: 10.0
click at [1369, 74] on div "[PERSON_NAME] [PERSON_NAME] Ni [EMAIL_ADDRESS][DOMAIN_NAME] Week 8 of 13 OPTIMU…" at bounding box center [869, 57] width 1180 height 38
click at [1368, 53] on button "[DATE]" at bounding box center [1394, 57] width 99 height 23
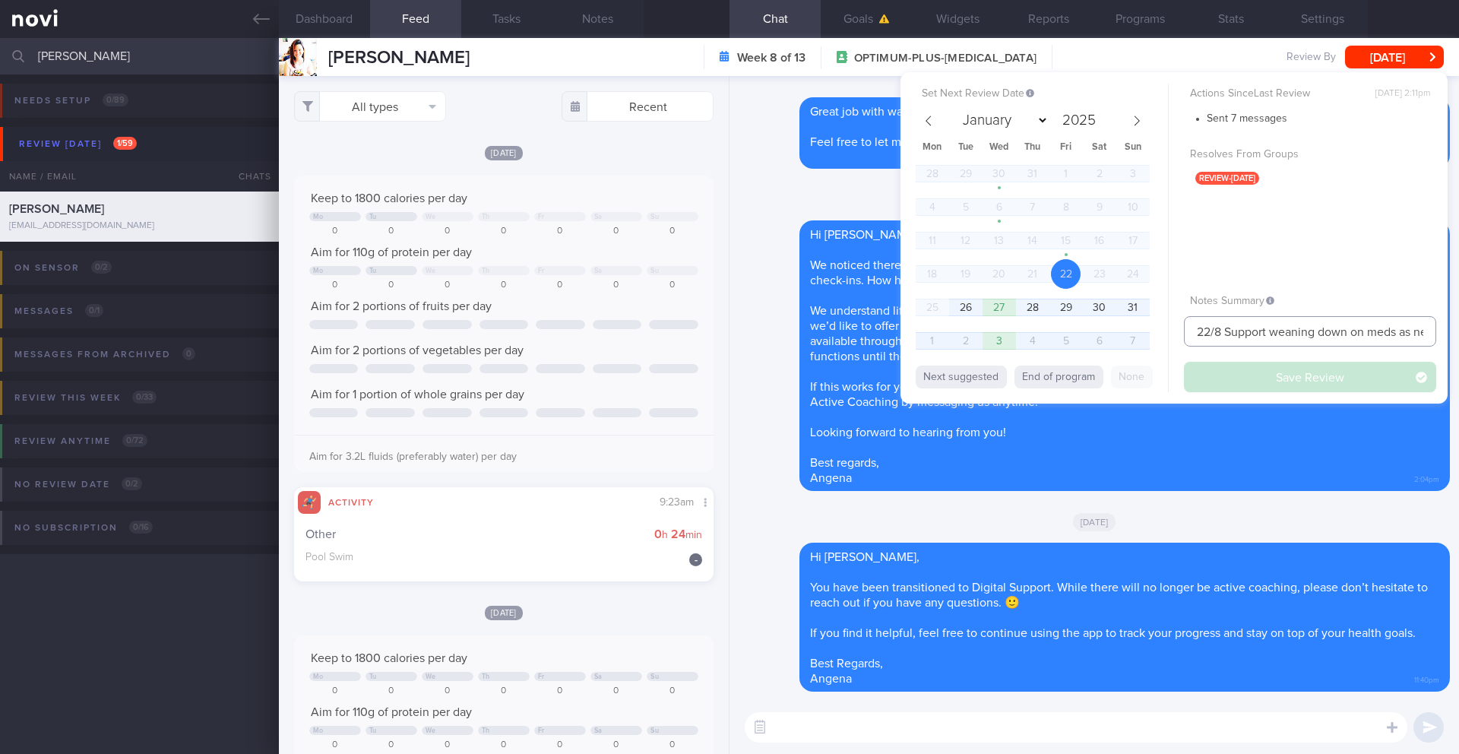
click at [1241, 330] on input "22/8 Support weaning down on meds as needed" at bounding box center [1310, 331] width 252 height 30
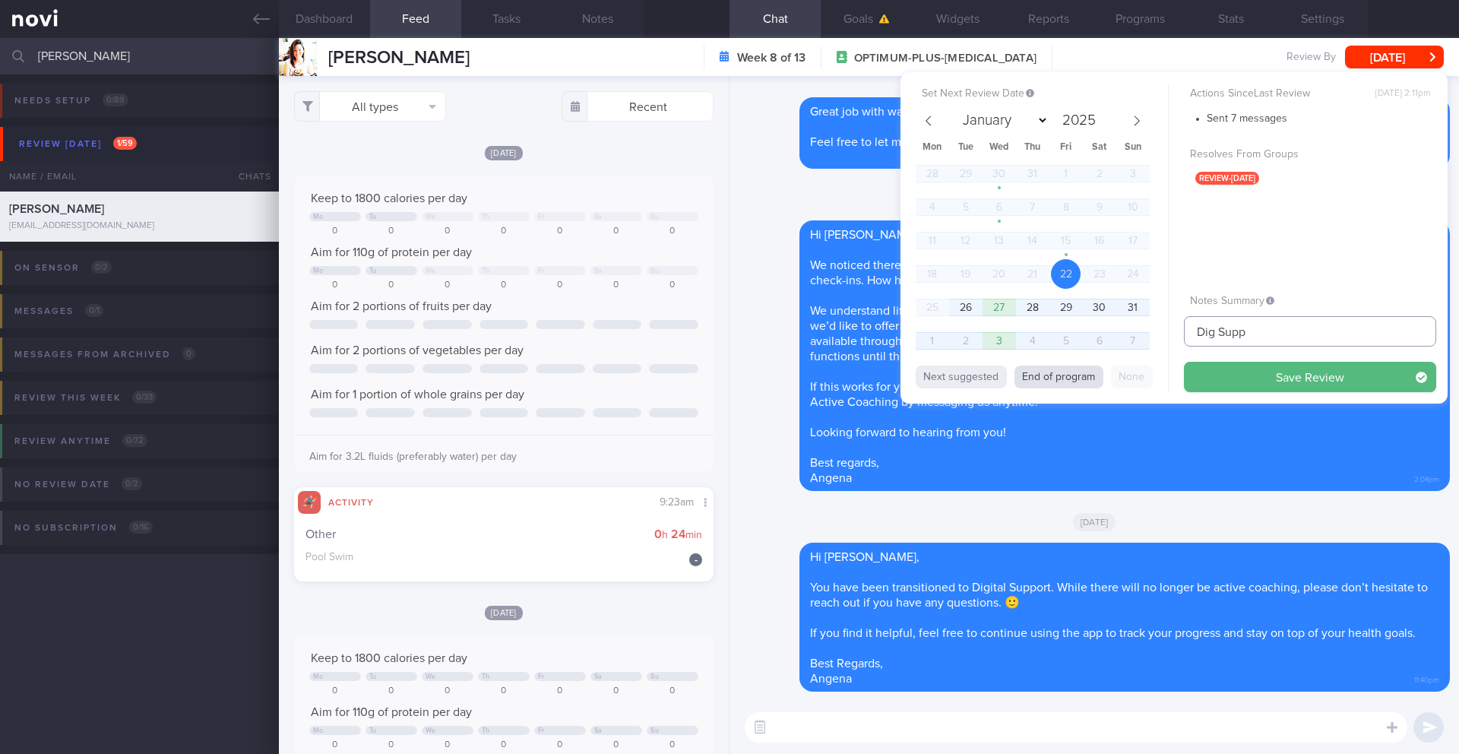
type input "Dig Supp"
click at [1083, 381] on button "End of program" at bounding box center [1058, 376] width 89 height 23
select select "8"
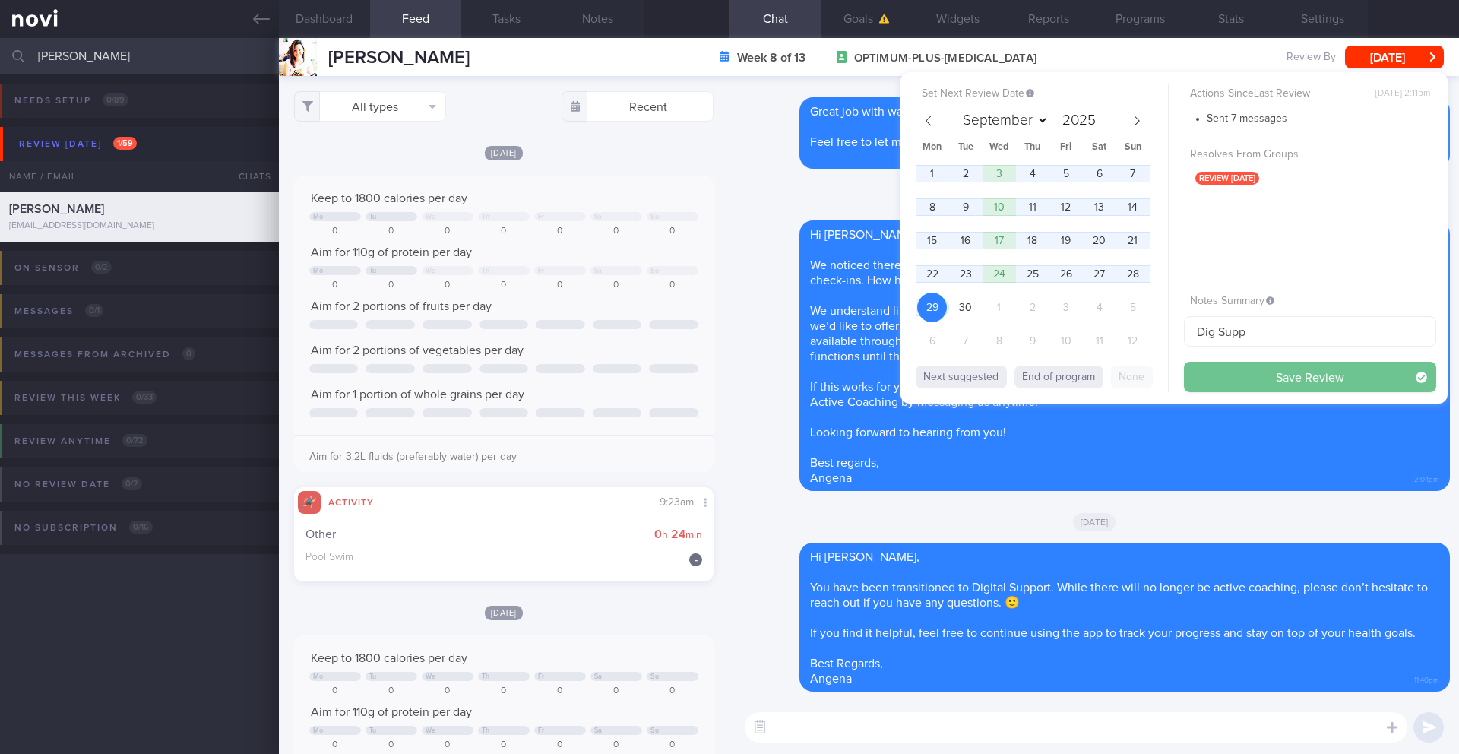
click at [1224, 384] on button "Save Review" at bounding box center [1310, 377] width 252 height 30
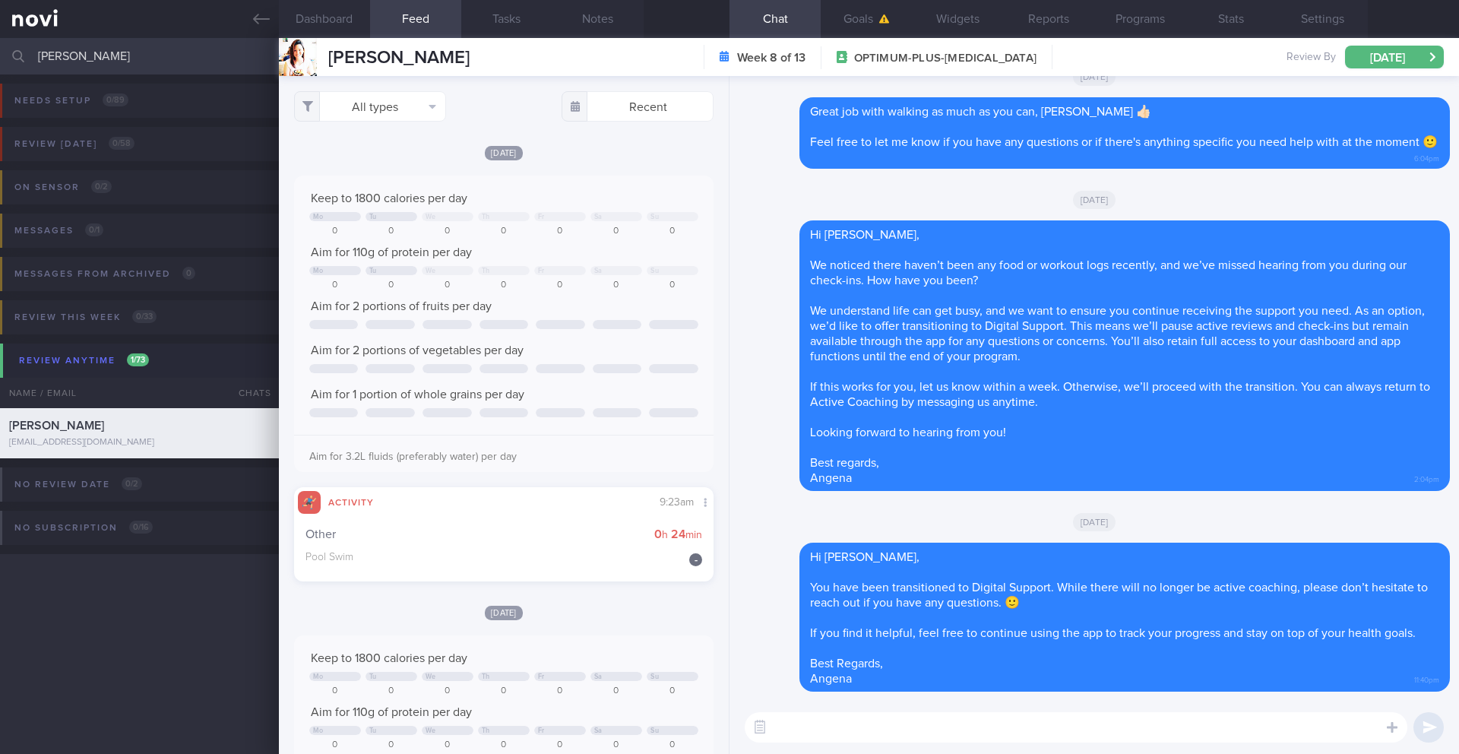
click at [123, 61] on input "[PERSON_NAME]" at bounding box center [729, 56] width 1459 height 36
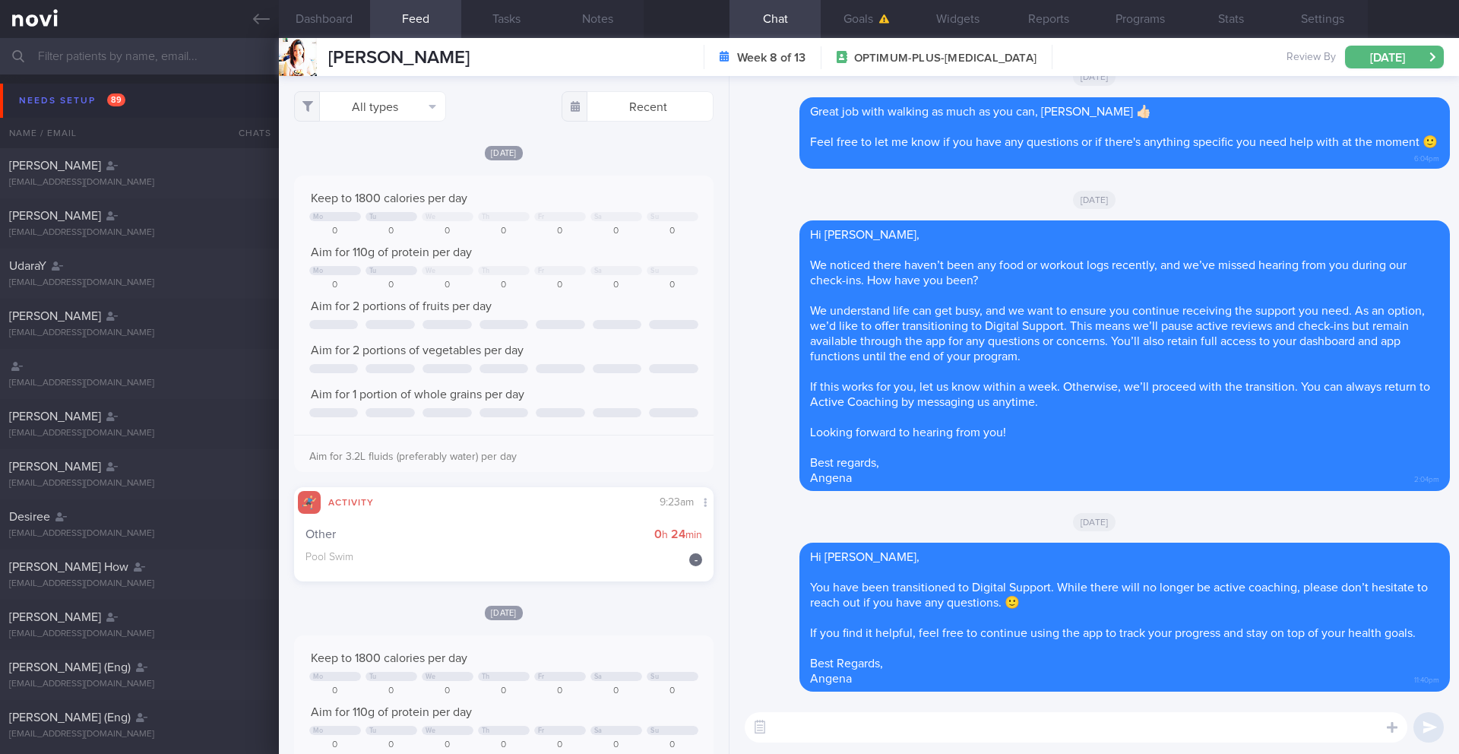
click at [144, 52] on input "text" at bounding box center [729, 56] width 1459 height 36
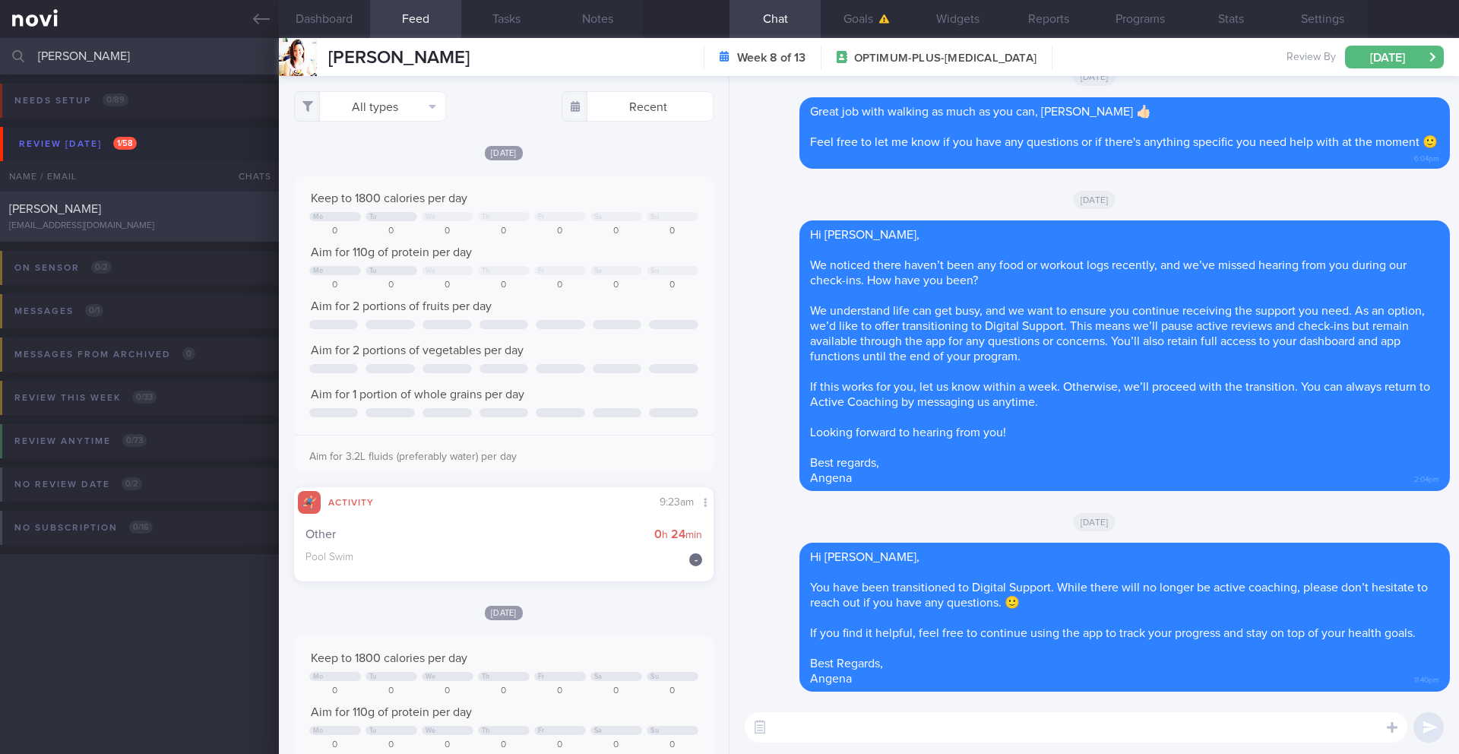
type input "[PERSON_NAME]"
click at [166, 223] on div "[EMAIL_ADDRESS][DOMAIN_NAME]" at bounding box center [139, 225] width 261 height 11
type input "22-25/8 Check for logs and coach"
select select "7"
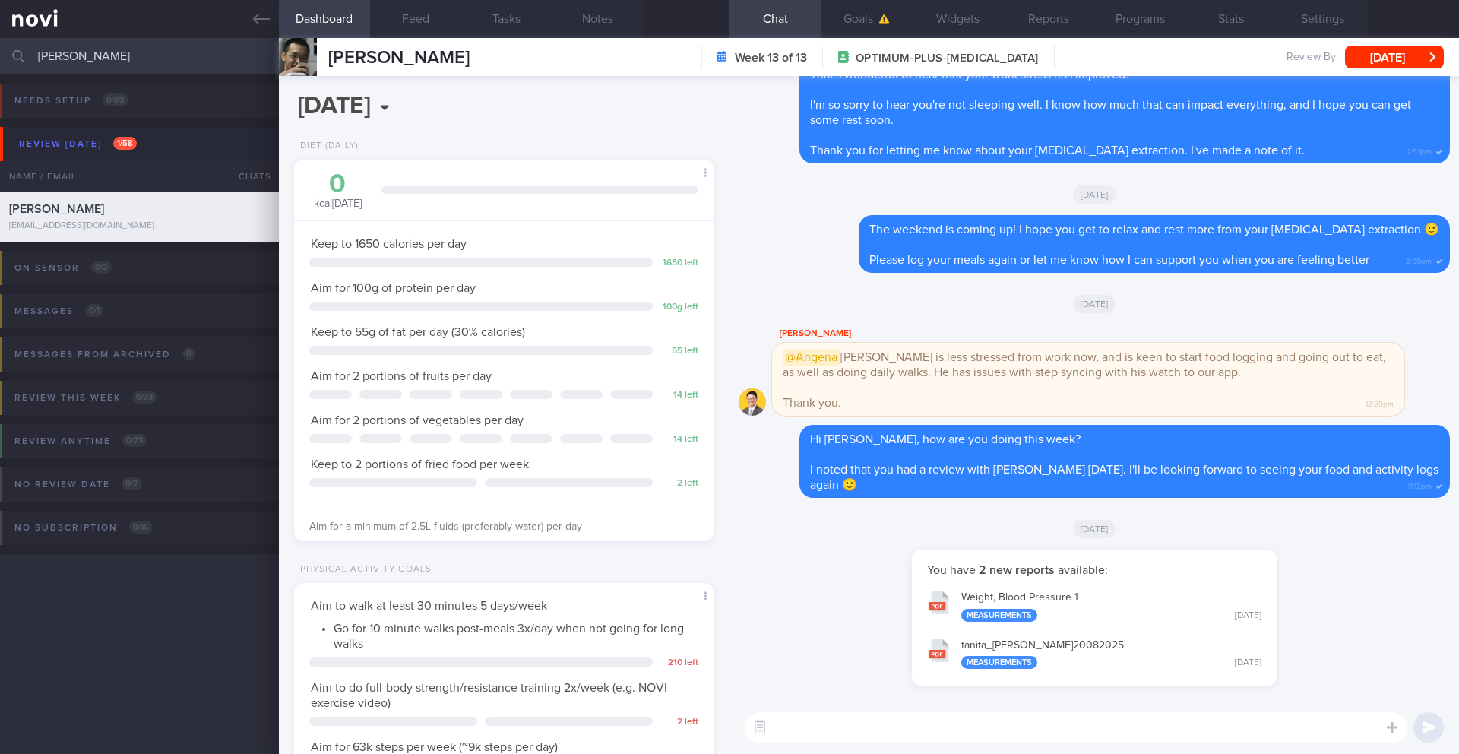
scroll to position [212, 381]
click at [407, 24] on button "Feed" at bounding box center [415, 19] width 91 height 38
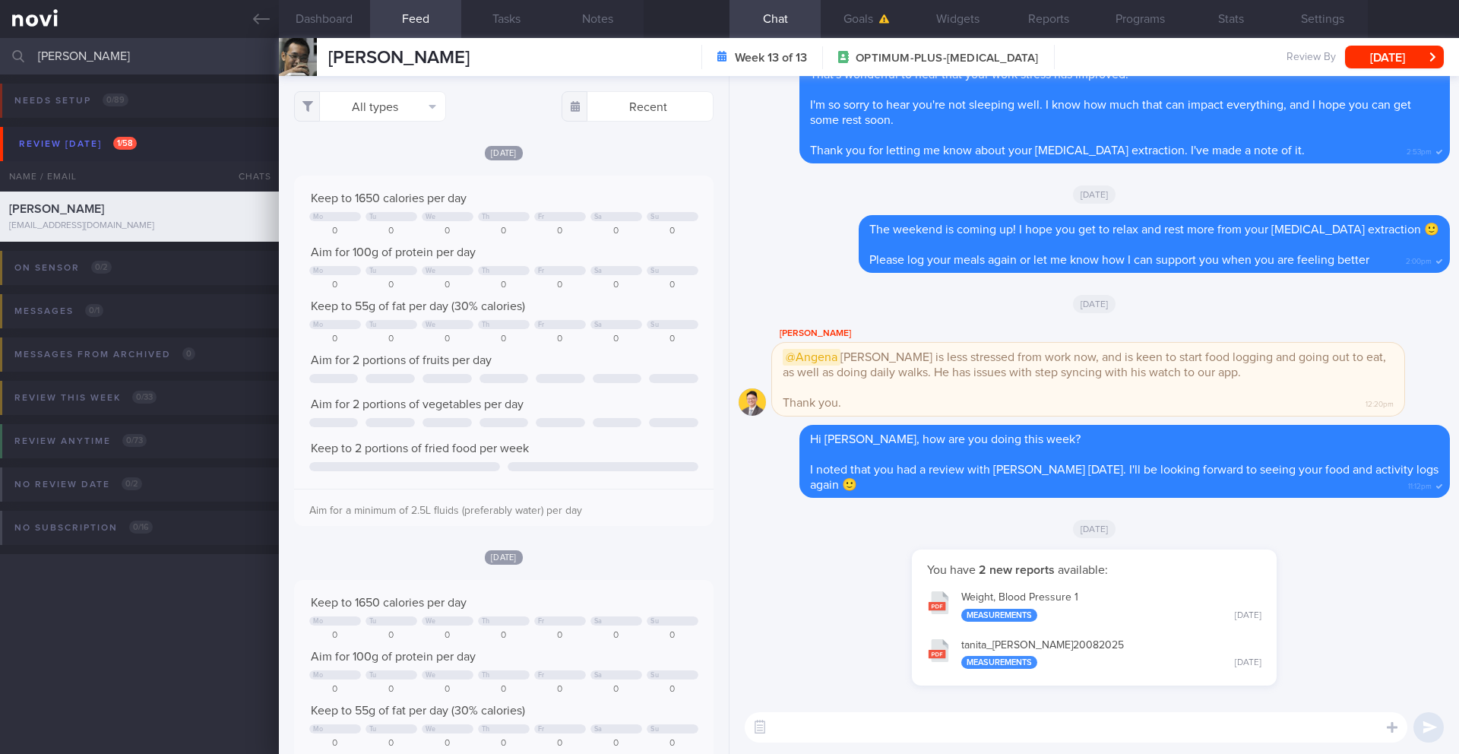
click at [874, 719] on textarea at bounding box center [1075, 727] width 662 height 30
drag, startPoint x: 903, startPoint y: 733, endPoint x: 842, endPoint y: 731, distance: 61.6
click at [842, 731] on textarea "Hi [PERSON_NAME], are you [DEMOGRAPHIC_DATA]" at bounding box center [1075, 727] width 662 height 30
click at [346, 19] on button "Dashboard" at bounding box center [324, 19] width 91 height 38
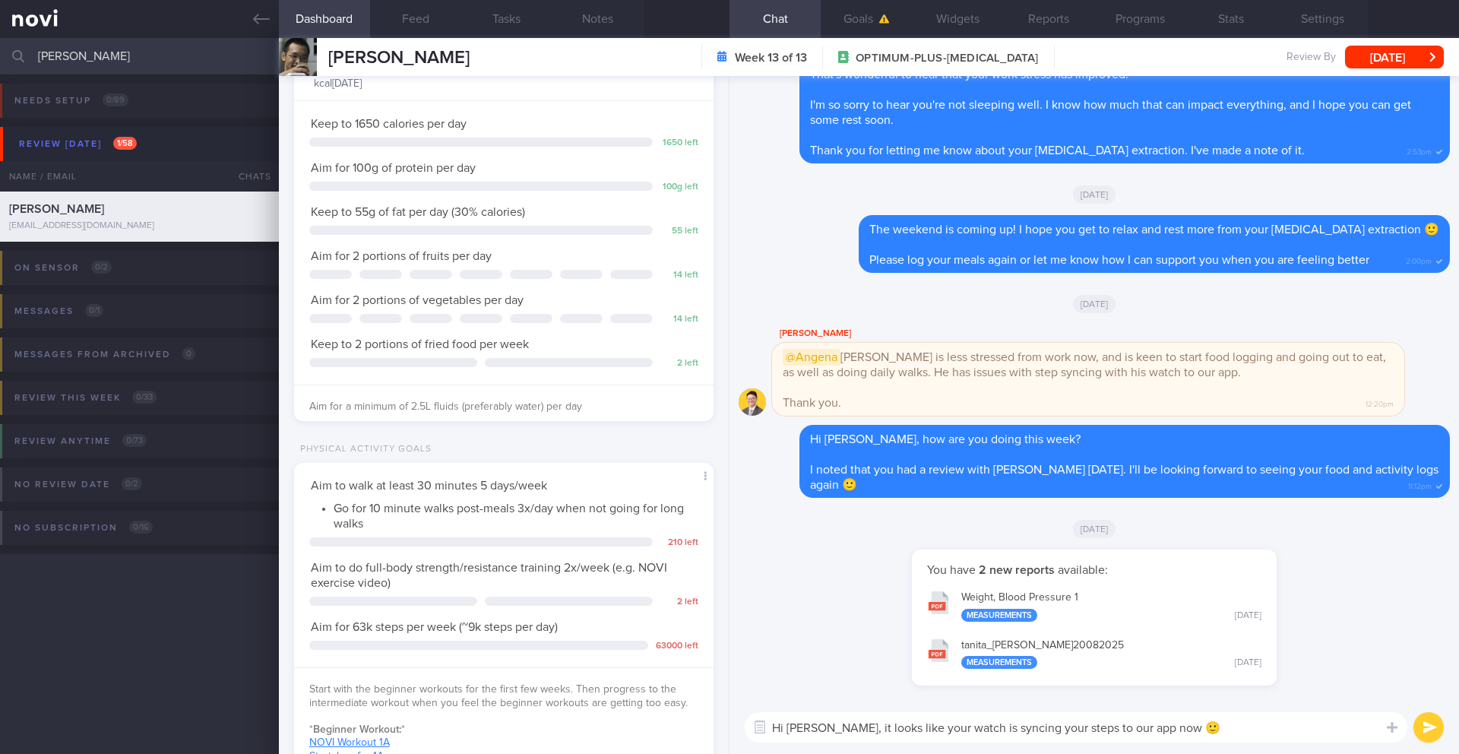
scroll to position [124, 0]
click at [1256, 735] on textarea "Hi [PERSON_NAME], it looks like your watch is syncing your steps to our app now…" at bounding box center [1075, 727] width 662 height 30
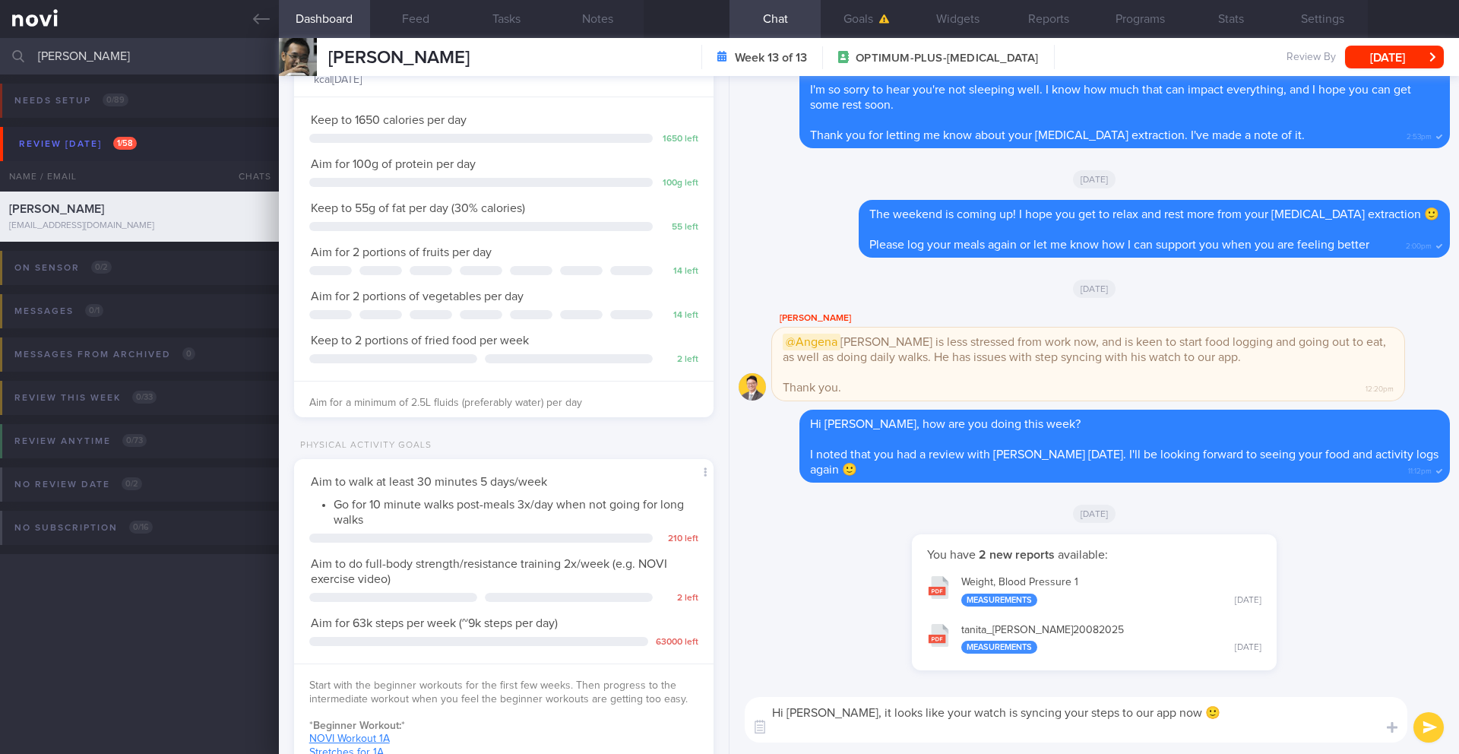
scroll to position [0, 0]
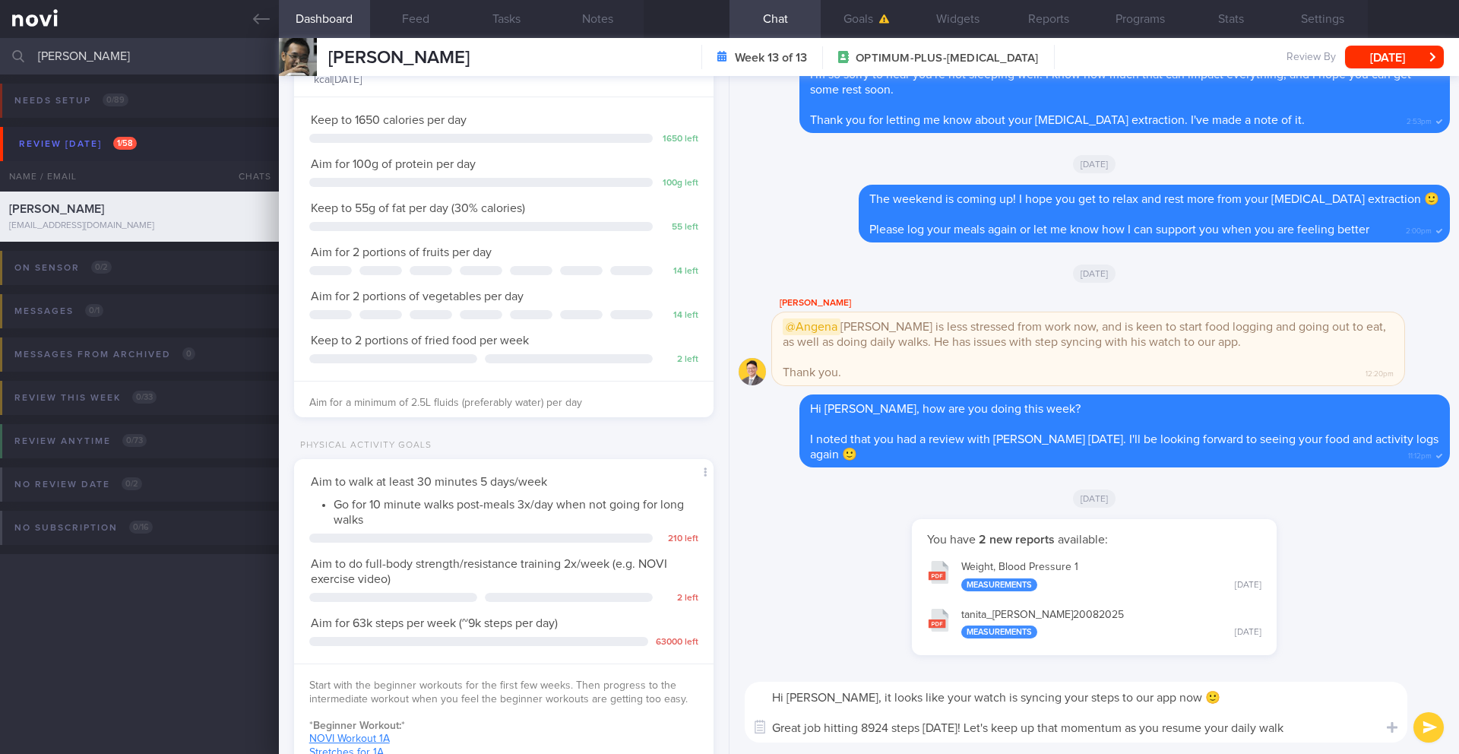
type textarea "Hi [PERSON_NAME], it looks like your watch is syncing your steps to our app now…"
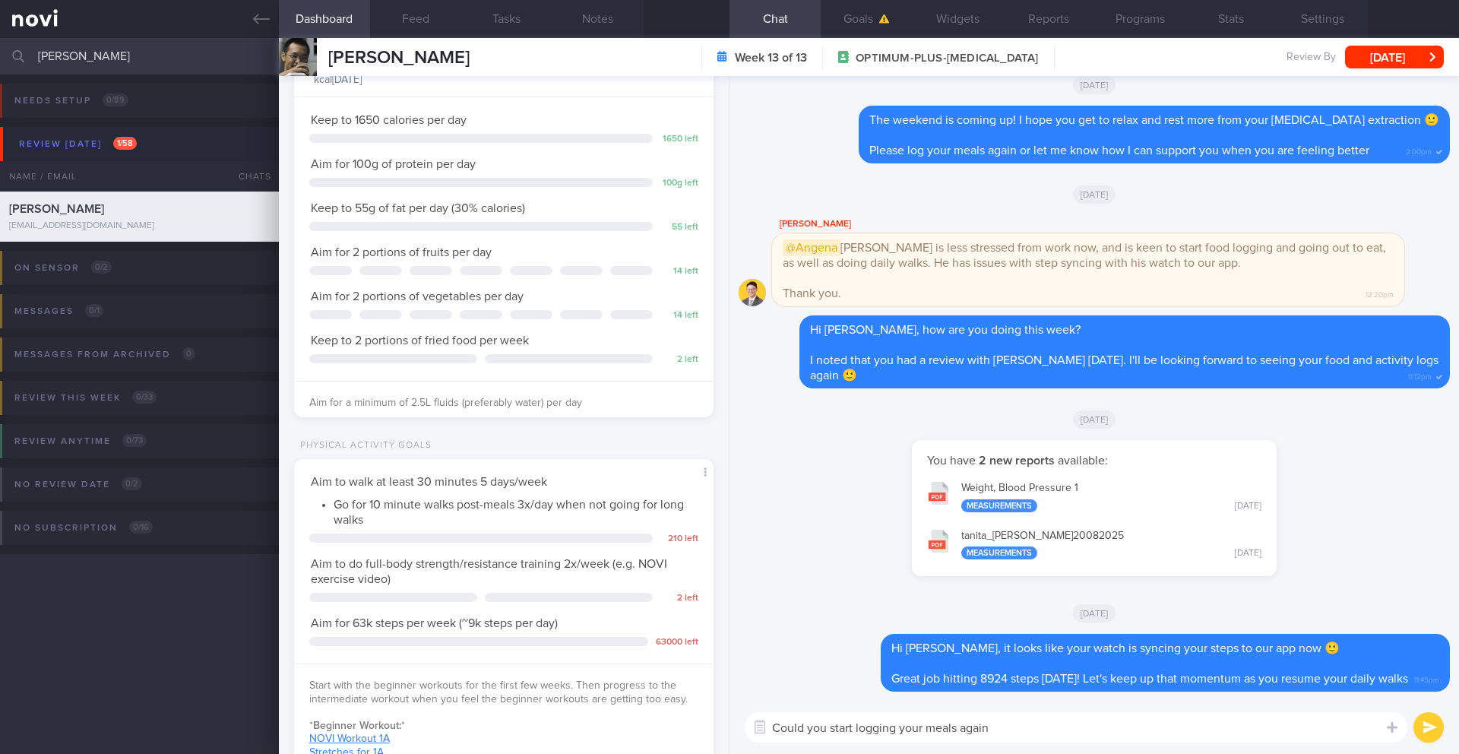
type textarea "Could you start logging your meals again?"
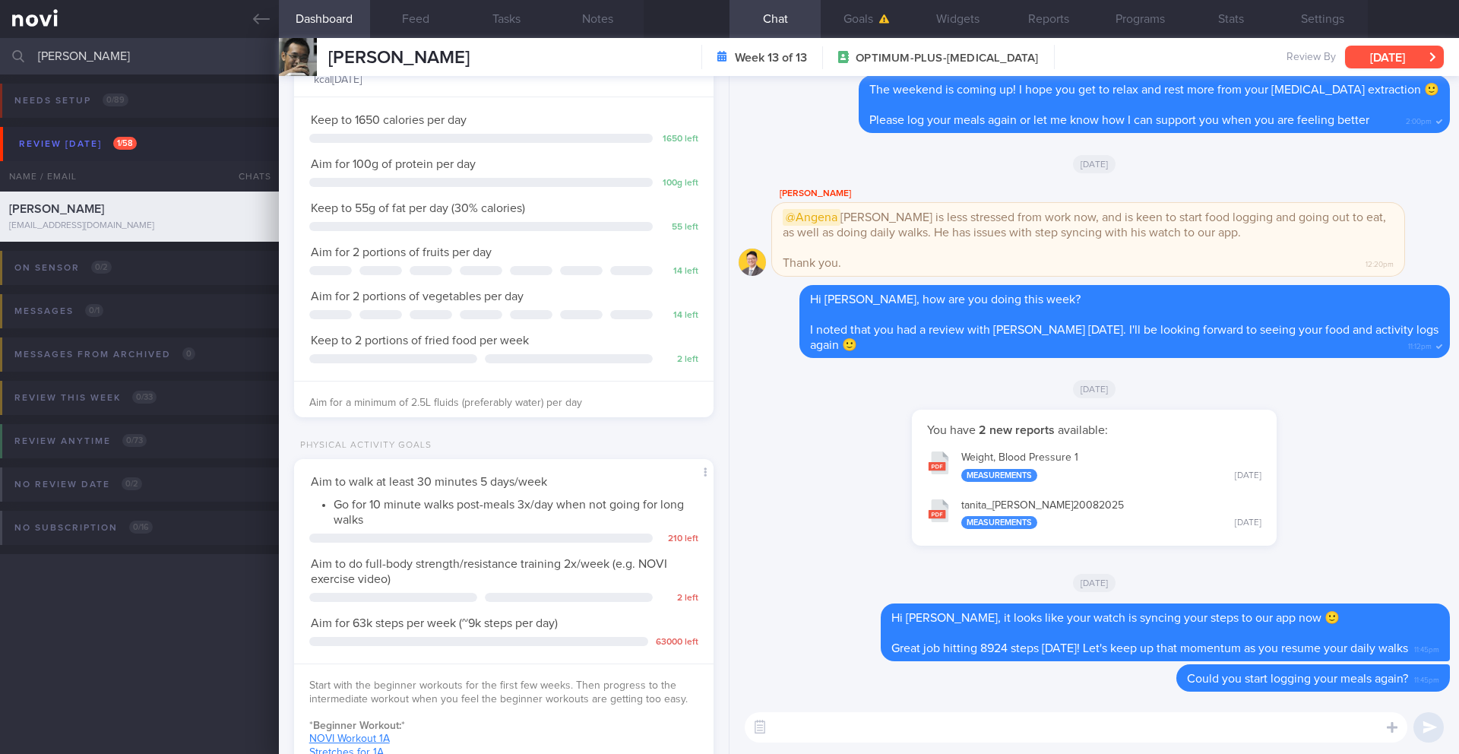
click at [1366, 62] on button "[DATE]" at bounding box center [1394, 57] width 99 height 23
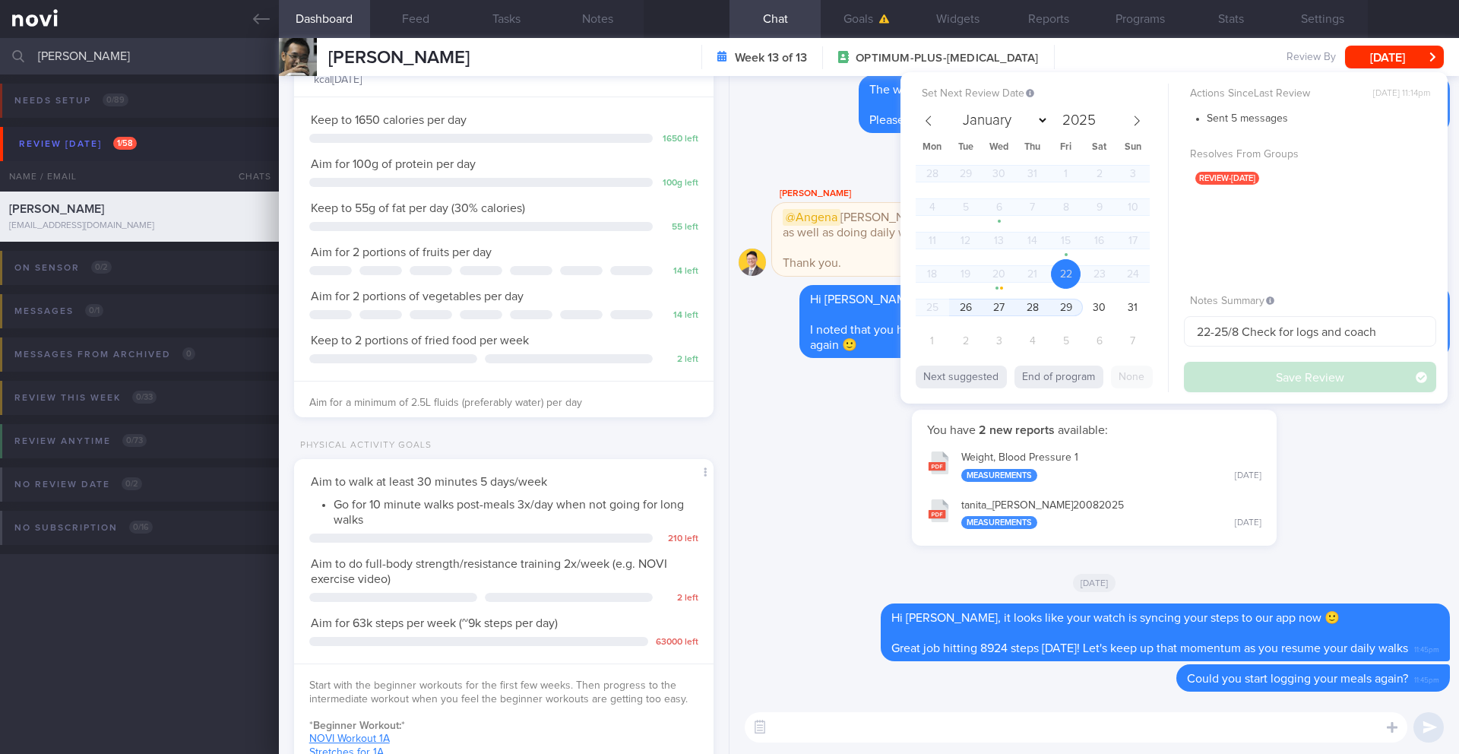
click at [858, 391] on div "[DATE]" at bounding box center [1093, 388] width 711 height 43
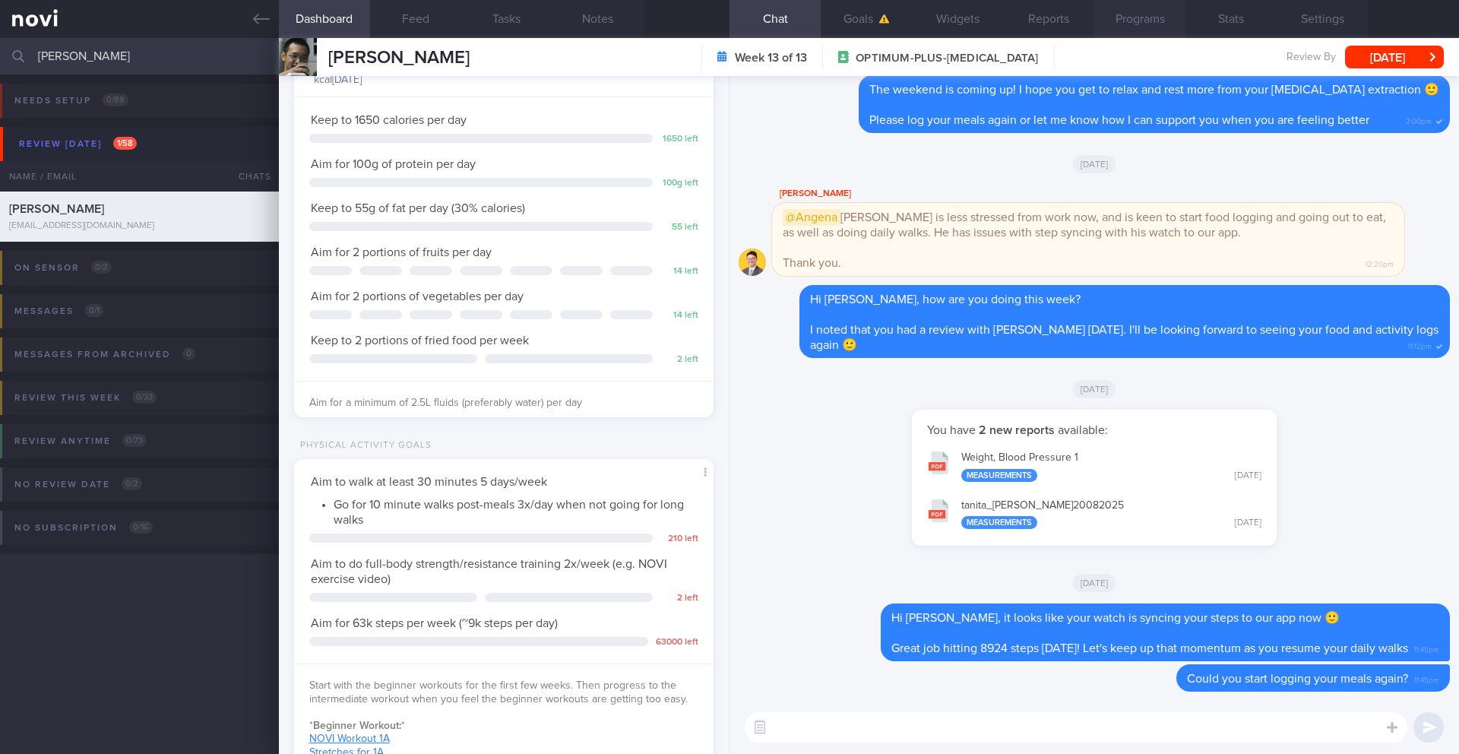
click at [1149, 18] on button "Programs" at bounding box center [1139, 19] width 91 height 38
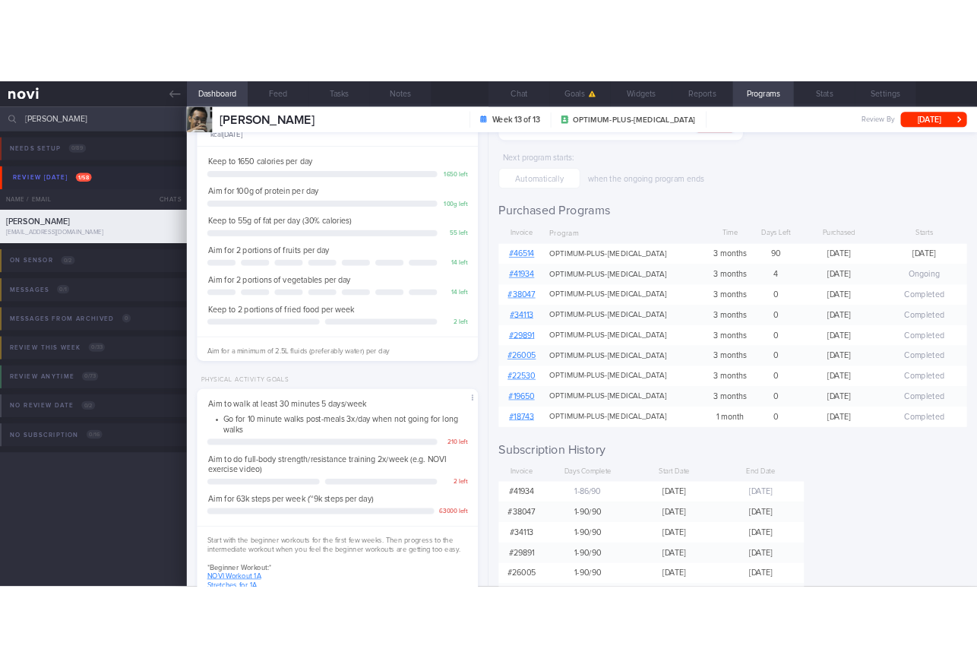
scroll to position [162, 0]
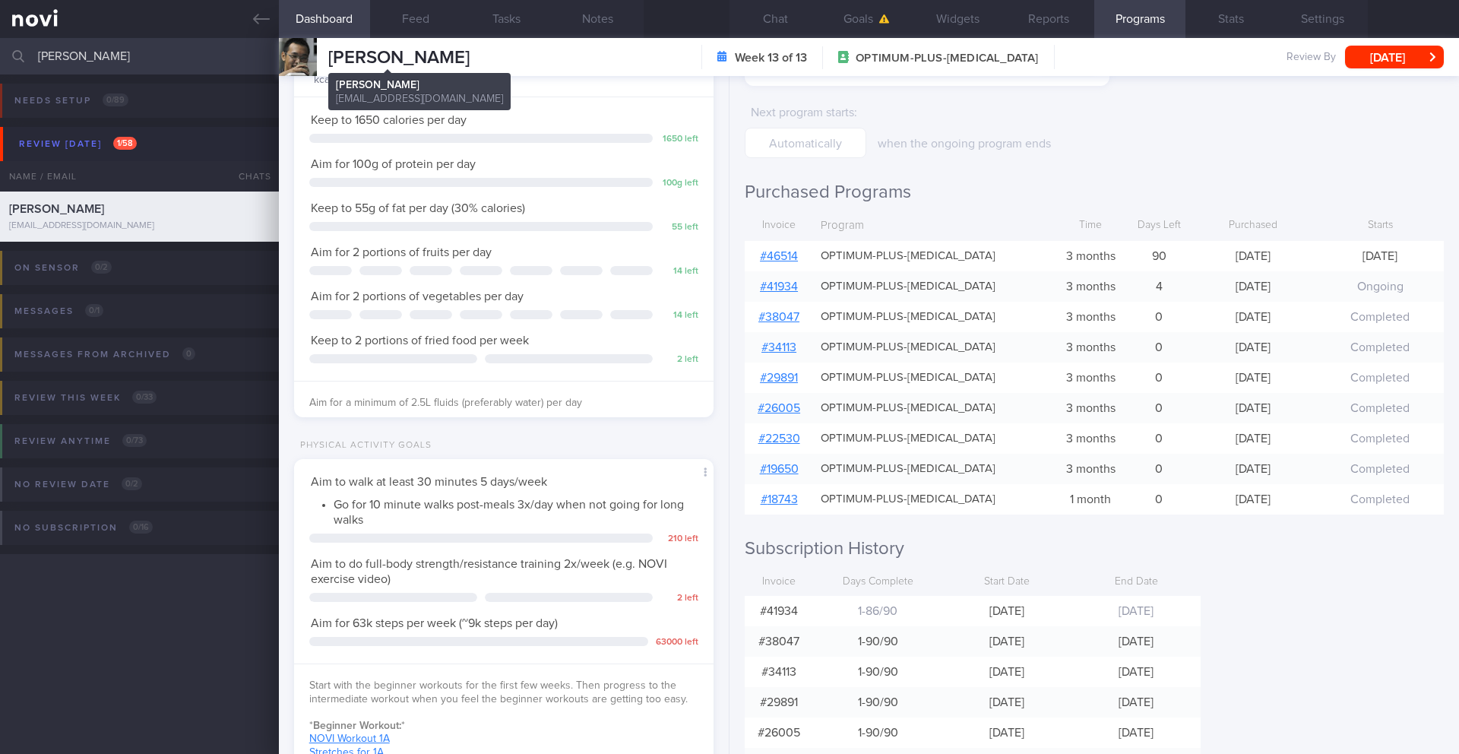
click at [403, 56] on span "[PERSON_NAME]" at bounding box center [398, 58] width 141 height 18
copy div "[PERSON_NAME] [PERSON_NAME] [EMAIL_ADDRESS][DOMAIN_NAME]"
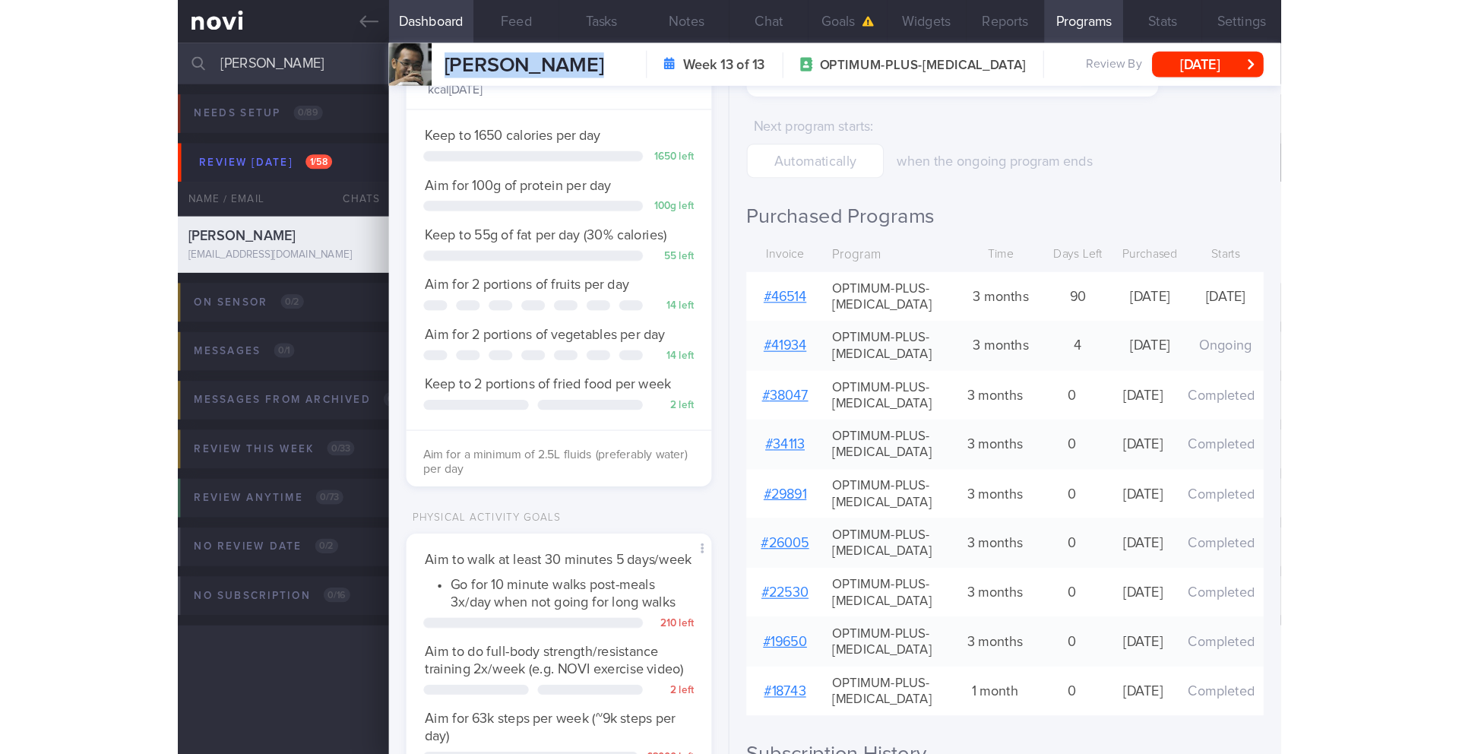
scroll to position [190, 381]
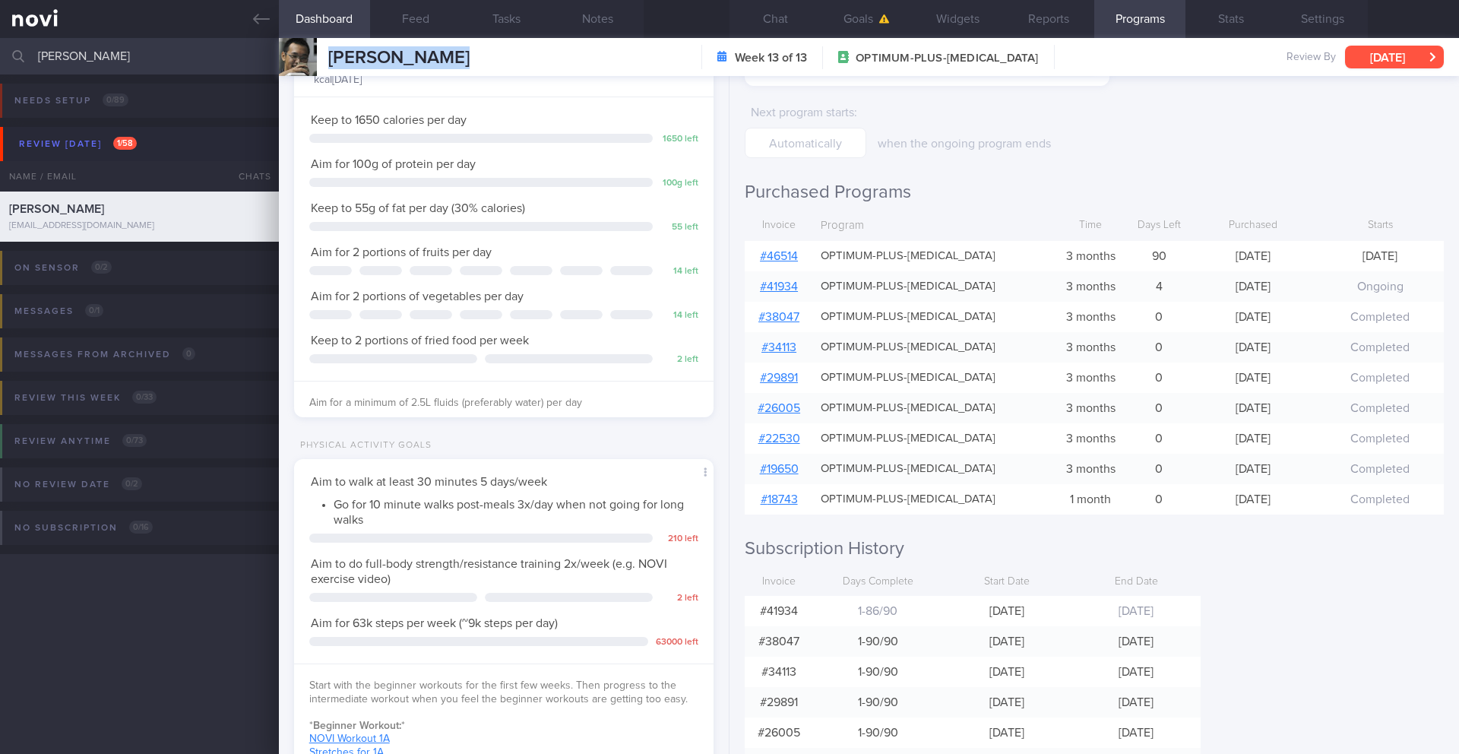
click at [1419, 55] on button "[DATE]" at bounding box center [1394, 57] width 99 height 23
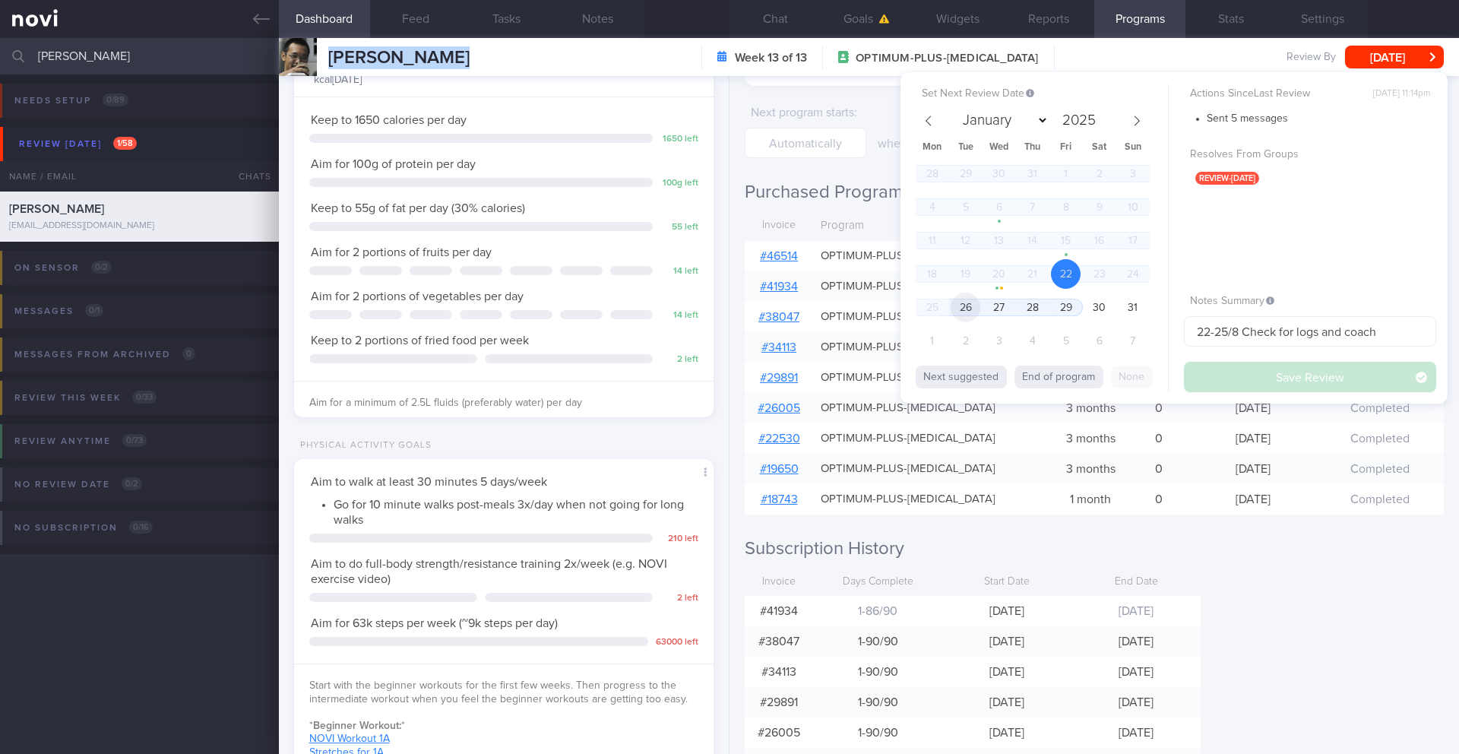
click at [969, 311] on span "26" at bounding box center [965, 307] width 30 height 30
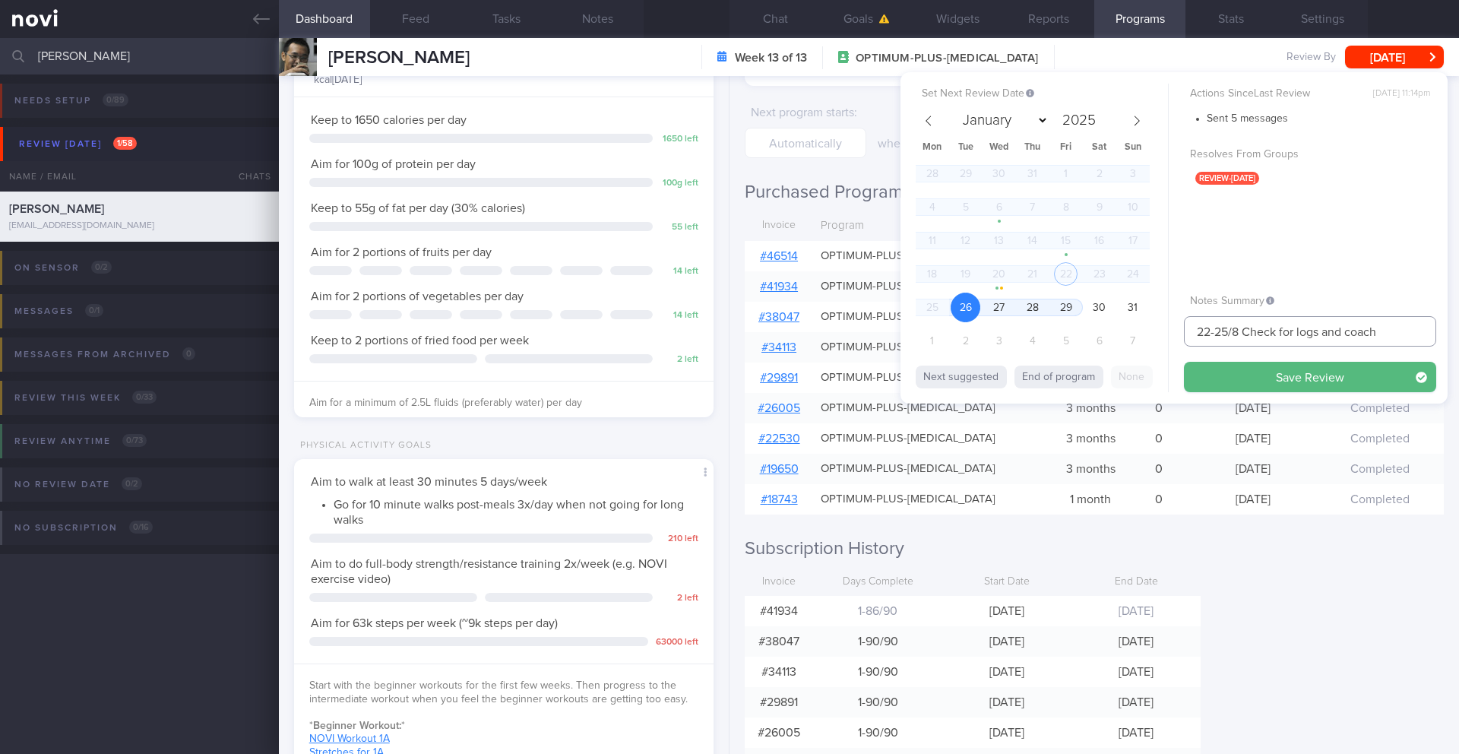
drag, startPoint x: 1229, startPoint y: 331, endPoint x: 1174, endPoint y: 333, distance: 54.7
click at [1174, 333] on div "Set Next Review Date [DATE] January February March April May June July August S…" at bounding box center [1173, 237] width 547 height 331
type input "26/8 Check for logs and coach"
click at [1214, 375] on button "Save Review" at bounding box center [1310, 377] width 252 height 30
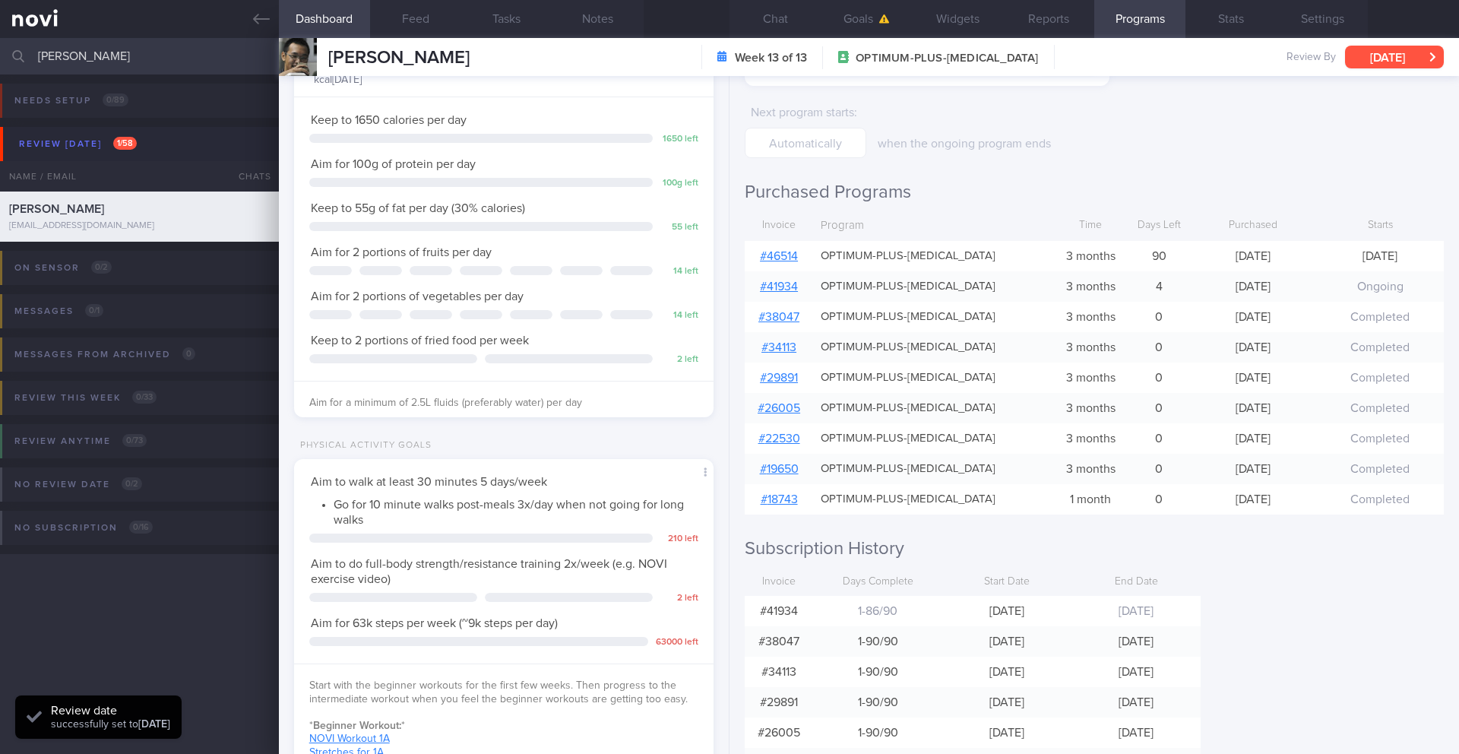
click at [1393, 65] on button "[DATE]" at bounding box center [1394, 57] width 99 height 23
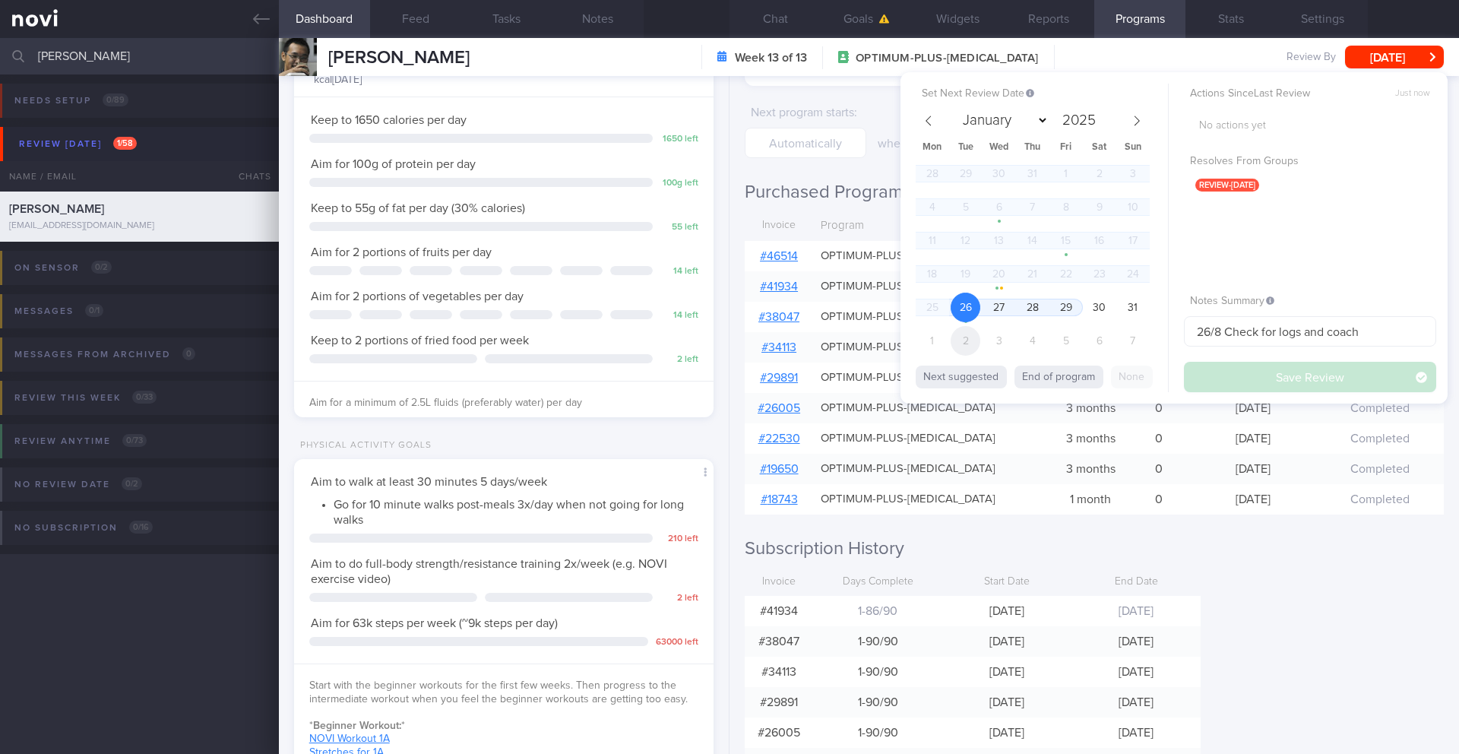
click at [977, 347] on span "2" at bounding box center [965, 341] width 30 height 30
select select "8"
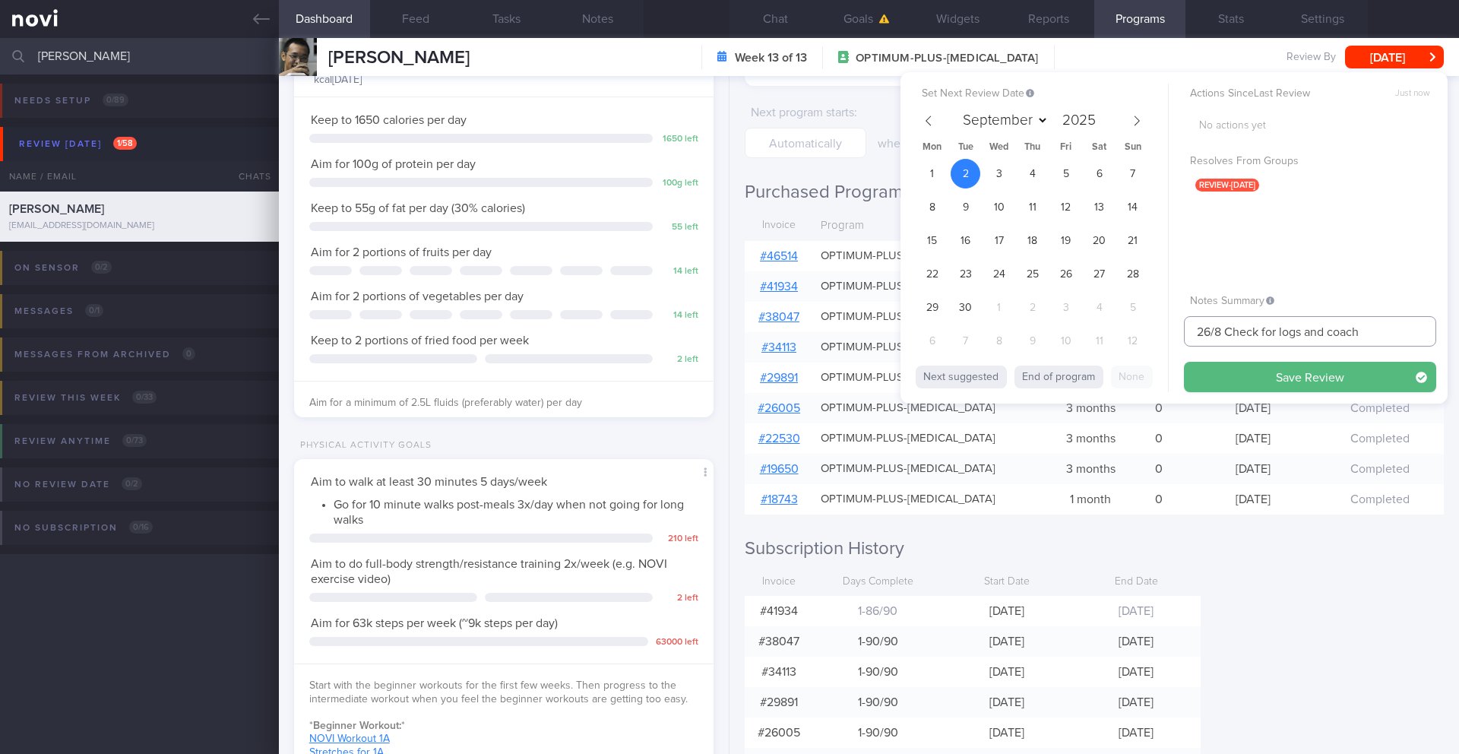
drag, startPoint x: 1220, startPoint y: 330, endPoint x: 1144, endPoint y: 330, distance: 76.0
click at [1144, 330] on div "Set Next Review Date [DATE] January February March April May June July August S…" at bounding box center [1173, 237] width 547 height 331
type input "1-2/9 Check for logs and coach"
click at [1196, 376] on button "Save Review" at bounding box center [1310, 377] width 252 height 30
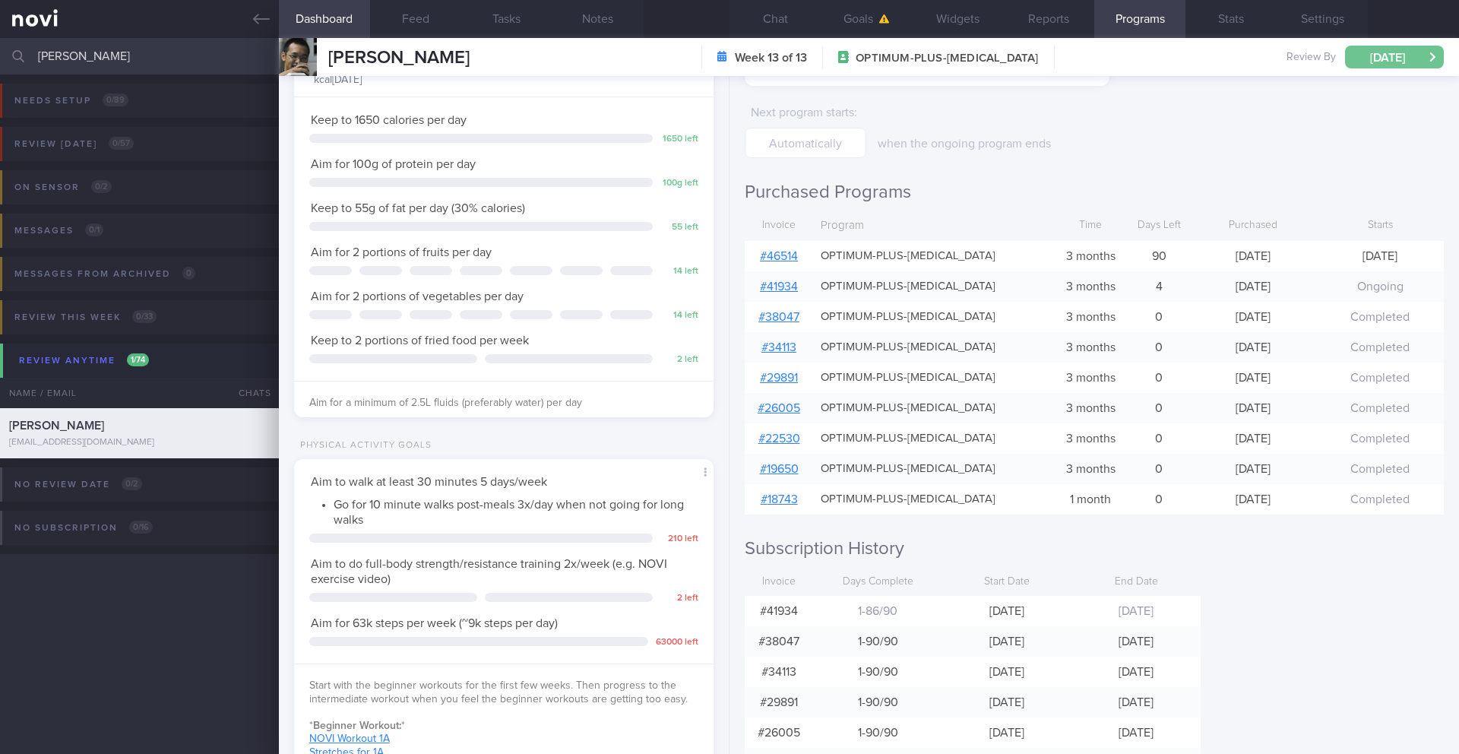
click at [1368, 59] on button "[DATE]" at bounding box center [1394, 57] width 99 height 23
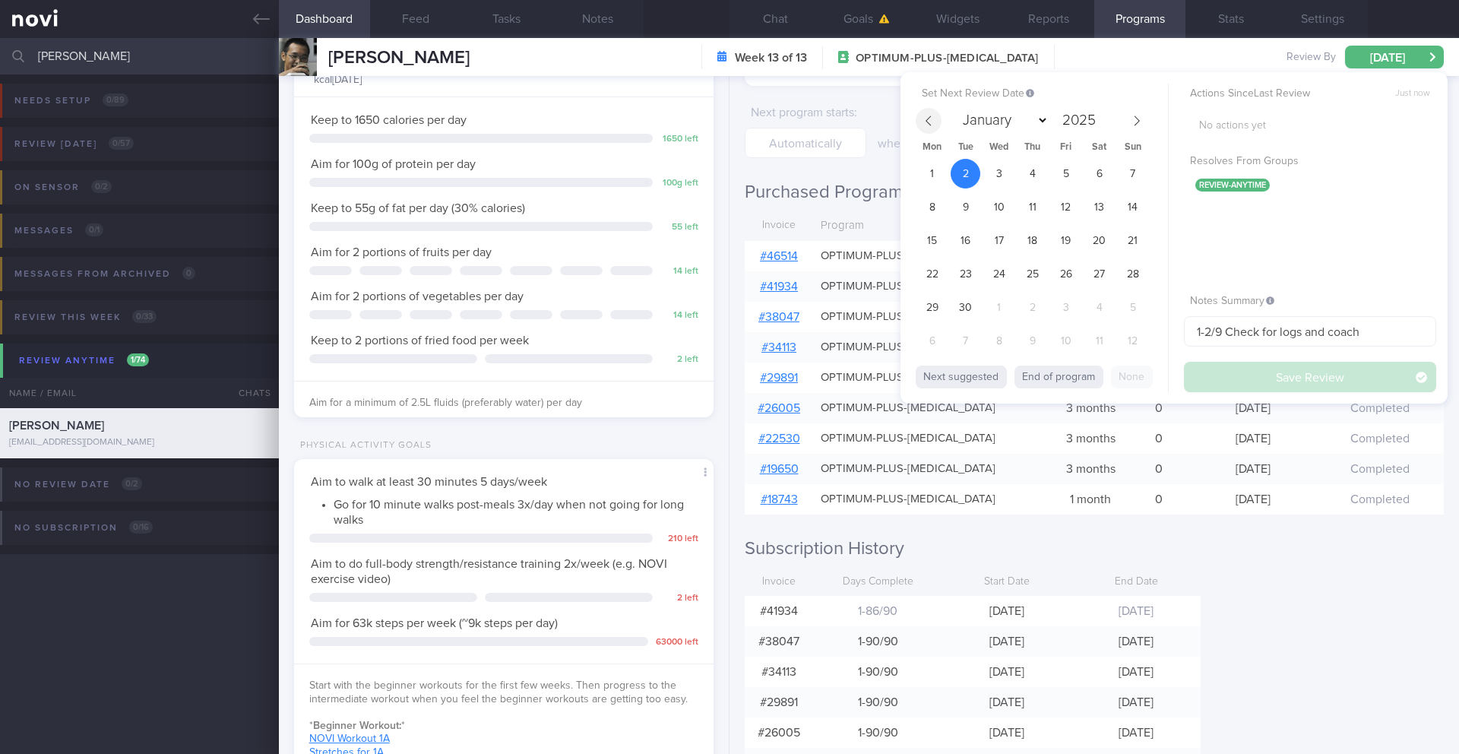
click at [923, 122] on icon at bounding box center [928, 120] width 11 height 11
select select "7"
click at [1068, 312] on span "29" at bounding box center [1066, 307] width 30 height 30
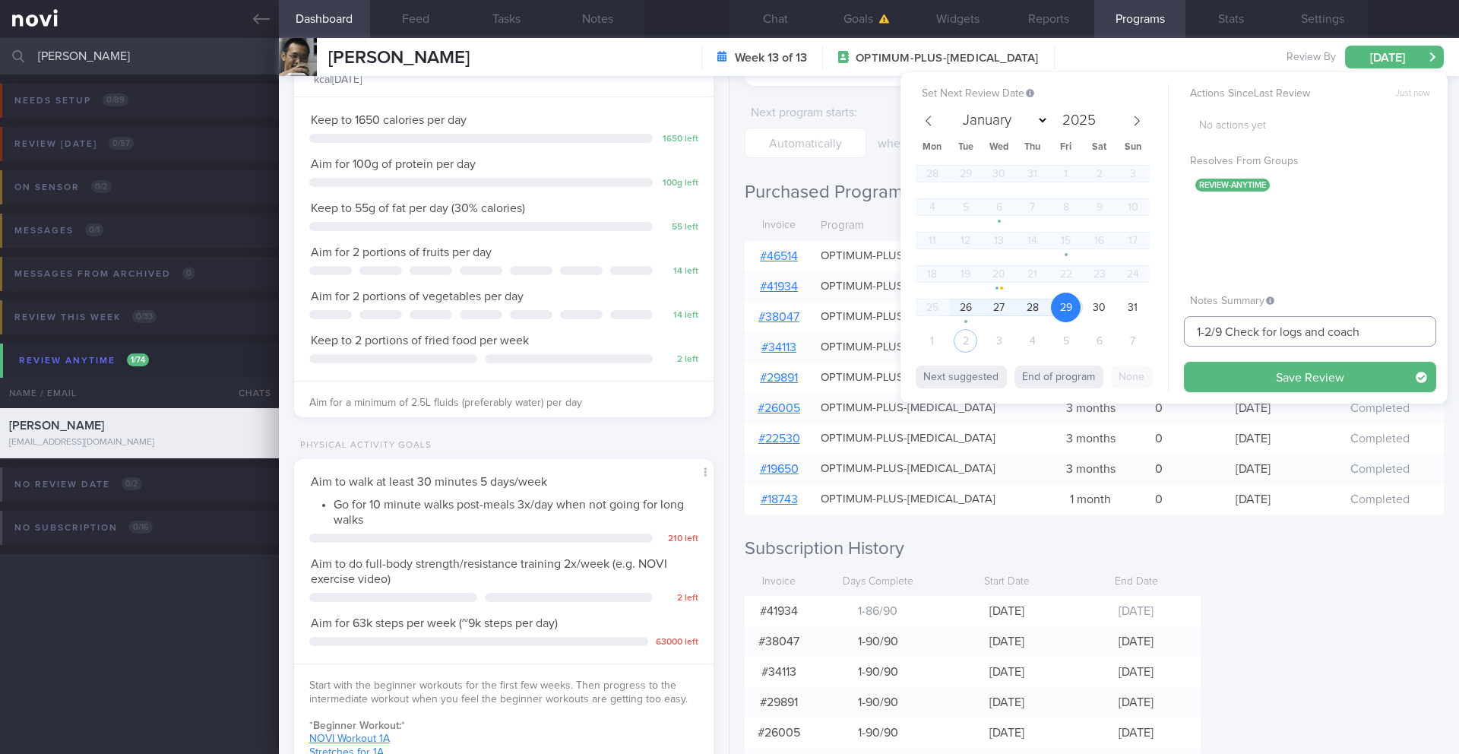
drag, startPoint x: 1221, startPoint y: 331, endPoint x: 1184, endPoint y: 330, distance: 36.5
click at [1184, 330] on input "1-2/9 Check for logs and coach" at bounding box center [1310, 331] width 252 height 30
click at [1219, 333] on input "1-2/9 Check for logs and coach" at bounding box center [1310, 331] width 252 height 30
click at [1203, 333] on input "1-2/9 Check for logs and coach" at bounding box center [1310, 331] width 252 height 30
type input "29/8-1/9 Check for logs and coach"
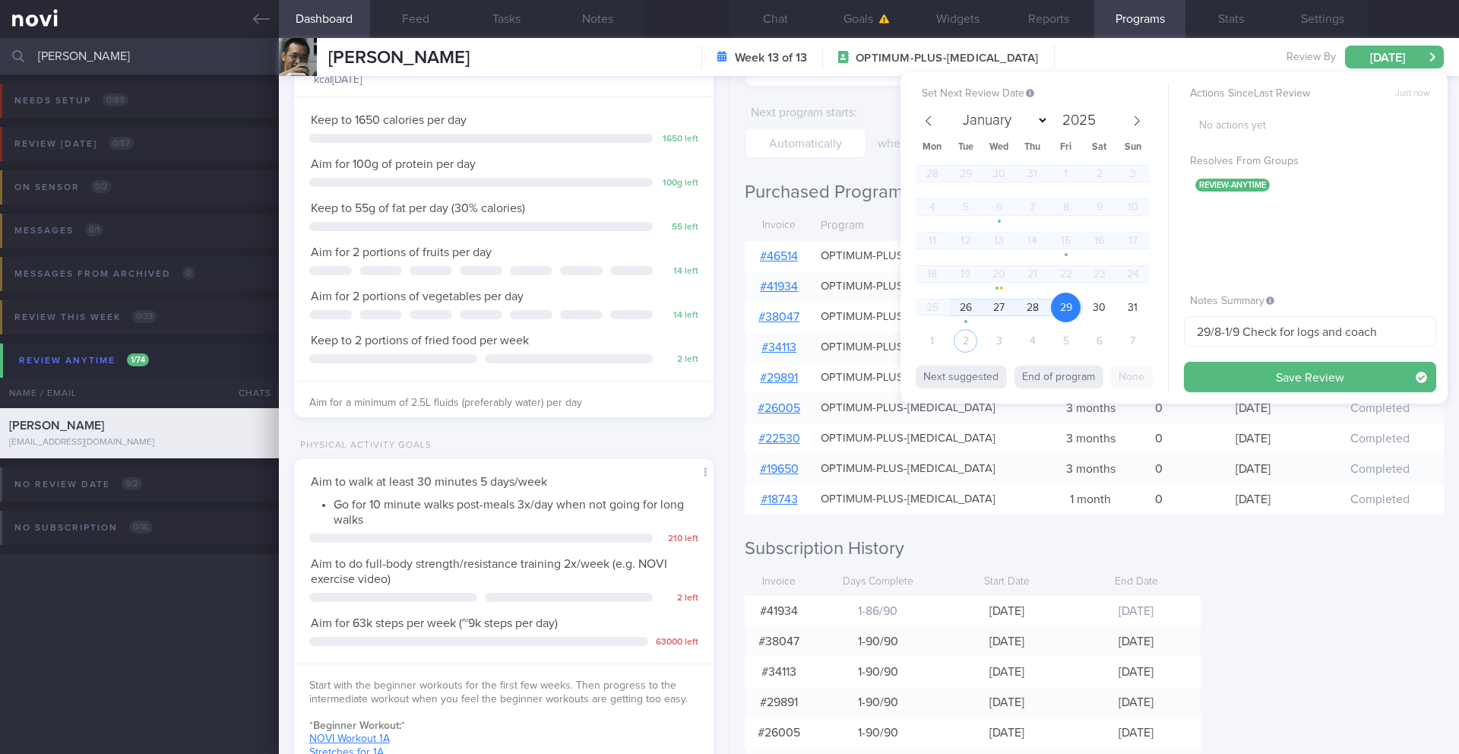
click at [1234, 399] on div "Set Next Review Date [DATE] January February March April May June July August S…" at bounding box center [1173, 237] width 547 height 331
click at [1238, 379] on button "Save Review" at bounding box center [1310, 377] width 252 height 30
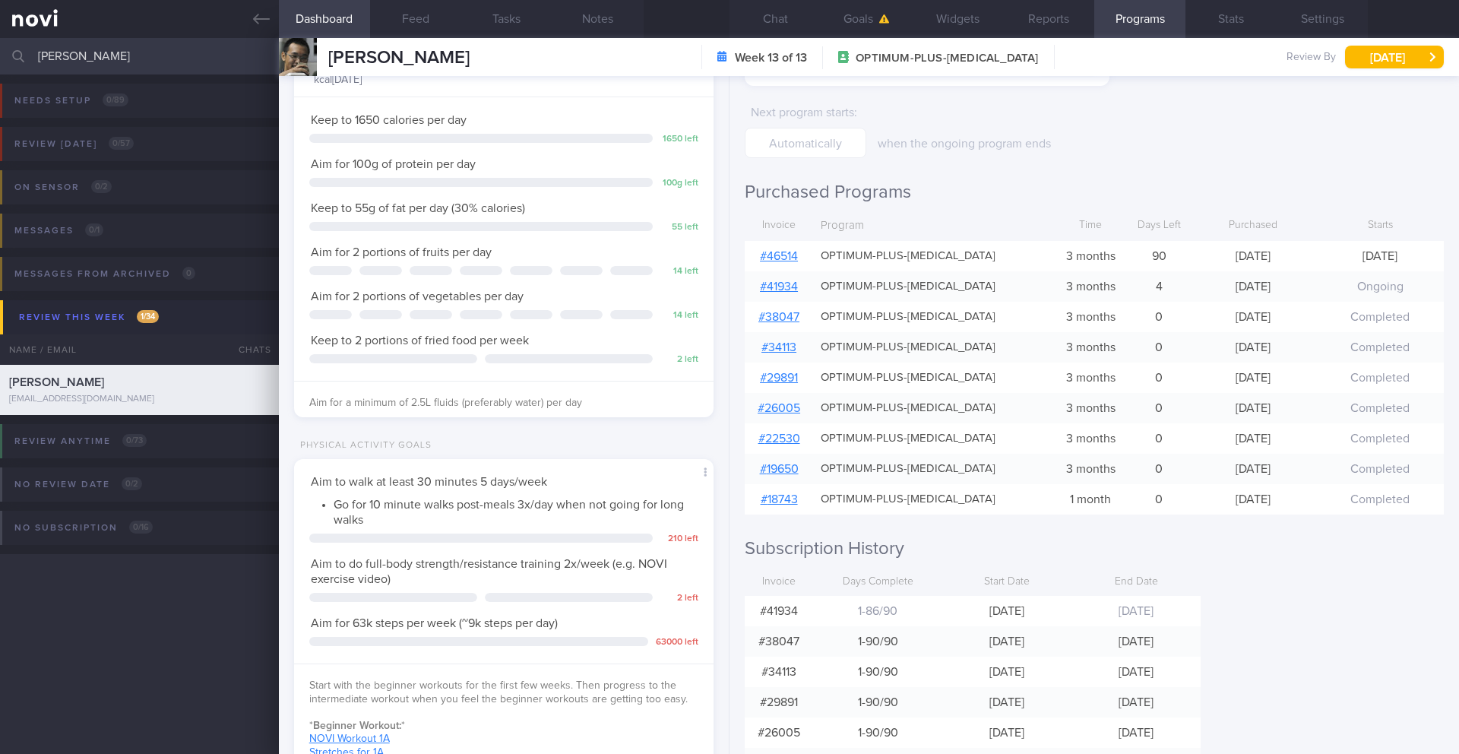
click at [169, 58] on input "[PERSON_NAME]" at bounding box center [729, 56] width 1459 height 36
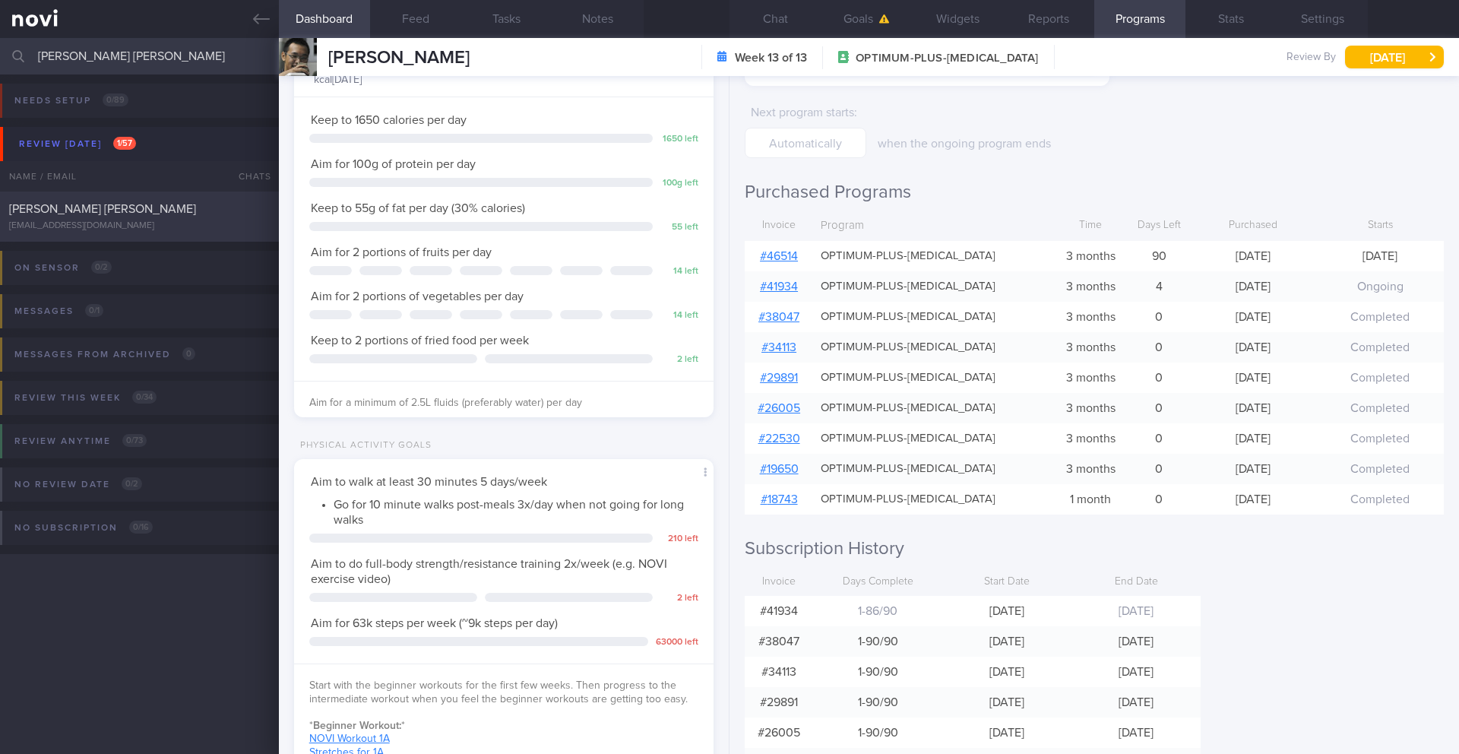
type input "[PERSON_NAME] [PERSON_NAME]"
click at [207, 220] on div "[EMAIL_ADDRESS][DOMAIN_NAME]" at bounding box center [139, 225] width 261 height 11
type input "21/8: Check logs and coach"
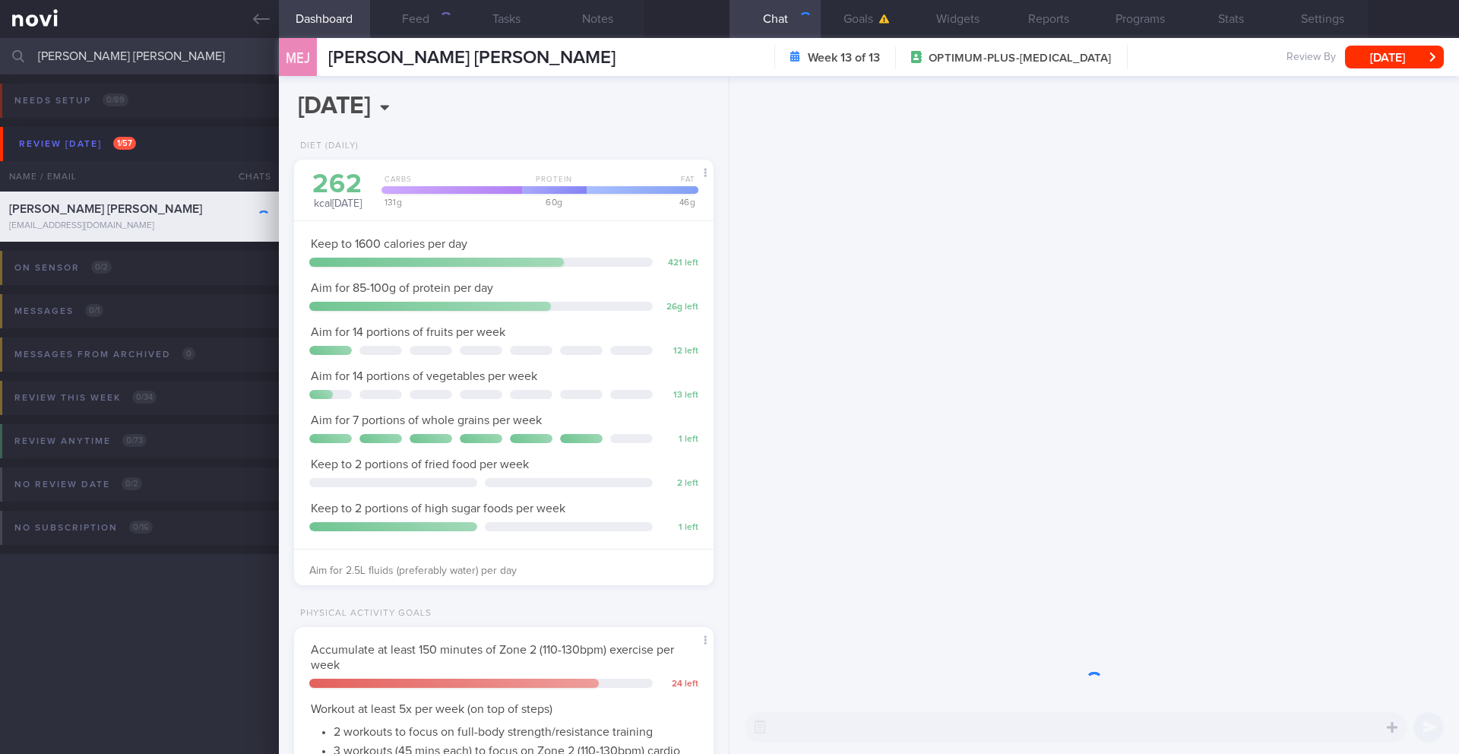
scroll to position [212, 381]
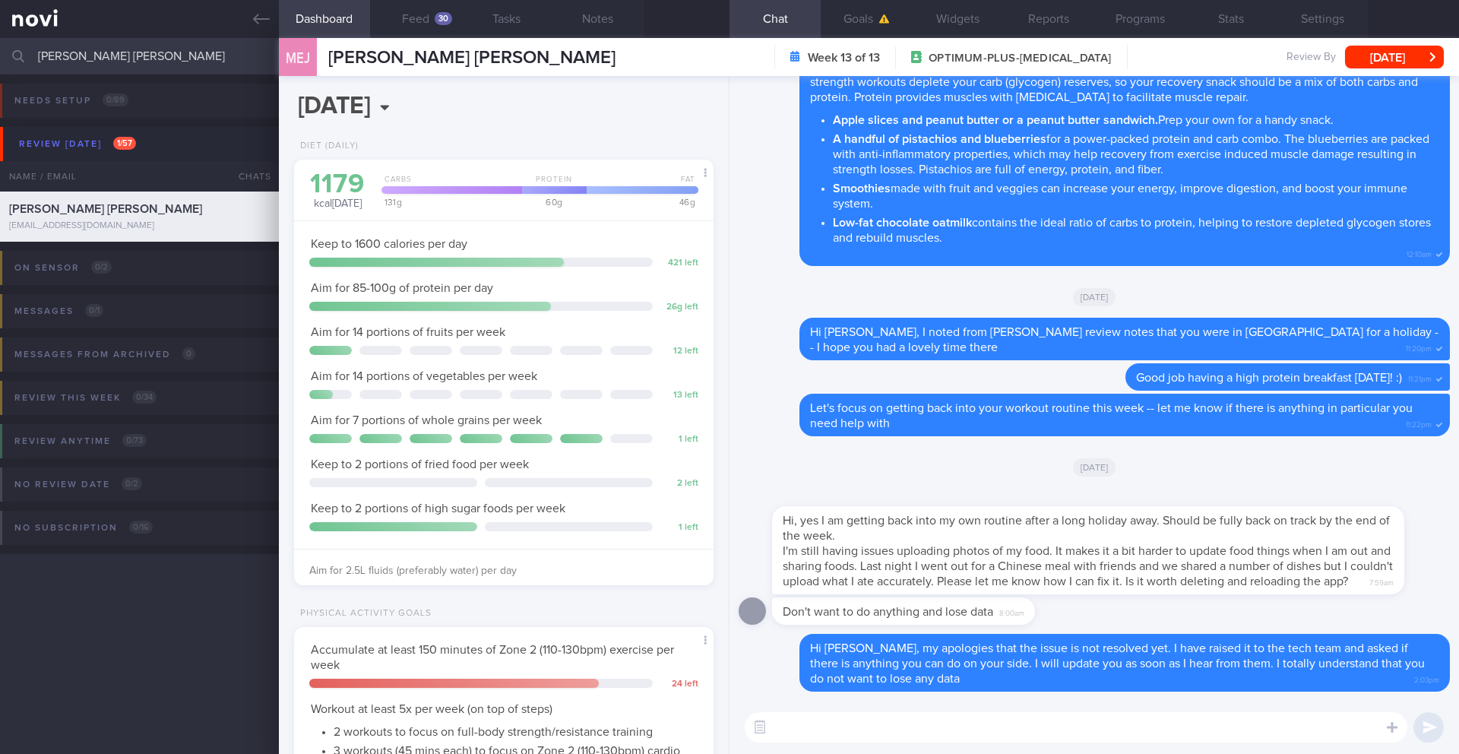
click at [1053, 730] on textarea at bounding box center [1075, 727] width 662 height 30
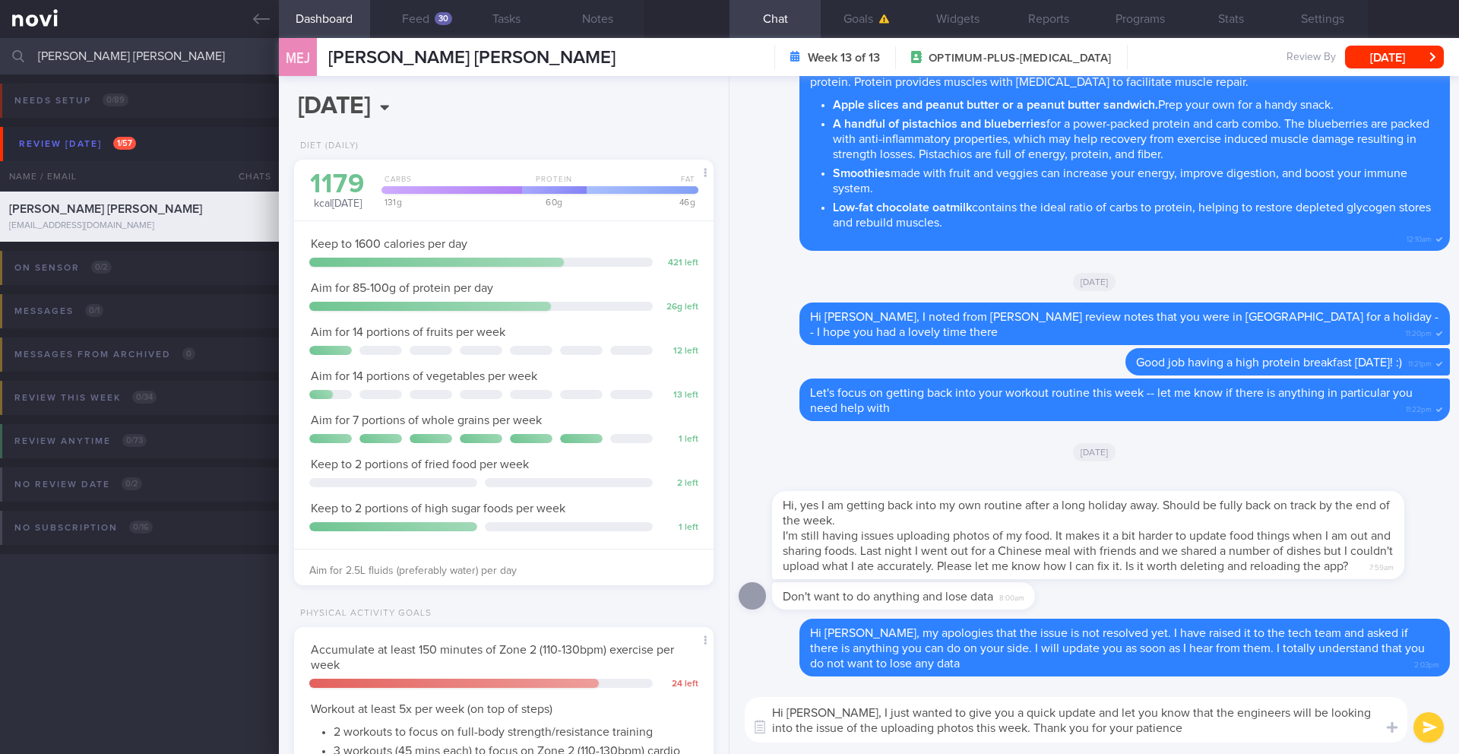
type textarea "Hi [PERSON_NAME], I just wanted to give you a quick update and let you know tha…"
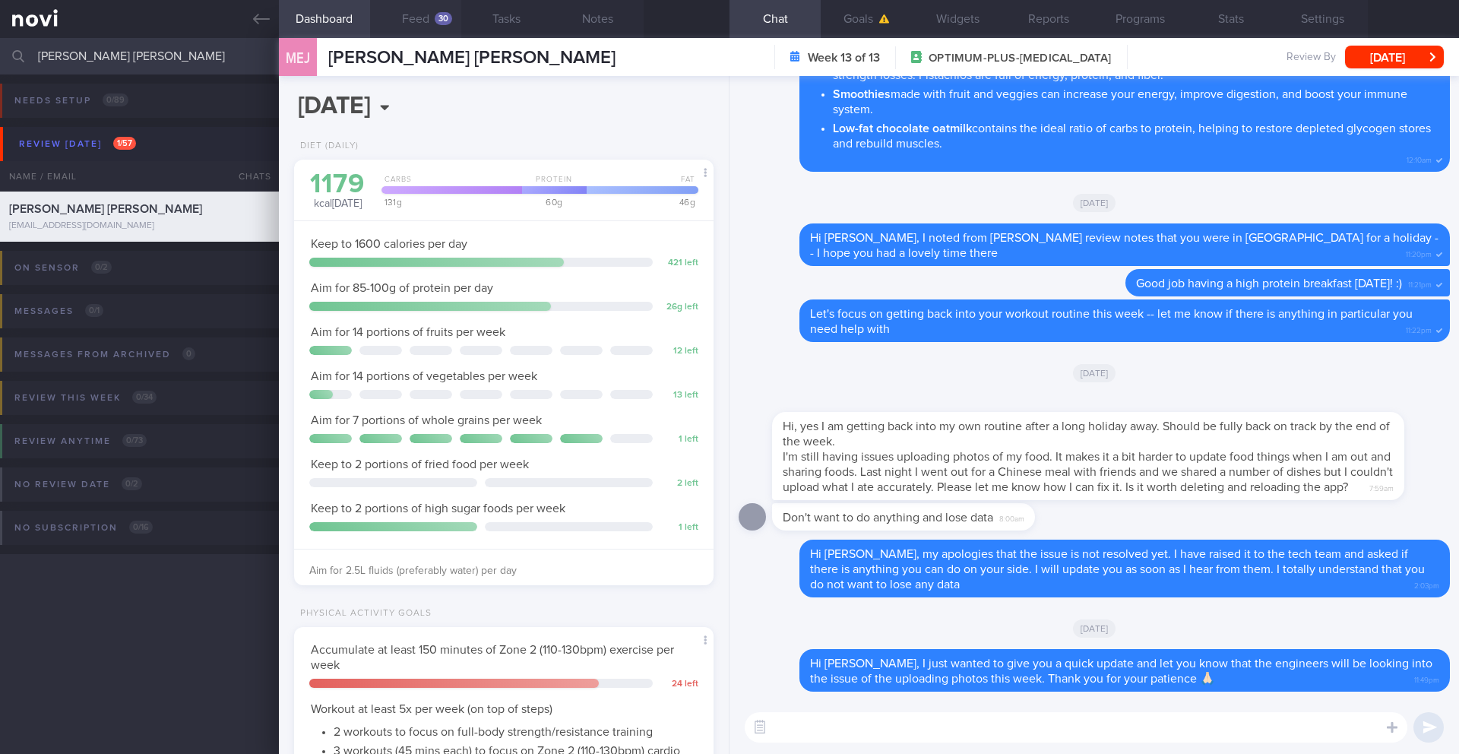
click at [438, 22] on div "30" at bounding box center [443, 18] width 17 height 13
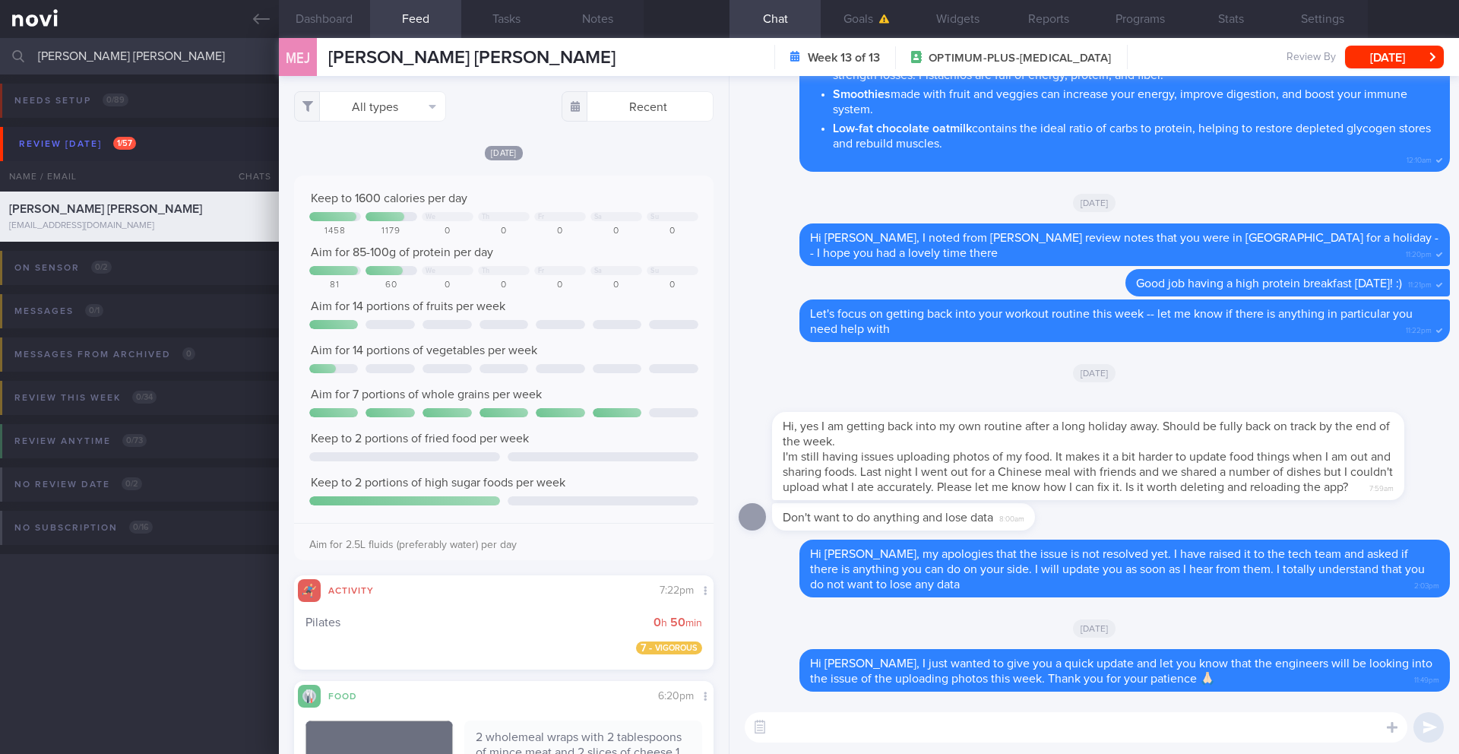
click at [310, 5] on button "Dashboard" at bounding box center [324, 19] width 91 height 38
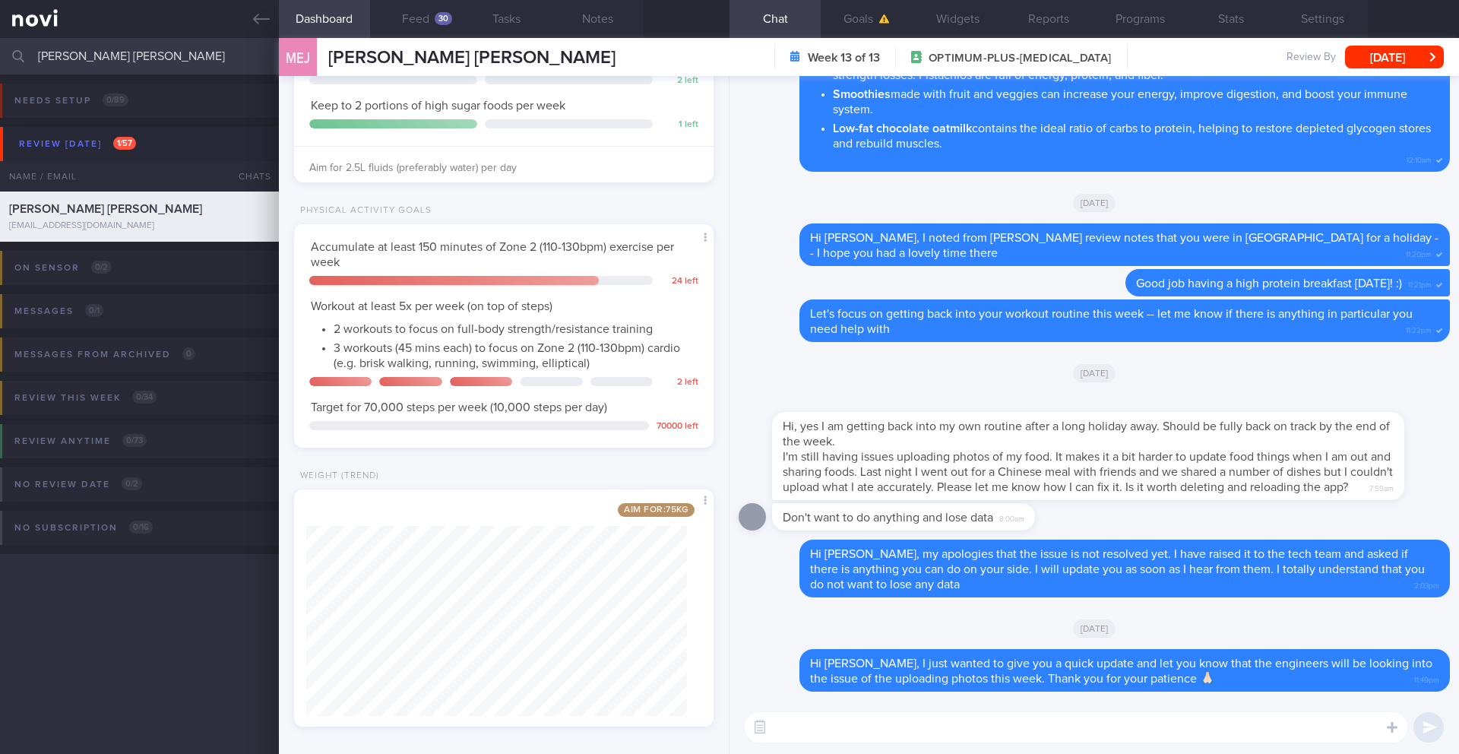
scroll to position [413, 0]
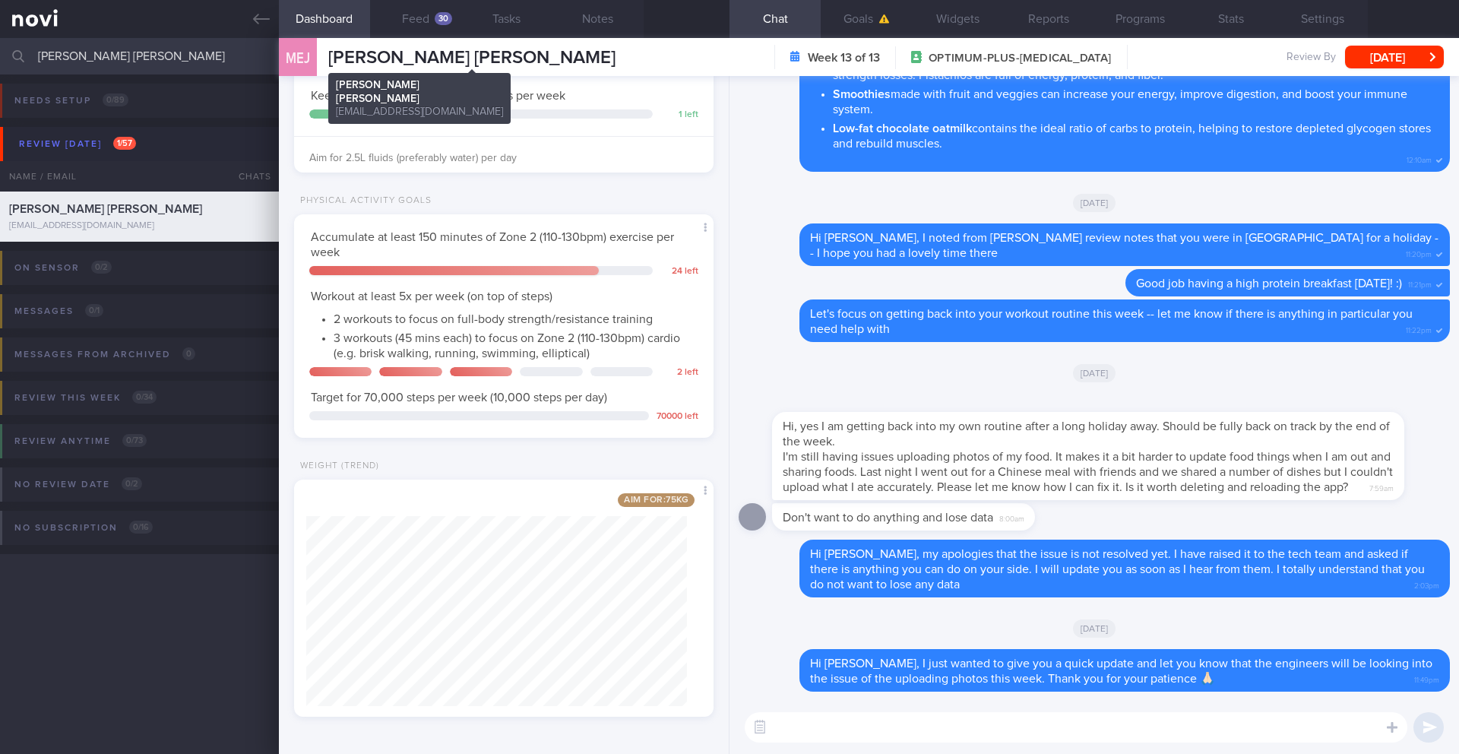
click at [416, 54] on span "[PERSON_NAME] [PERSON_NAME]" at bounding box center [471, 58] width 287 height 18
copy div "[PERSON_NAME] [PERSON_NAME] [PERSON_NAME] [PERSON_NAME] [EMAIL_ADDRESS][DOMAIN_…"
